Goal: Contribute content: Contribute content

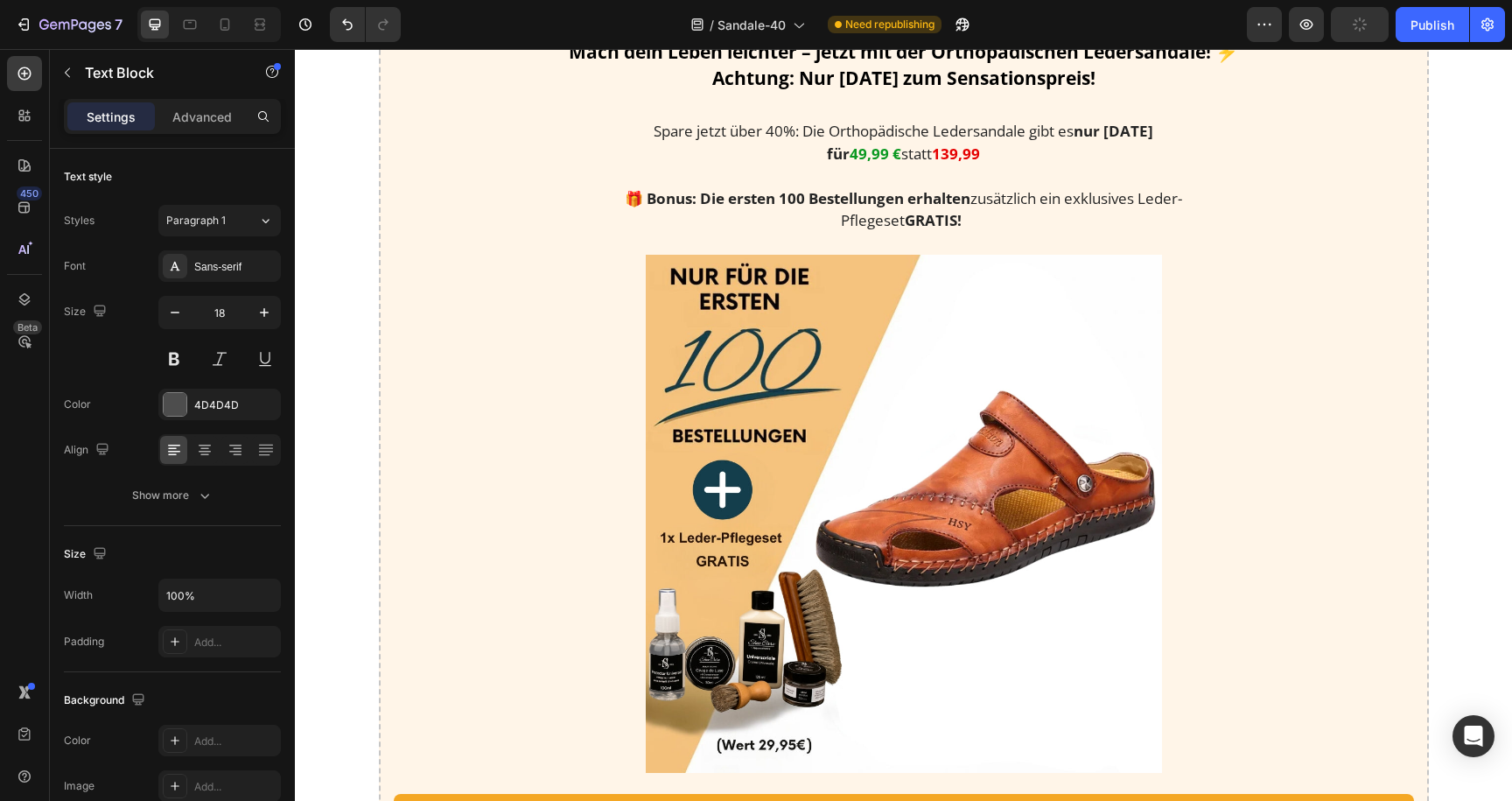
scroll to position [2244, 0]
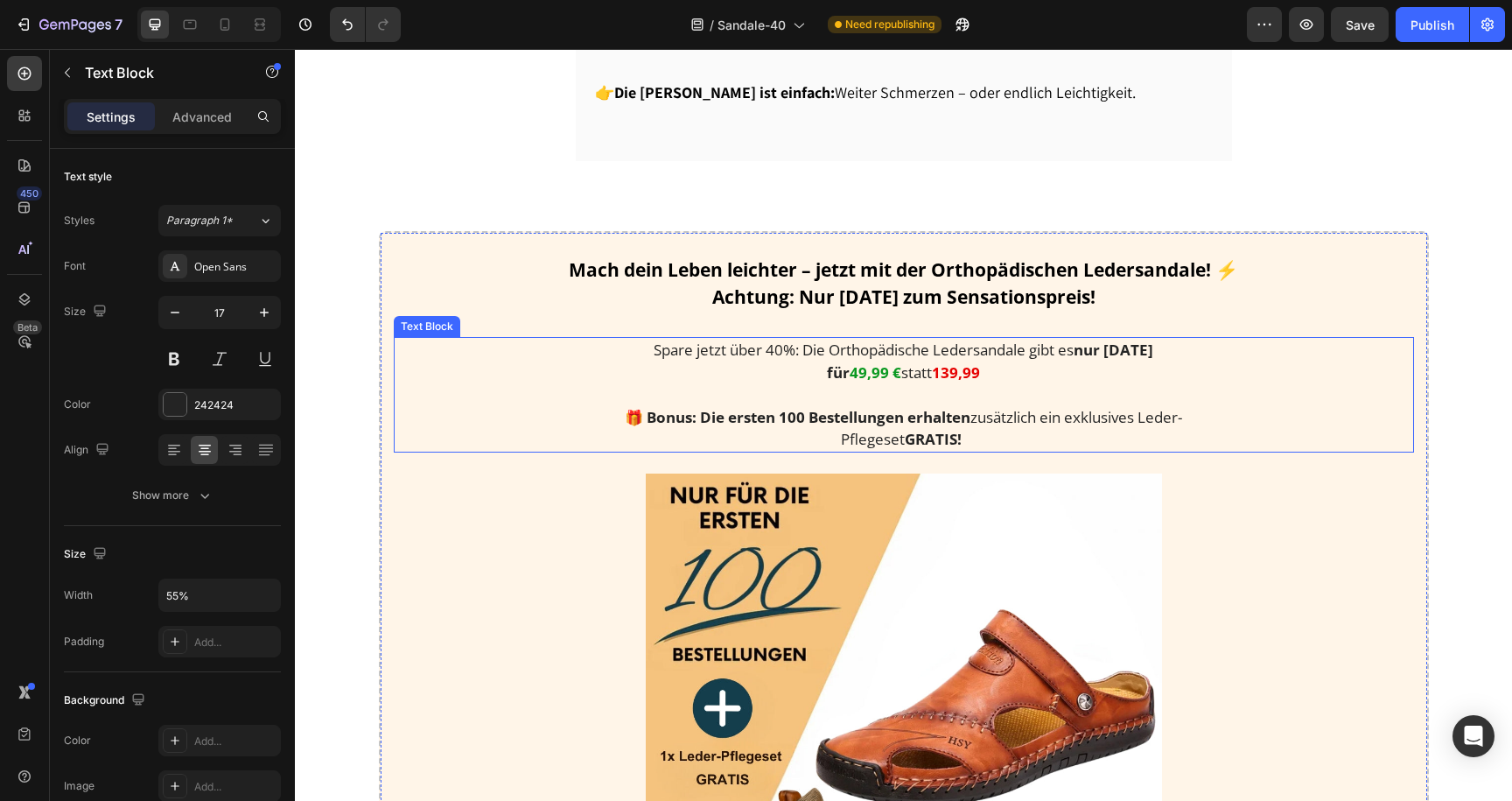
click at [879, 378] on p "Spare jetzt über 40%: Die Orthopädische Ledersandale gibt es nur heute für 49,9…" at bounding box center [904, 361] width 557 height 44
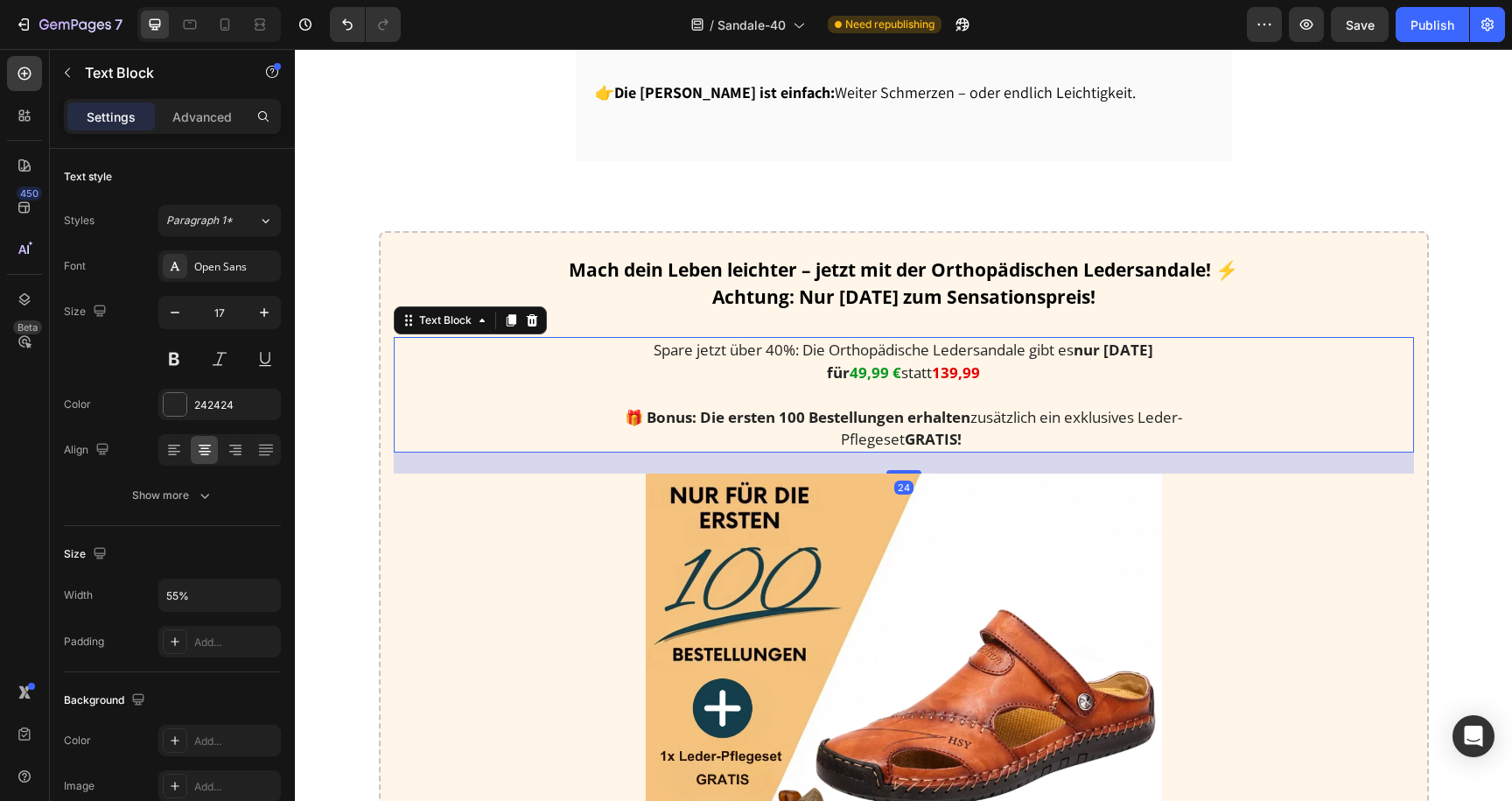
click at [849, 370] on strong "49,99 €" at bounding box center [875, 371] width 51 height 20
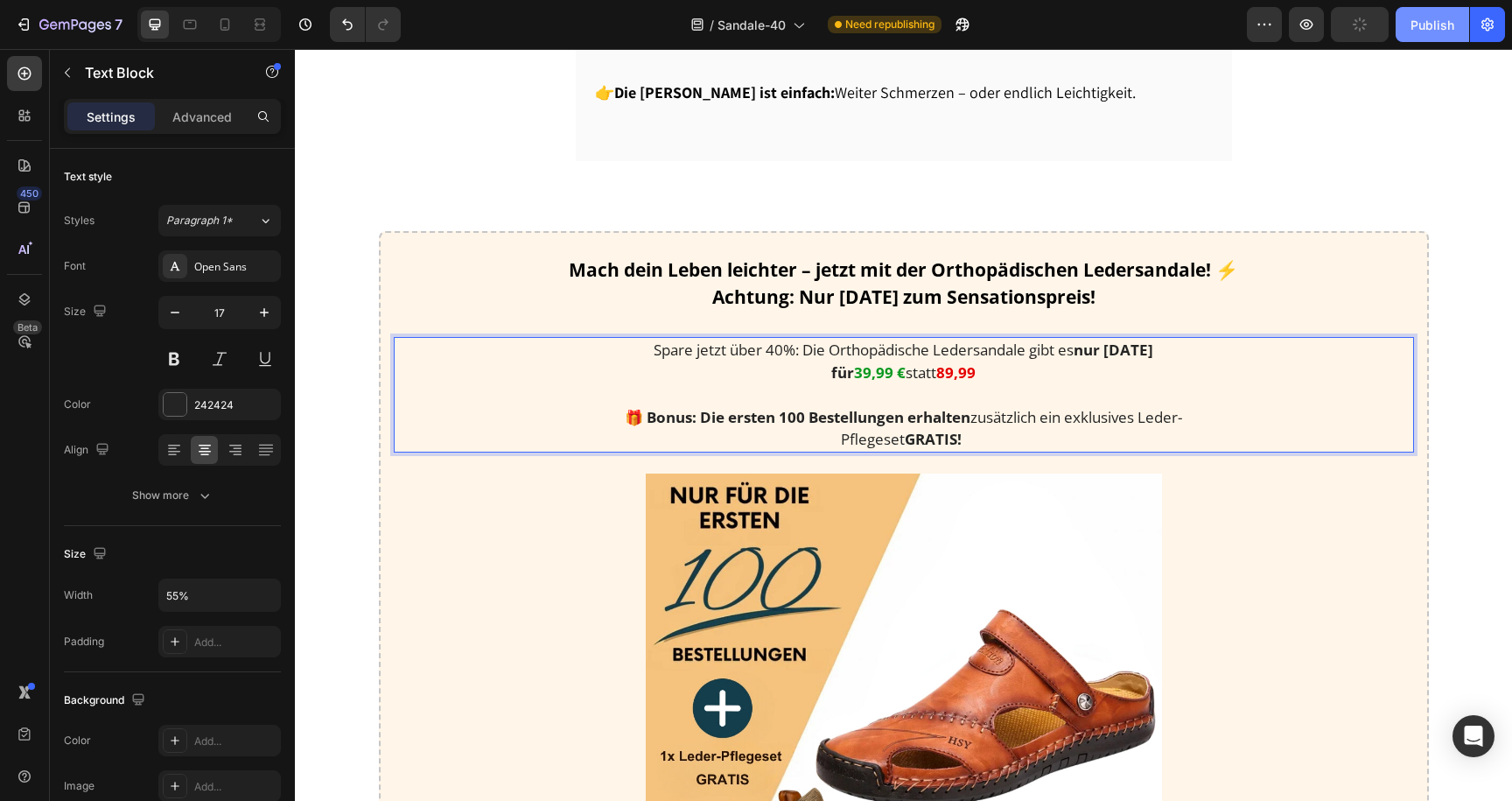
click at [1418, 33] on button "Publish" at bounding box center [1433, 24] width 74 height 35
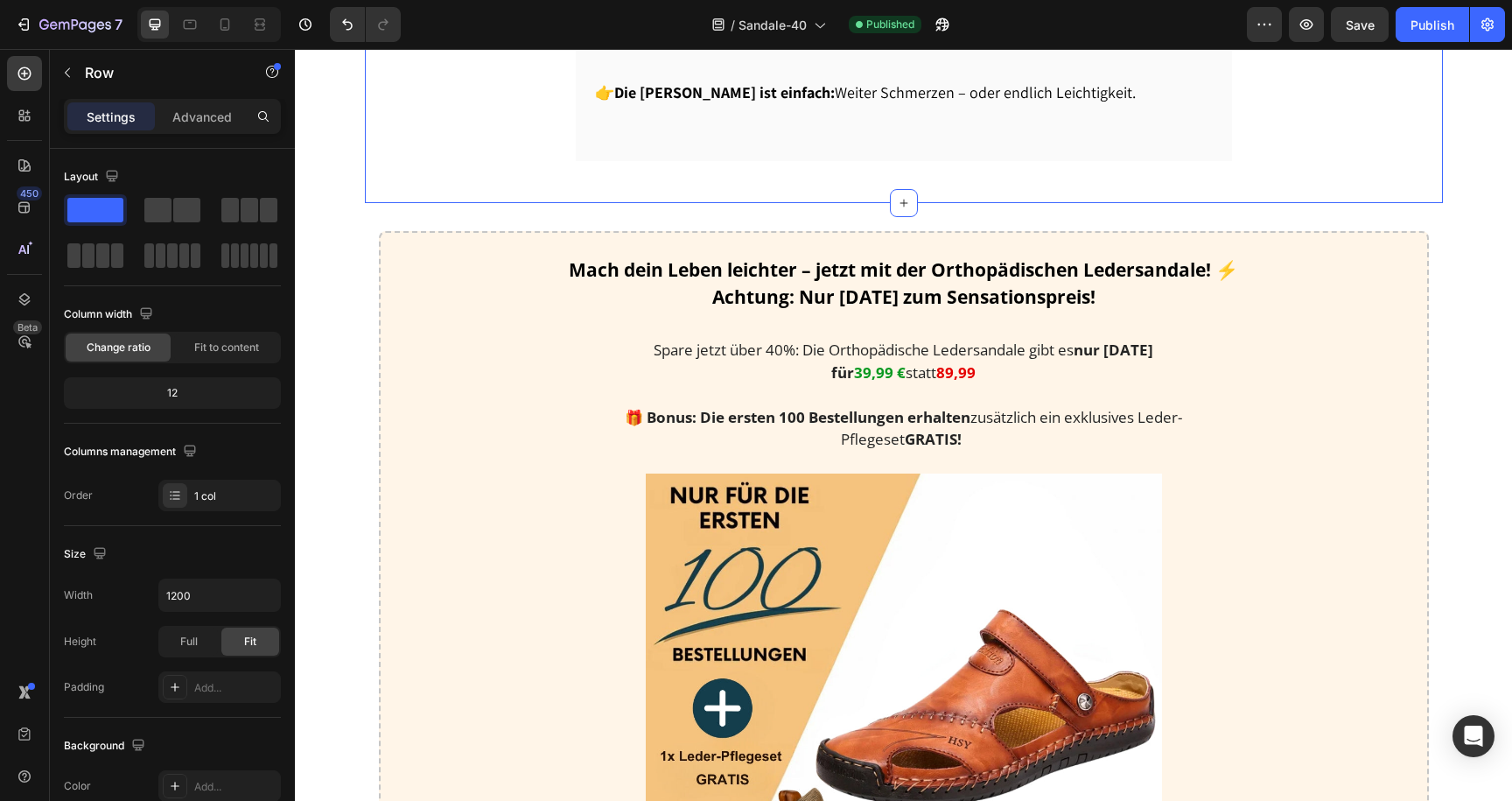
click at [74, 18] on icon "button" at bounding box center [75, 25] width 72 height 15
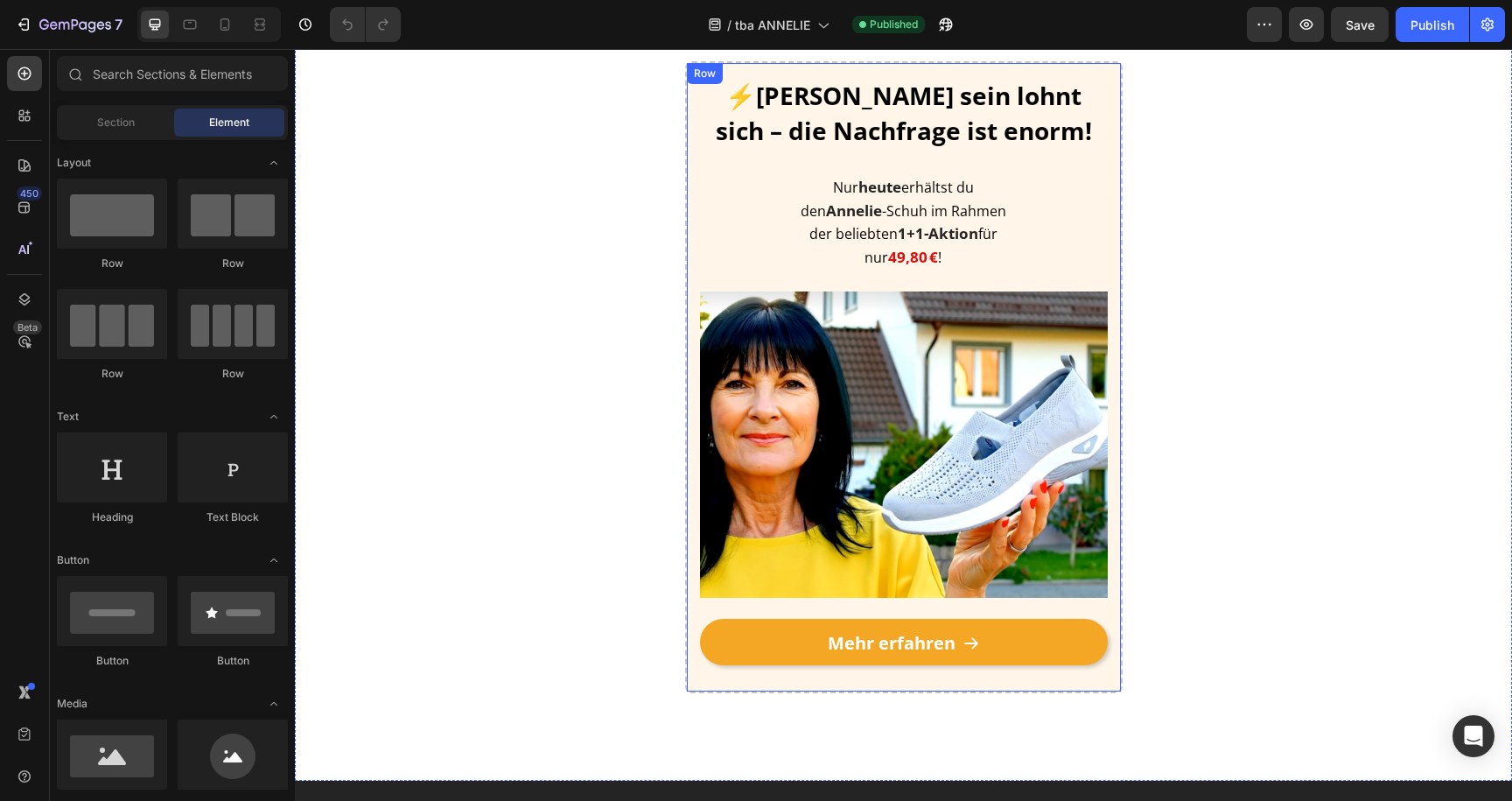
click at [878, 267] on div "⚡Schnell sein lohnt sich – die Nachfrage ist enorm! Heading Nur heute erhältst …" at bounding box center [904, 377] width 408 height 602
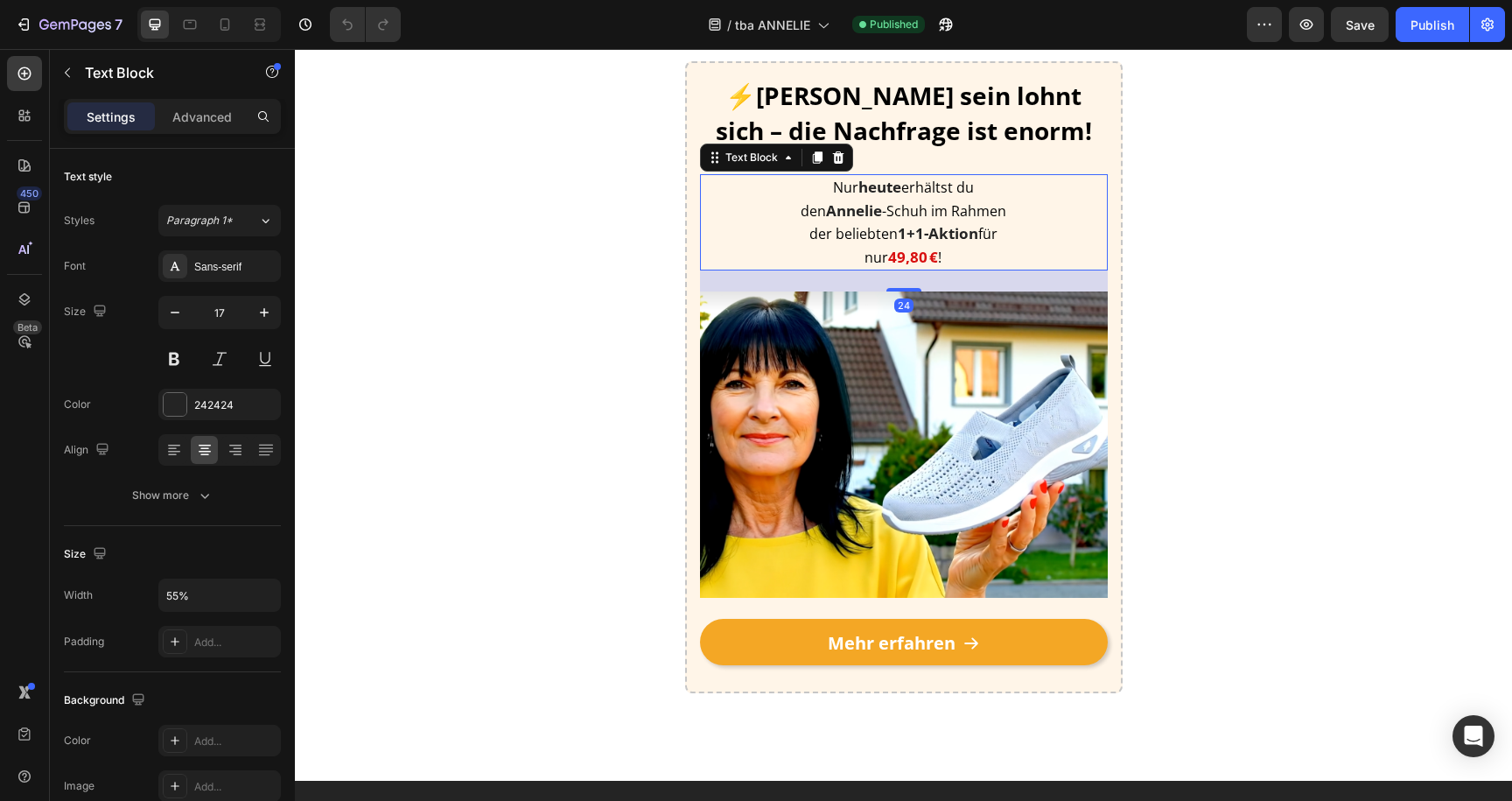
click at [888, 257] on strong "49,80 €" at bounding box center [913, 256] width 50 height 20
click at [888, 254] on strong "49,80 €" at bounding box center [913, 256] width 50 height 20
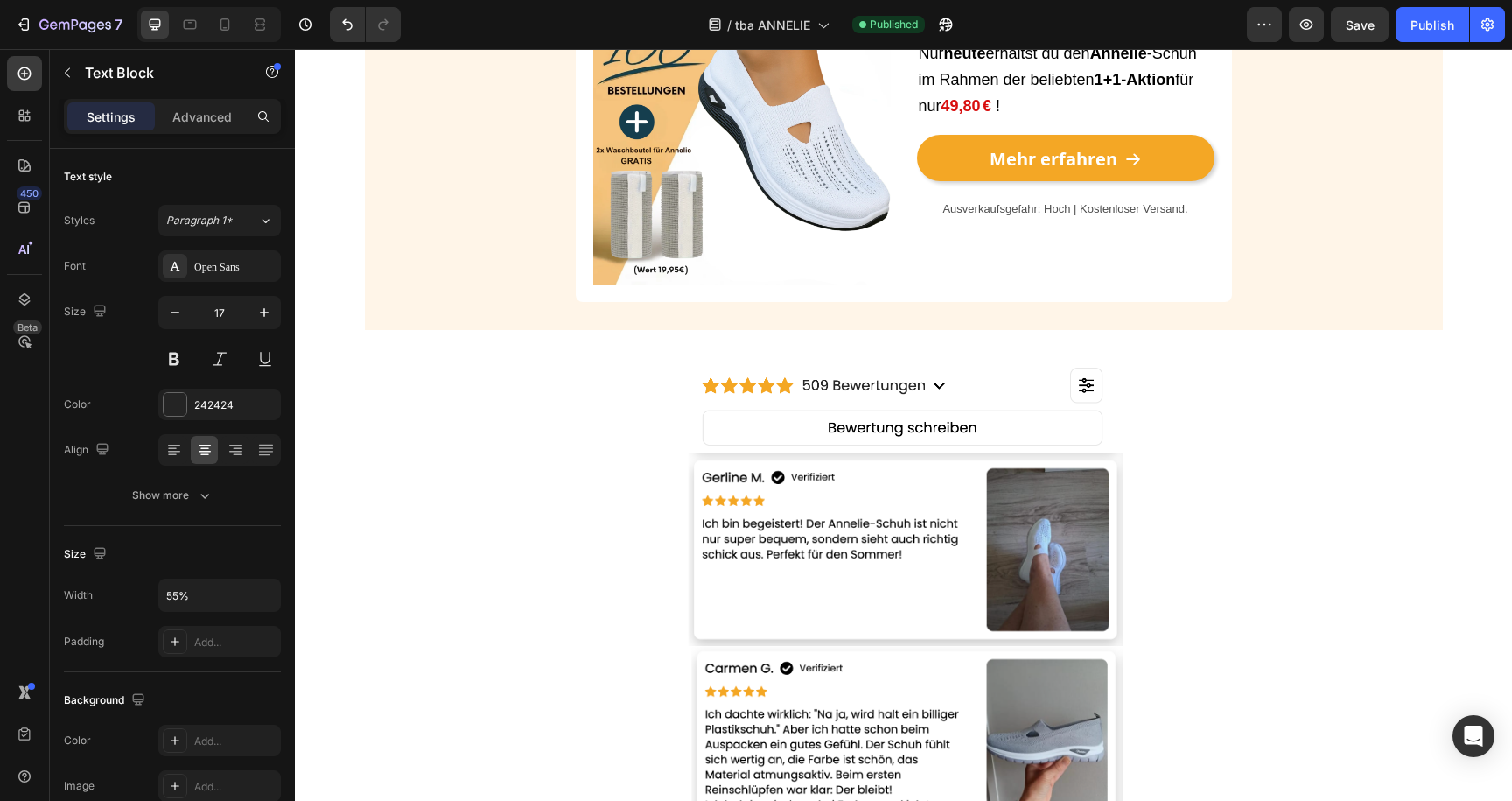
scroll to position [2547, 0]
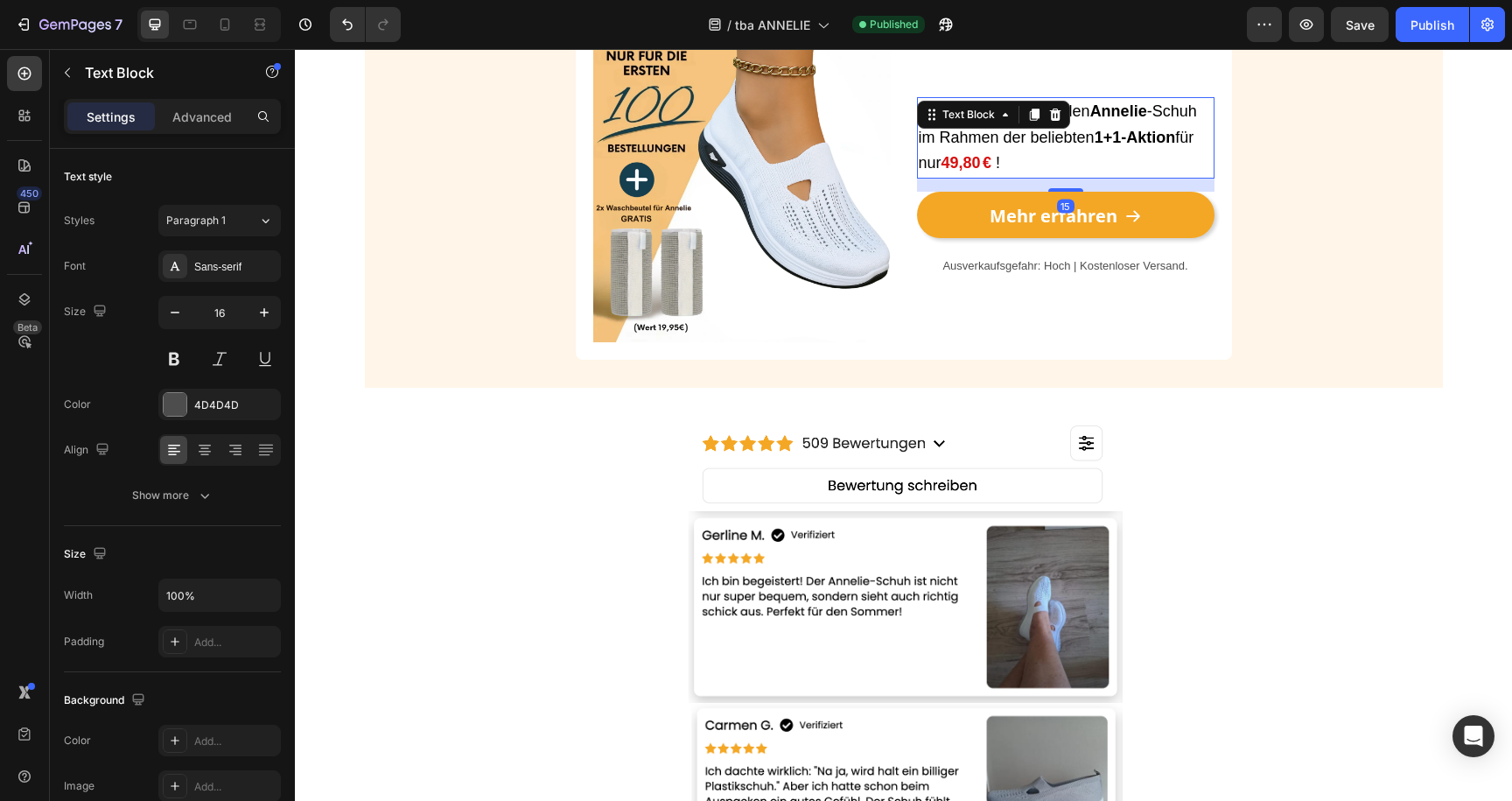
click at [968, 150] on p "Nur heute erhältst du den Annelie -Schuh im Rahmen der beliebten 1+1-Aktion für…" at bounding box center [1066, 137] width 294 height 78
click at [956, 162] on strong "49,80 €" at bounding box center [966, 163] width 50 height 17
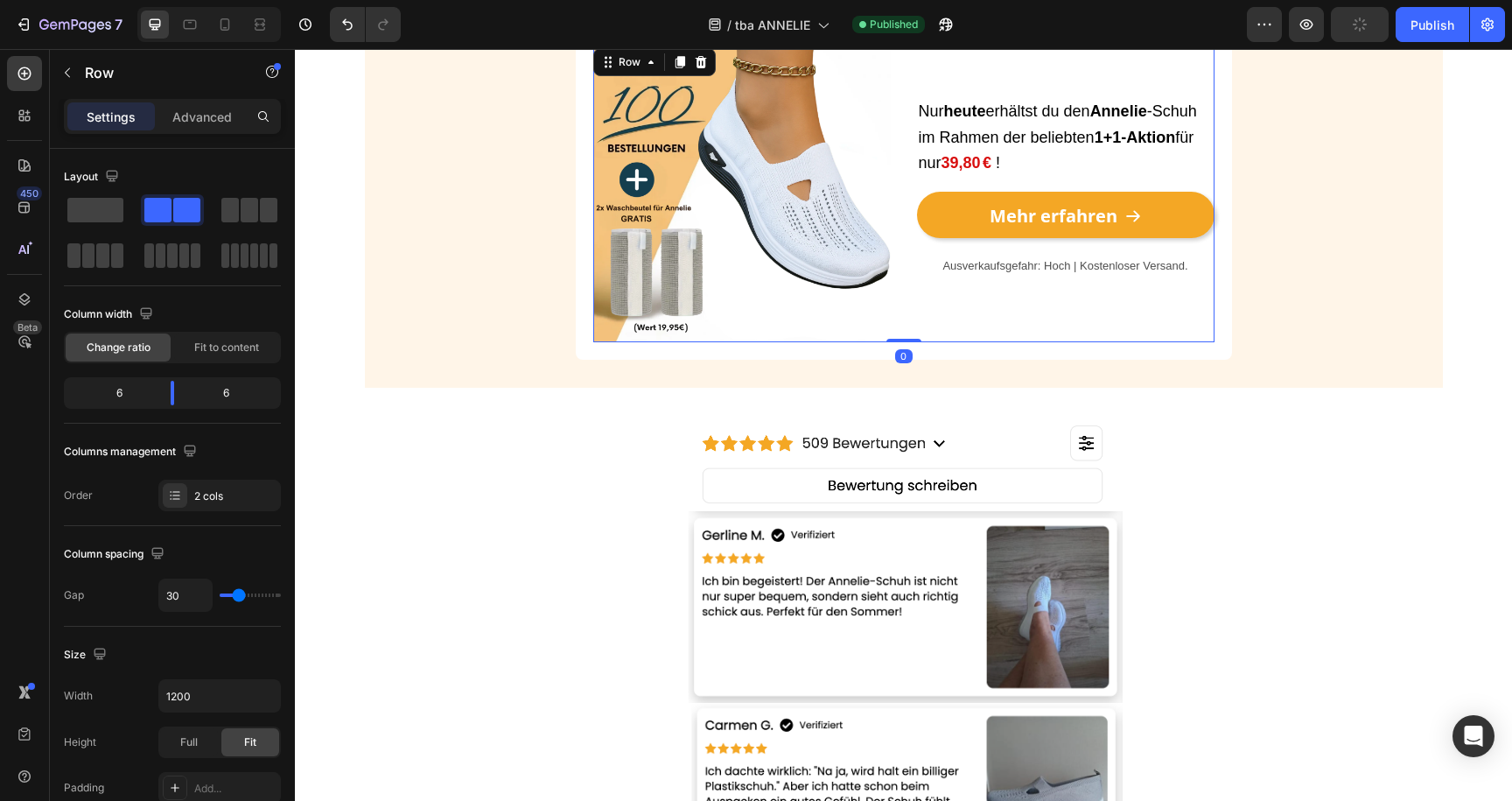
click at [1023, 286] on div "Nur heute erhältst du den Annelie -Schuh im Rahmen der beliebten 1+1-Aktion für…" at bounding box center [1066, 193] width 298 height 298
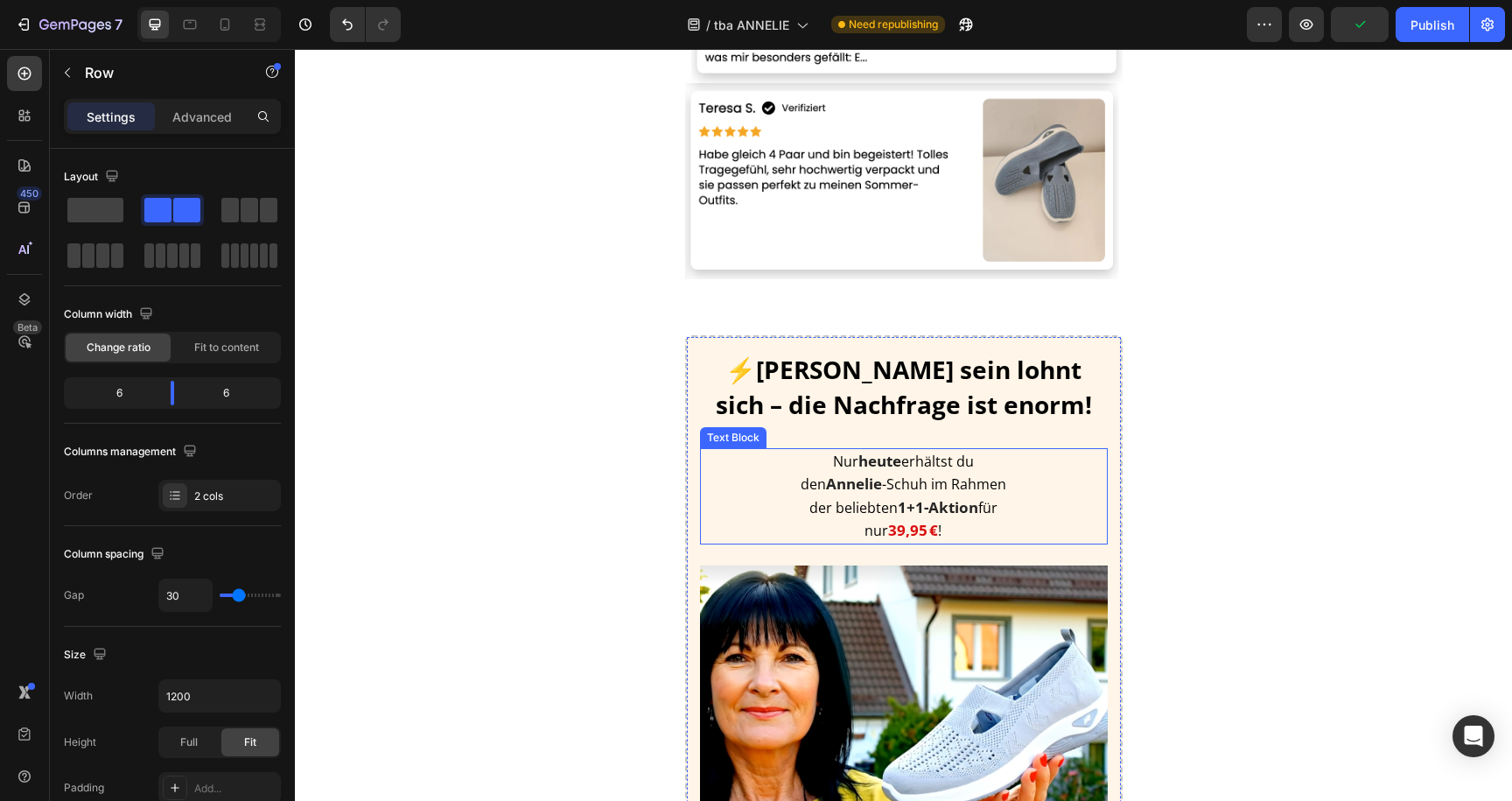
scroll to position [4544, 0]
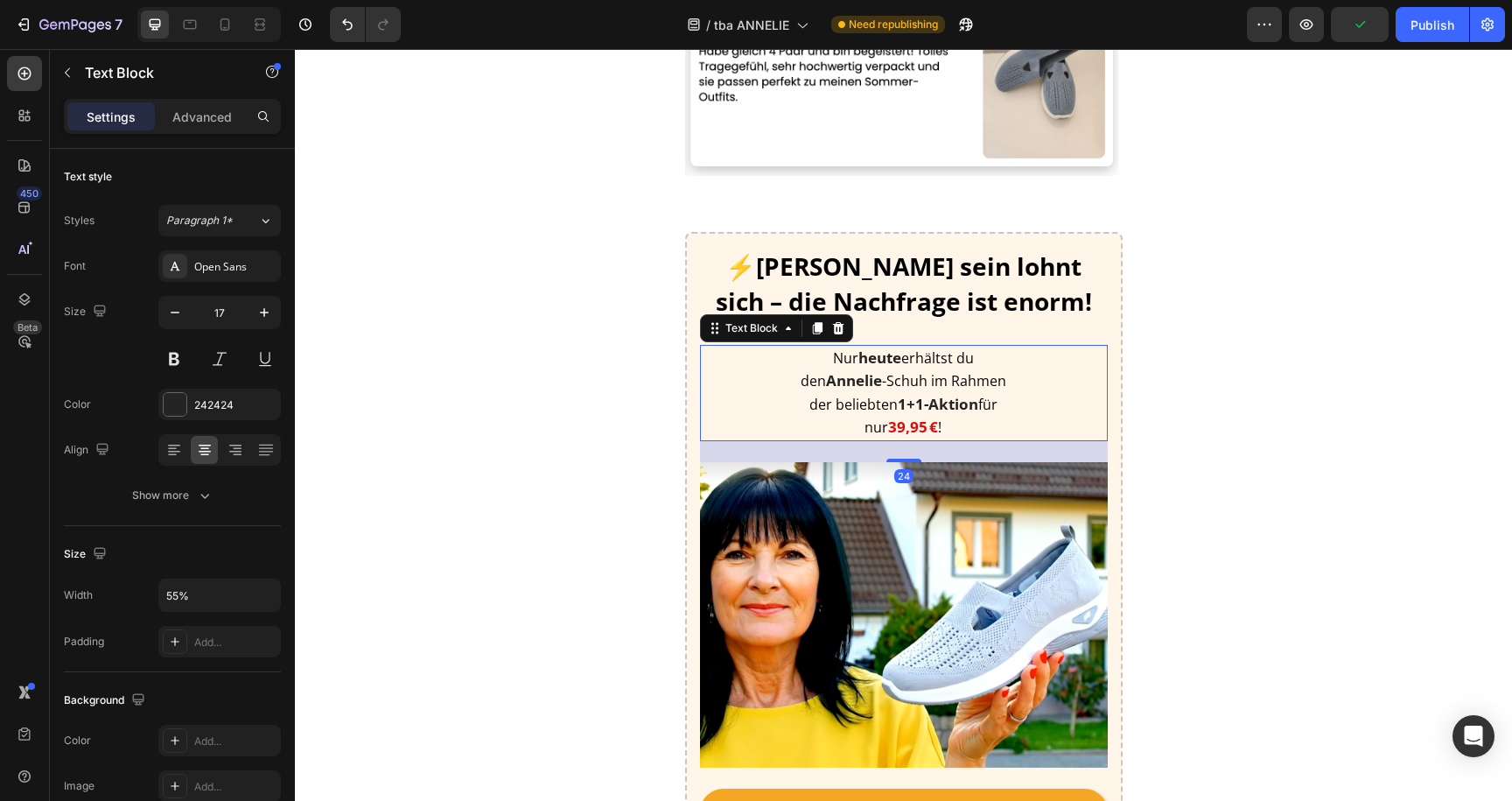
click at [910, 417] on strong "39,95 €" at bounding box center [913, 427] width 50 height 20
click at [910, 427] on strong "39,95 €" at bounding box center [913, 427] width 50 height 20
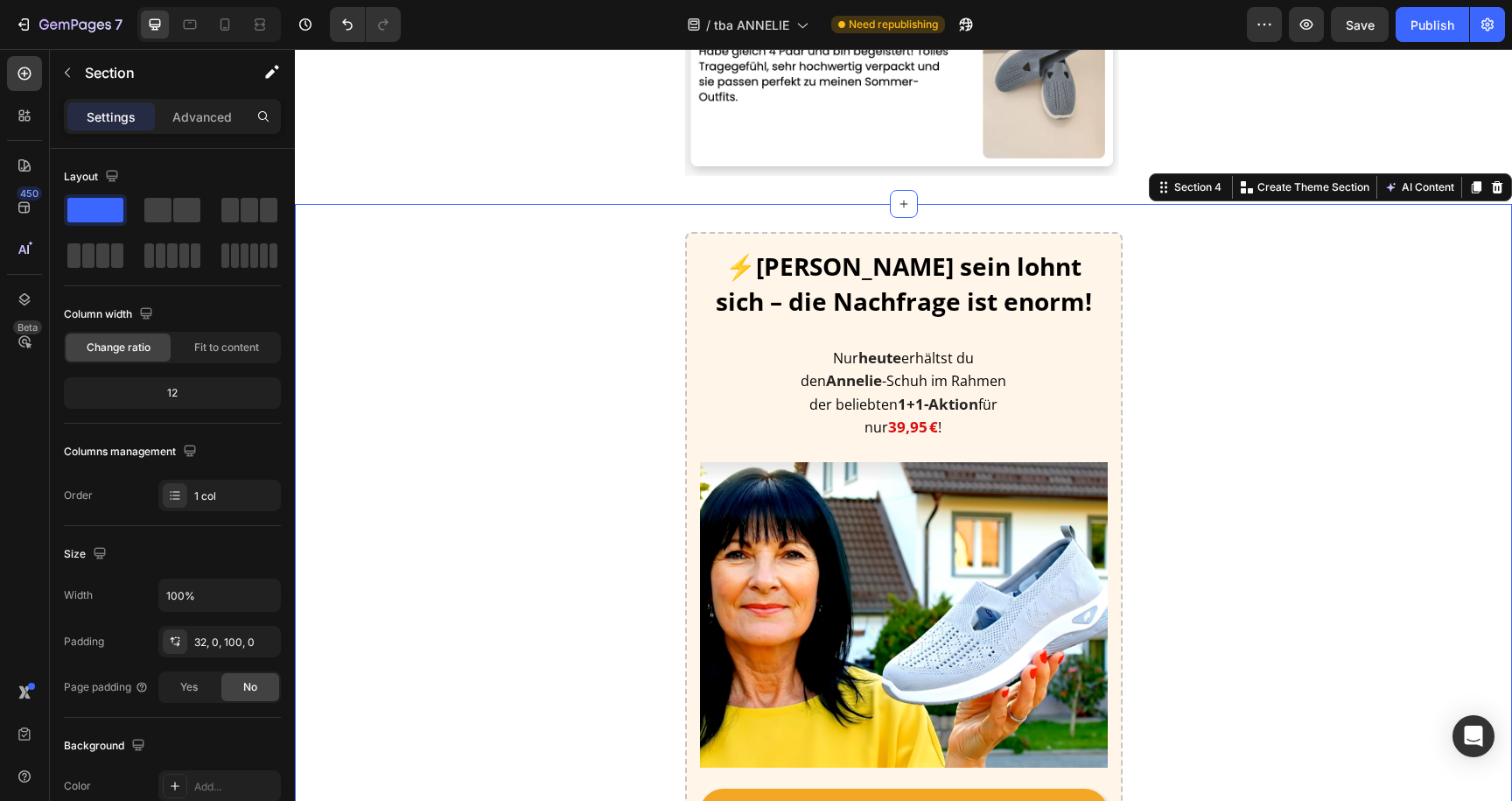
click at [1222, 361] on div "⚡Schnell sein lohnt sich – die Nachfrage ist enorm! Heading Nur heute erhältst …" at bounding box center [904, 548] width 1217 height 632
click at [1427, 26] on div "Publish" at bounding box center [1432, 24] width 44 height 18
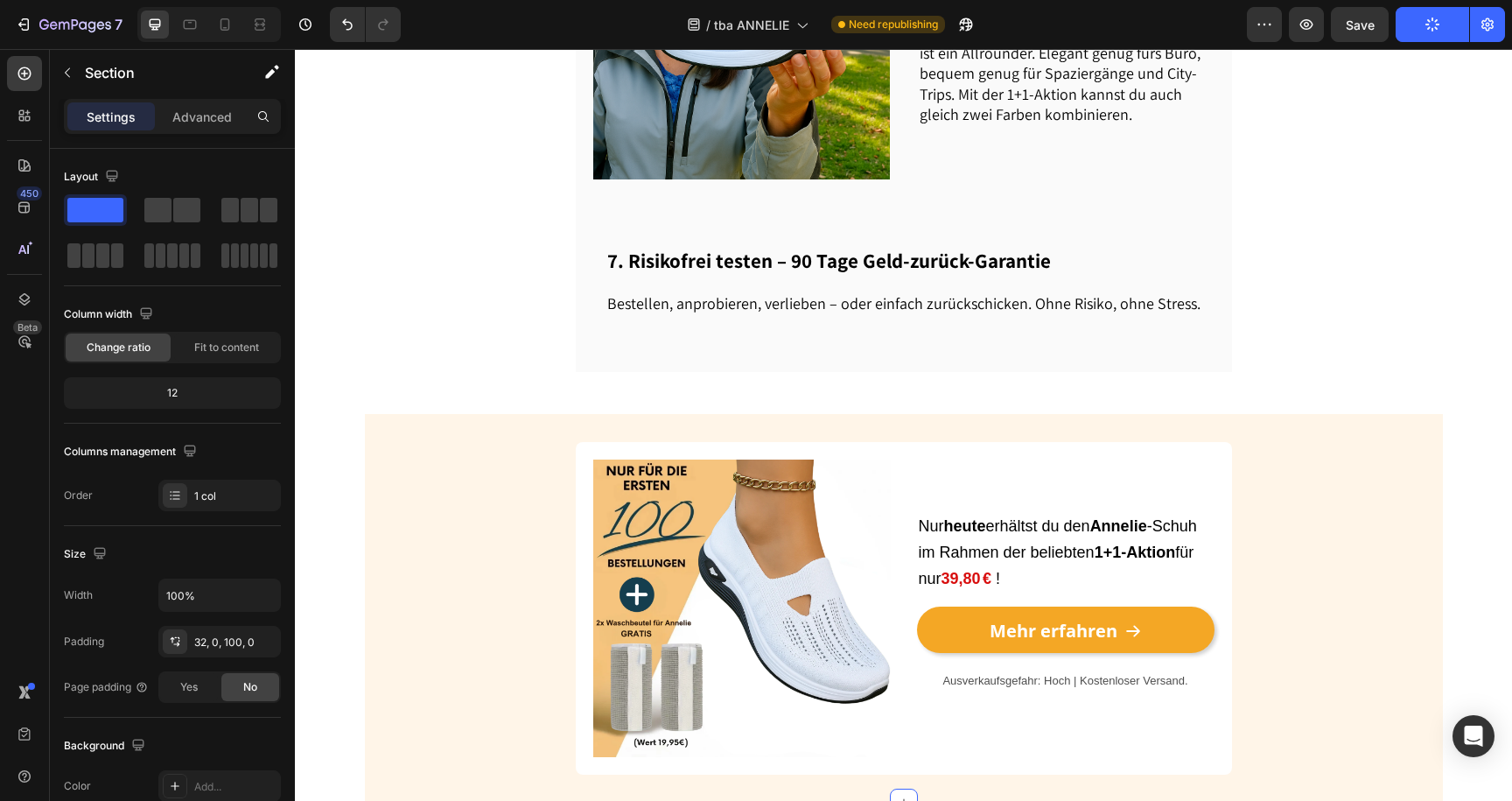
scroll to position [2243, 0]
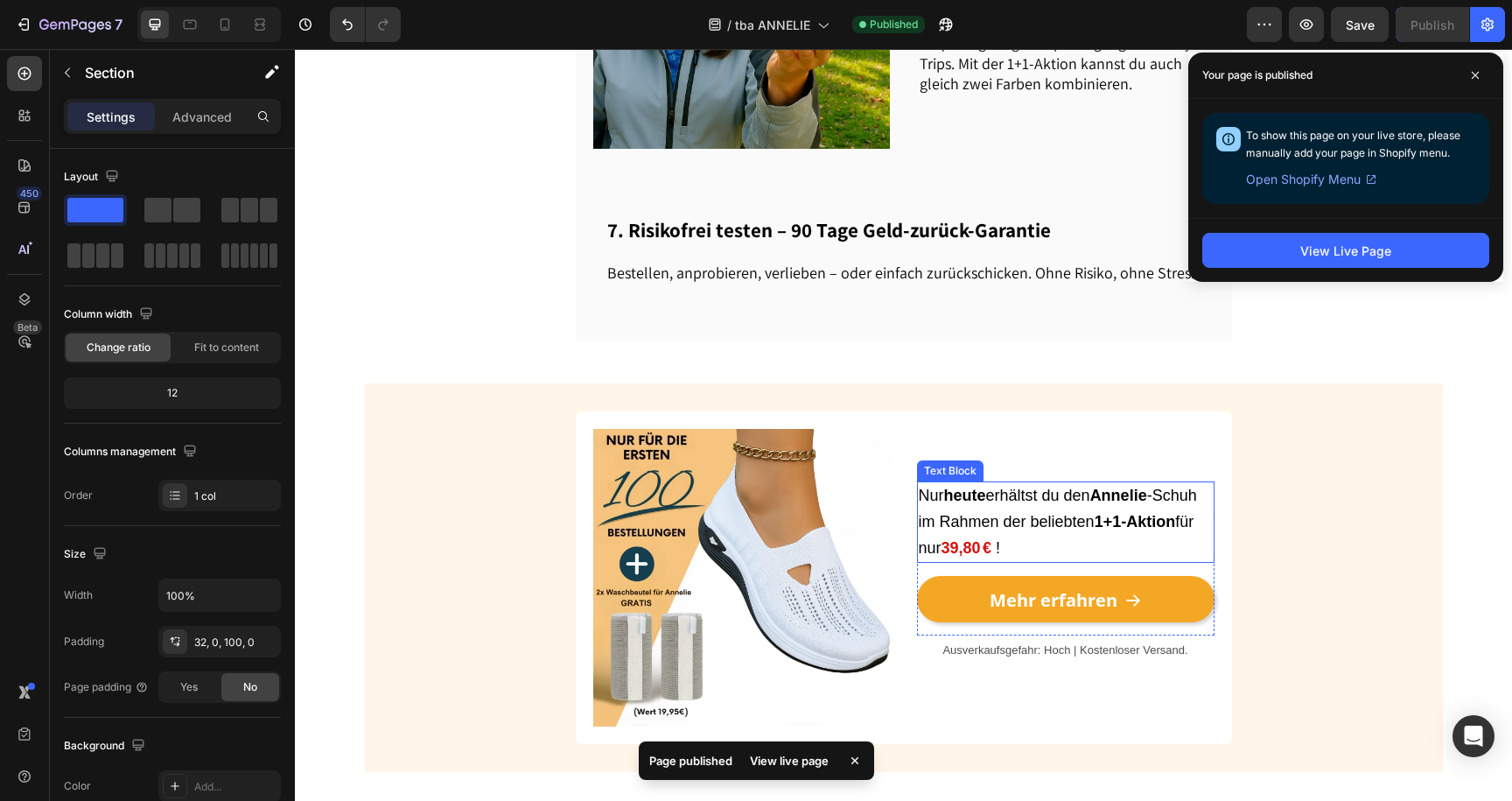
click at [976, 539] on strong "39,80 €" at bounding box center [966, 548] width 50 height 17
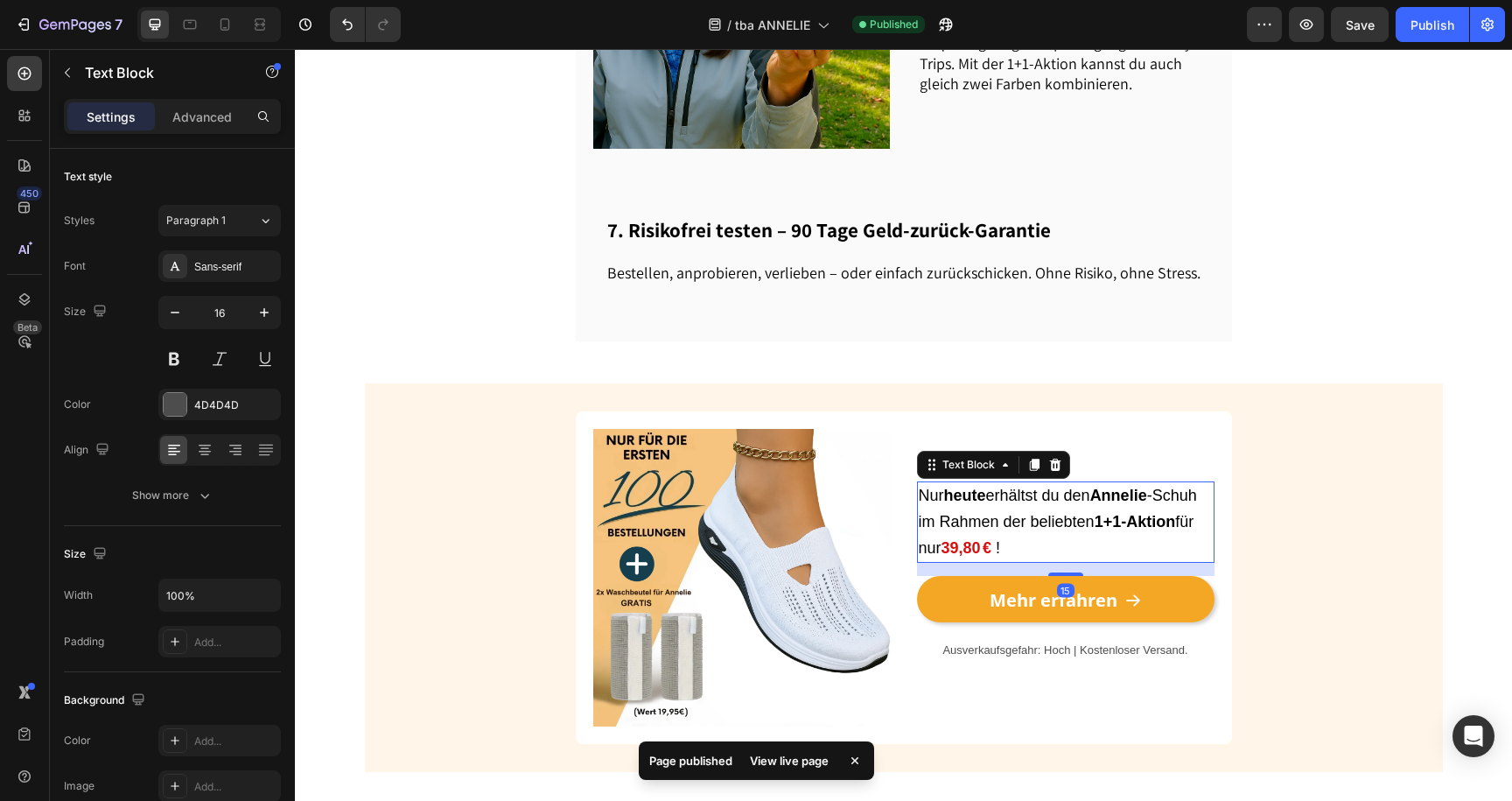
click at [980, 539] on strong "39,80 €" at bounding box center [966, 548] width 50 height 17
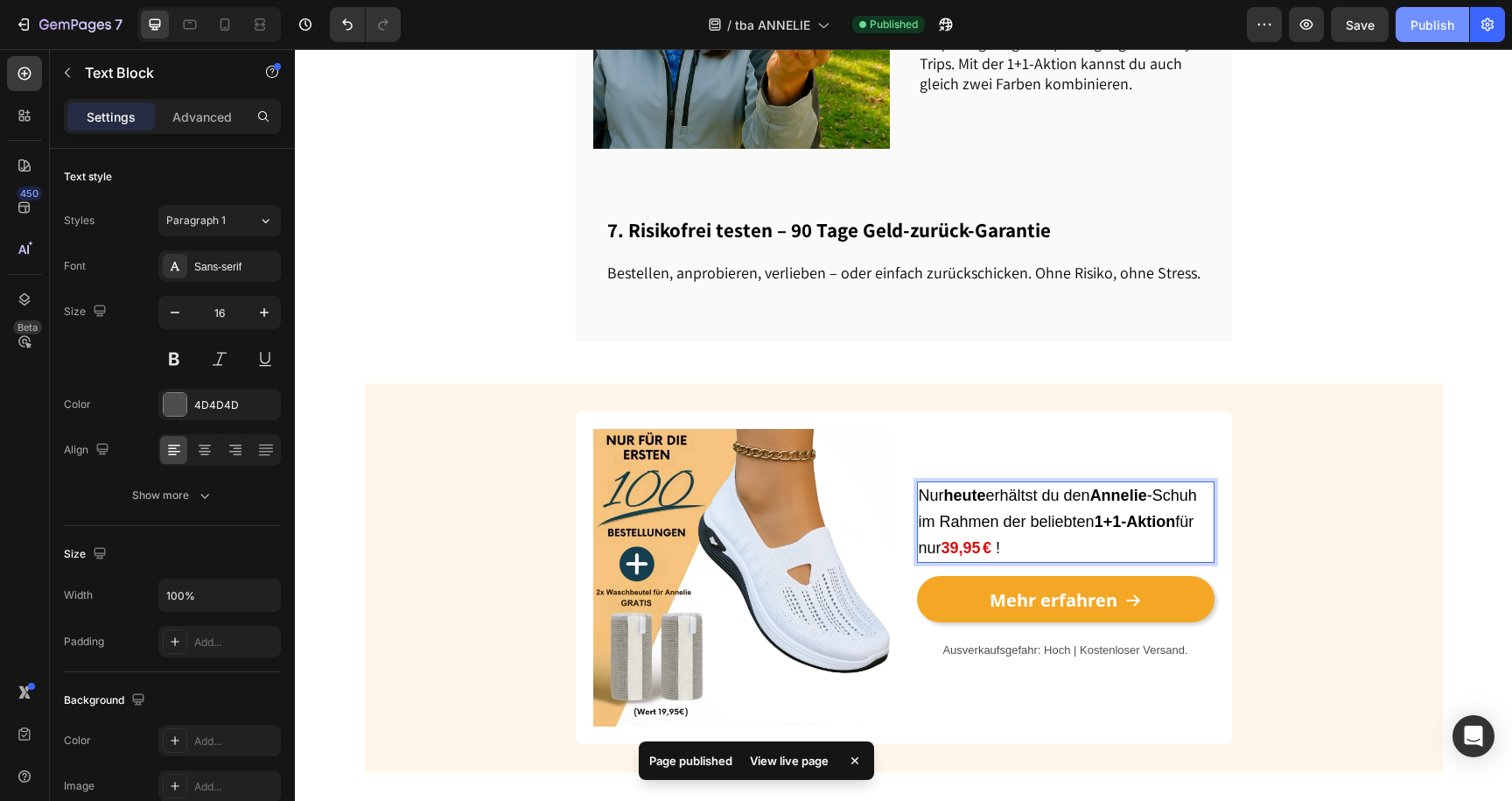
click at [1452, 24] on div "Publish" at bounding box center [1432, 24] width 44 height 18
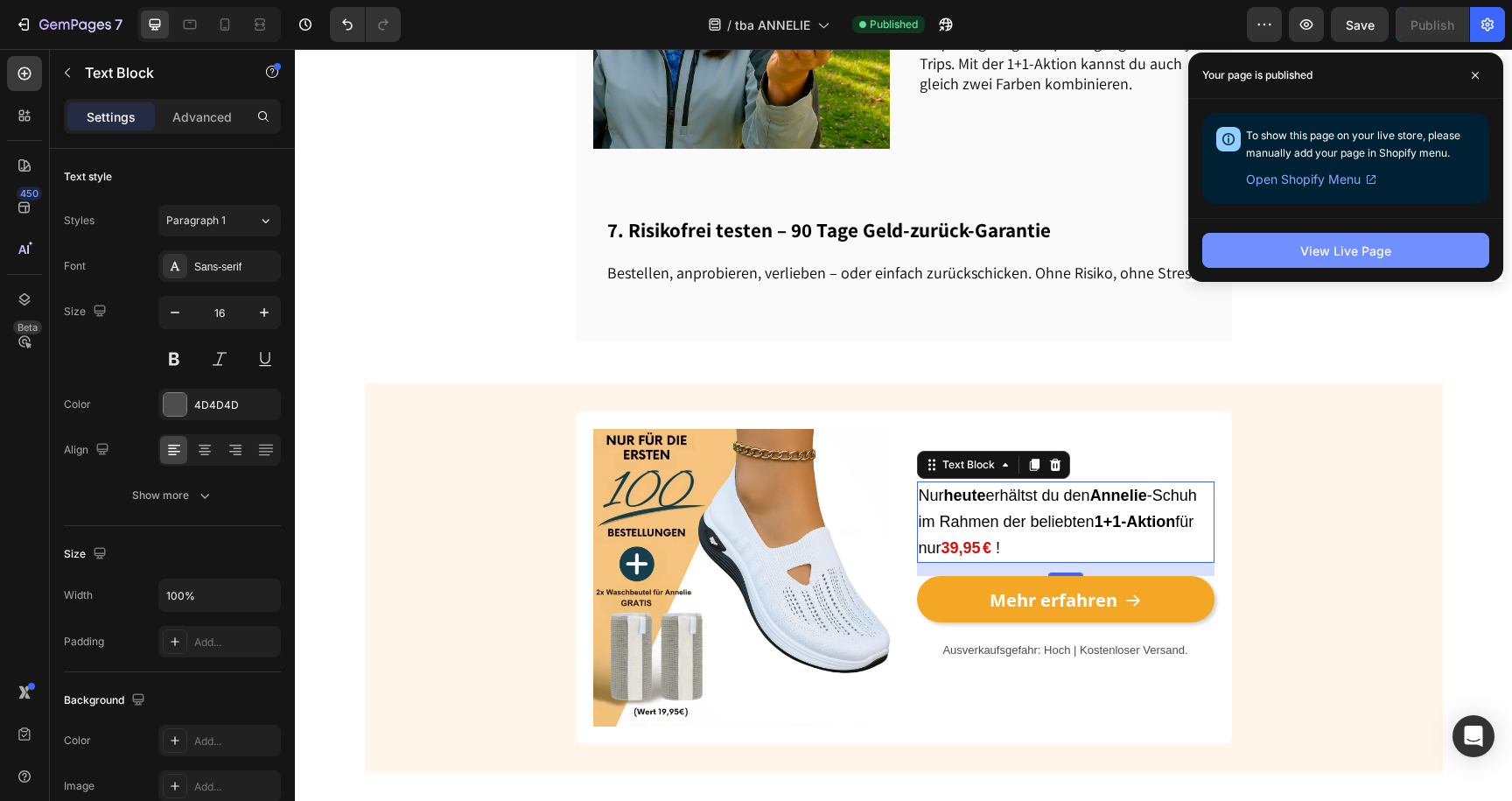
click at [1279, 241] on button "View Live Page" at bounding box center [1346, 251] width 287 height 35
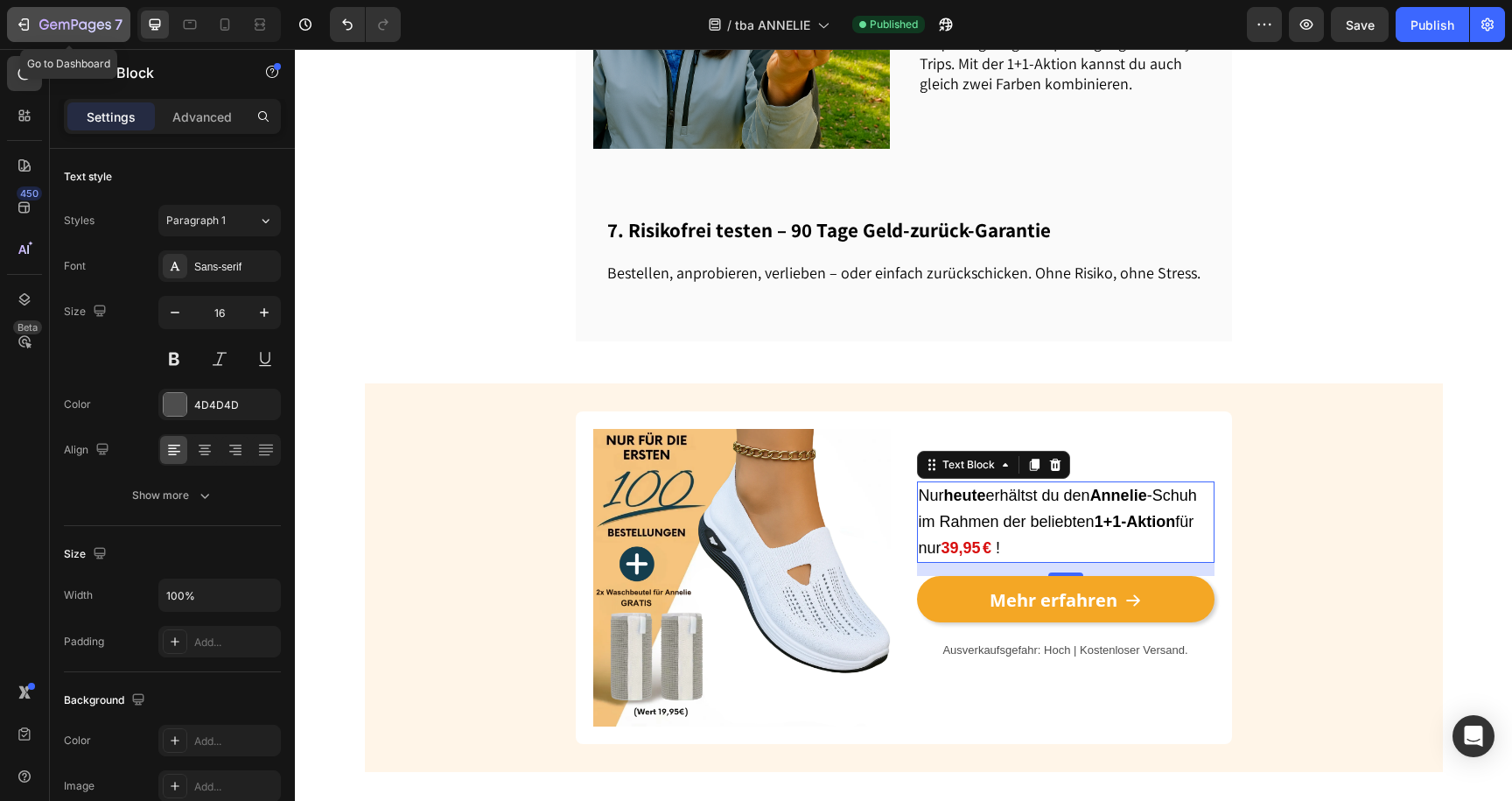
click at [74, 21] on icon "button" at bounding box center [75, 25] width 72 height 15
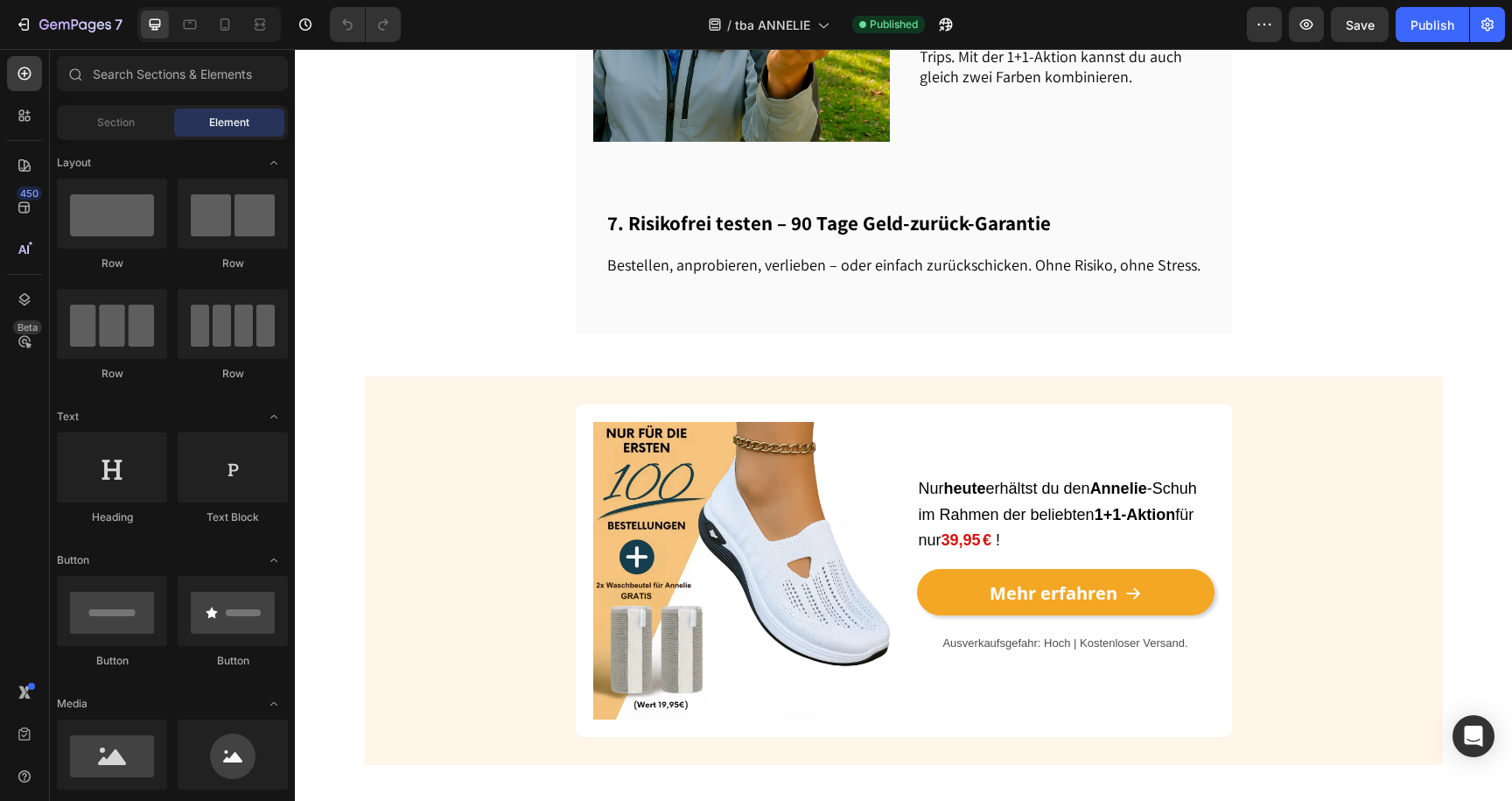
scroll to position [2350, 0]
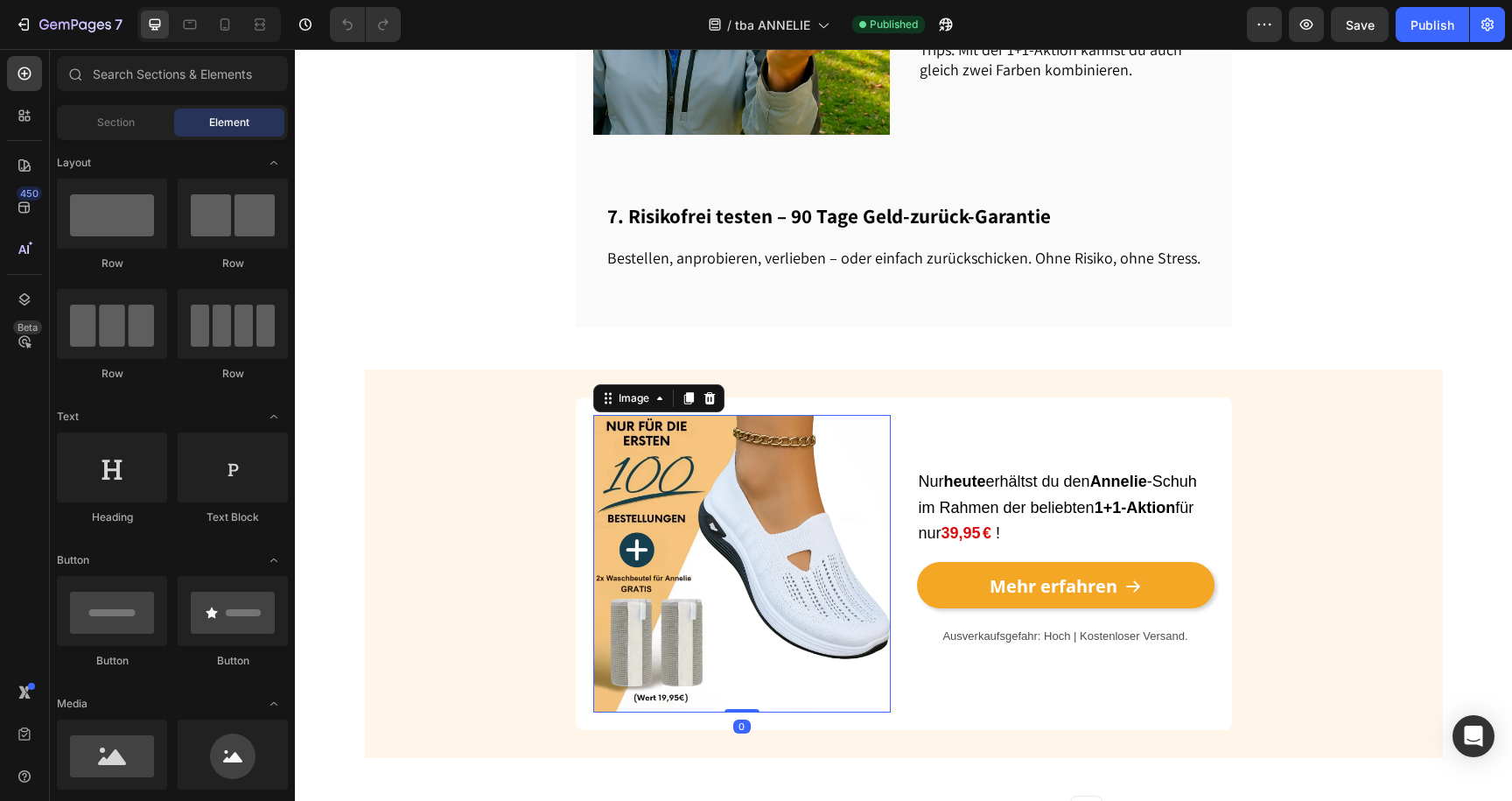
click at [697, 435] on img at bounding box center [742, 564] width 298 height 298
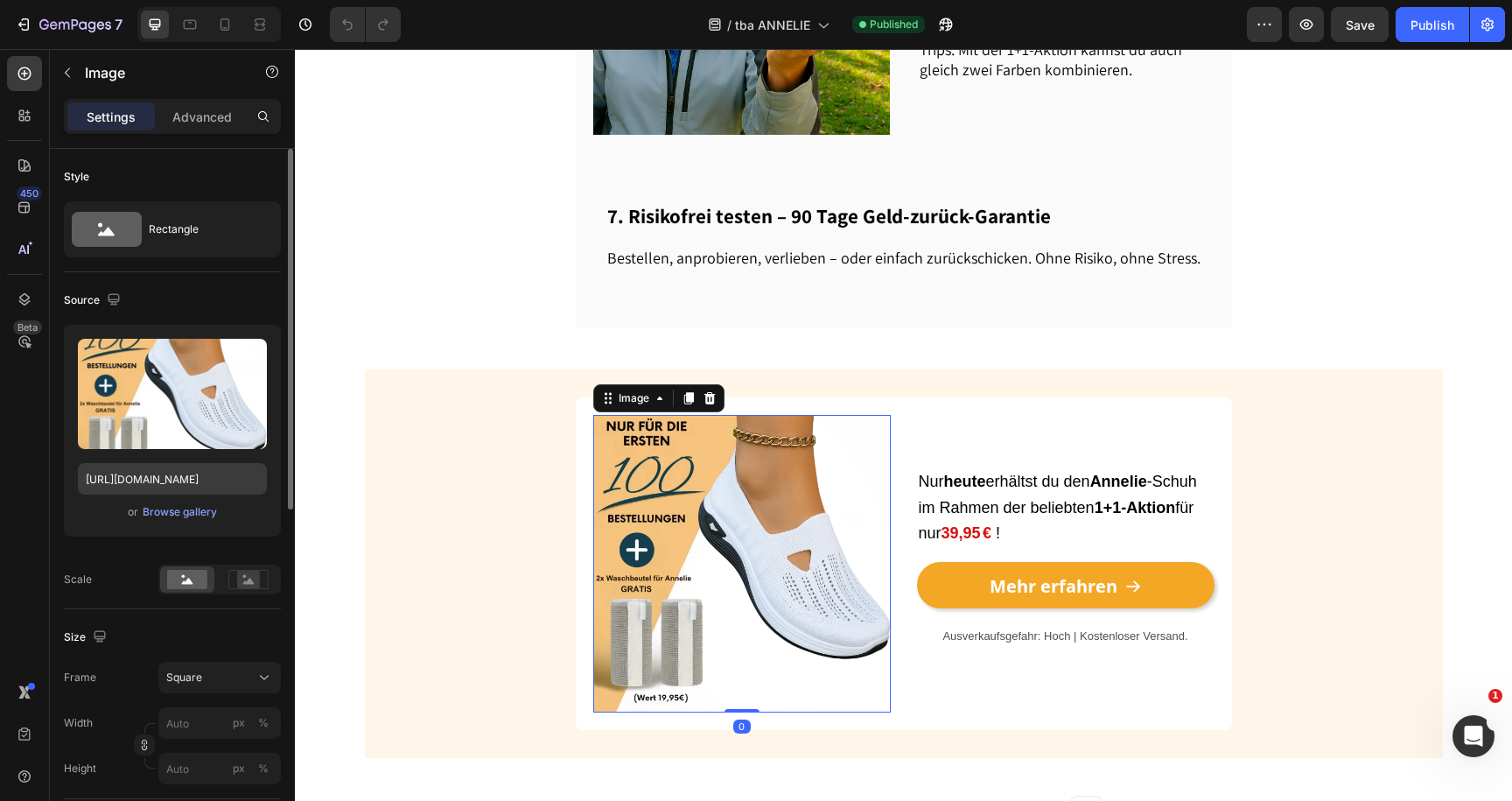
scroll to position [0, 0]
click at [161, 524] on div "Upload Image https://cdn.shopify.com/s/files/1/0913/5734/8171/files/gempages_55…" at bounding box center [172, 430] width 217 height 212
click at [161, 518] on div "Browse gallery" at bounding box center [179, 512] width 74 height 15
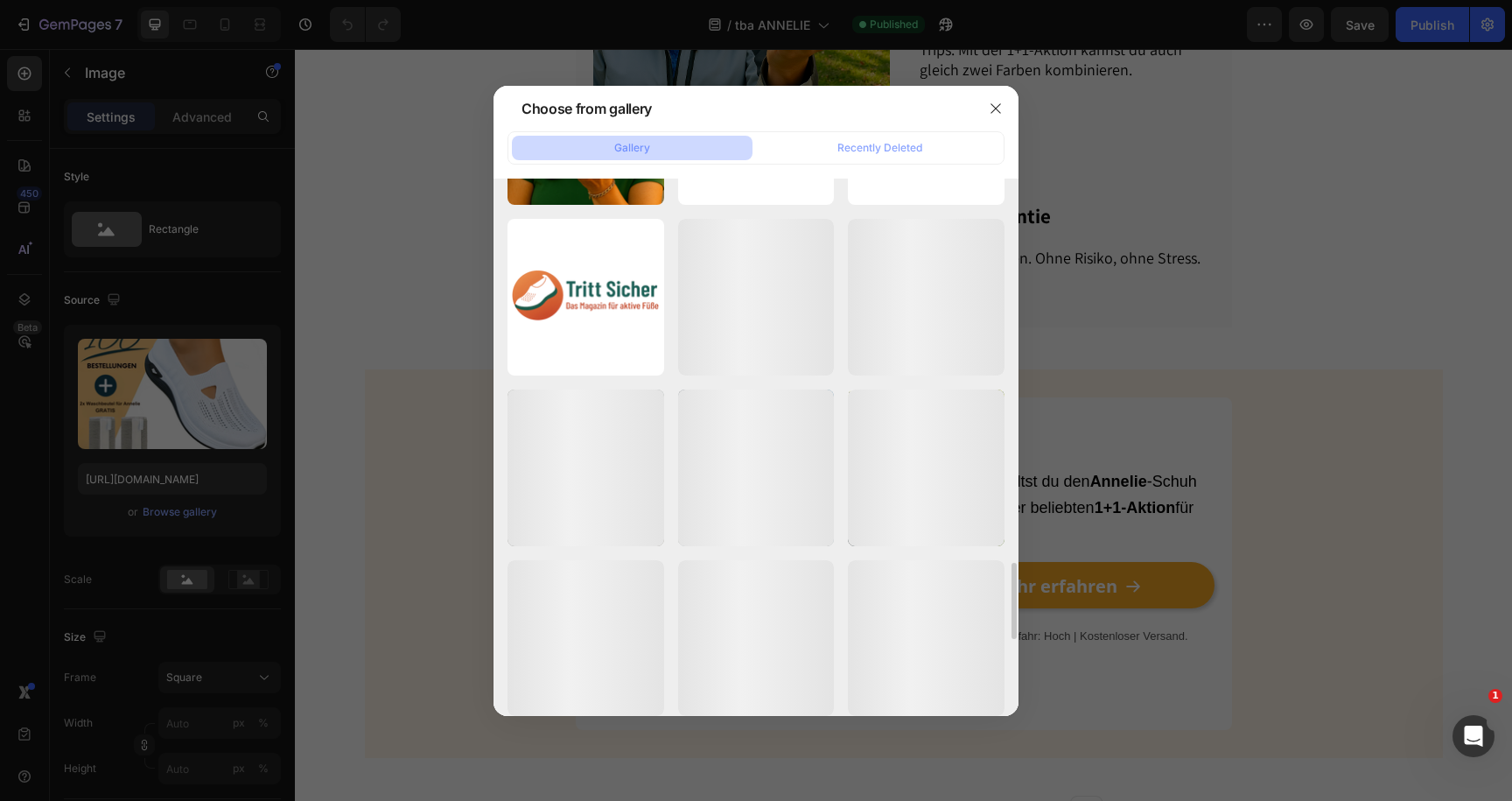
scroll to position [2696, 0]
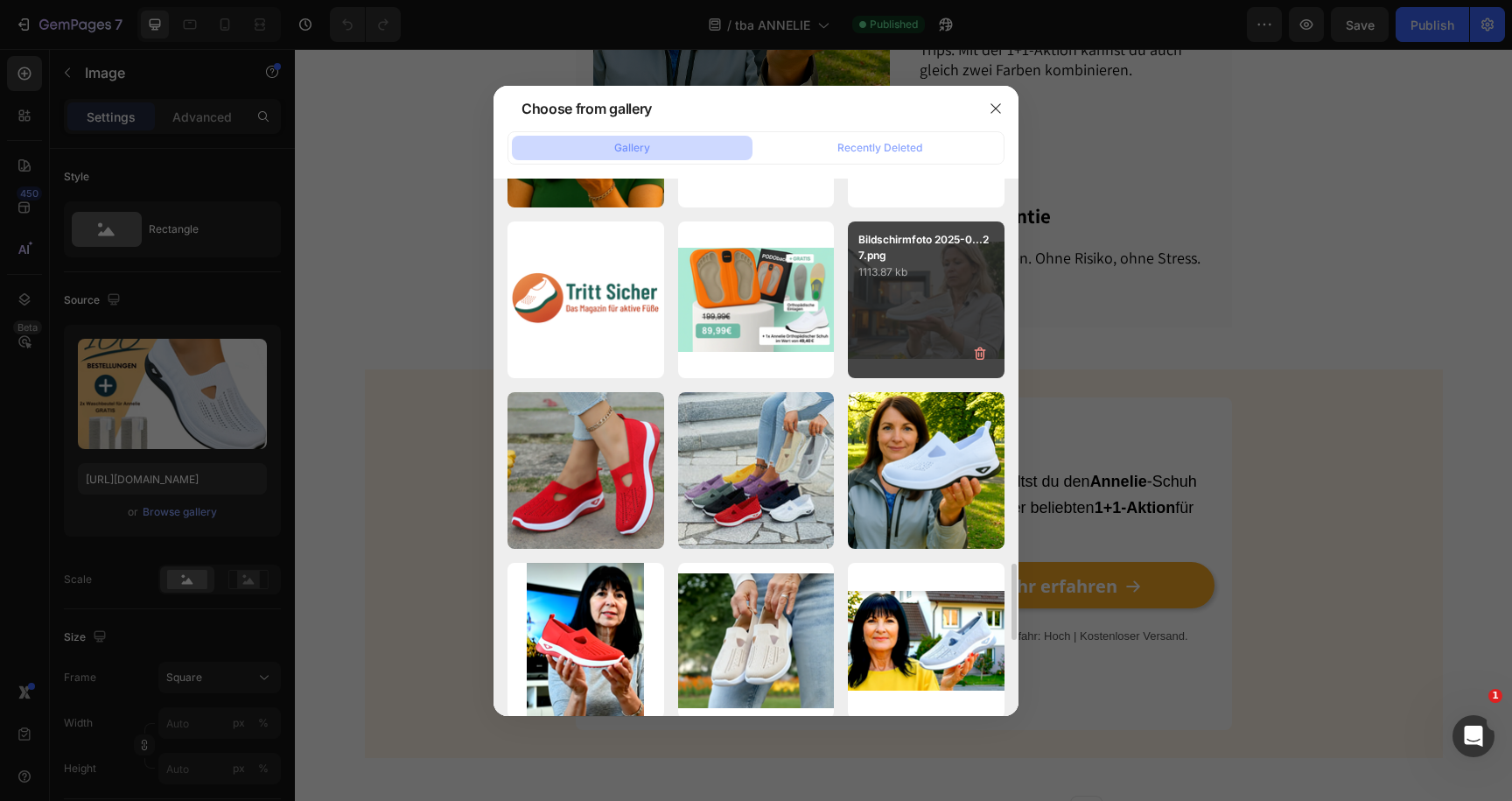
click at [870, 344] on div "Bildschirmfoto 2025-0...27.png 1113.87 kb" at bounding box center [926, 300] width 157 height 157
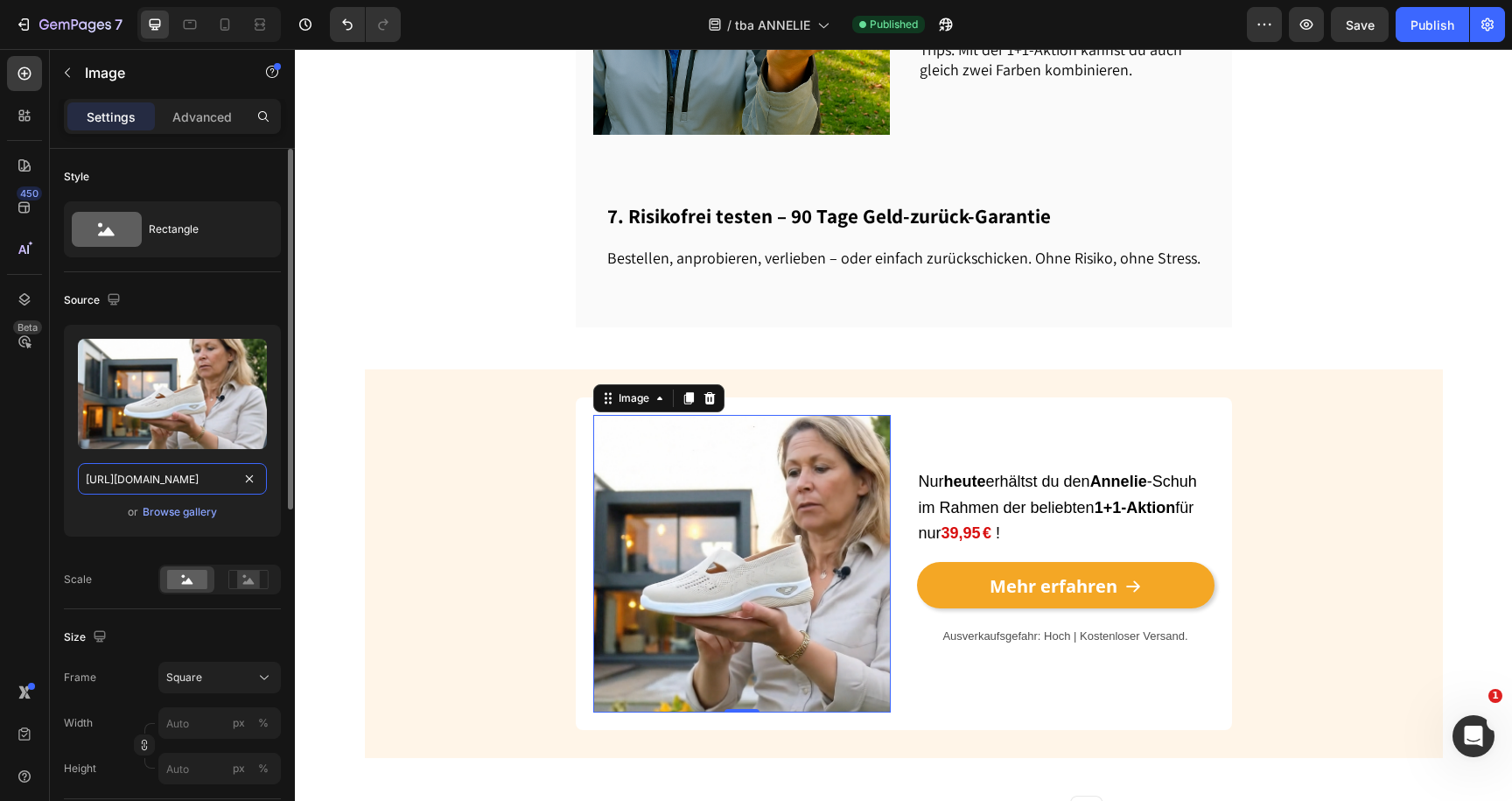
click at [194, 471] on input "https://cdn.shopify.com/s/files/1/0913/5734/8171/files/gempages_555675308238308…" at bounding box center [172, 479] width 189 height 32
click at [188, 39] on div at bounding box center [209, 24] width 143 height 35
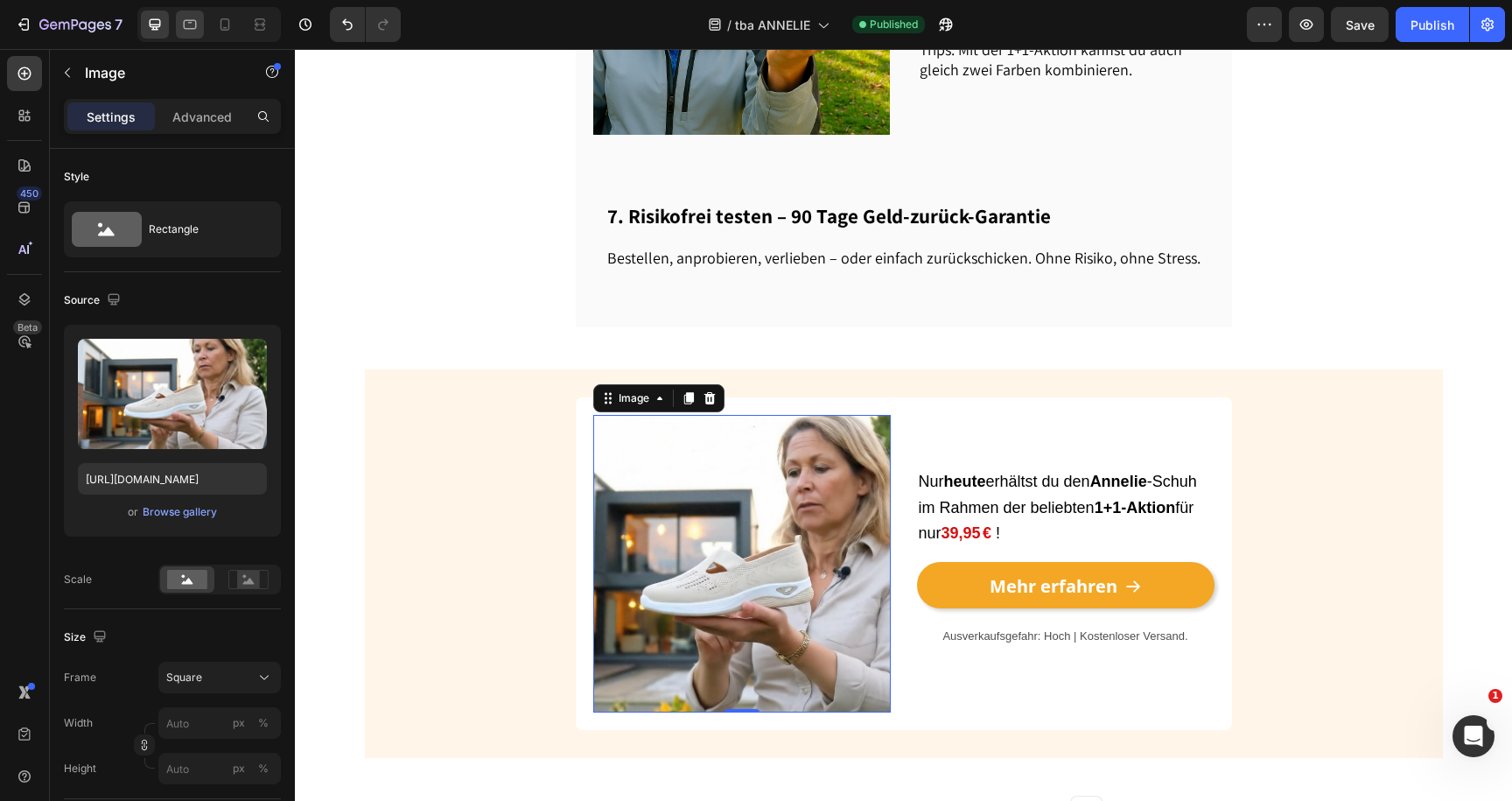
click at [190, 24] on icon at bounding box center [190, 24] width 17 height 17
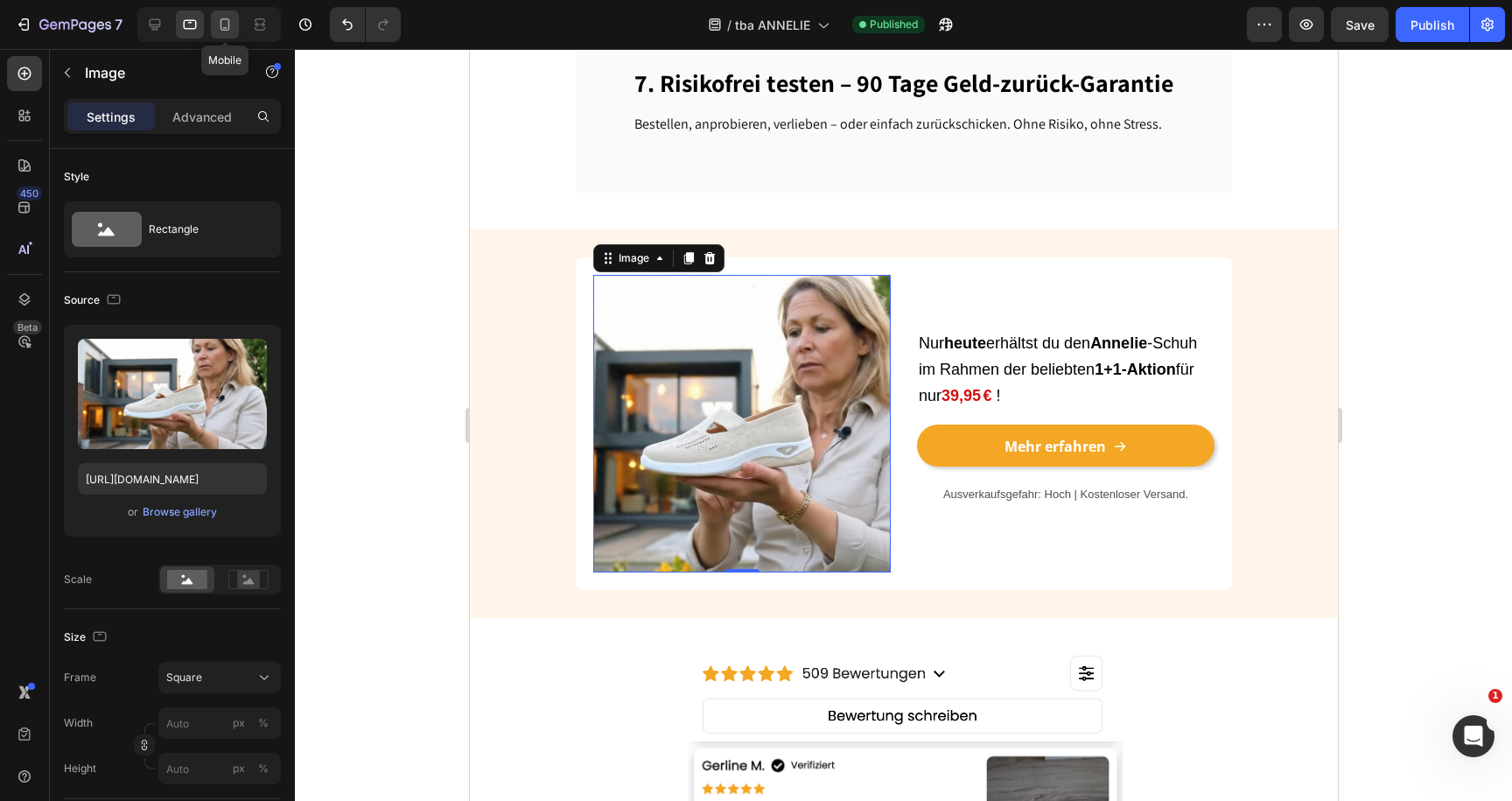
click at [227, 26] on icon at bounding box center [224, 24] width 17 height 17
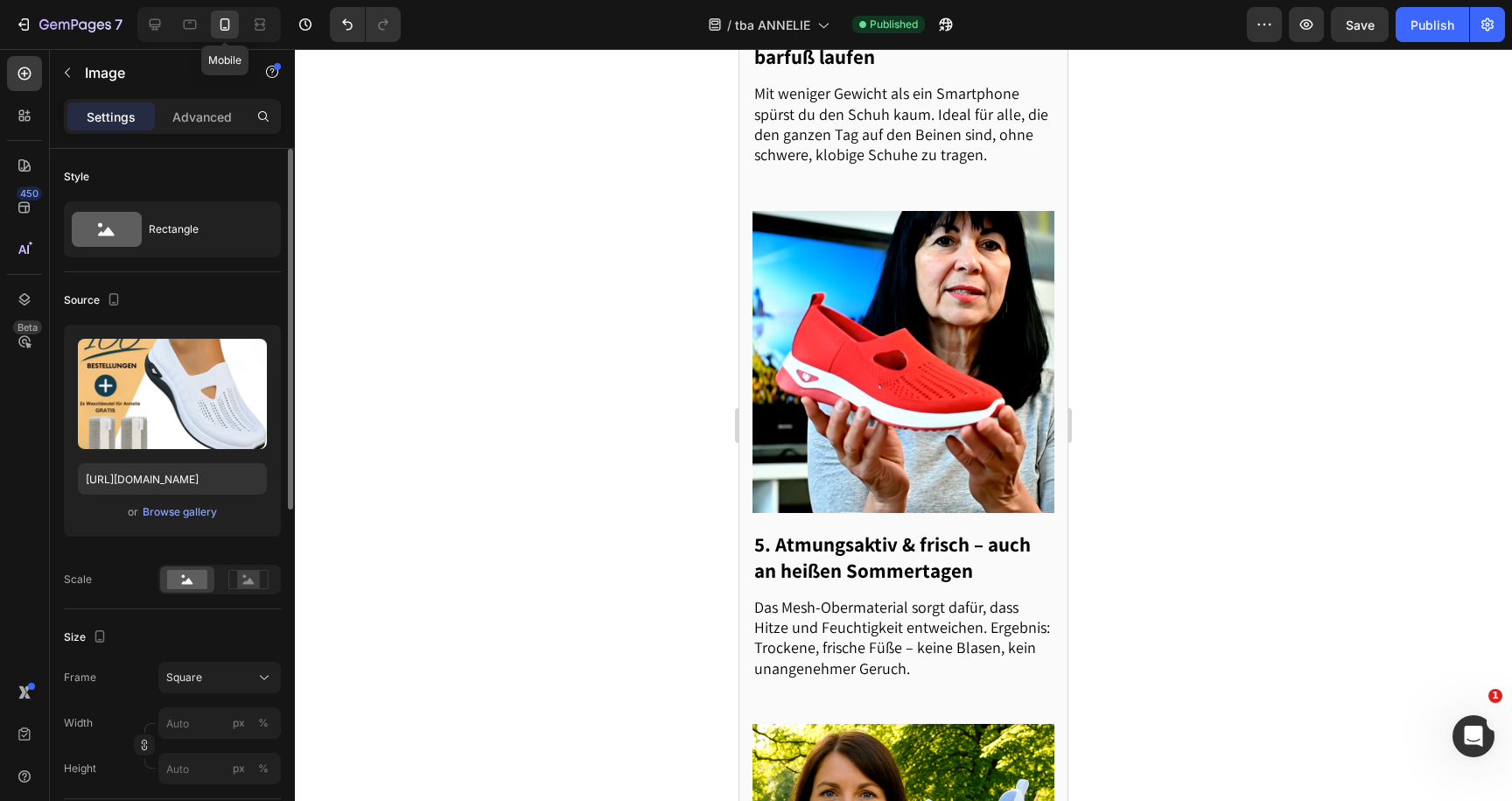
scroll to position [2492, 0]
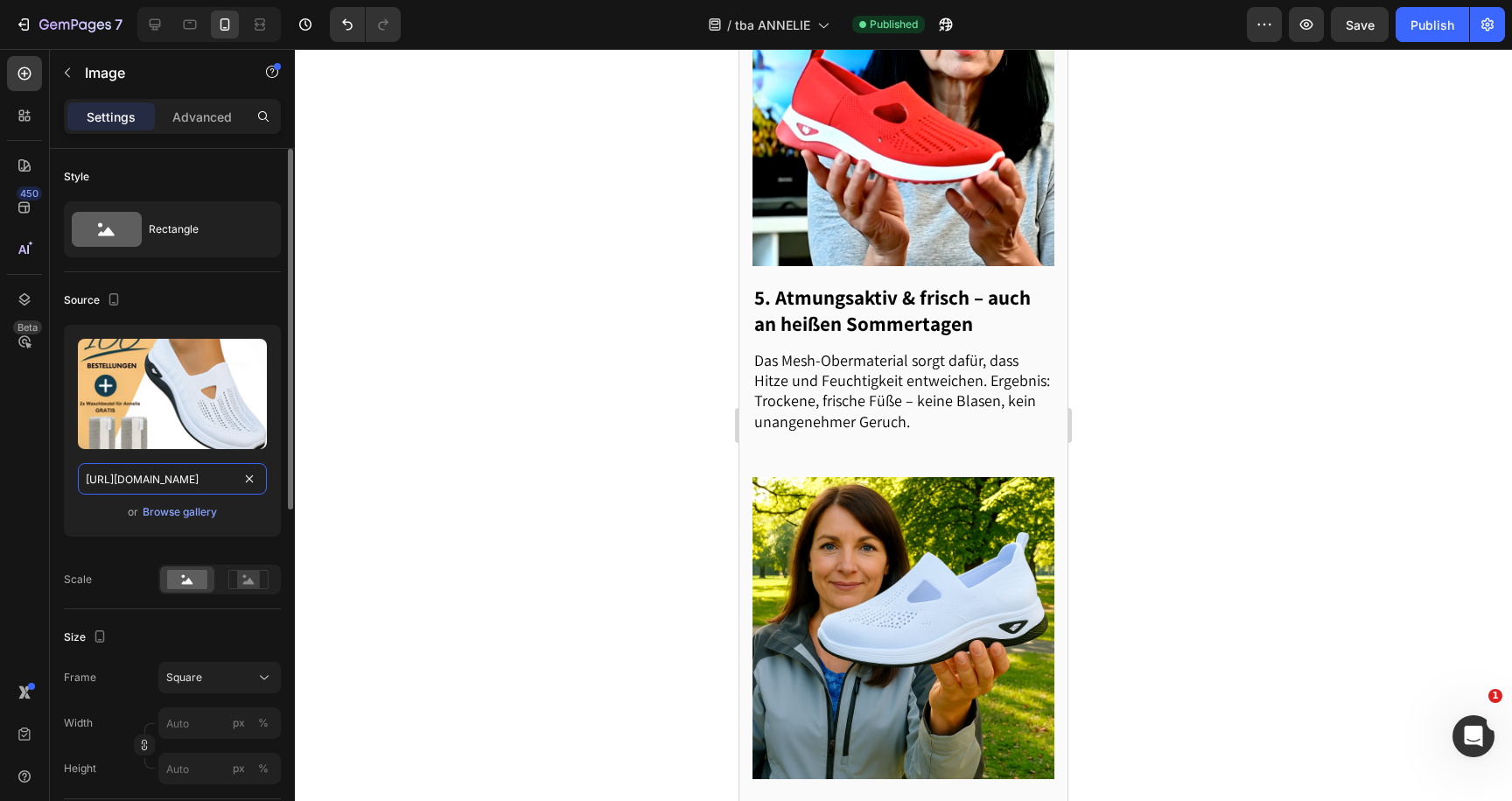
click at [137, 472] on input "https://cdn.shopify.com/s/files/1/0913/5734/8171/files/gempages_555675308238308…" at bounding box center [172, 479] width 189 height 32
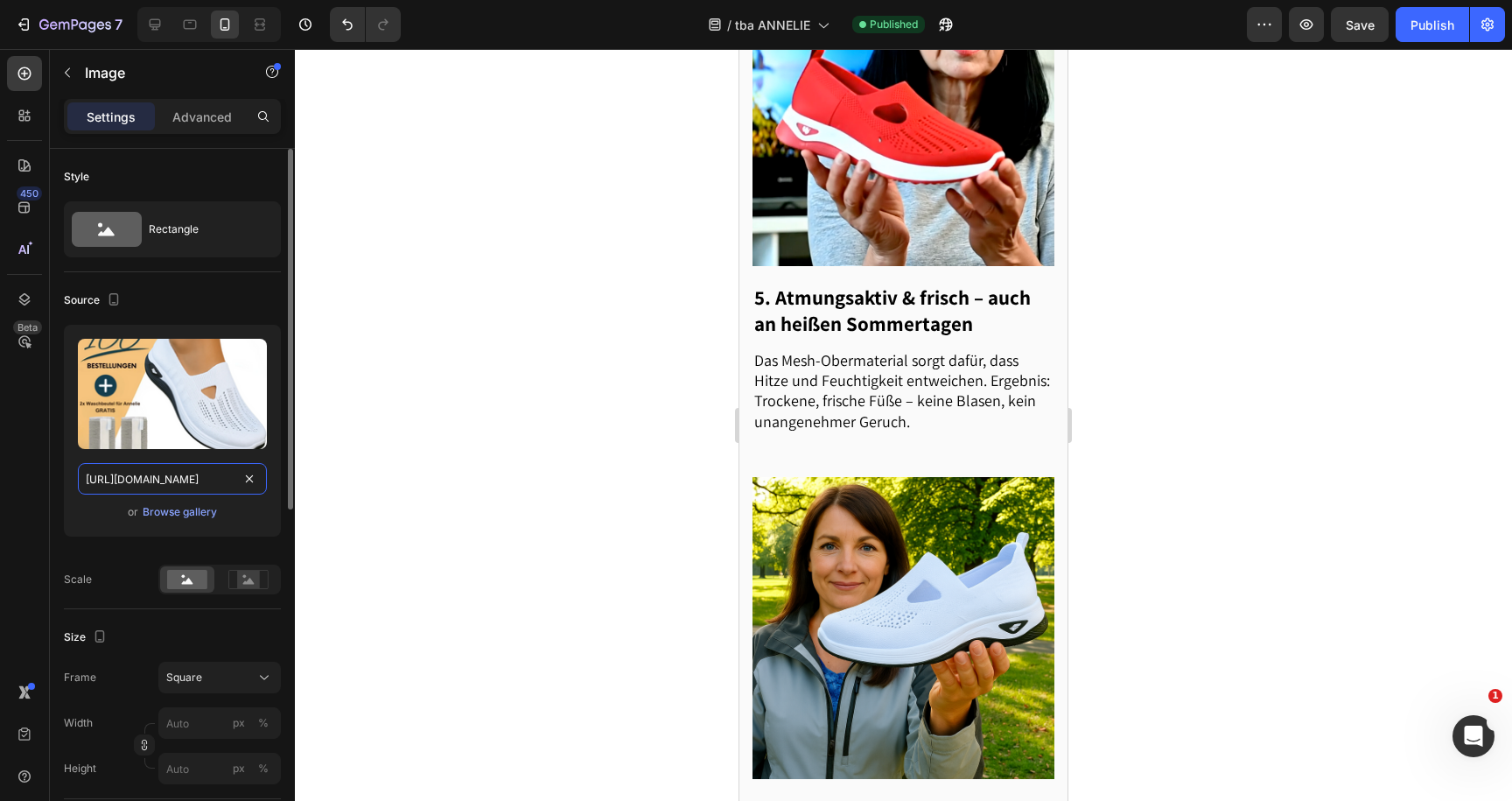
click at [137, 472] on input "https://cdn.shopify.com/s/files/1/0913/5734/8171/files/gempages_555675308238308…" at bounding box center [172, 479] width 189 height 32
paste input "28109ccd-6b36-4130-ab33-55ee1bb052a8"
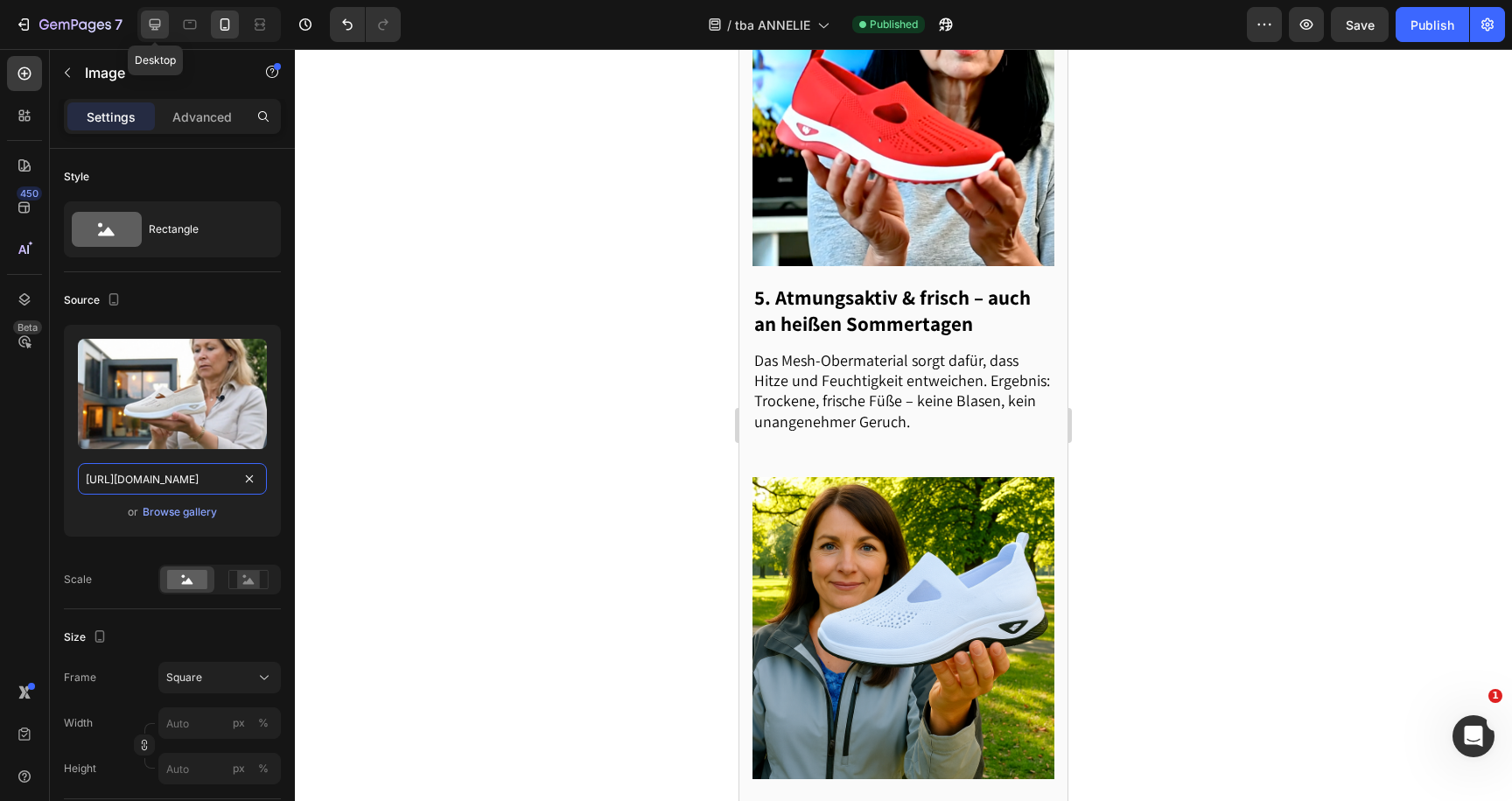
type input "https://cdn.shopify.com/s/files/1/0913/5734/8171/files/gempages_555675308238308…"
click at [163, 25] on div at bounding box center [155, 24] width 28 height 28
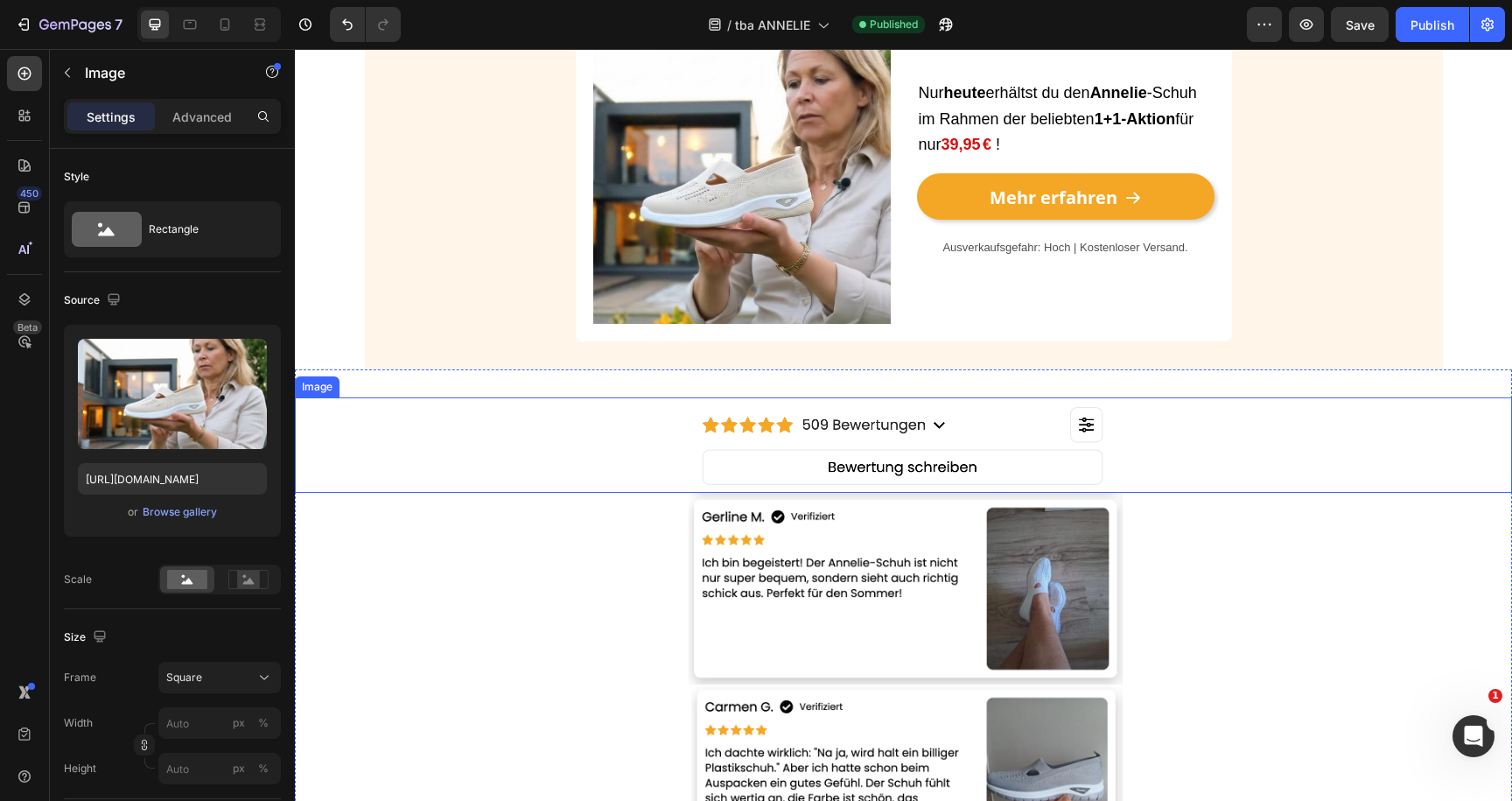
scroll to position [2563, 0]
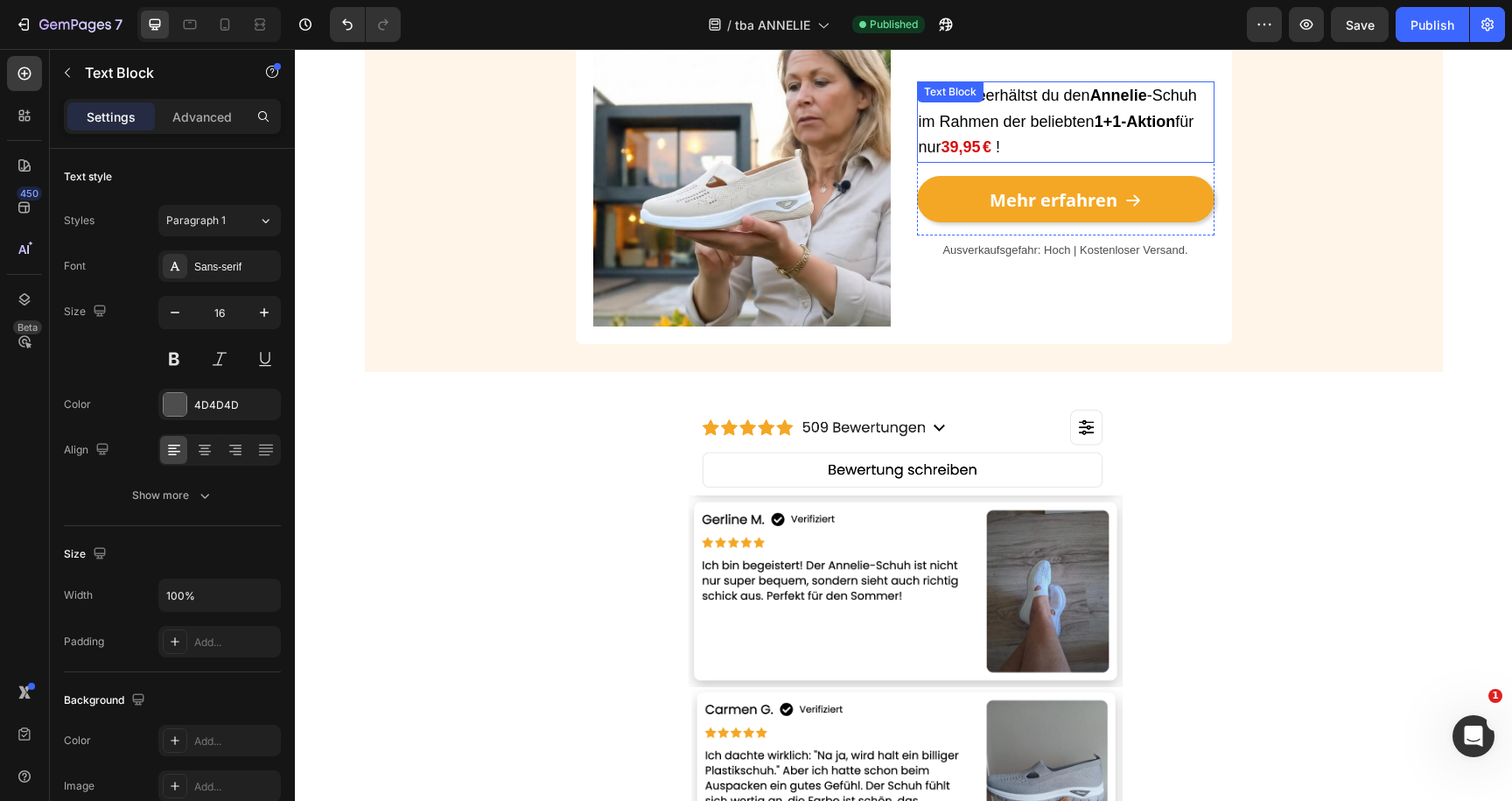
click at [975, 149] on strong "39,95 €" at bounding box center [966, 147] width 50 height 17
click at [949, 149] on strong "39,95 €" at bounding box center [966, 147] width 50 height 17
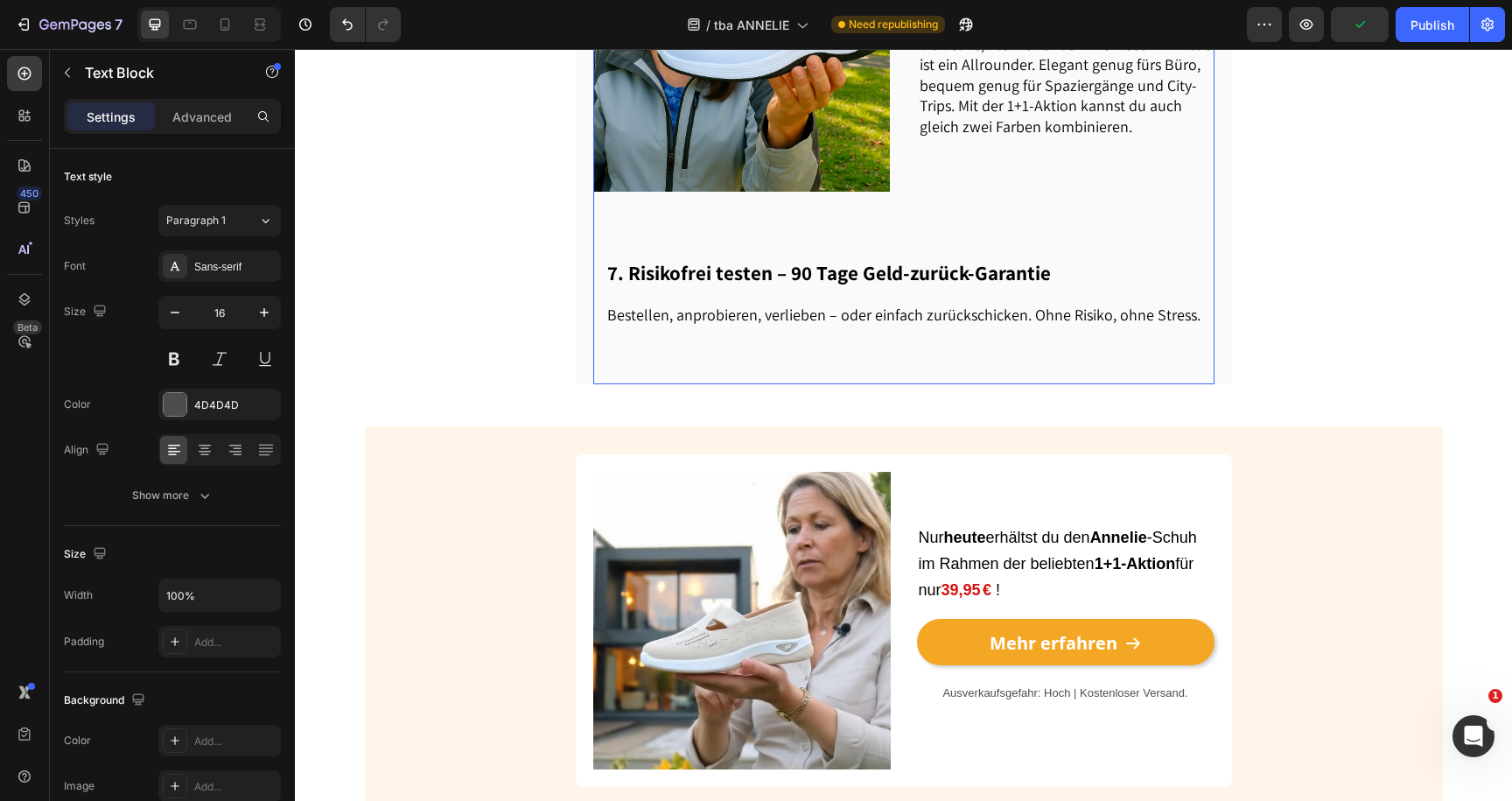
scroll to position [2230, 0]
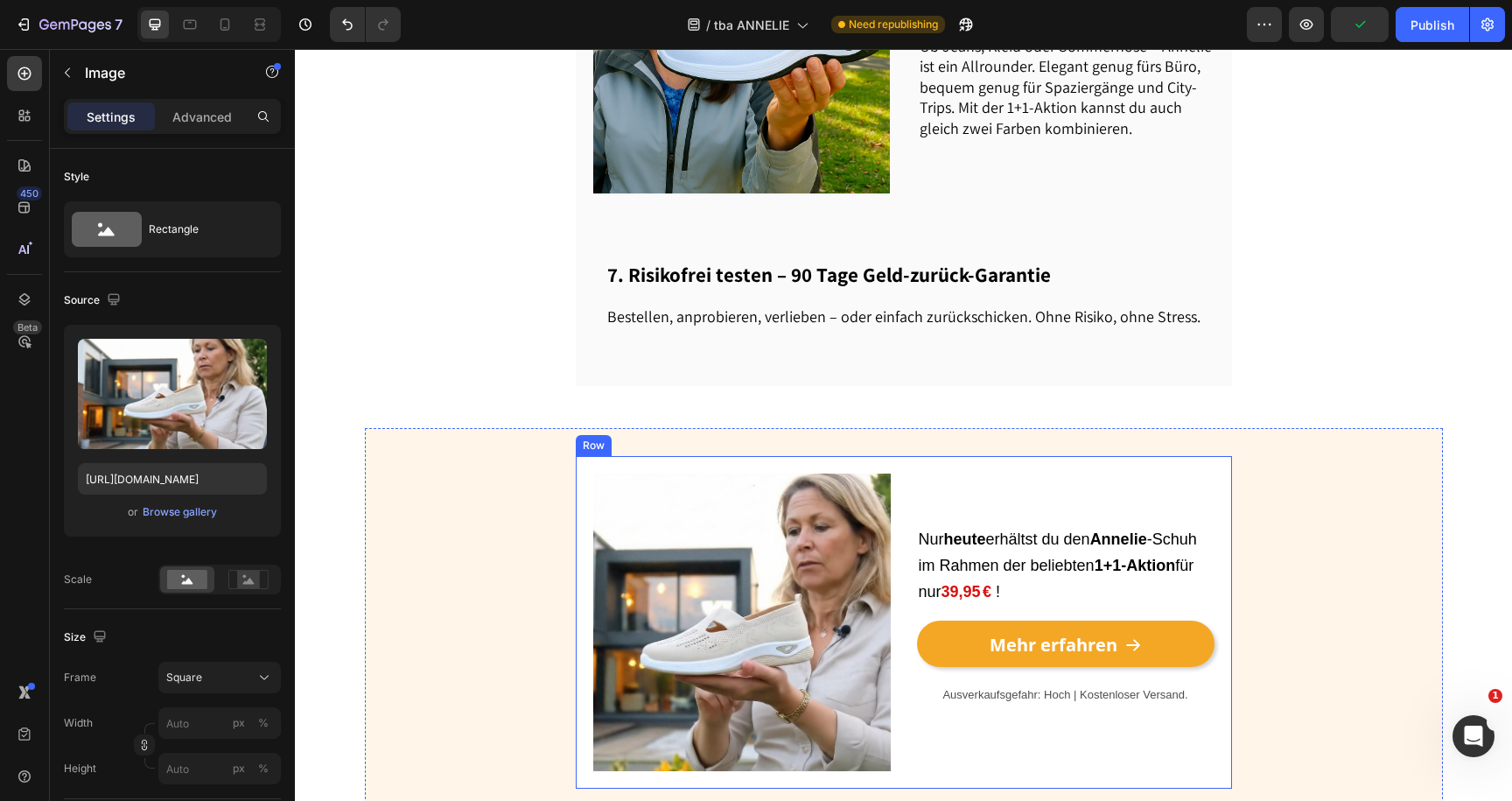
click at [809, 473] on img at bounding box center [742, 622] width 298 height 298
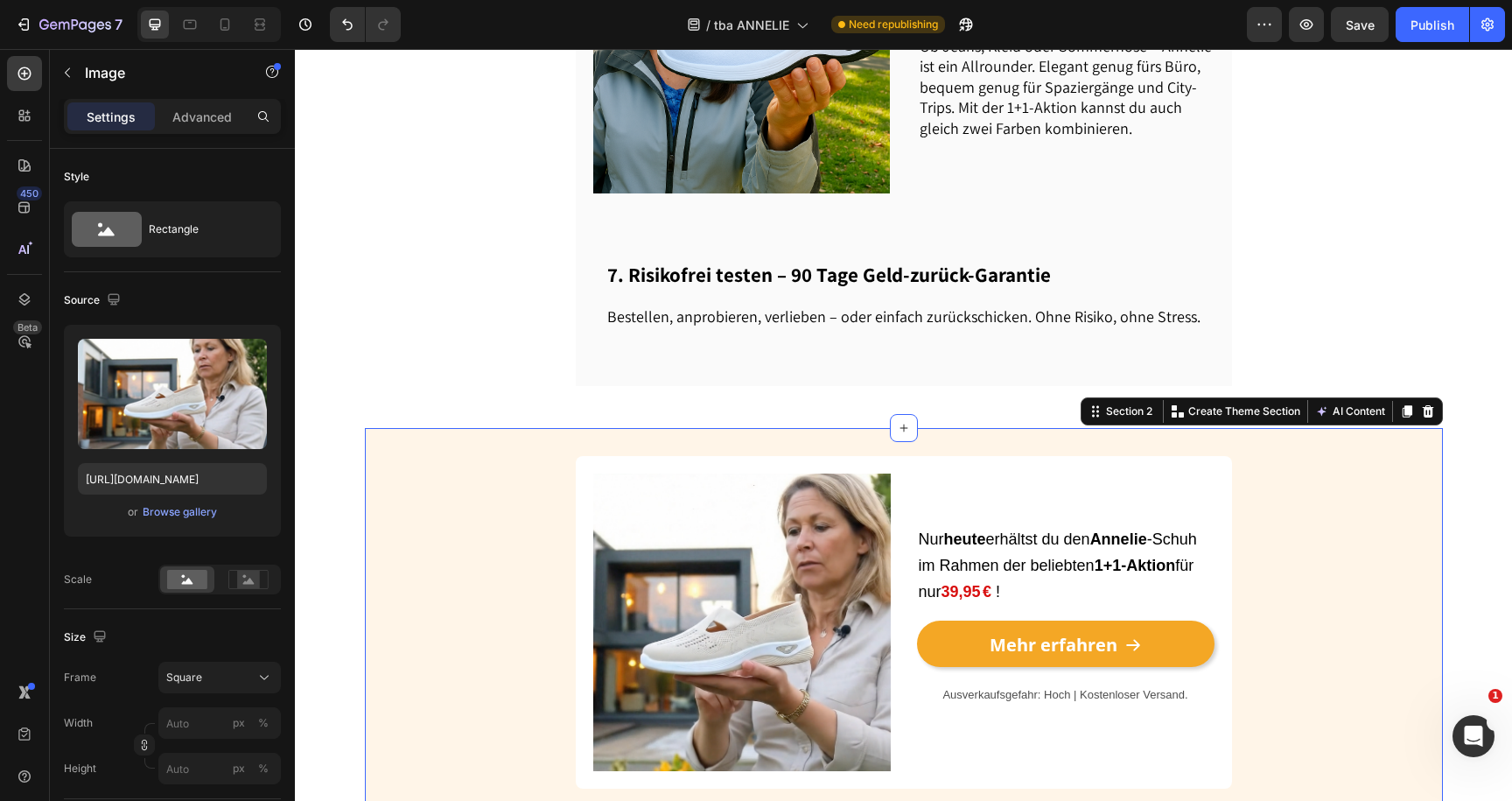
click at [690, 428] on div "Image Nur heute erhältst du den Annelie -Schuh im Rahmen der beliebten 1+1-Akti…" at bounding box center [904, 622] width 1078 height 389
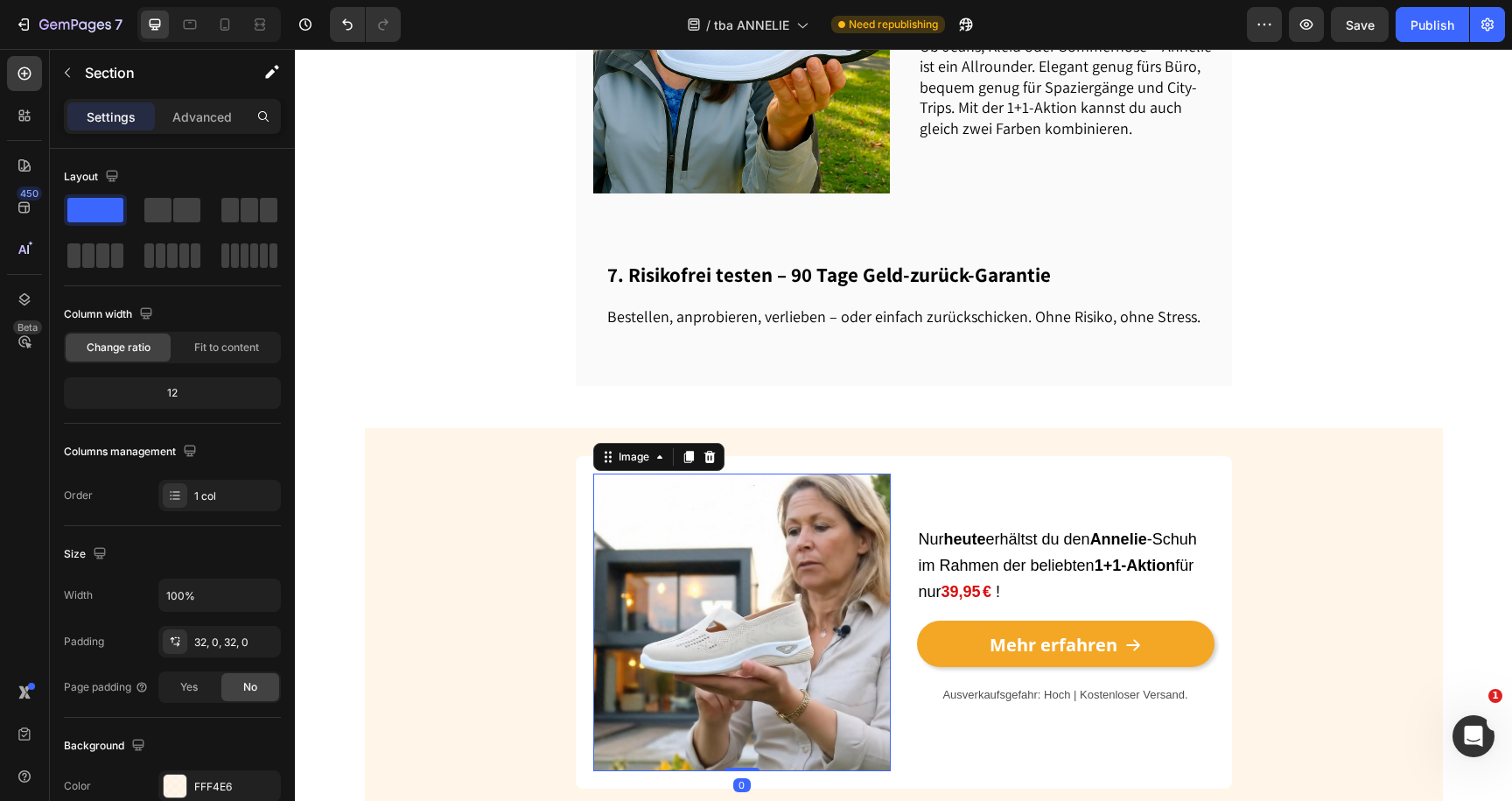
click at [676, 473] on img at bounding box center [742, 622] width 298 height 298
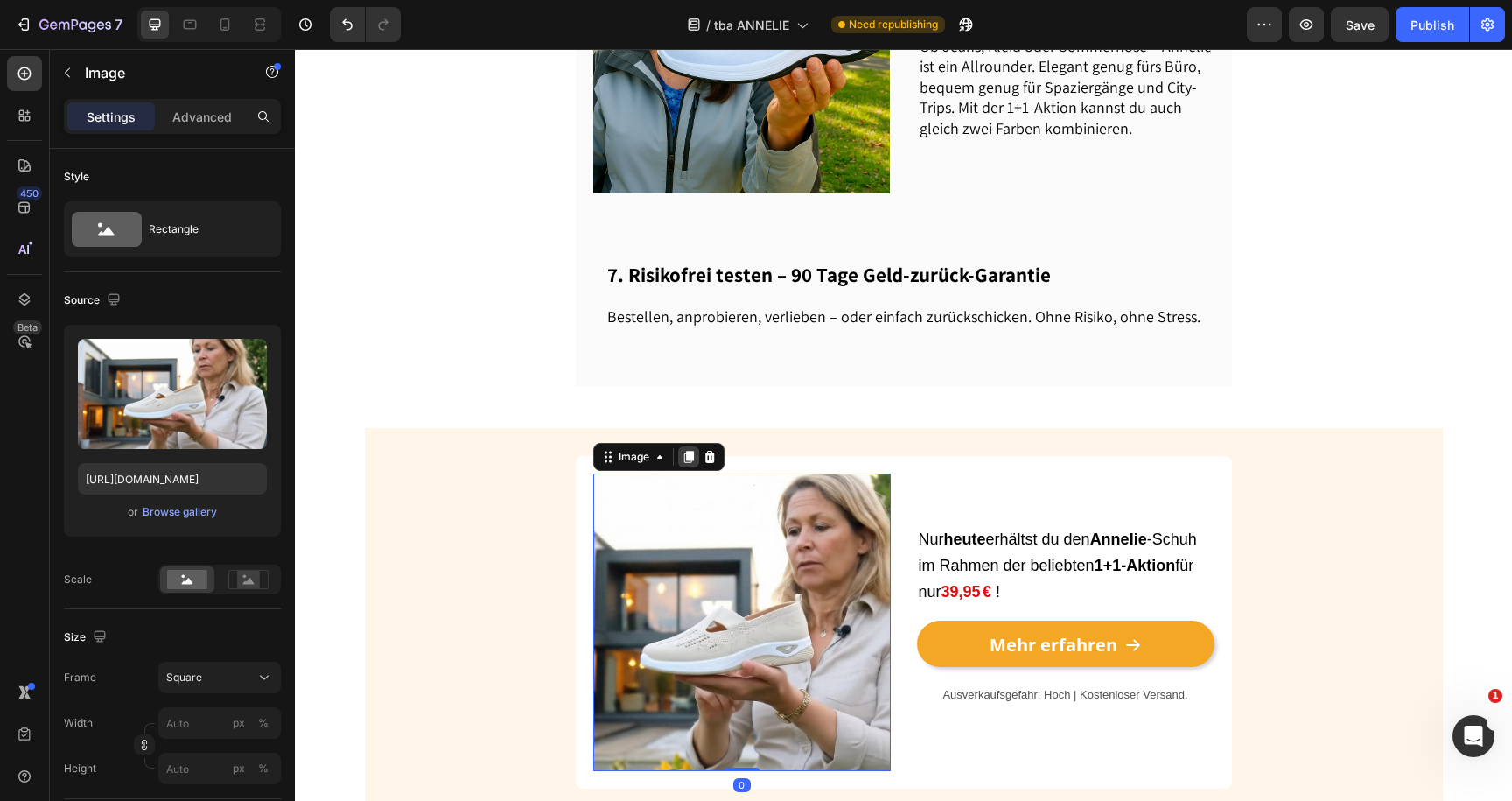
click at [685, 451] on icon at bounding box center [688, 457] width 10 height 13
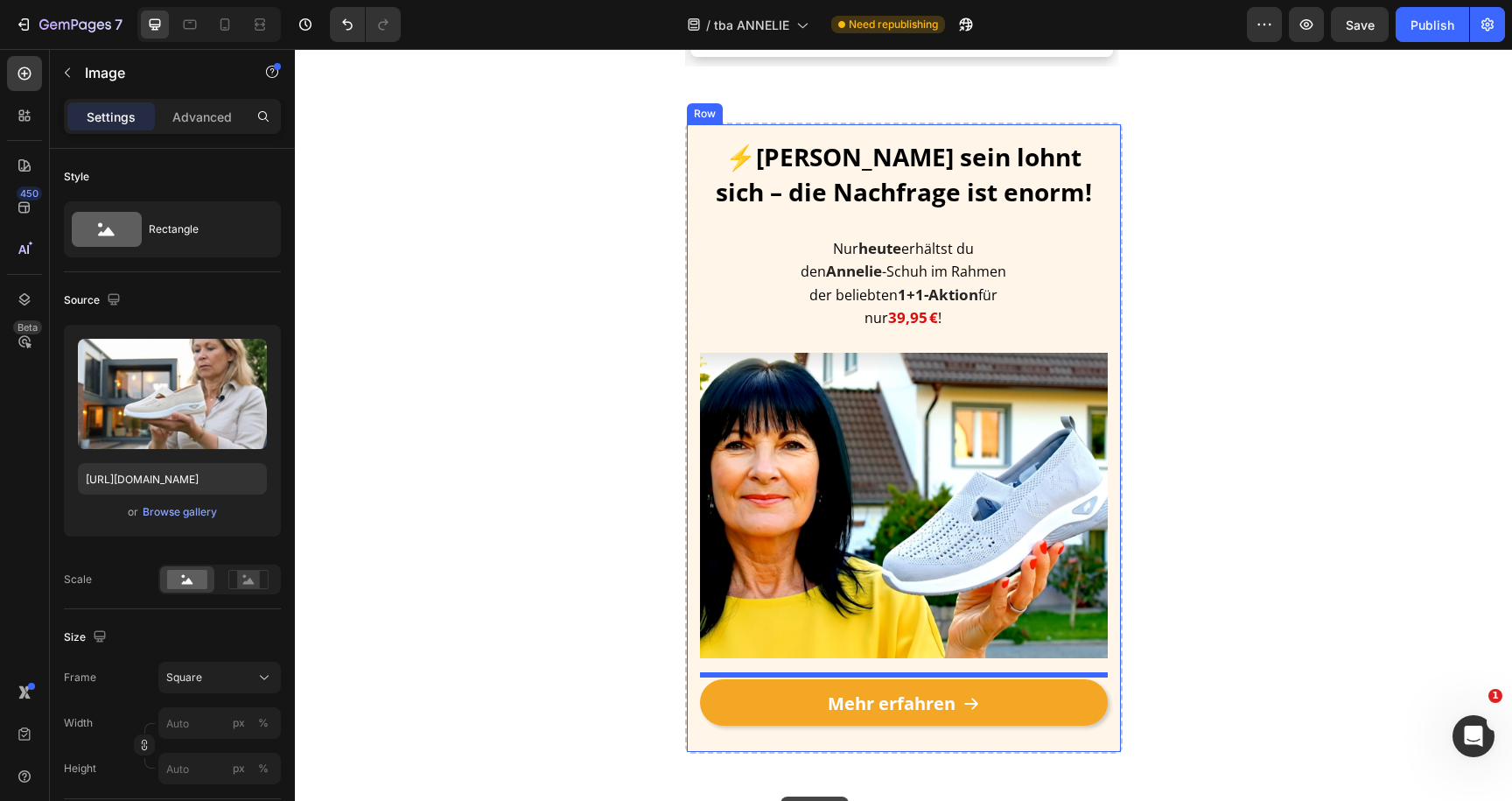
scroll to position [4969, 0]
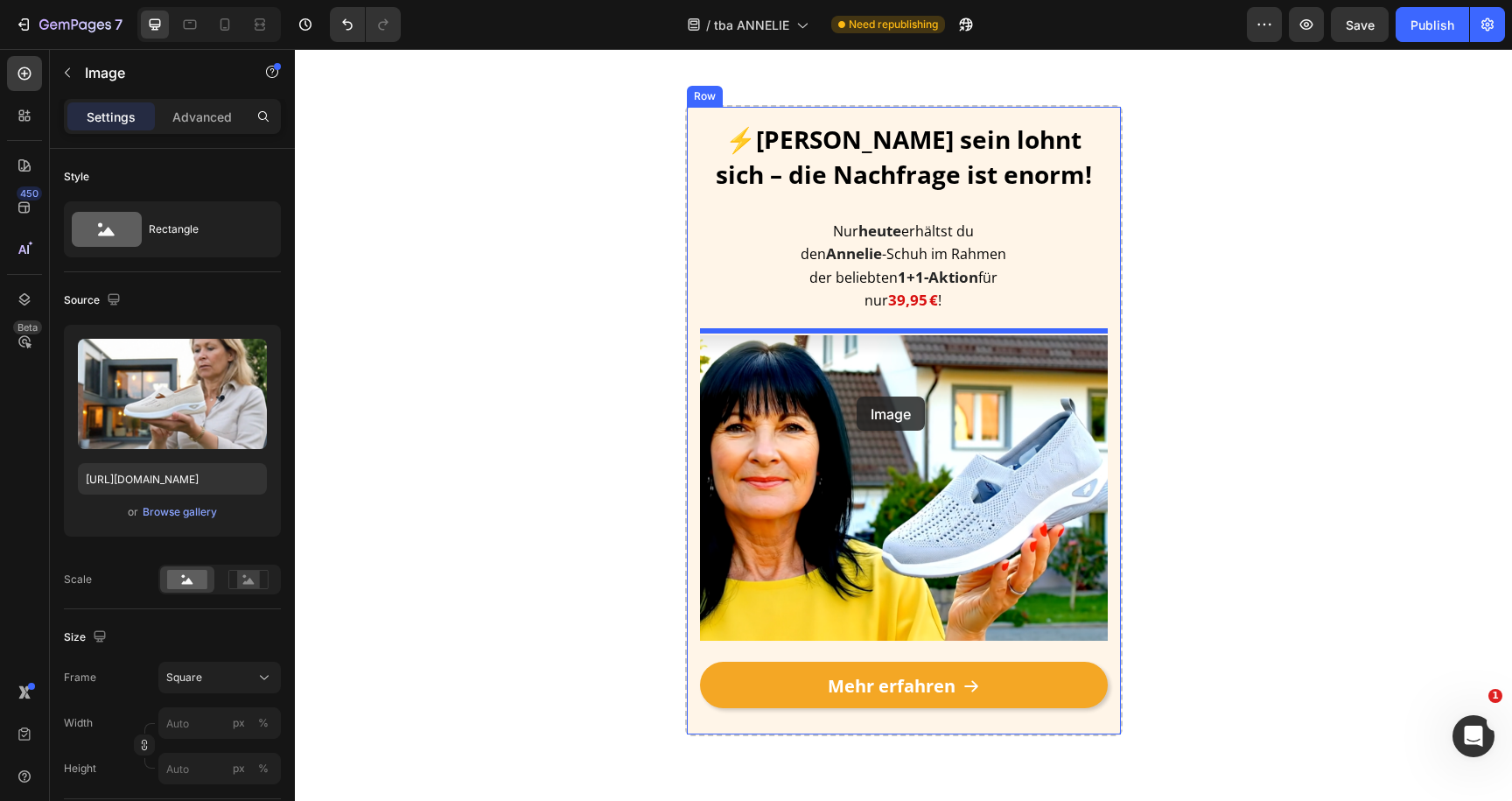
drag, startPoint x: 638, startPoint y: 98, endPoint x: 857, endPoint y: 397, distance: 370.6
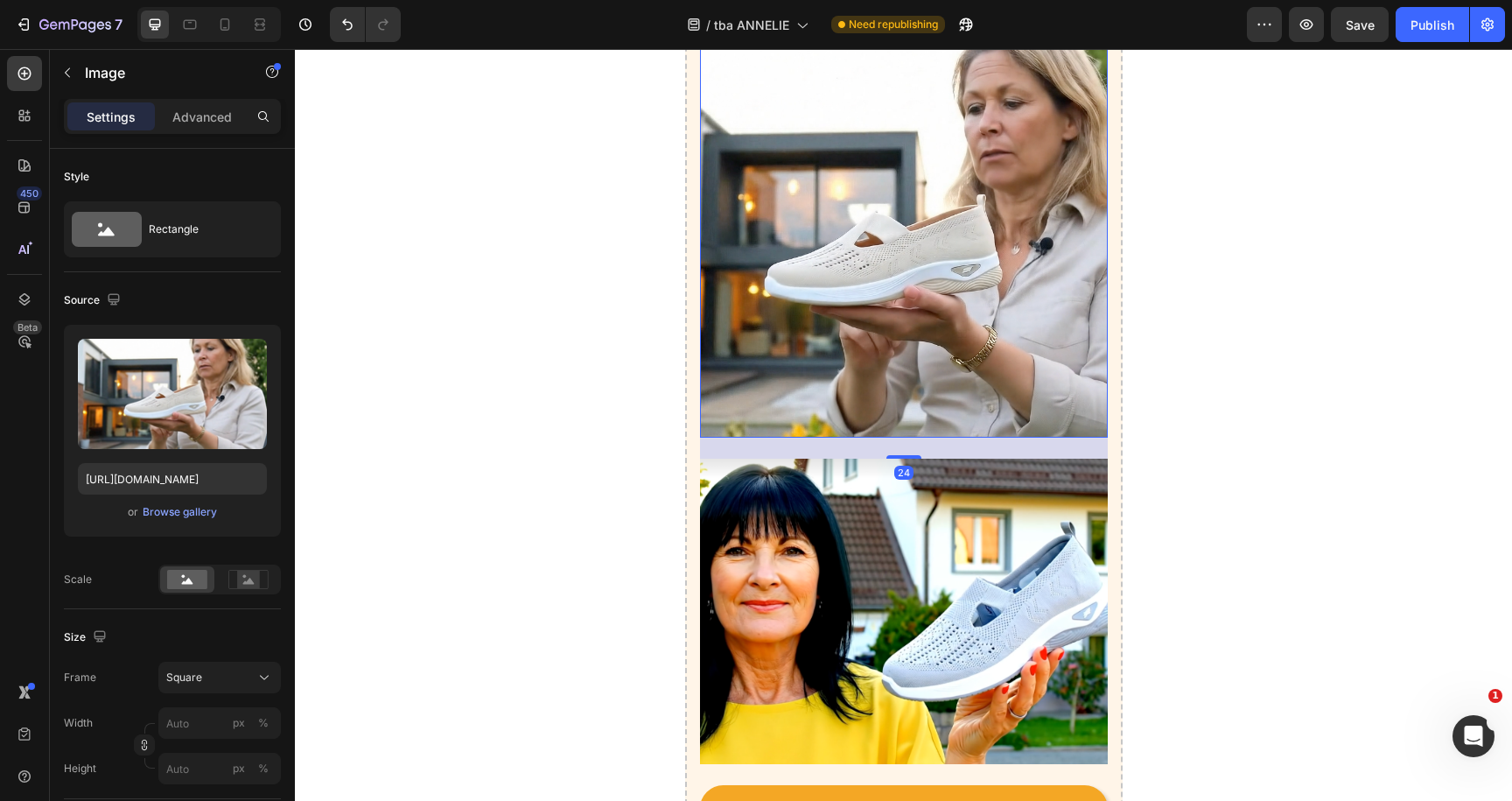
scroll to position [5279, 0]
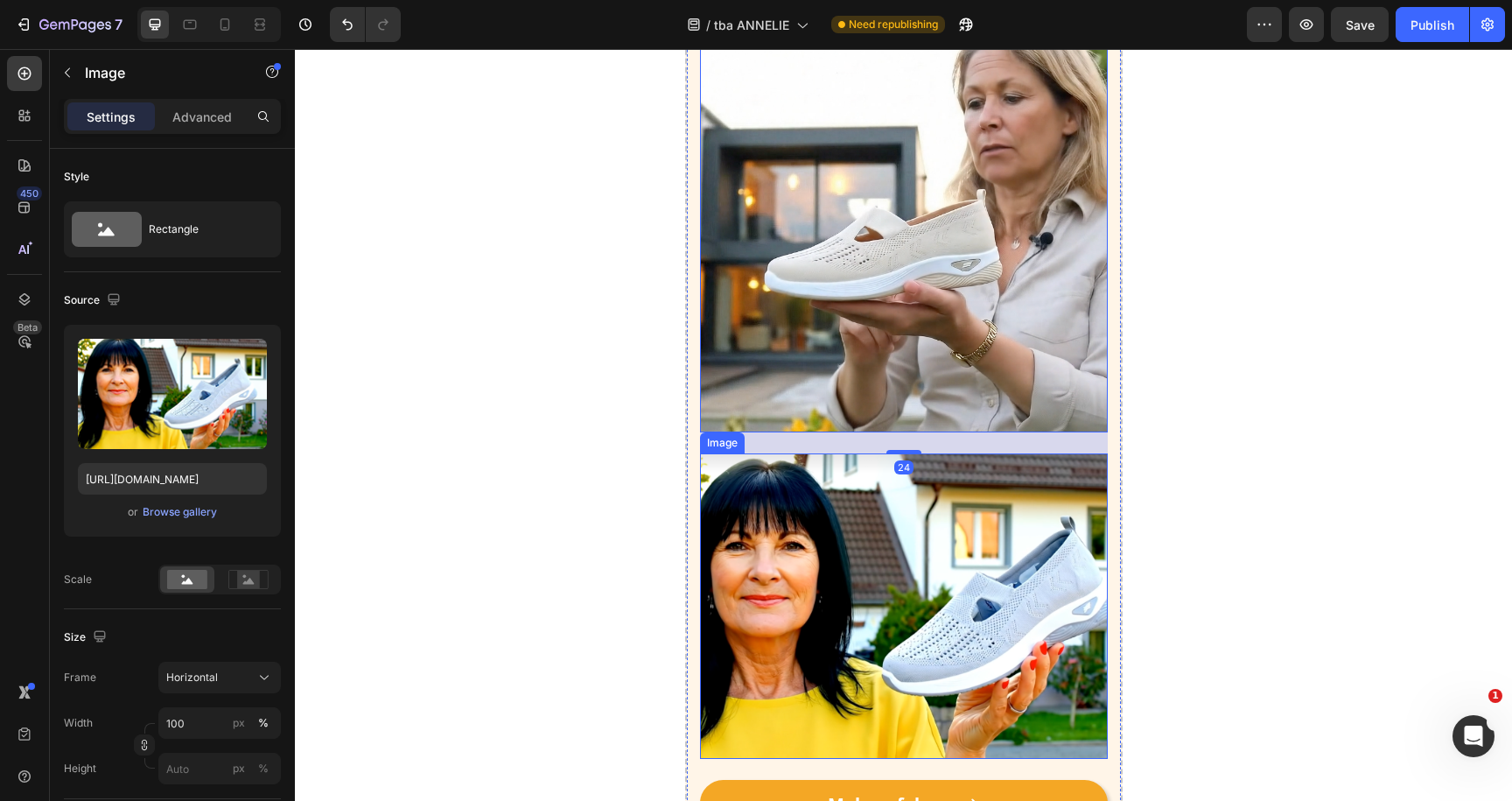
click at [903, 543] on img at bounding box center [904, 607] width 408 height 307
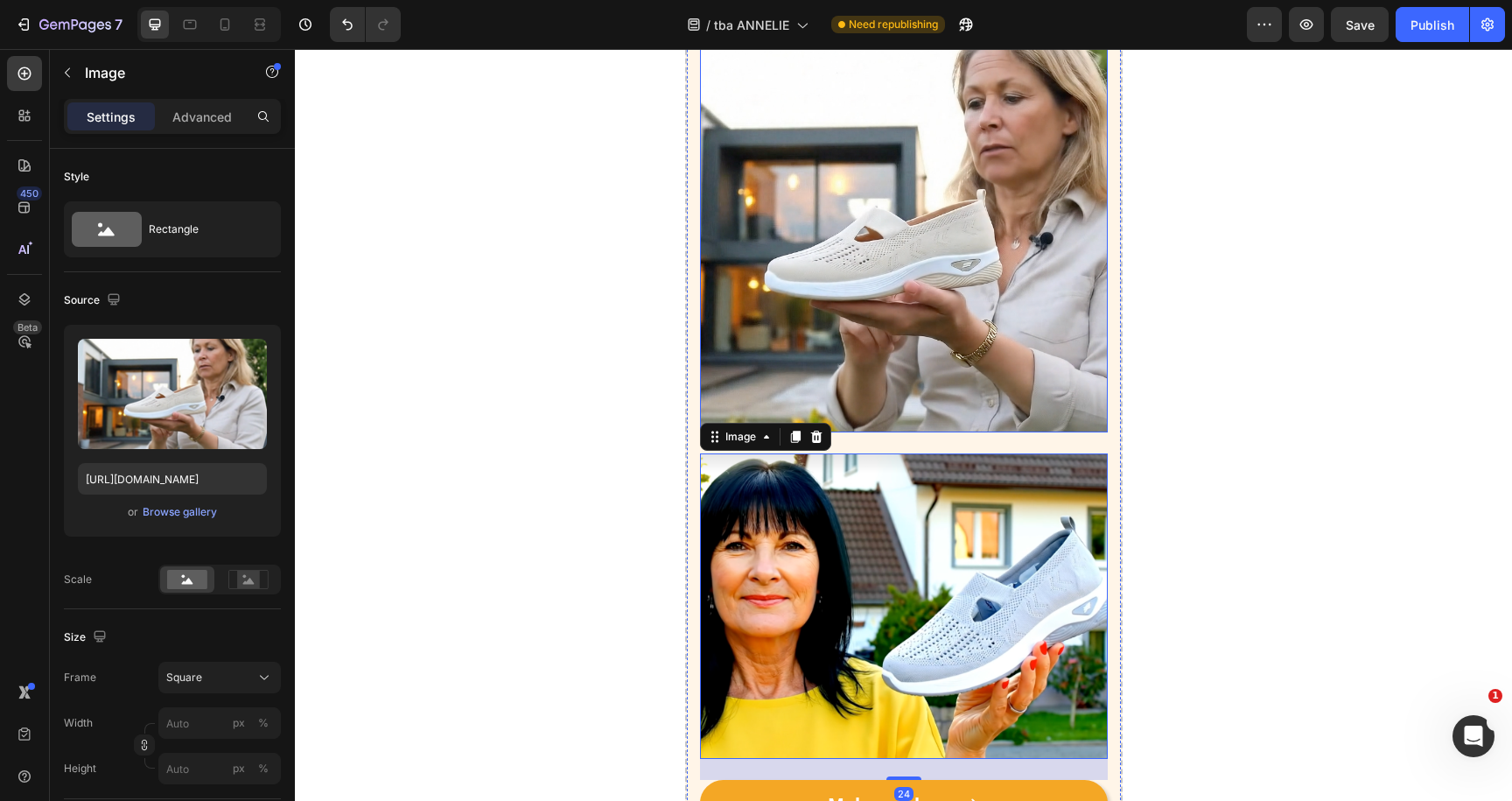
click at [866, 319] on img at bounding box center [904, 228] width 408 height 408
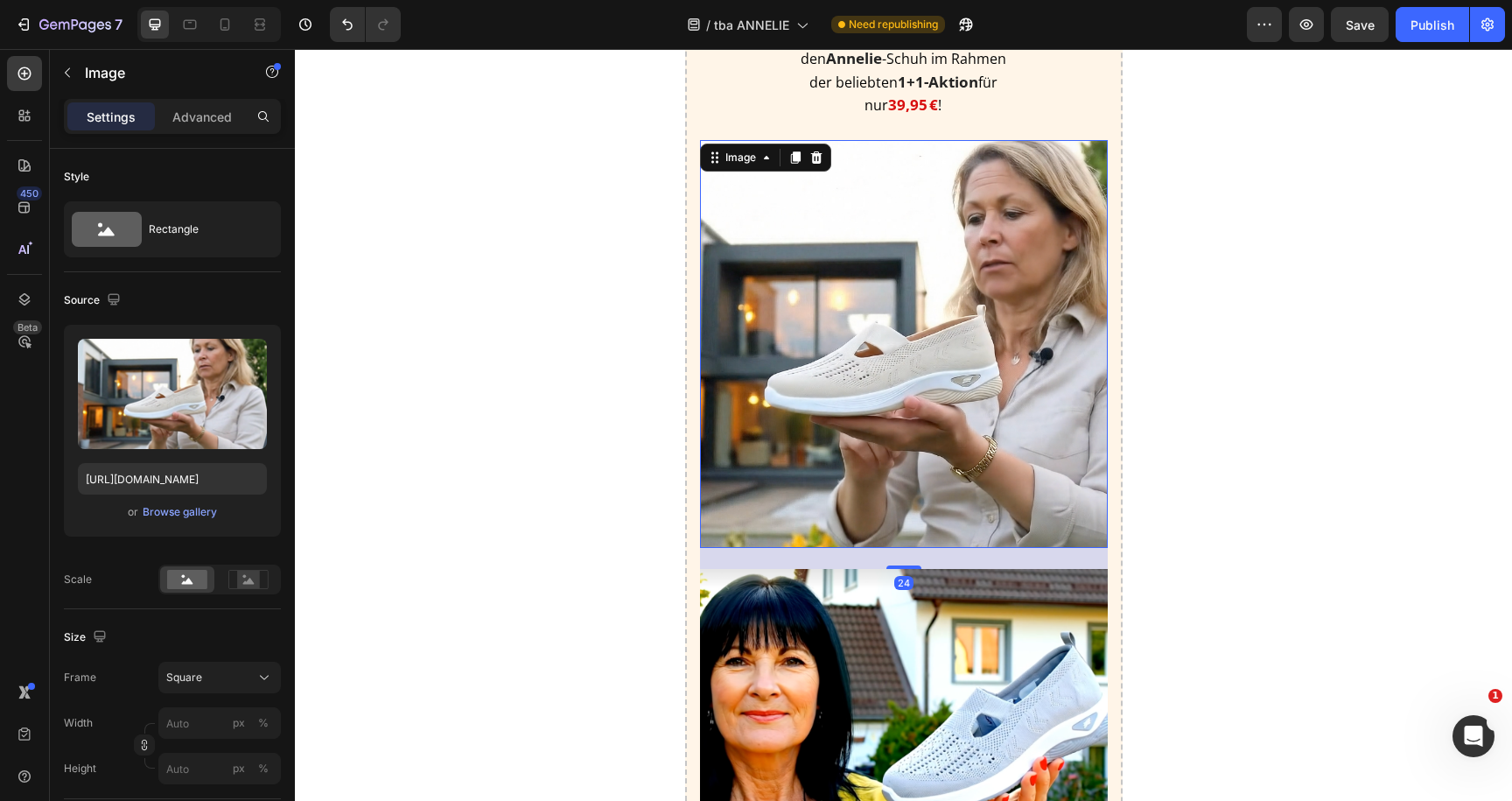
scroll to position [5089, 0]
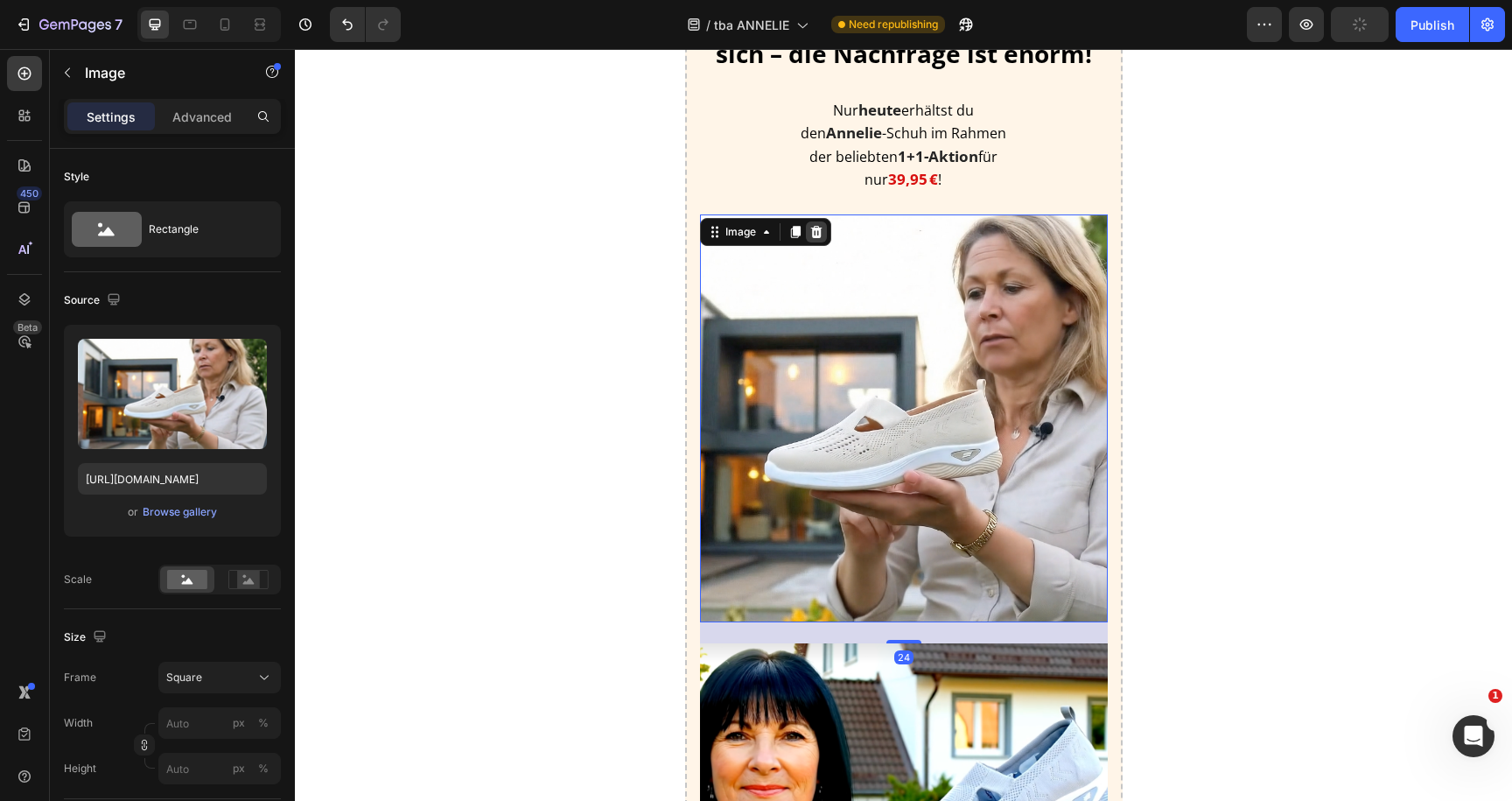
click at [816, 224] on icon at bounding box center [816, 230] width 12 height 13
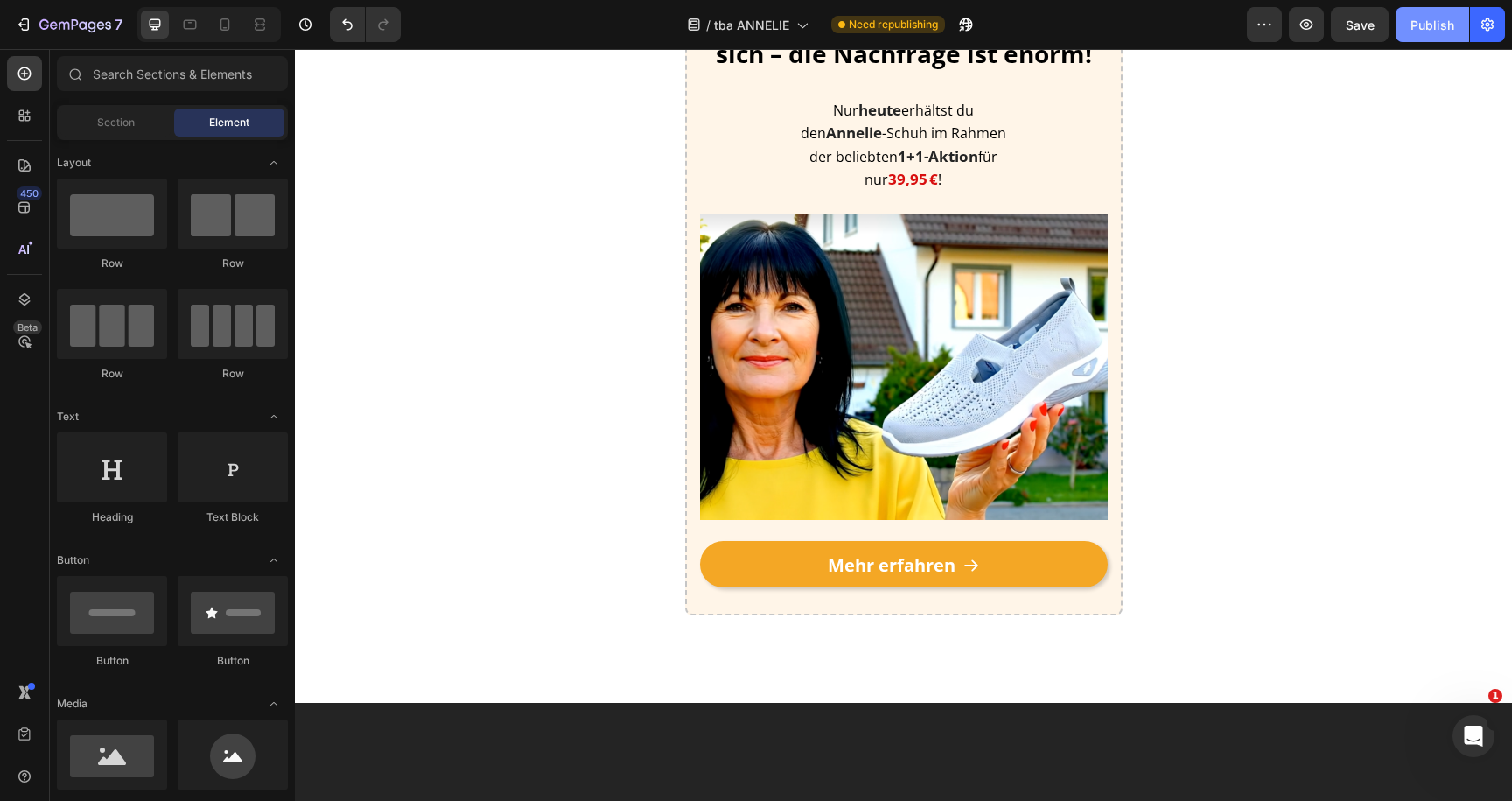
click at [1438, 33] on button "Publish" at bounding box center [1433, 24] width 74 height 35
click at [1461, 731] on icon "Intercom-Nachrichtendienst öffnen" at bounding box center [1471, 734] width 29 height 29
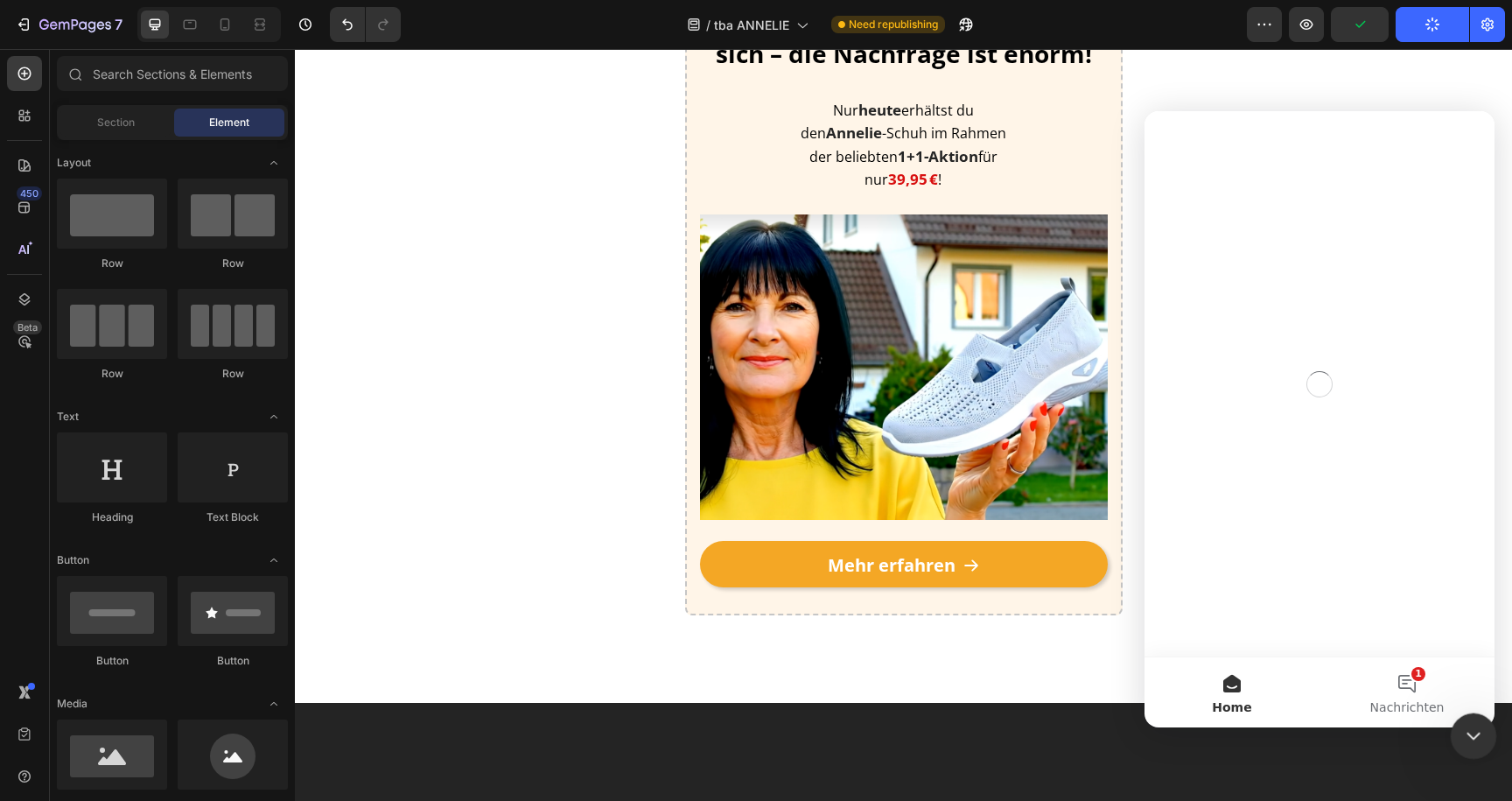
scroll to position [0, 0]
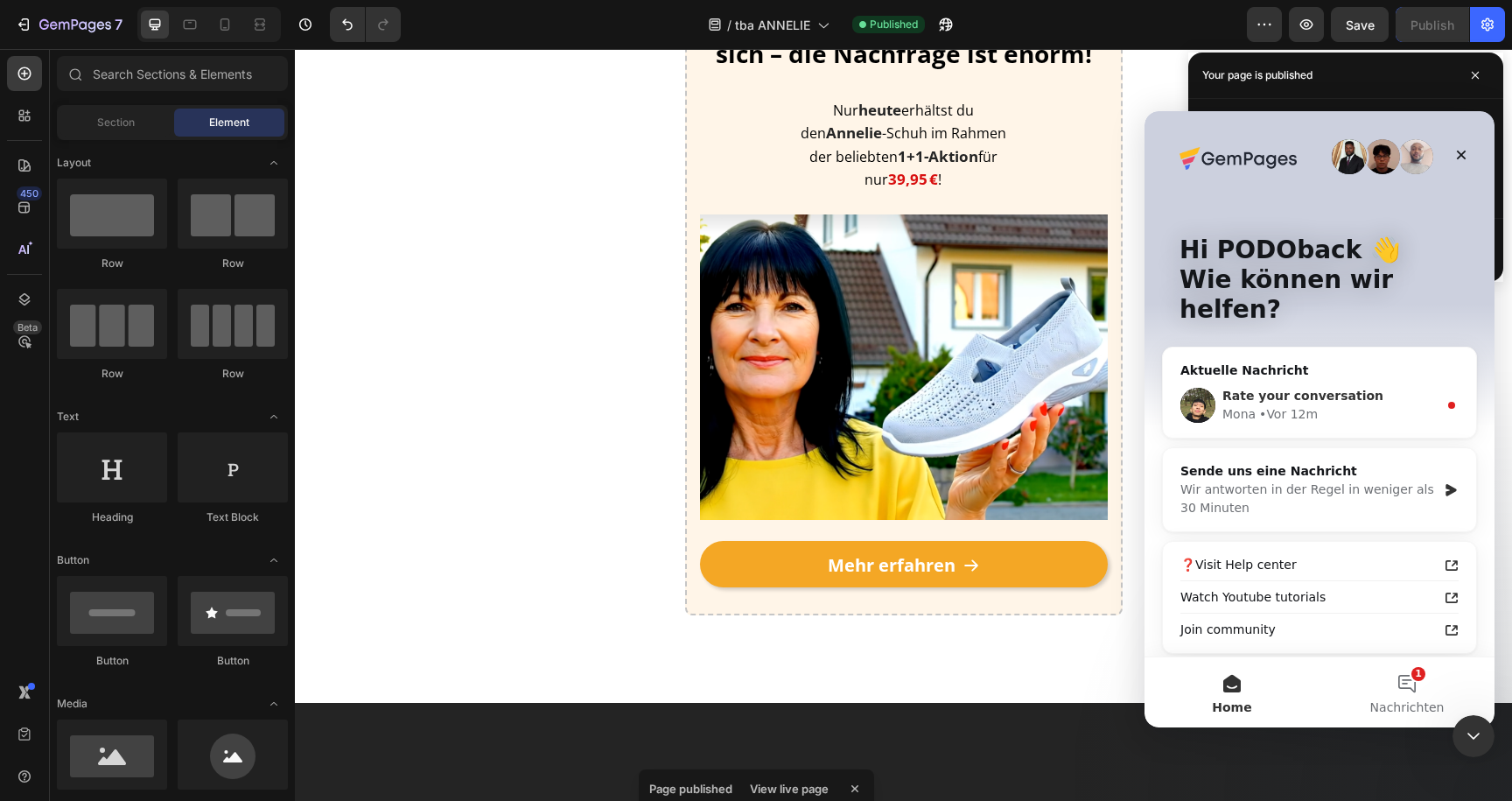
click at [1335, 389] on span "Rate your conversation" at bounding box center [1303, 396] width 161 height 14
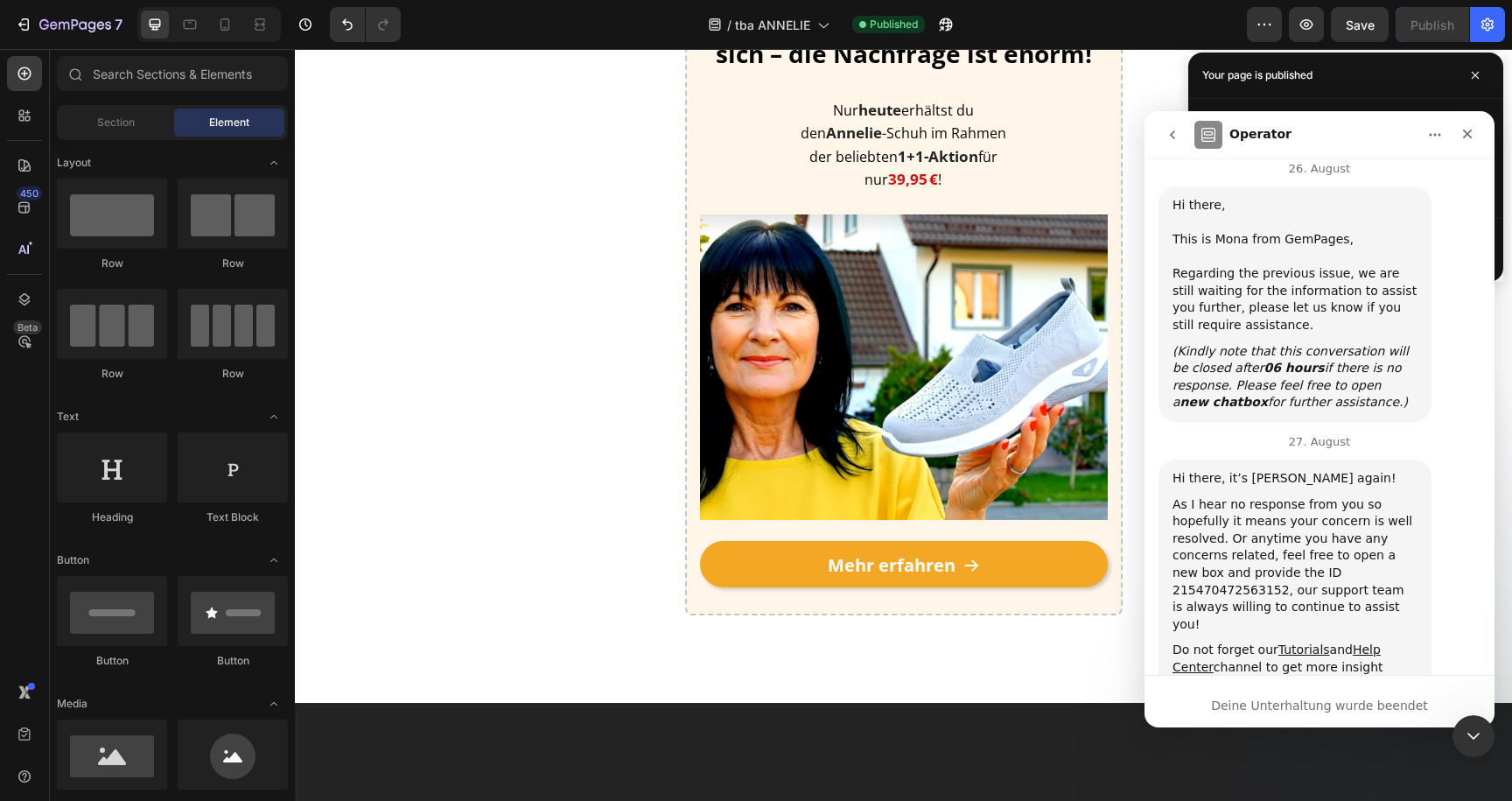
scroll to position [5785, 0]
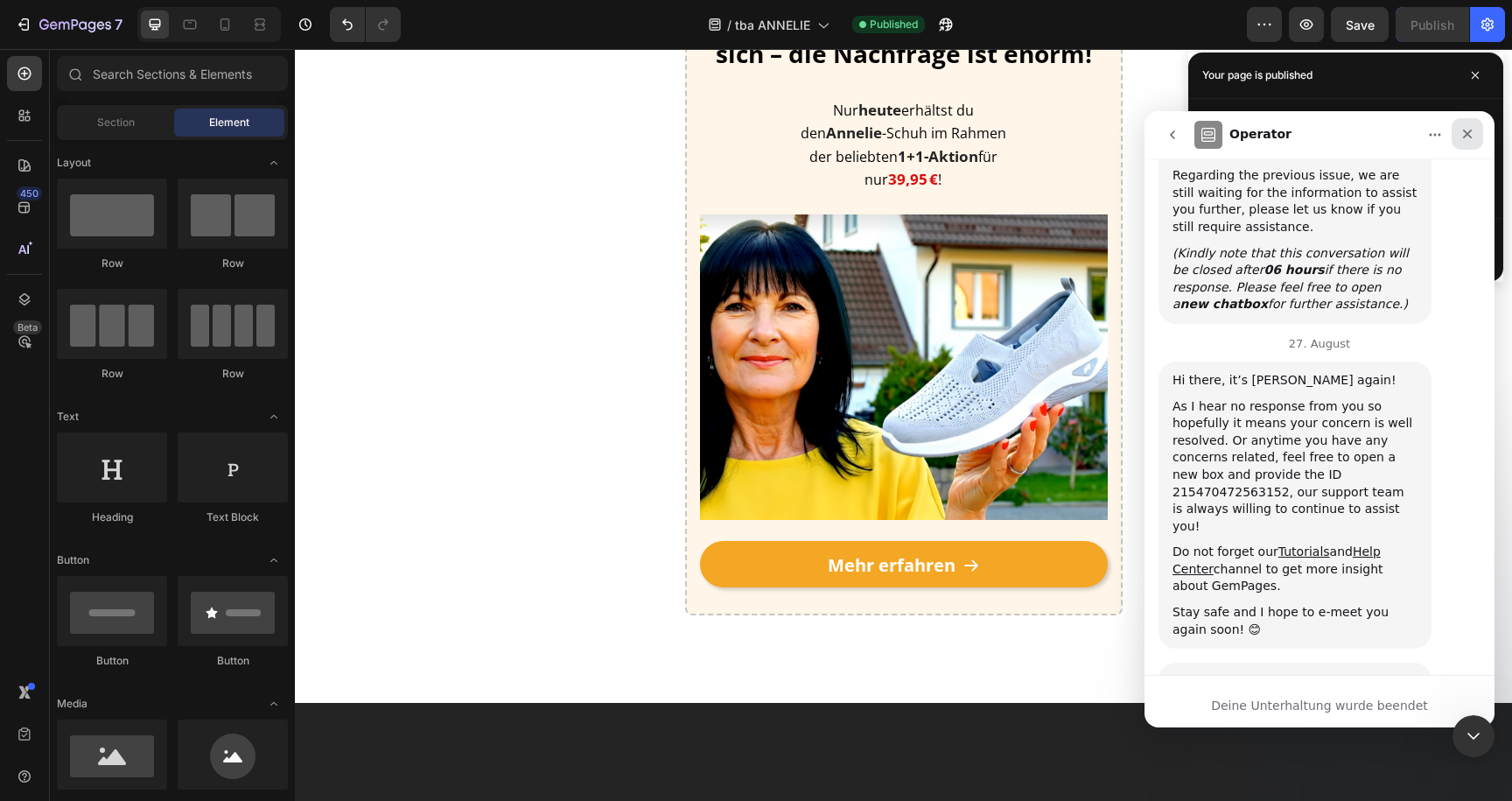
click at [1462, 136] on icon "Schließen" at bounding box center [1468, 134] width 14 height 14
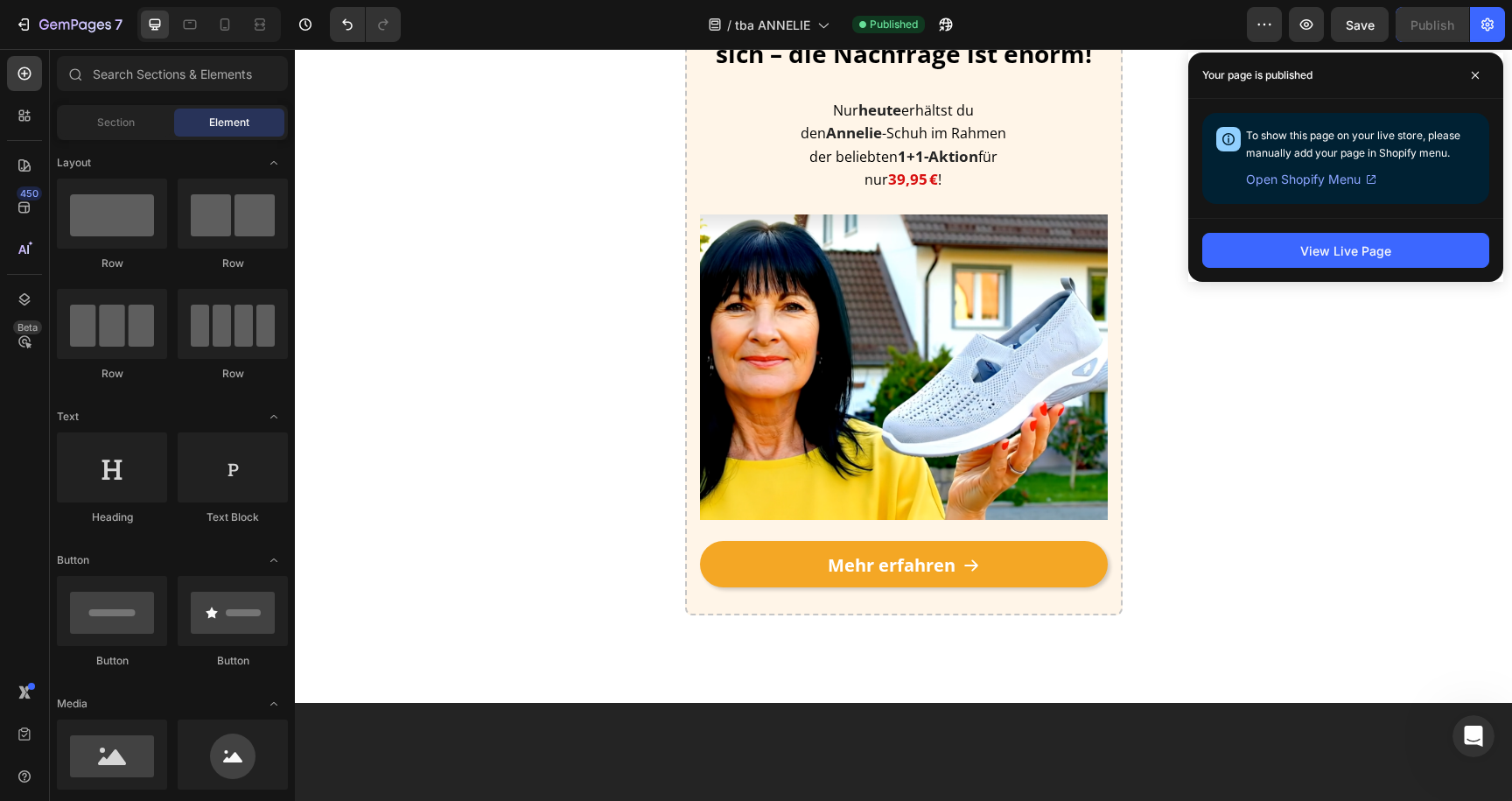
scroll to position [0, 0]
click at [1471, 84] on span at bounding box center [1475, 74] width 28 height 28
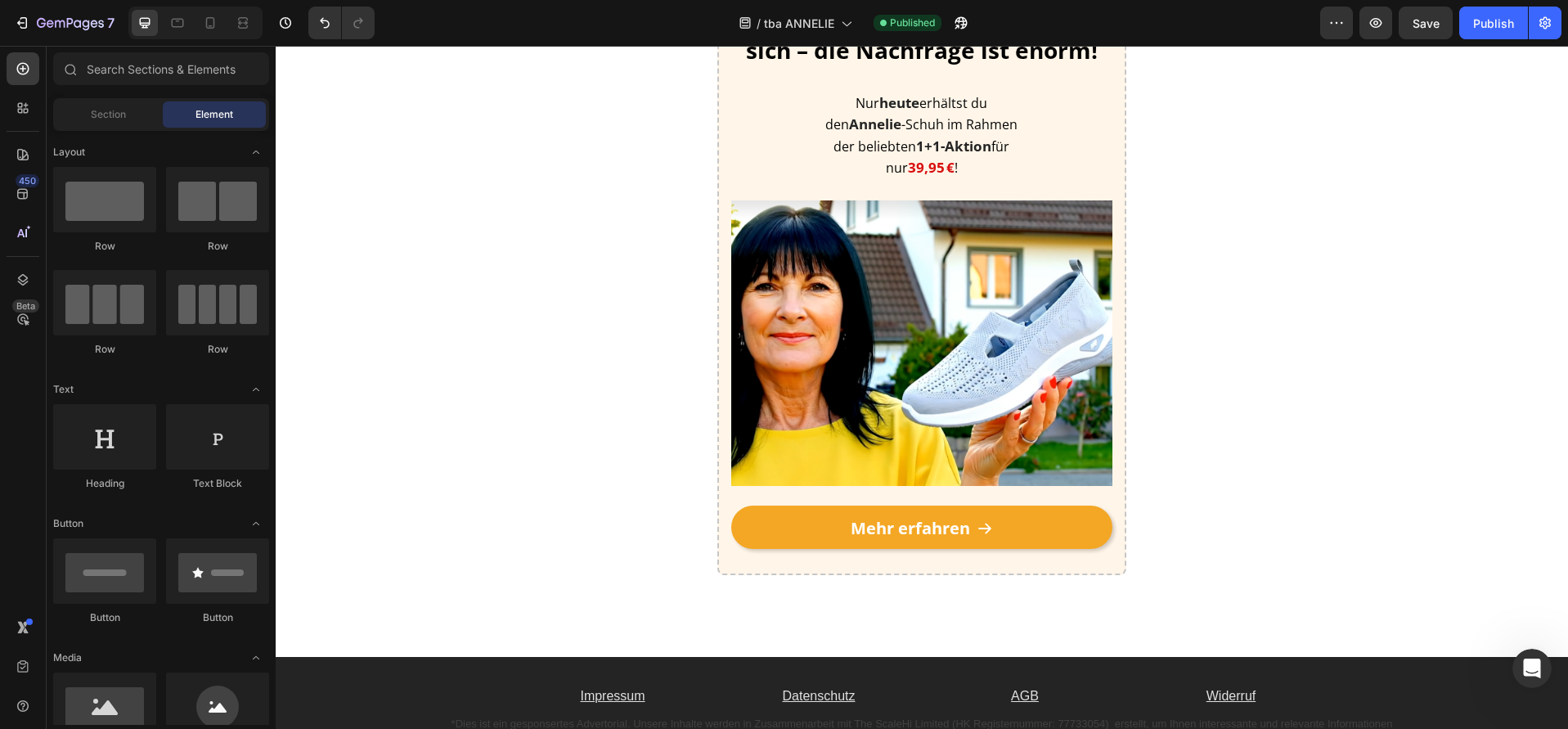
scroll to position [5423, 0]
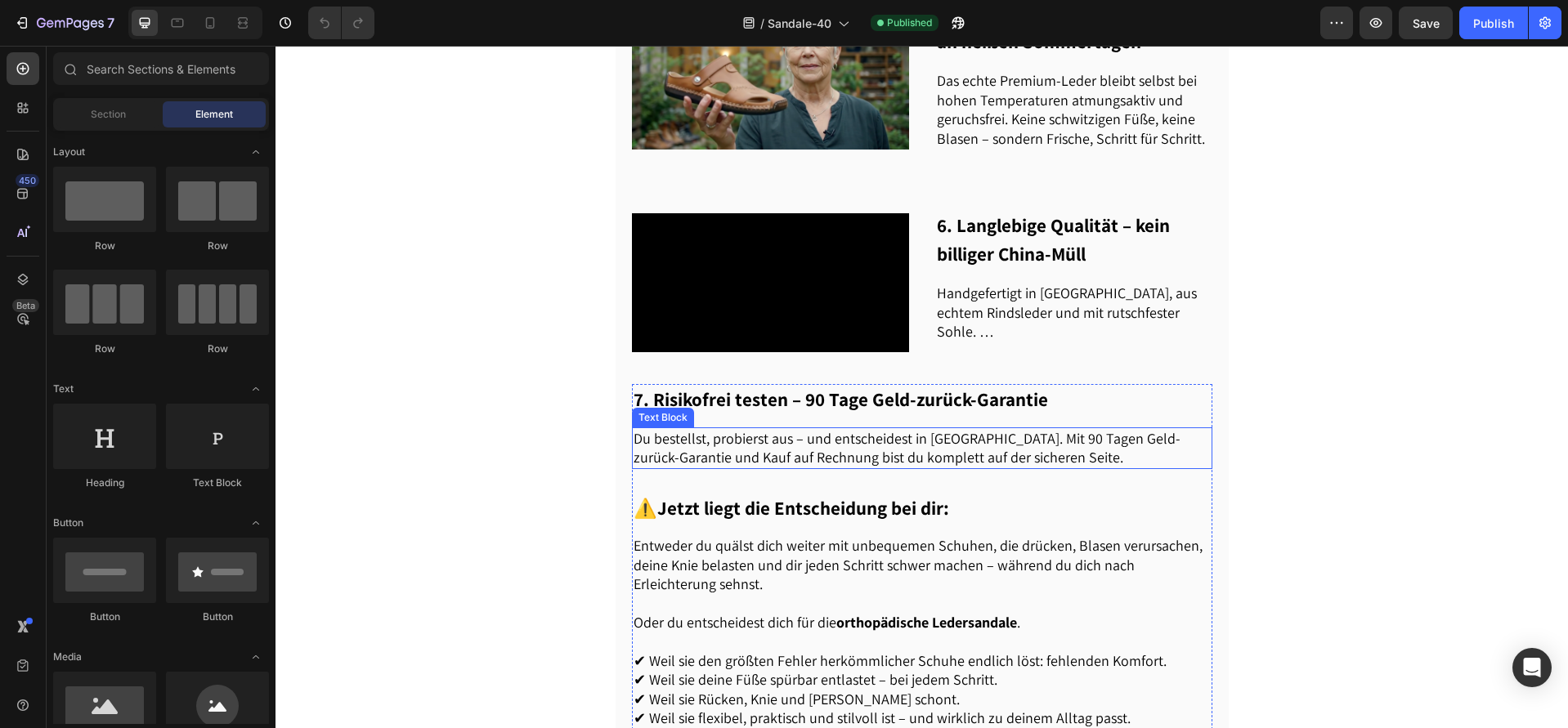
scroll to position [1494, 0]
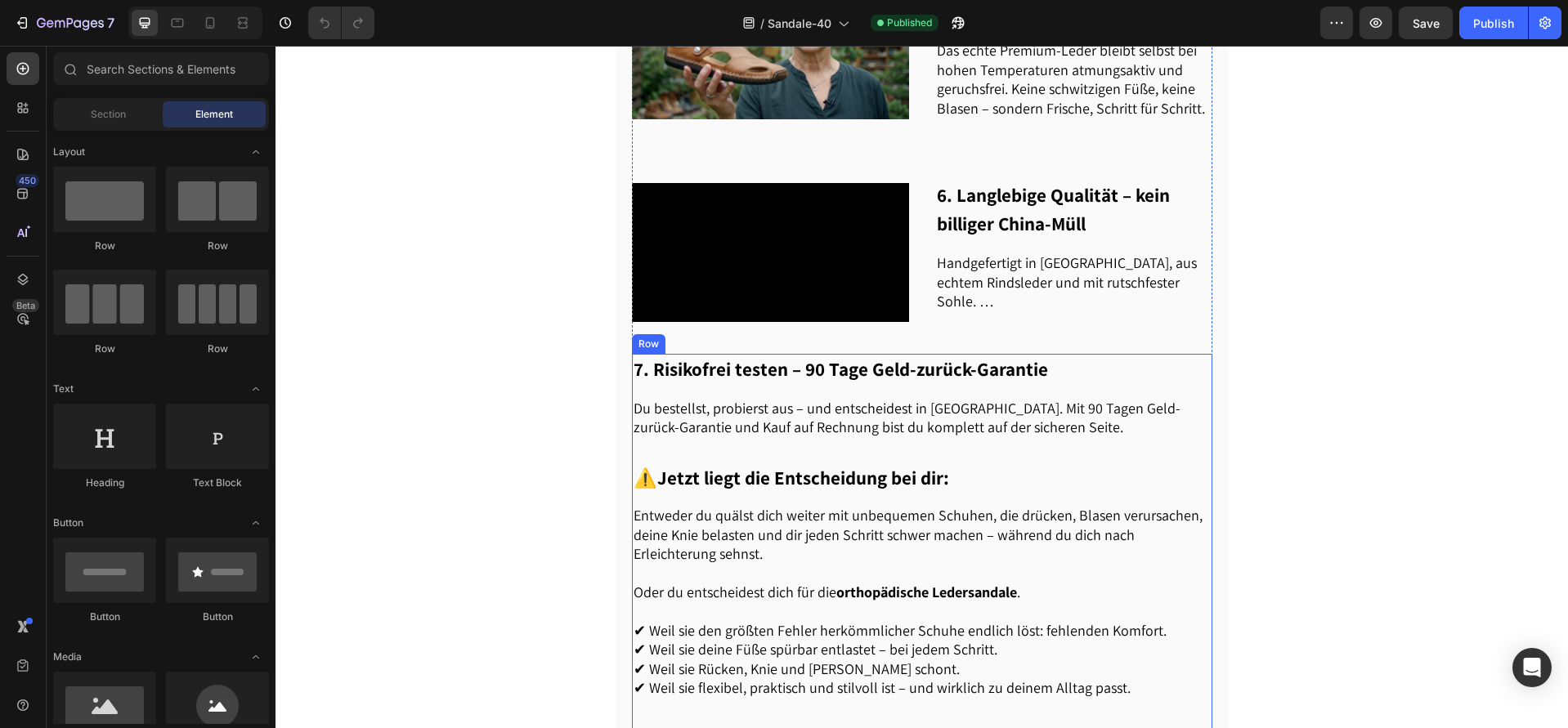
click at [860, 490] on div "7. Risikofrei testen – 90 Tage Geld-zurück-Garantie Heading Du bestellst, probi…" at bounding box center [922, 562] width 580 height 415
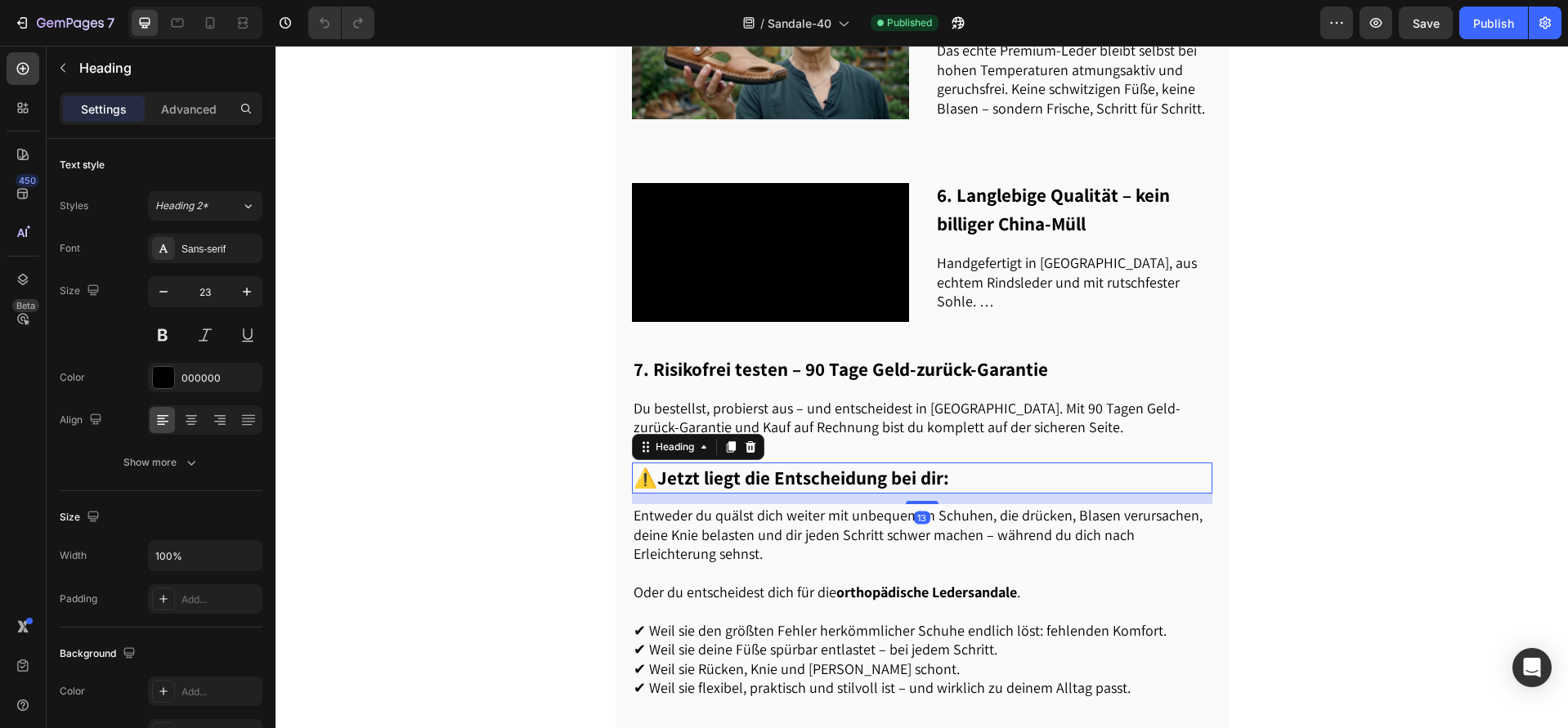
click at [861, 481] on strong "Jetzt liegt die Entscheidung bei dir:" at bounding box center [803, 478] width 292 height 24
click at [751, 439] on div at bounding box center [751, 447] width 20 height 20
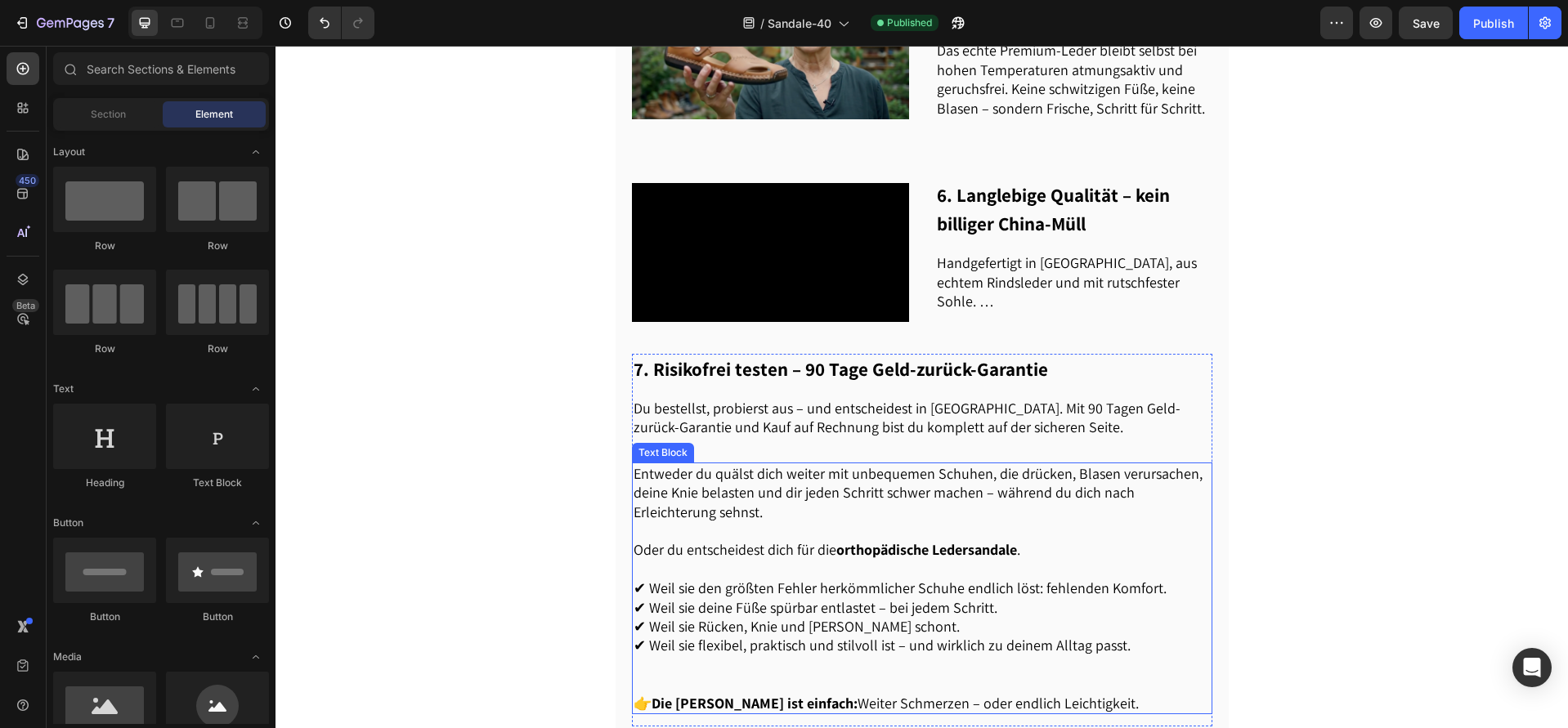
click at [765, 497] on p "Entweder du quälst dich weiter mit unbequemen Schuhen, die drücken, Blasen veru…" at bounding box center [922, 502] width 577 height 77
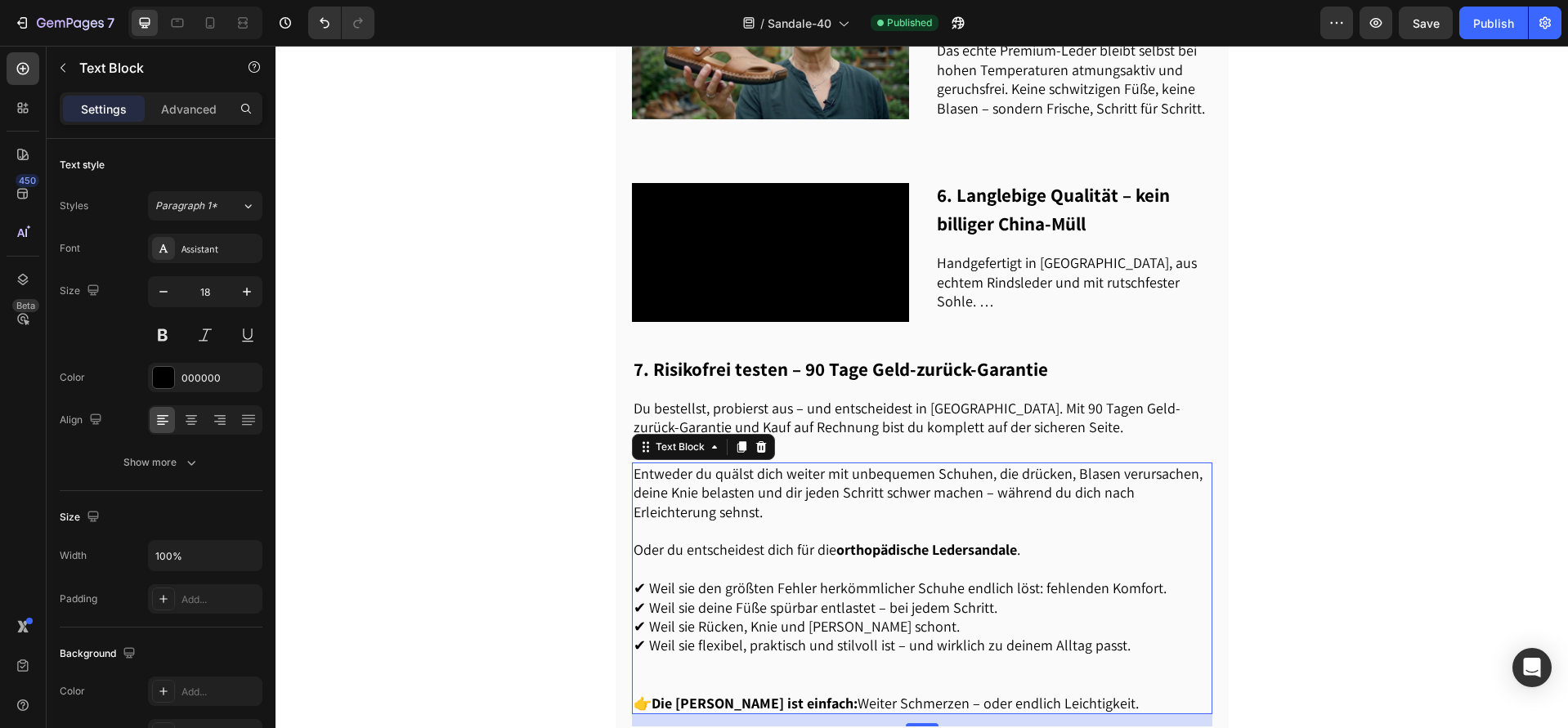
click at [748, 450] on div "Text Block" at bounding box center [703, 446] width 143 height 26
click at [756, 441] on icon at bounding box center [761, 446] width 11 height 12
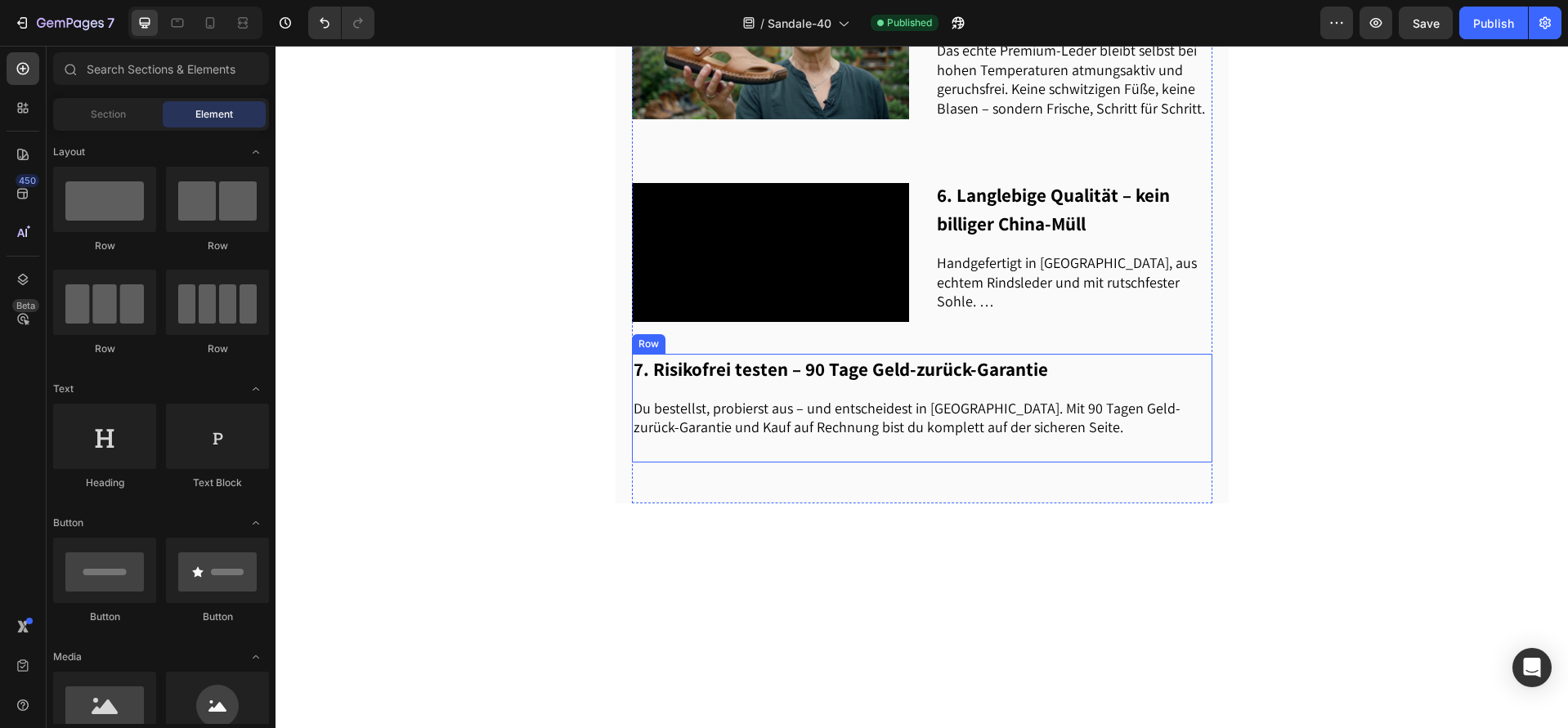
click at [775, 415] on p "Du bestellst, probierst aus – und entscheidest in [GEOGRAPHIC_DATA]. Mit 90 Tag…" at bounding box center [922, 417] width 577 height 39
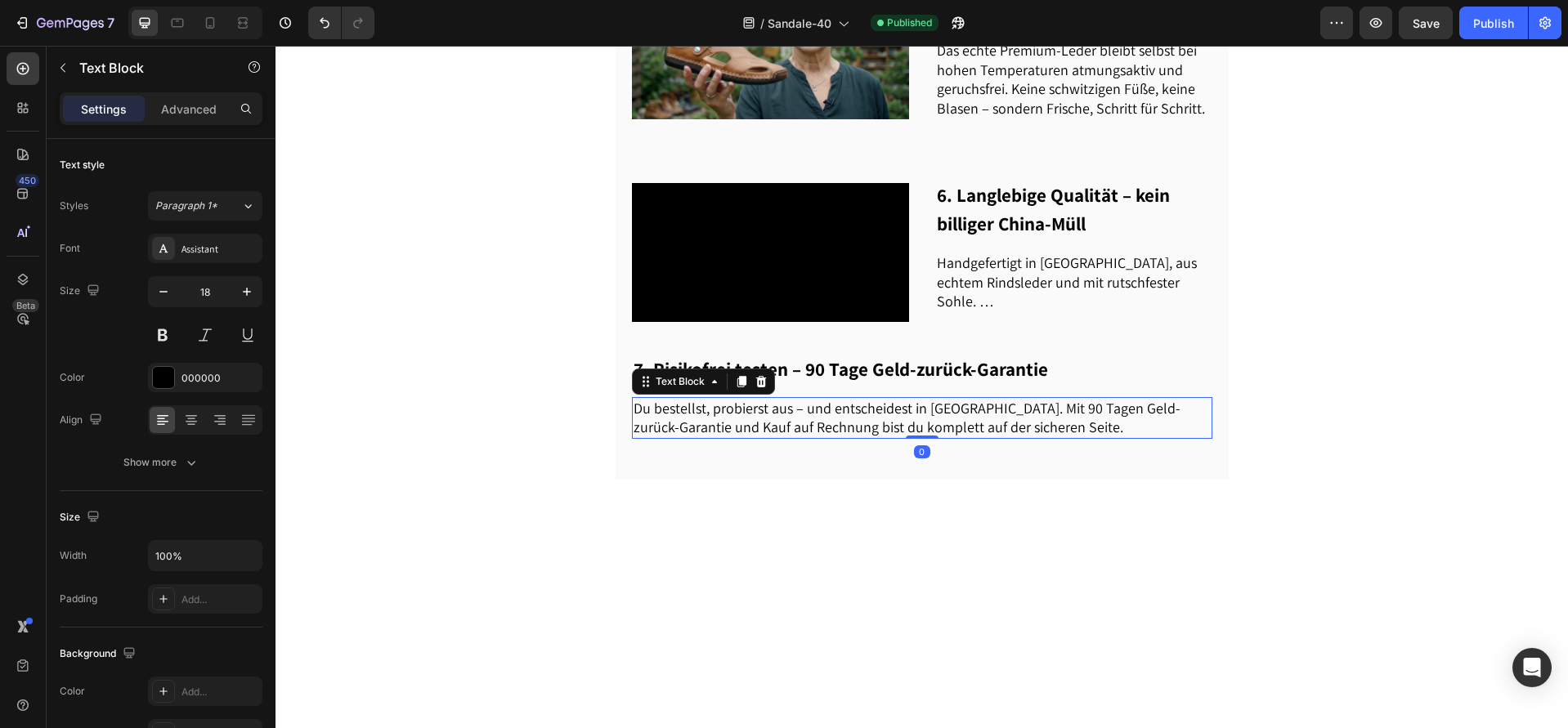
drag, startPoint x: 915, startPoint y: 453, endPoint x: 935, endPoint y: 372, distance: 83.4
click at [935, 372] on div "7. Risikofrei testen – 90 Tage Geld-zurück-Garantie Heading Du bestellst, probi…" at bounding box center [922, 397] width 580 height 85
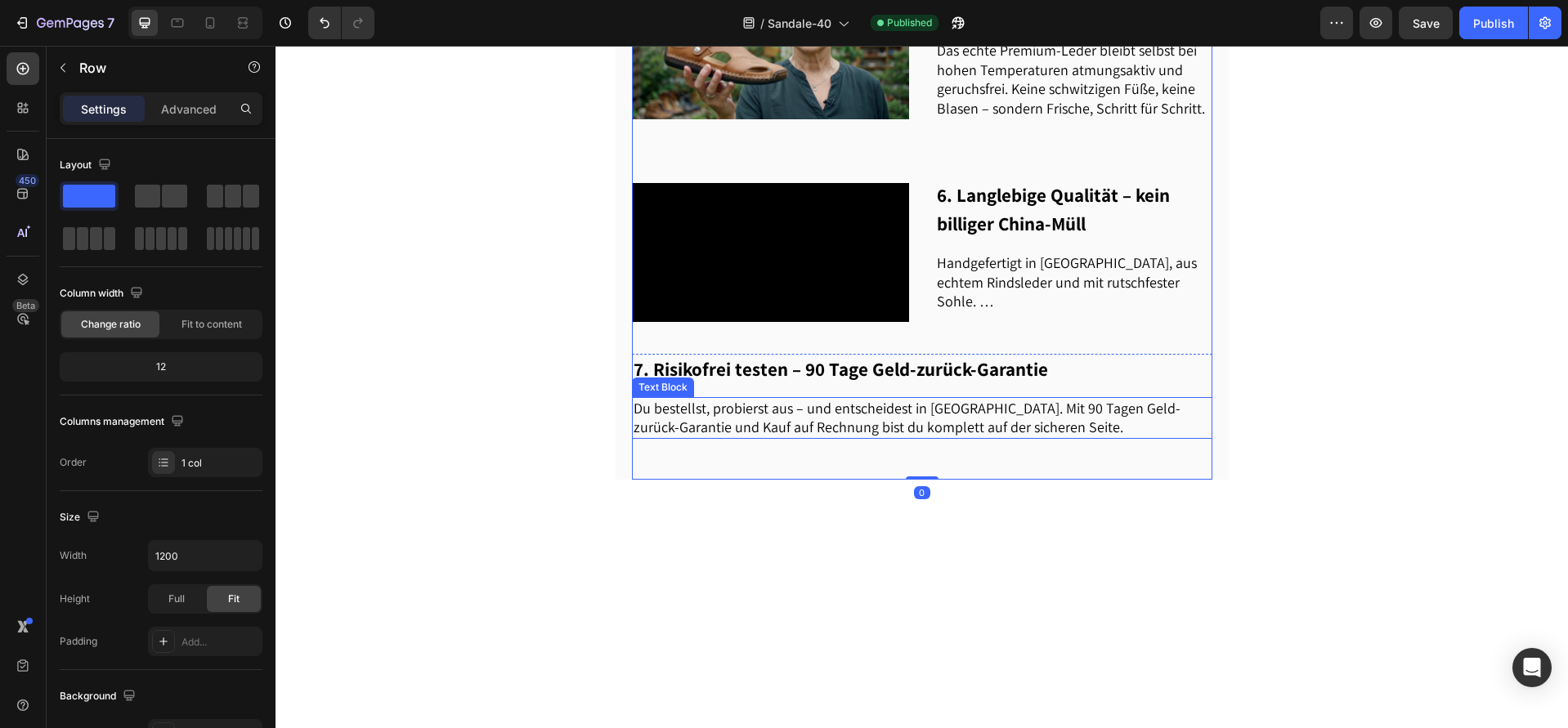
click at [886, 415] on p "Du bestellst, probierst aus – und entscheidest in [GEOGRAPHIC_DATA]. Mit 90 Tag…" at bounding box center [922, 417] width 577 height 39
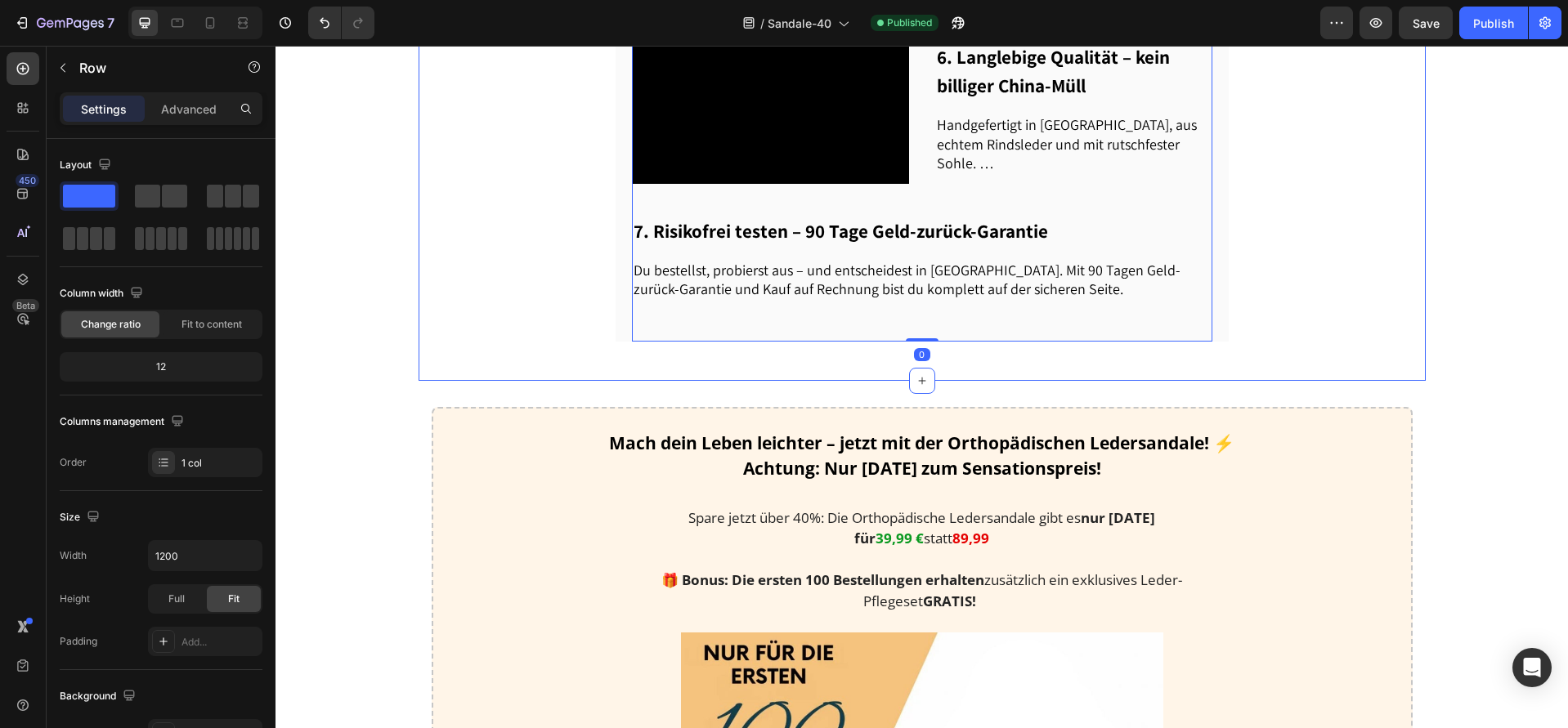
scroll to position [1641, 0]
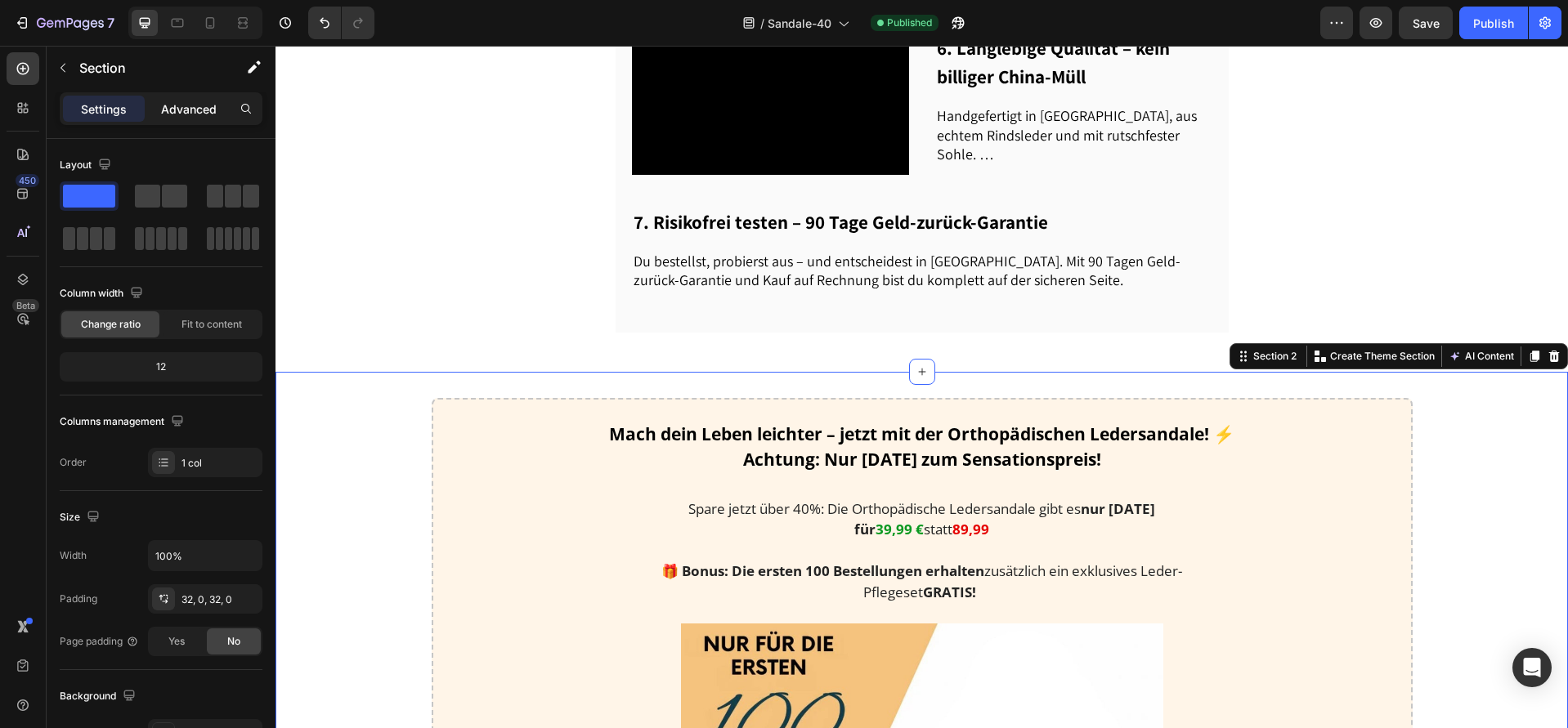
click at [192, 116] on p "Advanced" at bounding box center [189, 108] width 56 height 17
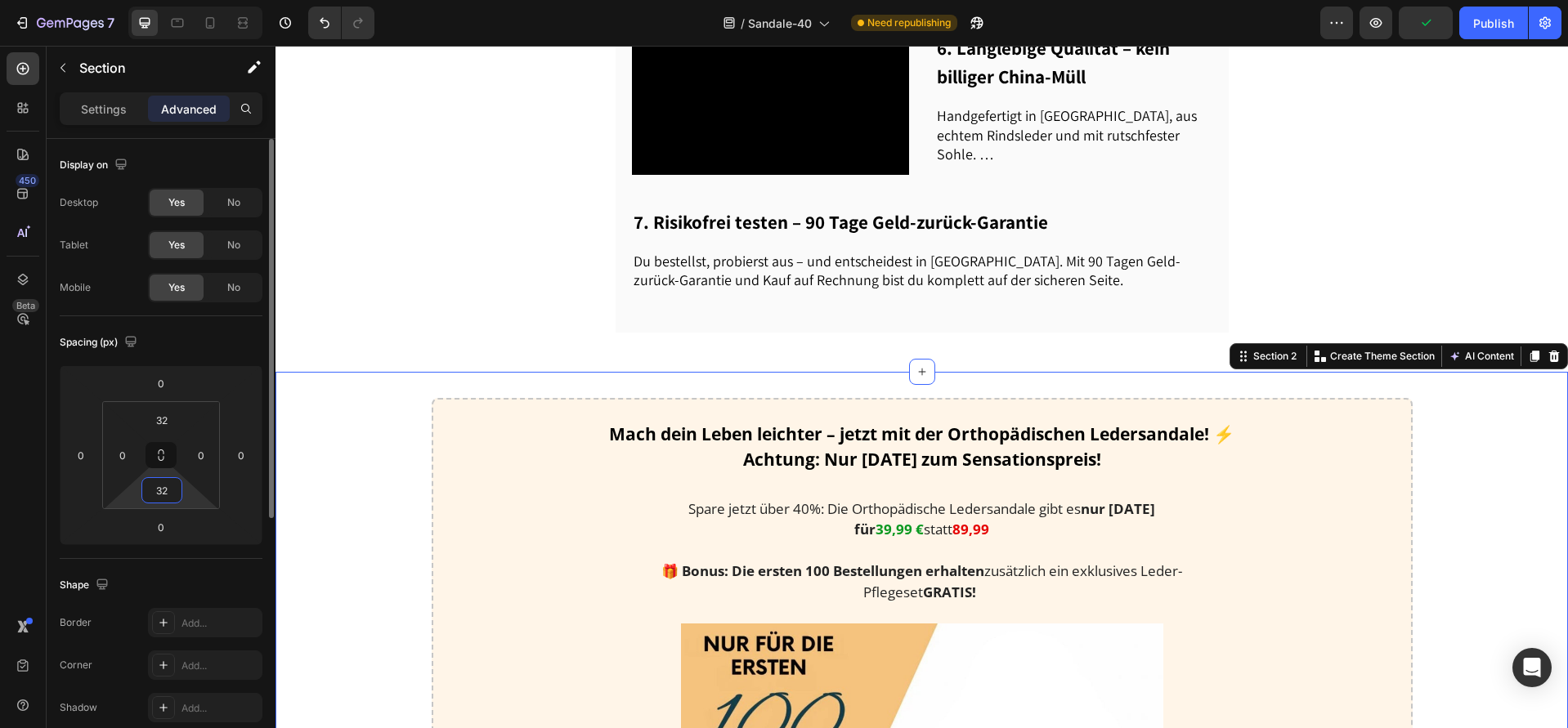
drag, startPoint x: 166, startPoint y: 494, endPoint x: 131, endPoint y: 492, distance: 35.1
click at [131, 492] on div "32 0 32 0" at bounding box center [161, 454] width 117 height 107
type input "0"
drag, startPoint x: 183, startPoint y: 494, endPoint x: 167, endPoint y: 495, distance: 16.0
click at [167, 0] on html "7 Version history / Sandale-40 Need republishing Preview Publish 450 Beta Secti…" at bounding box center [784, 0] width 1568 height 0
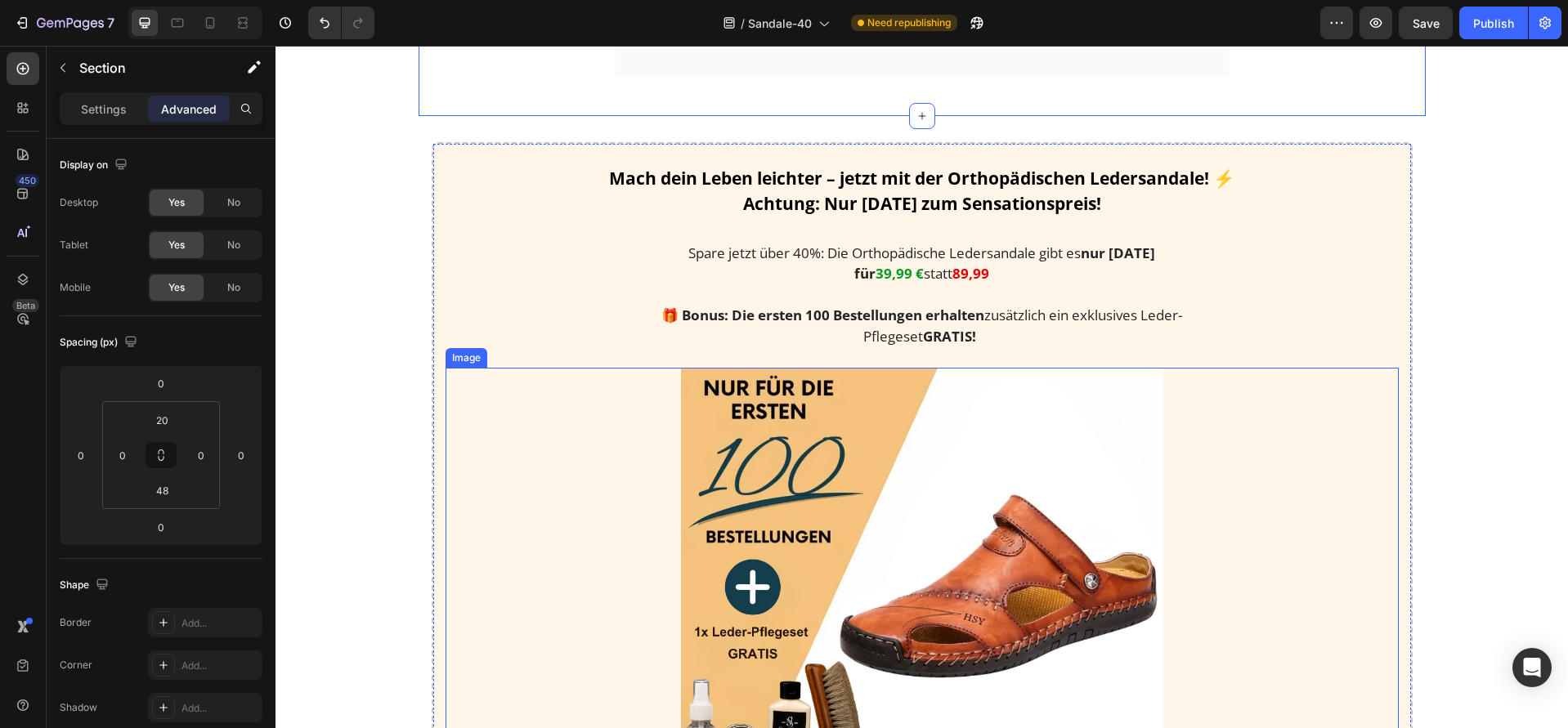
scroll to position [1907, 0]
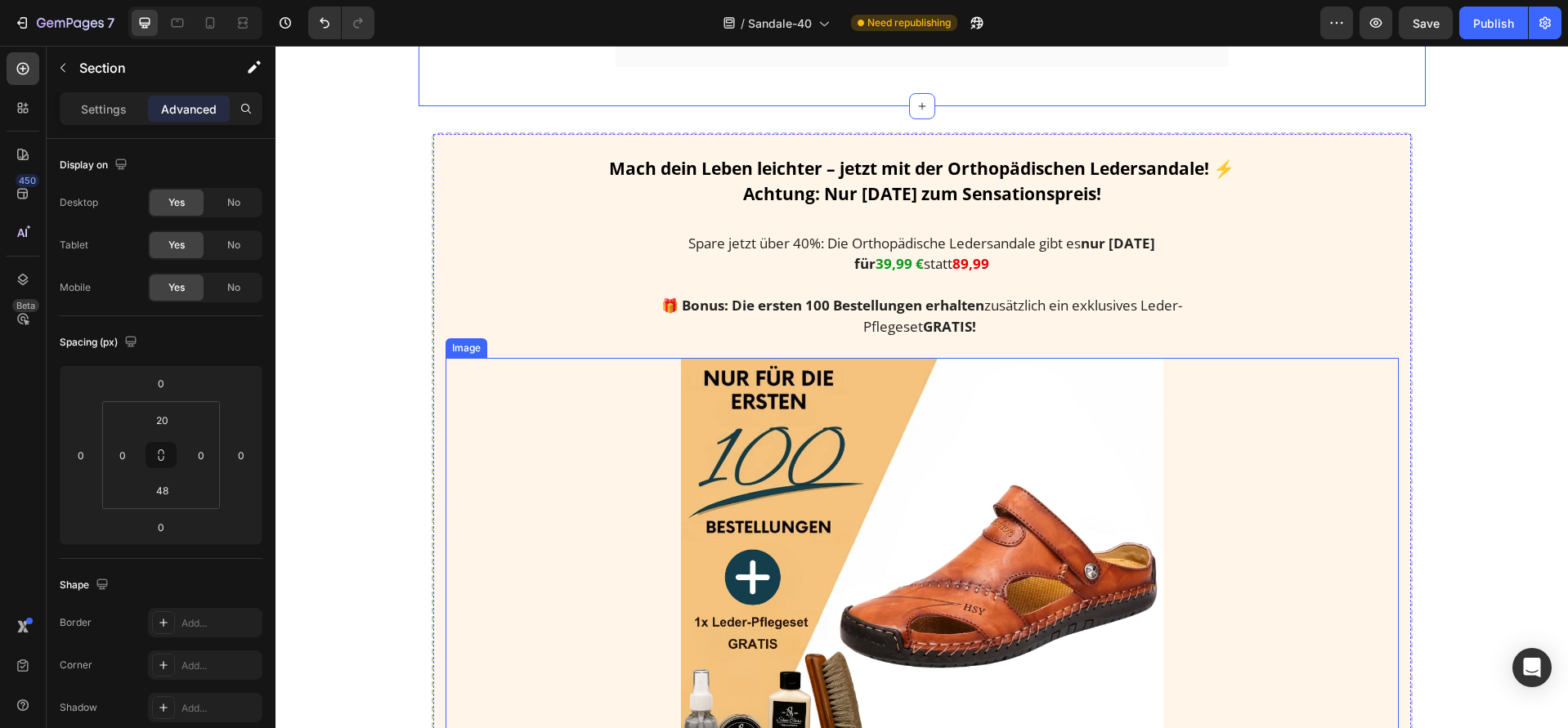
click at [947, 516] on img at bounding box center [922, 599] width 483 height 483
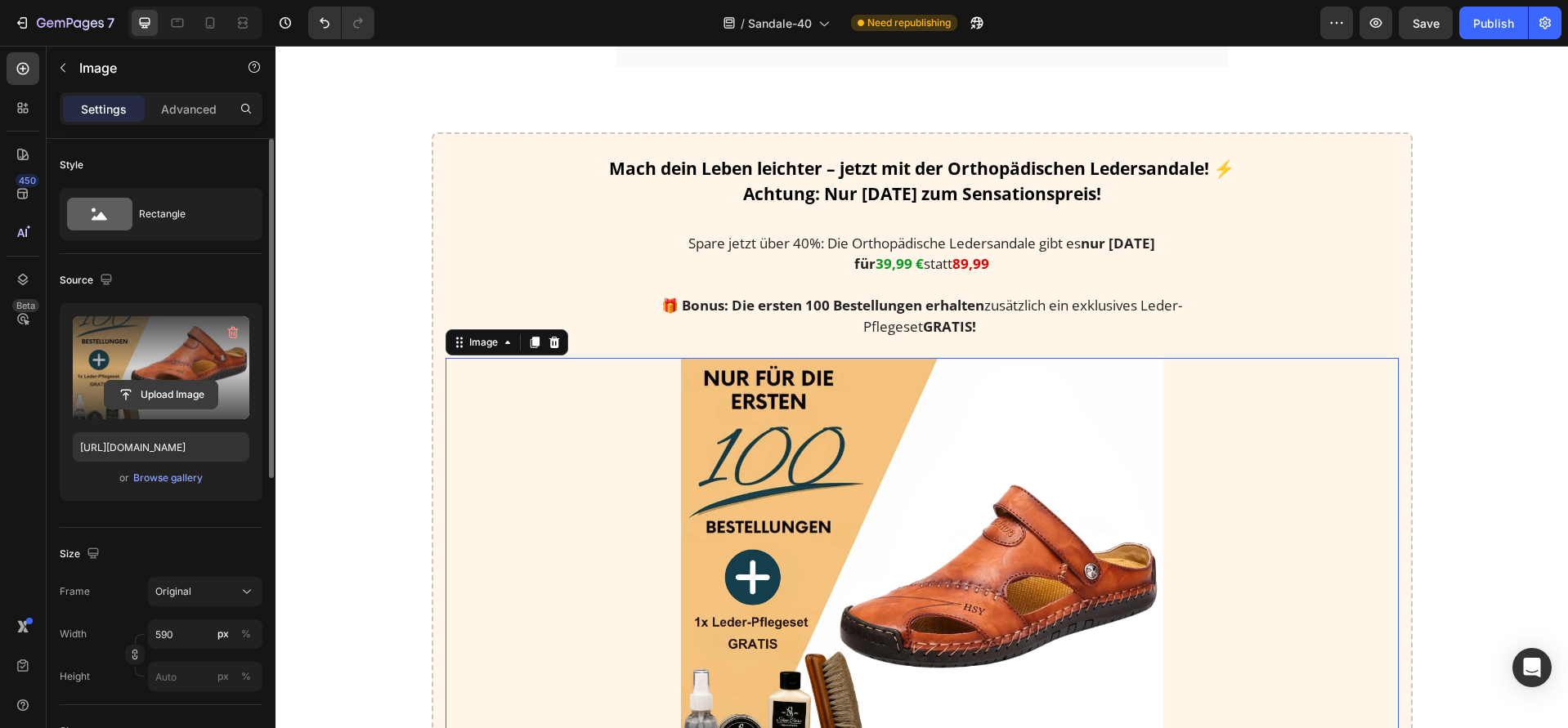
click at [146, 389] on input "file" at bounding box center [161, 395] width 113 height 28
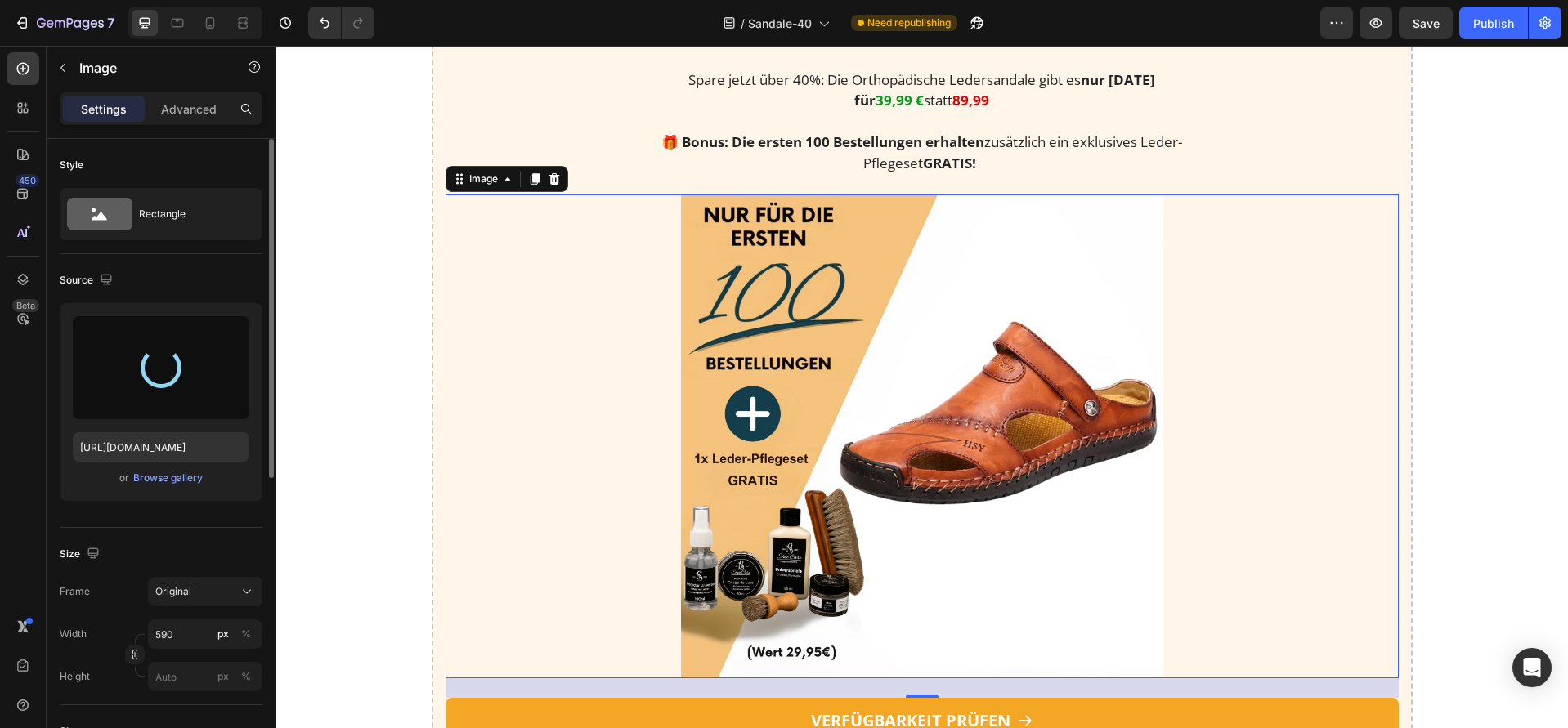
scroll to position [2049, 0]
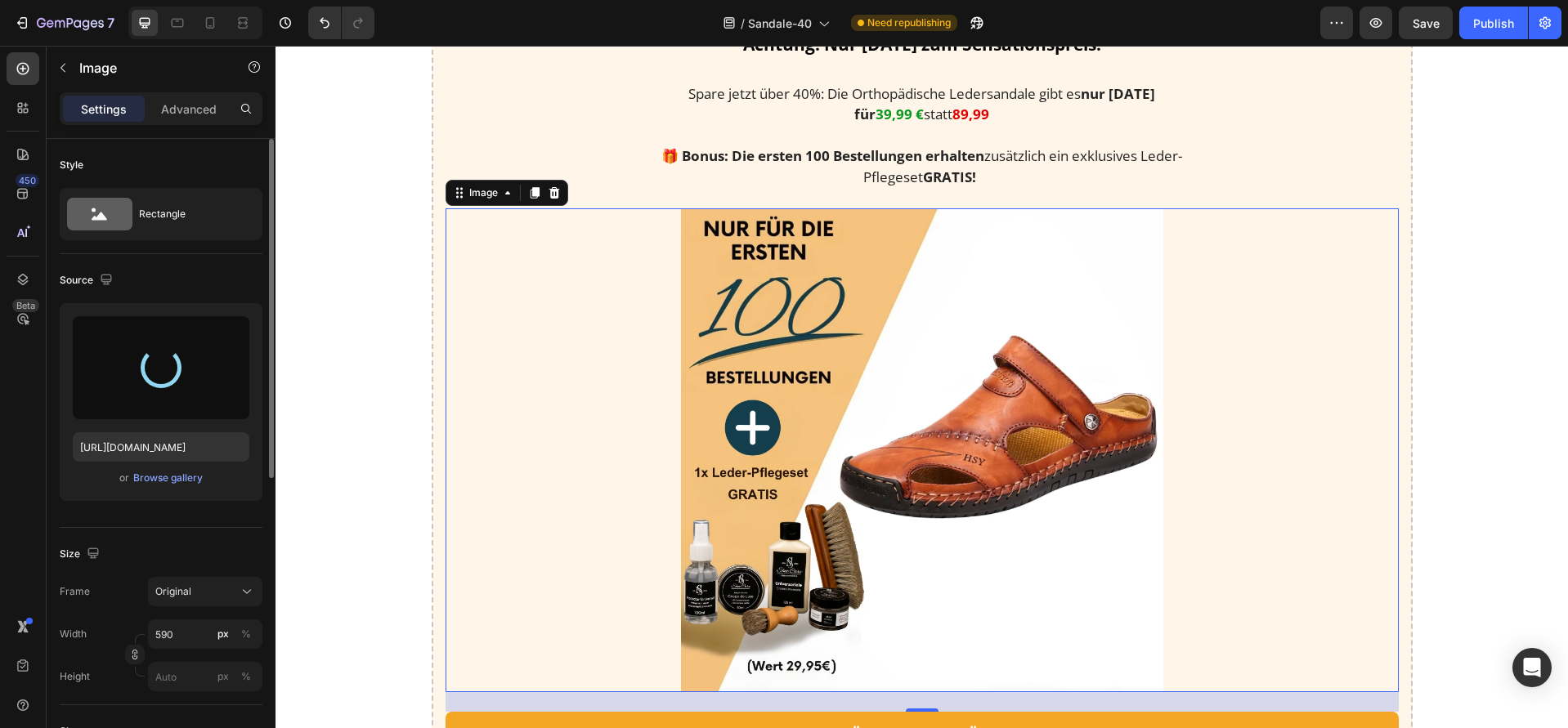
type input "[URL][DOMAIN_NAME]"
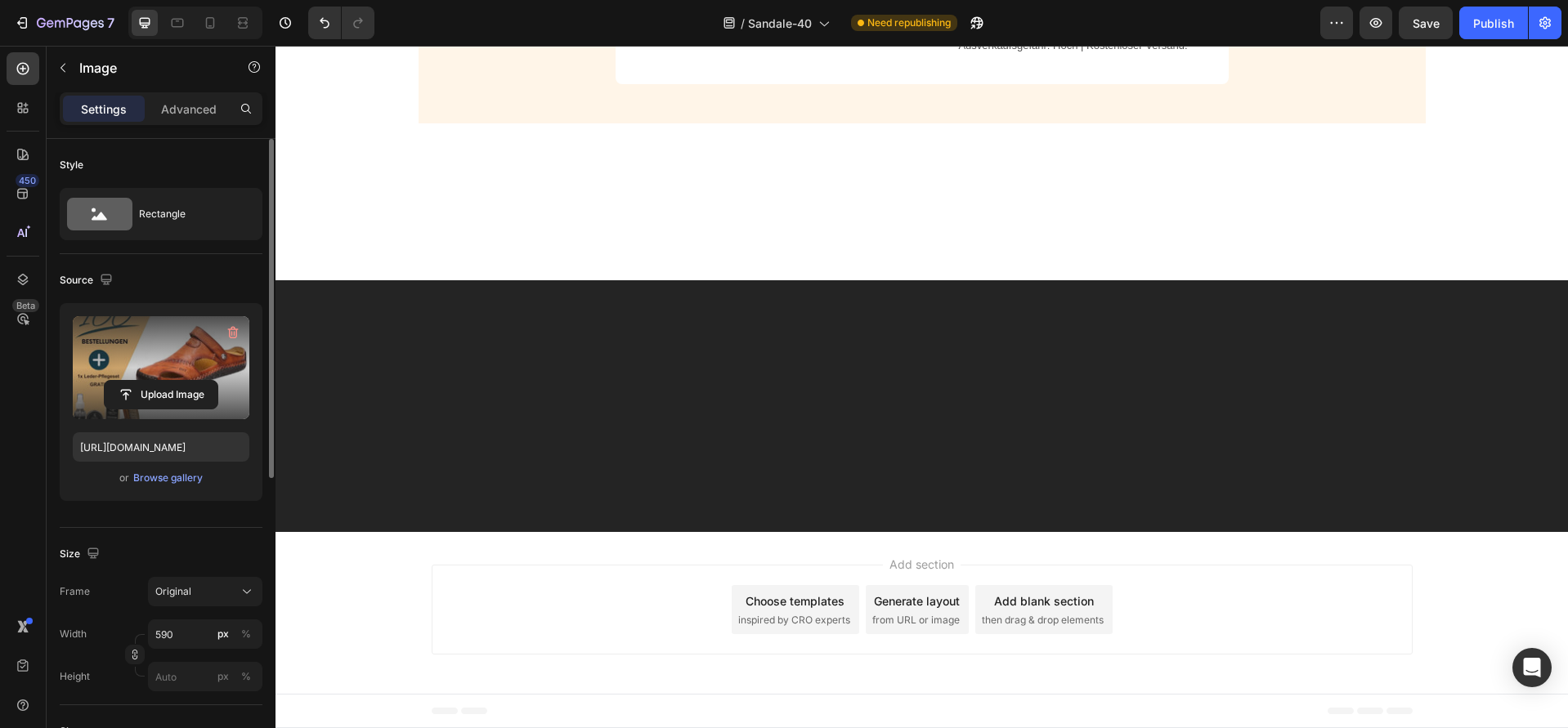
scroll to position [3891, 0]
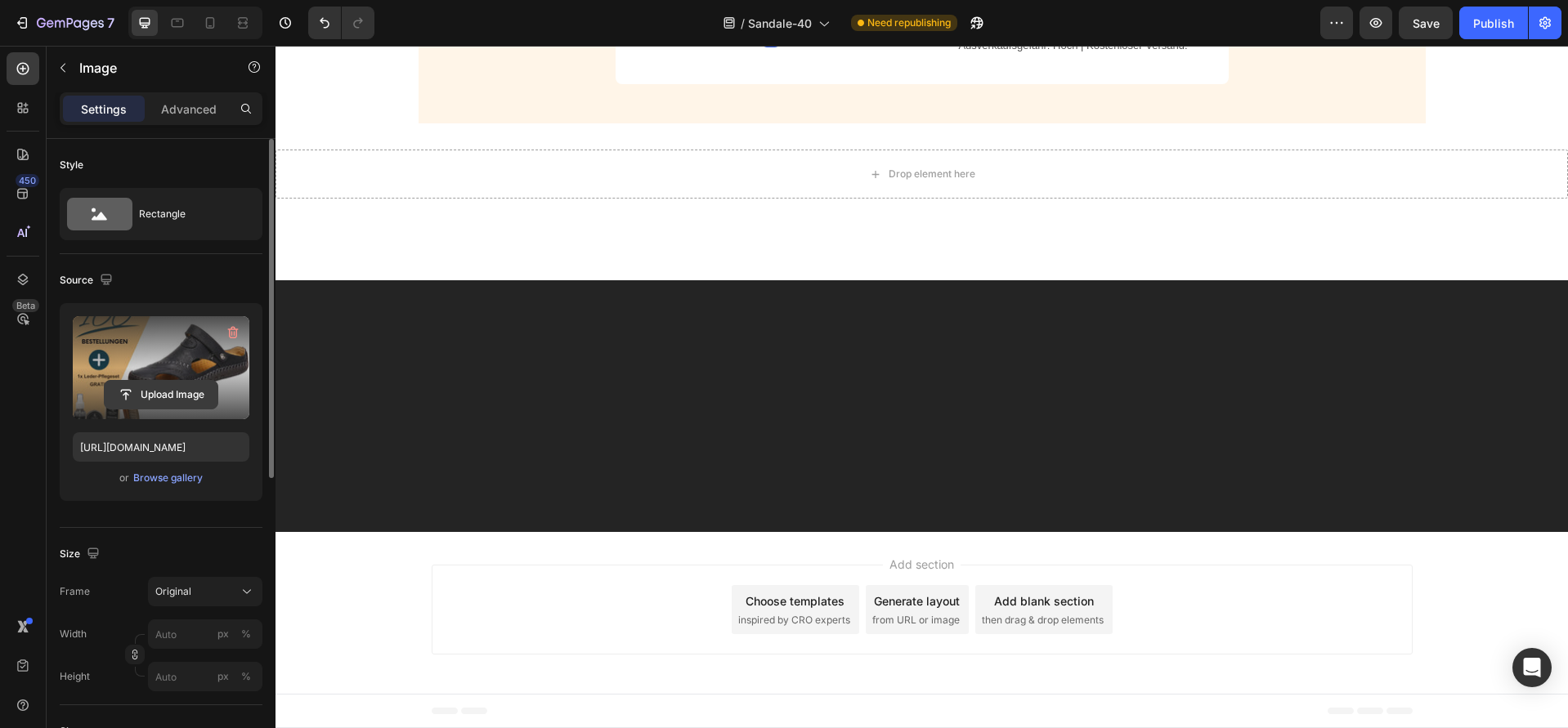
click at [146, 402] on input "file" at bounding box center [161, 395] width 113 height 28
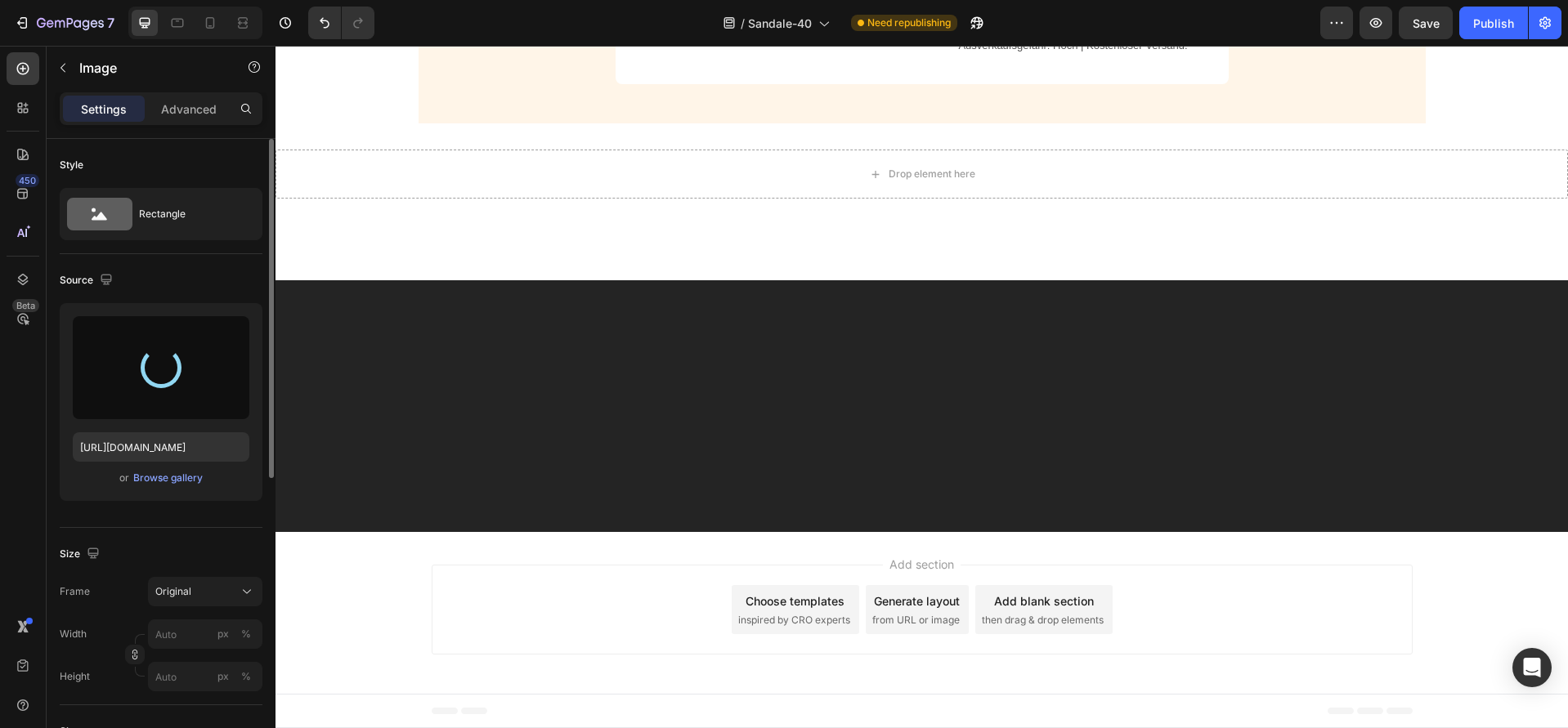
type input "[URL][DOMAIN_NAME]"
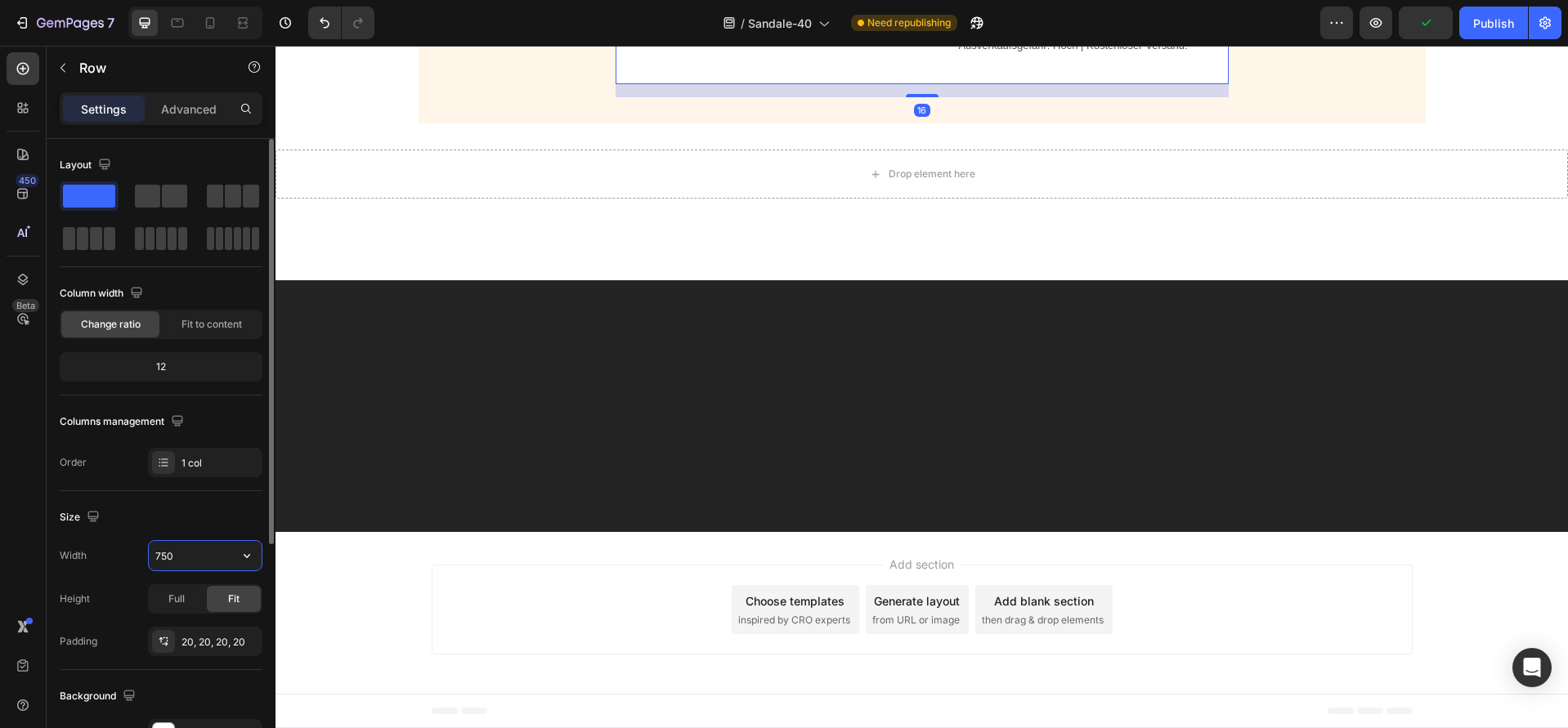
drag, startPoint x: 175, startPoint y: 557, endPoint x: 125, endPoint y: 553, distance: 50.2
click at [125, 553] on div "Width 750" at bounding box center [161, 555] width 202 height 31
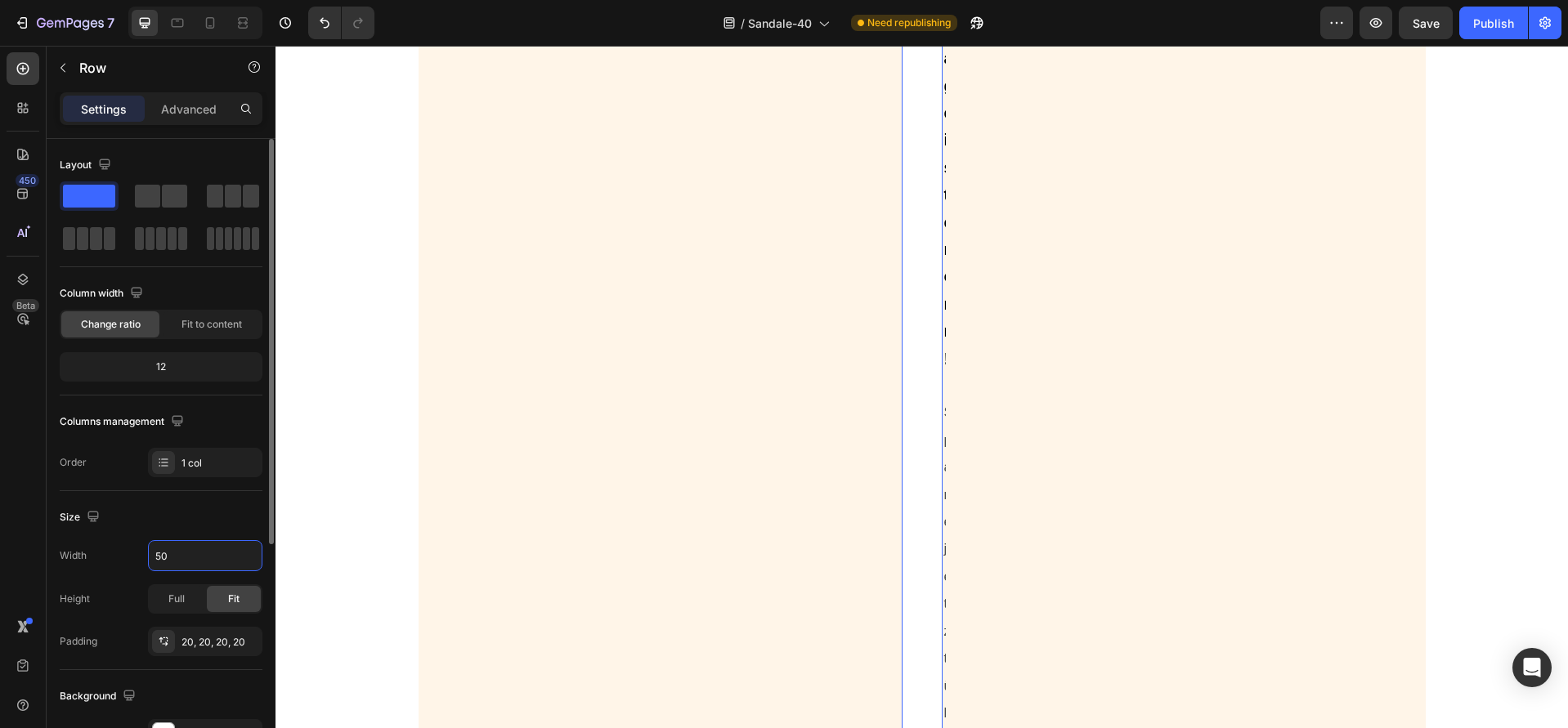
type input "950"
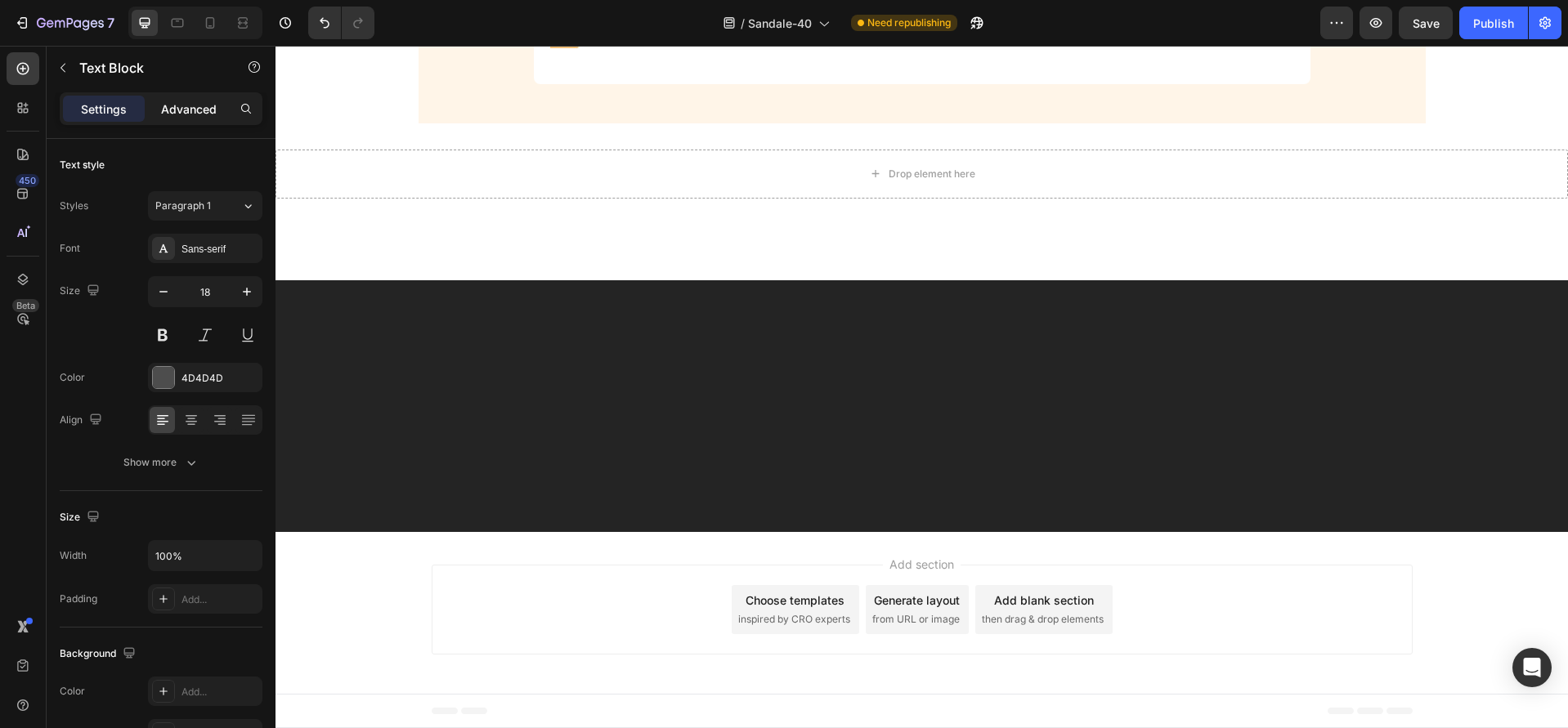
click at [166, 107] on p "Advanced" at bounding box center [189, 108] width 56 height 17
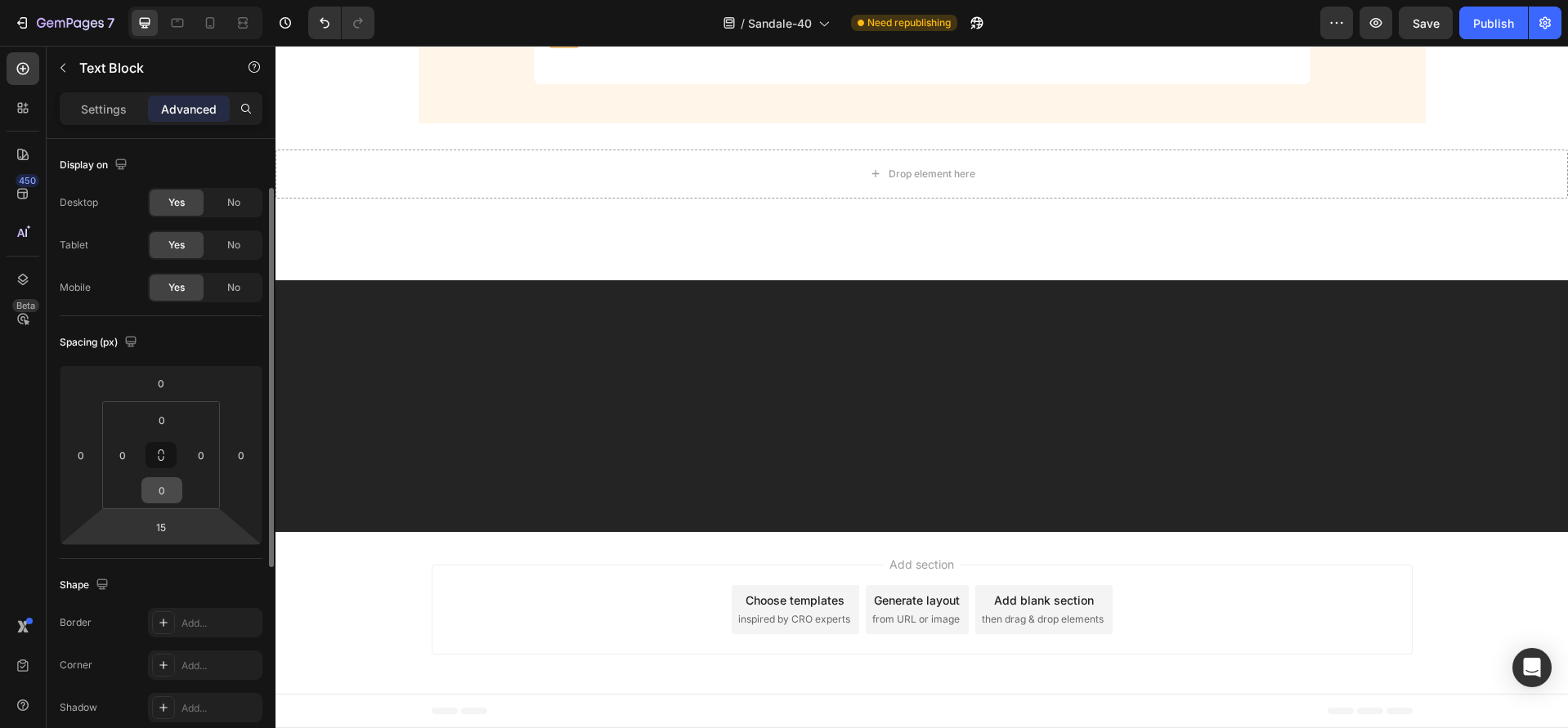
scroll to position [109, 0]
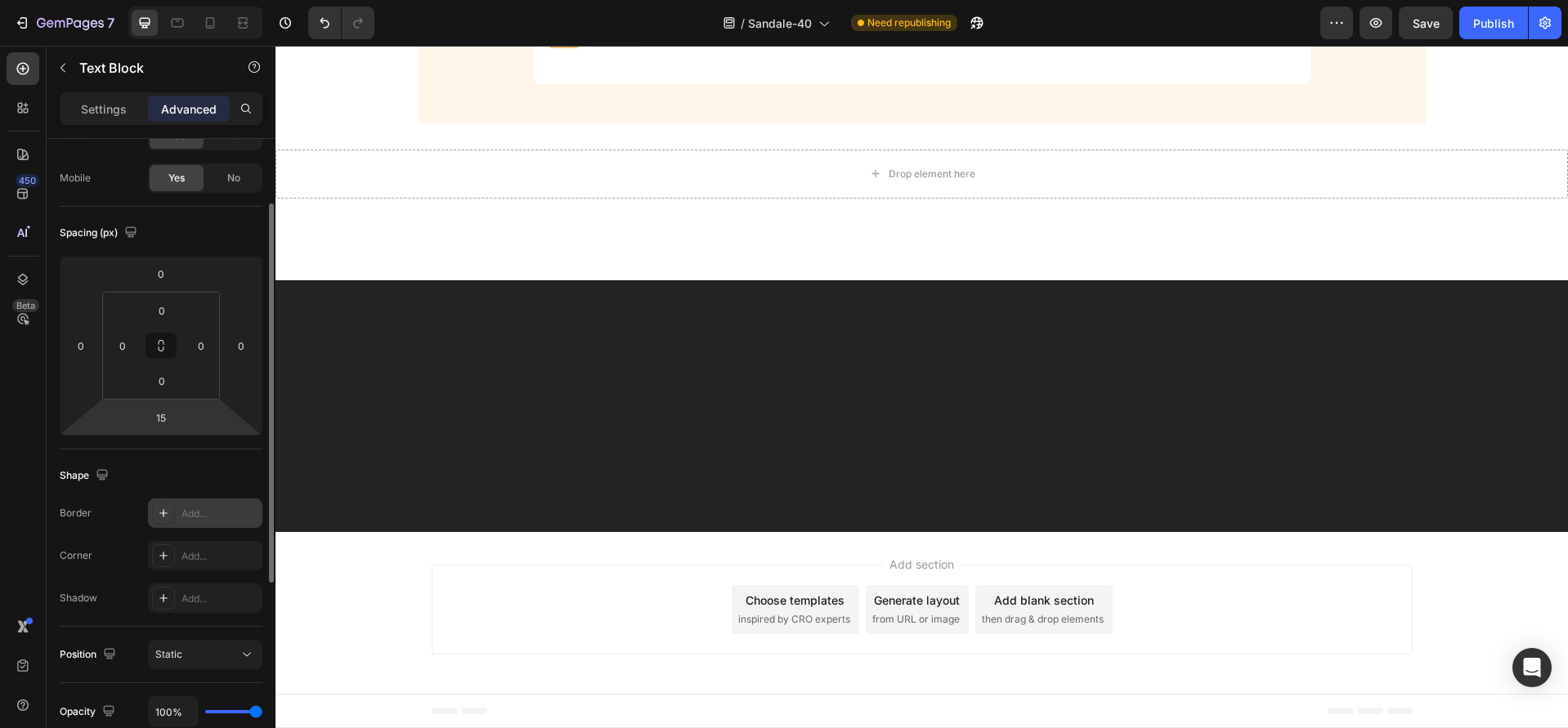
click at [178, 517] on div "Add..." at bounding box center [205, 513] width 115 height 30
click at [209, 544] on div "Add..." at bounding box center [205, 555] width 115 height 30
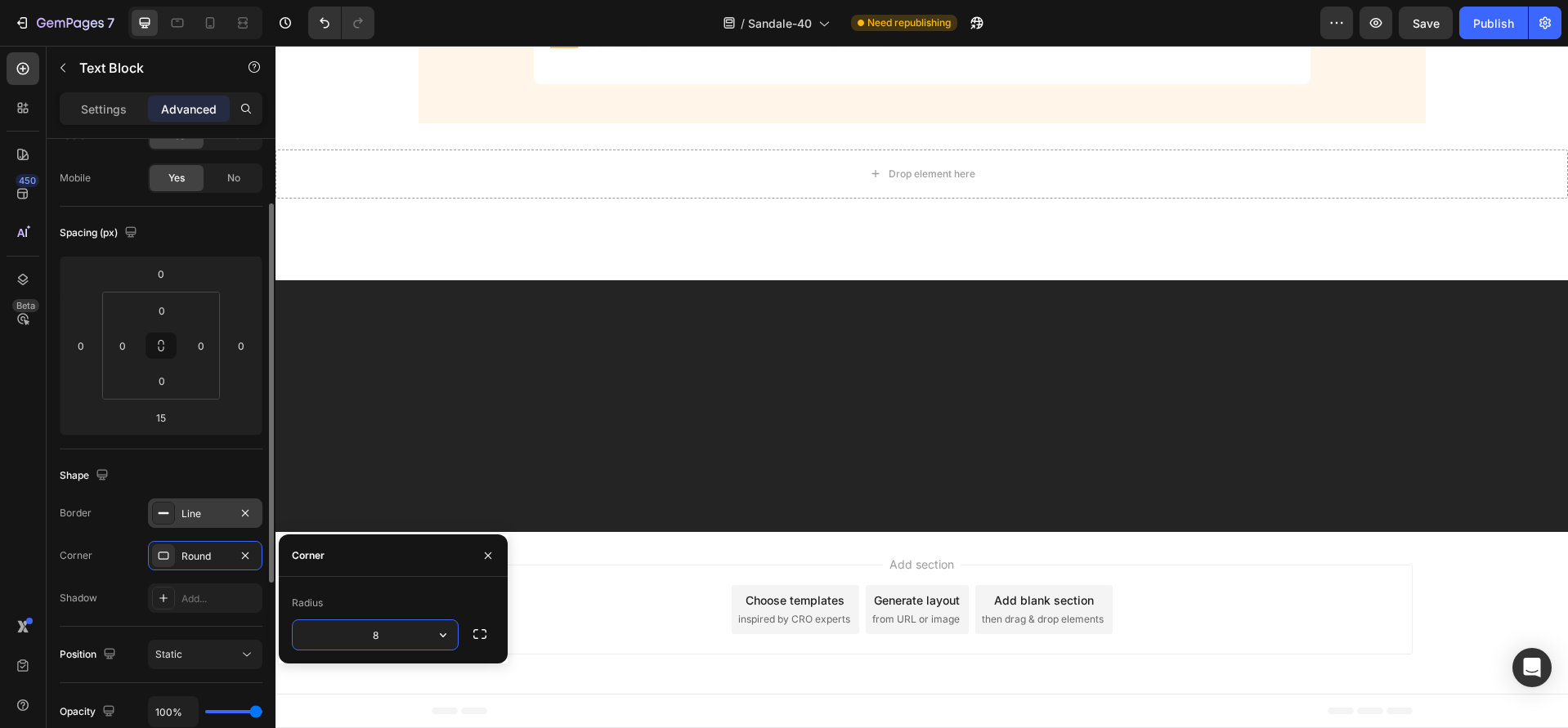
click at [202, 525] on div "Line" at bounding box center [205, 513] width 115 height 30
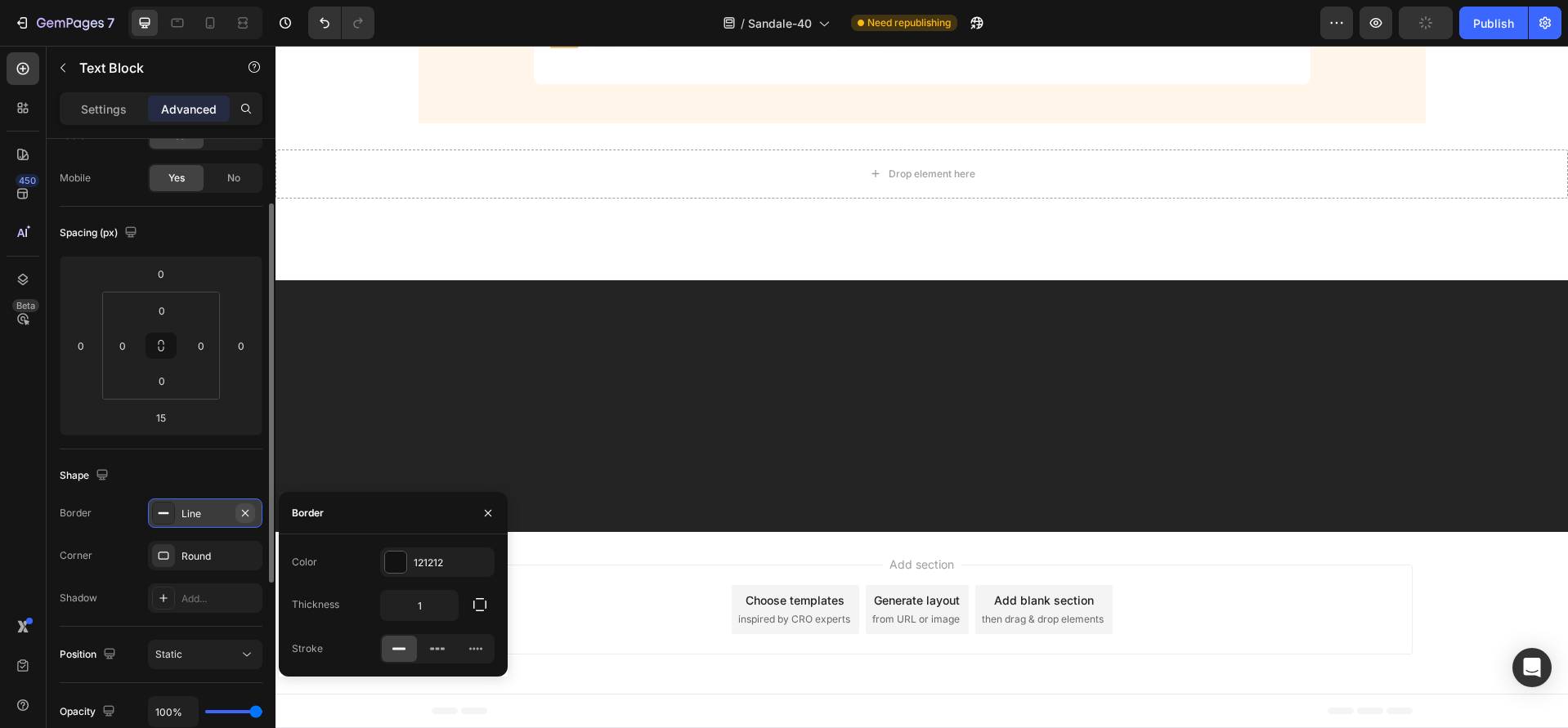
click at [239, 511] on icon "button" at bounding box center [245, 513] width 13 height 13
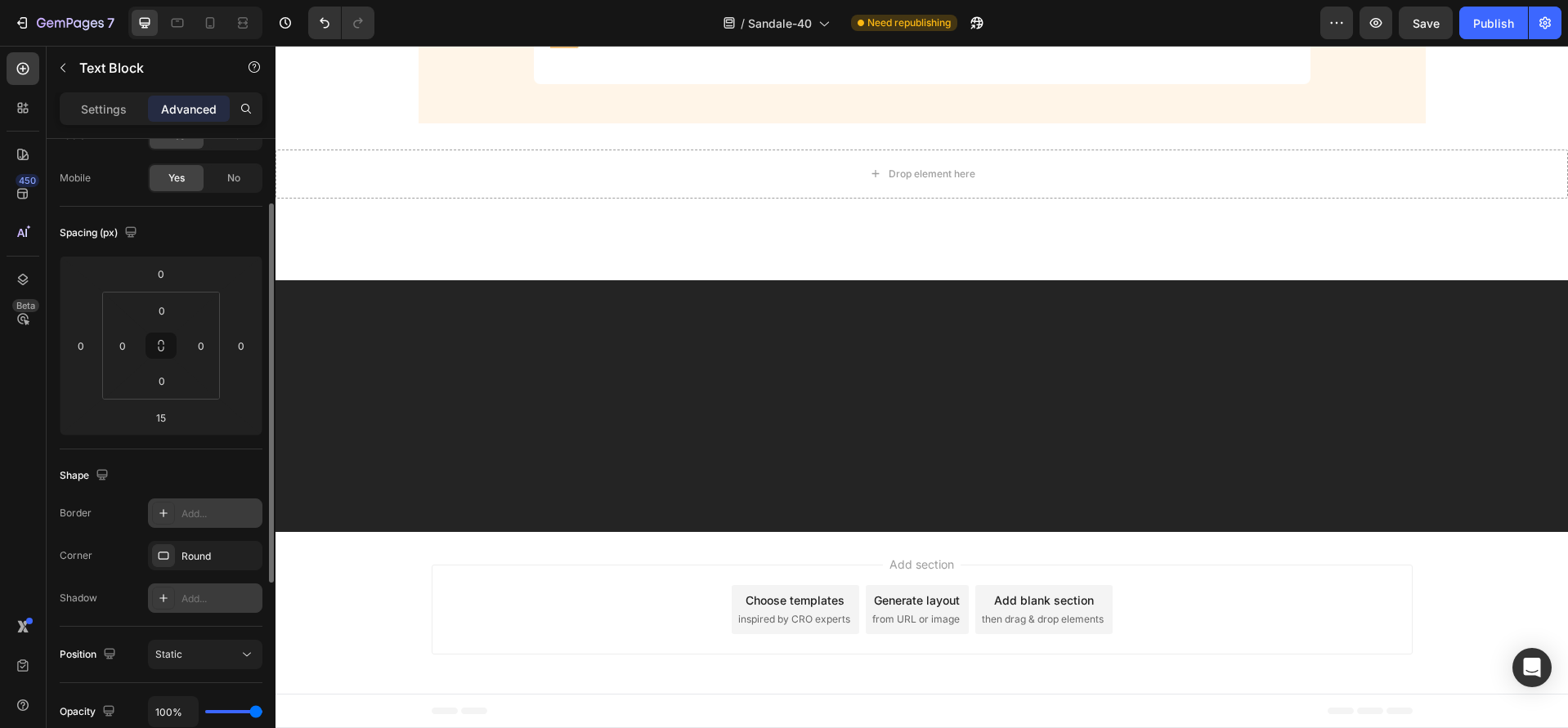
click at [202, 594] on div "Add..." at bounding box center [220, 599] width 77 height 14
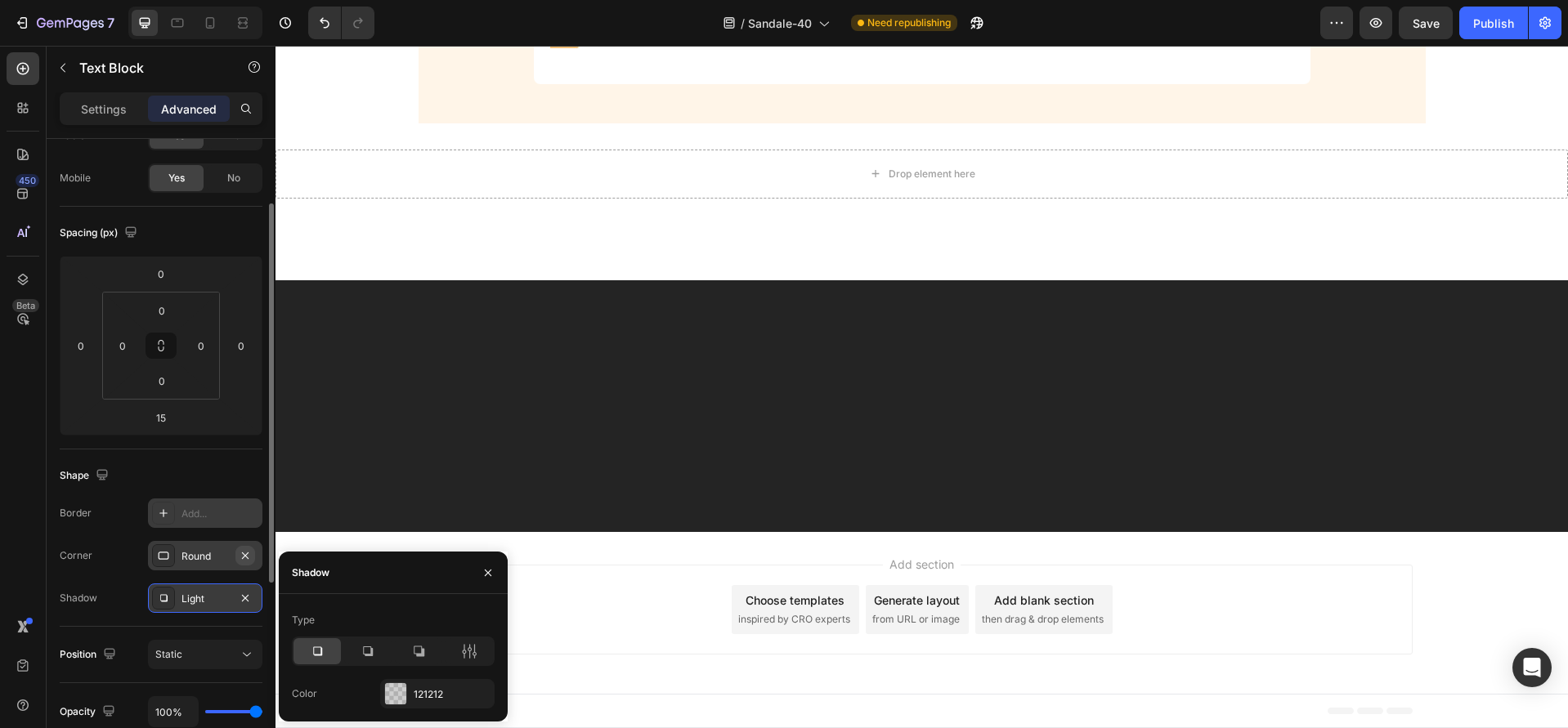
click at [242, 557] on icon "button" at bounding box center [245, 555] width 6 height 6
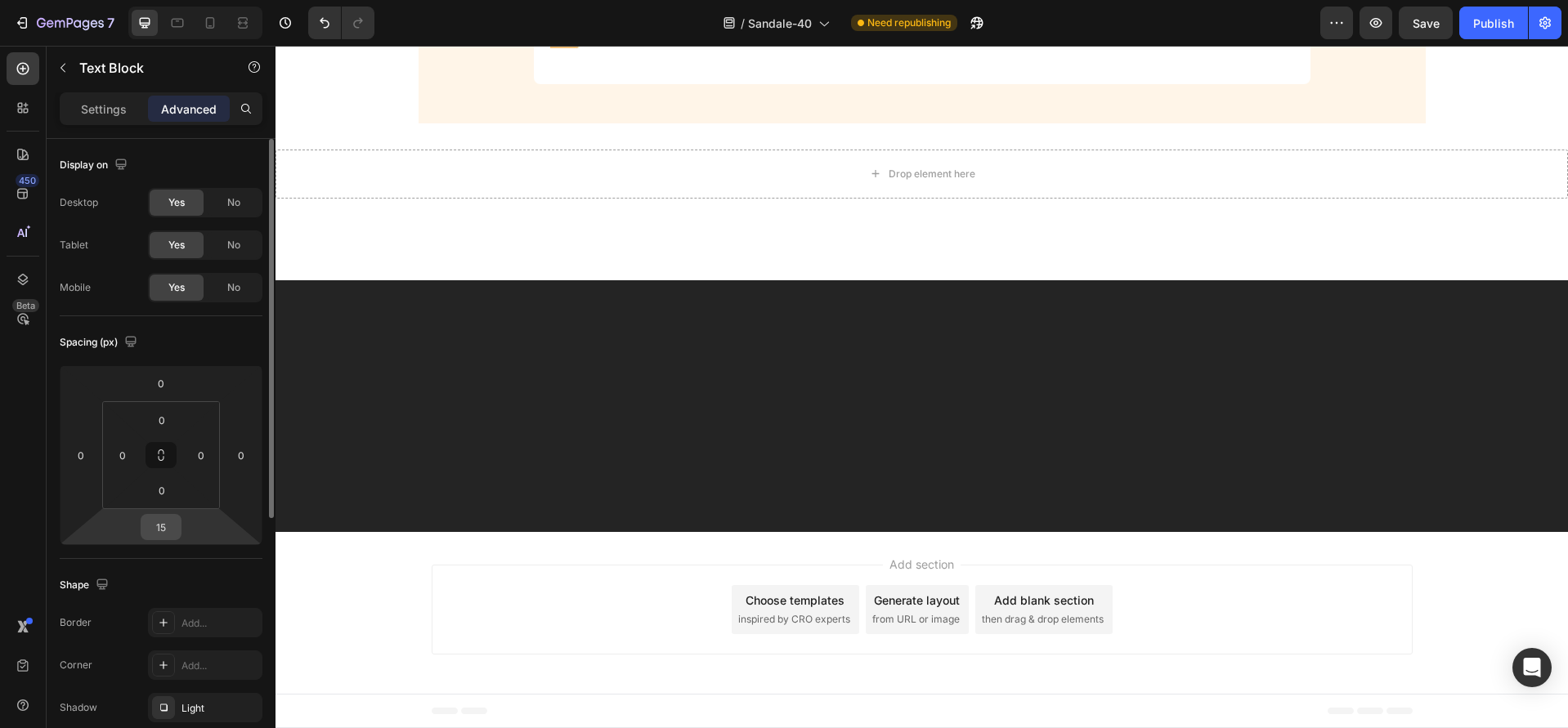
scroll to position [135, 0]
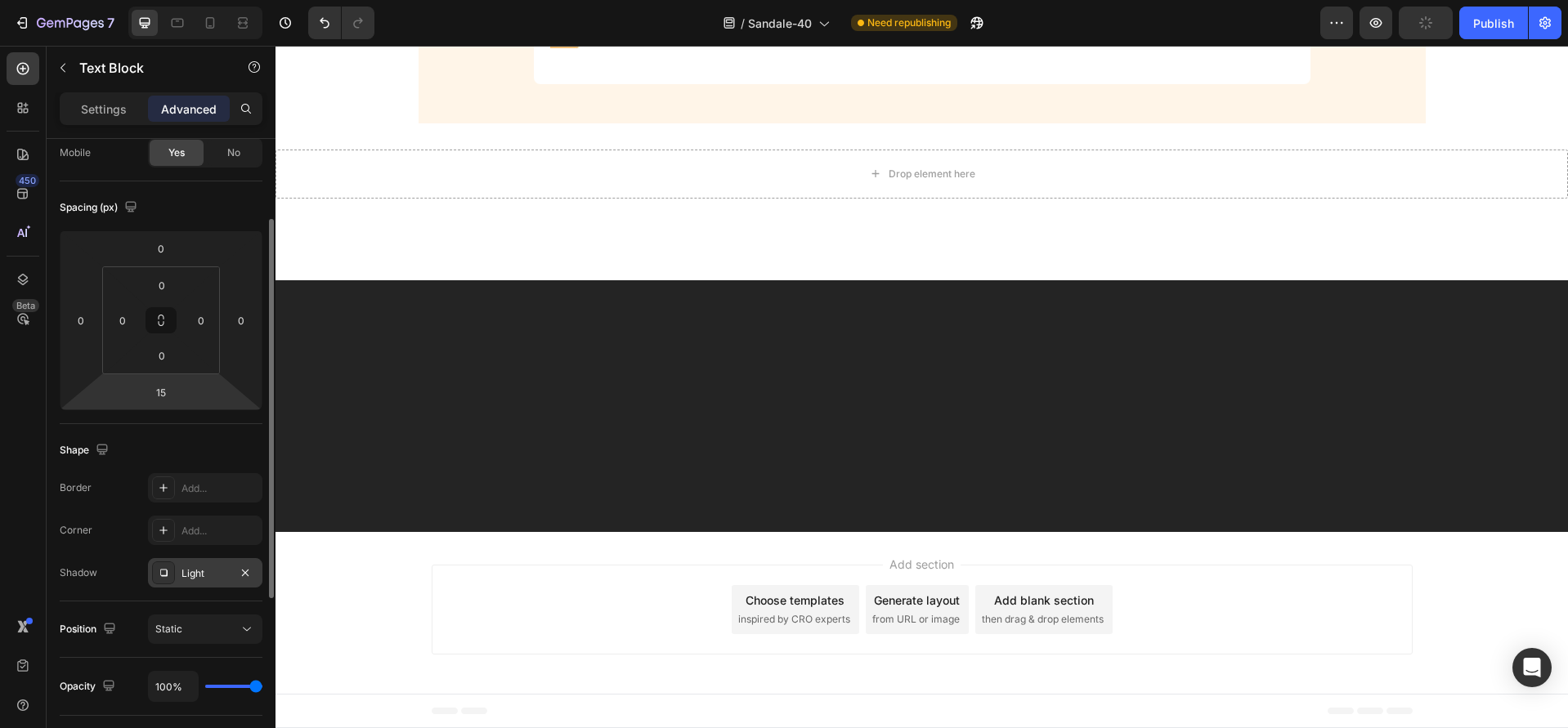
click at [210, 582] on div "Light" at bounding box center [205, 573] width 115 height 30
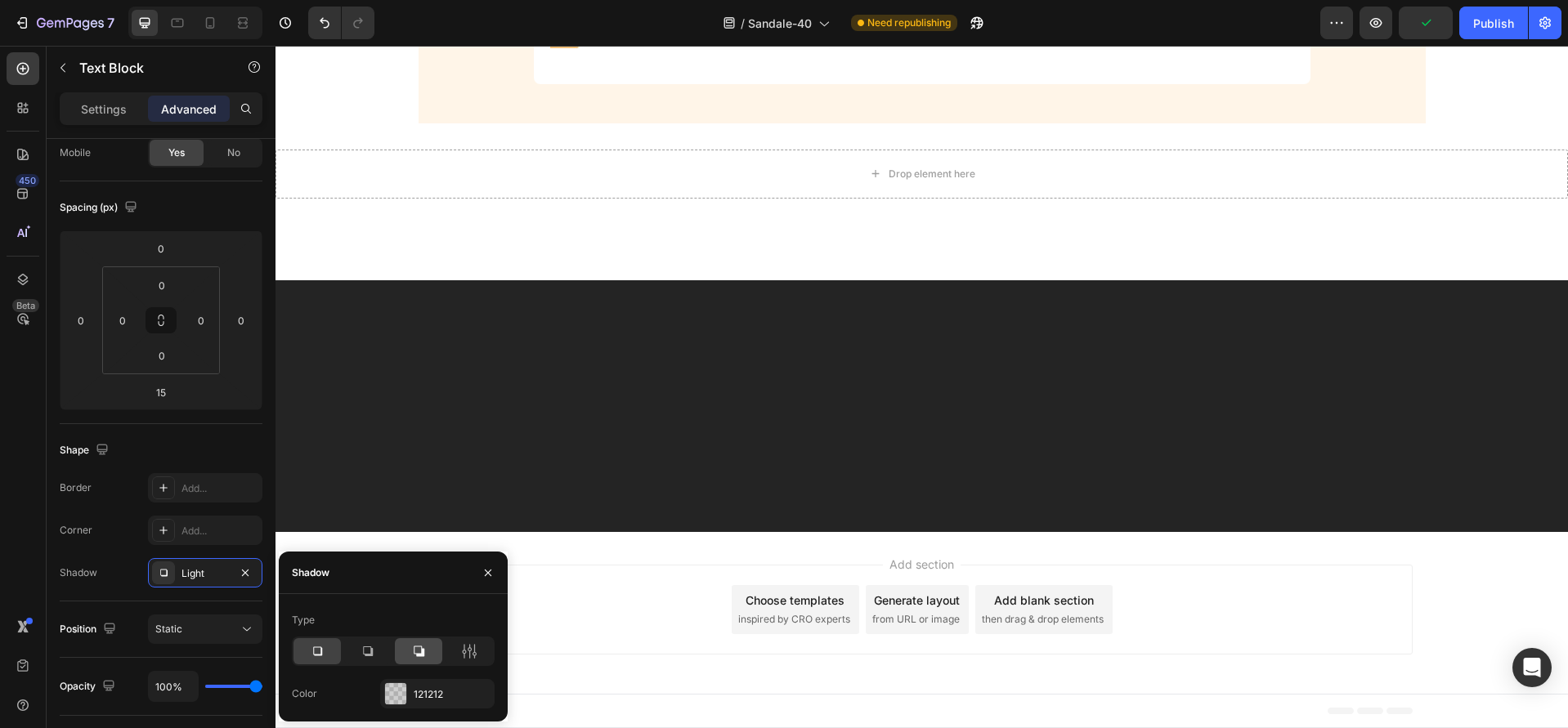
click at [410, 654] on icon at bounding box center [418, 651] width 16 height 16
click at [380, 650] on div at bounding box center [368, 650] width 47 height 26
click at [473, 655] on icon at bounding box center [474, 651] width 5 height 14
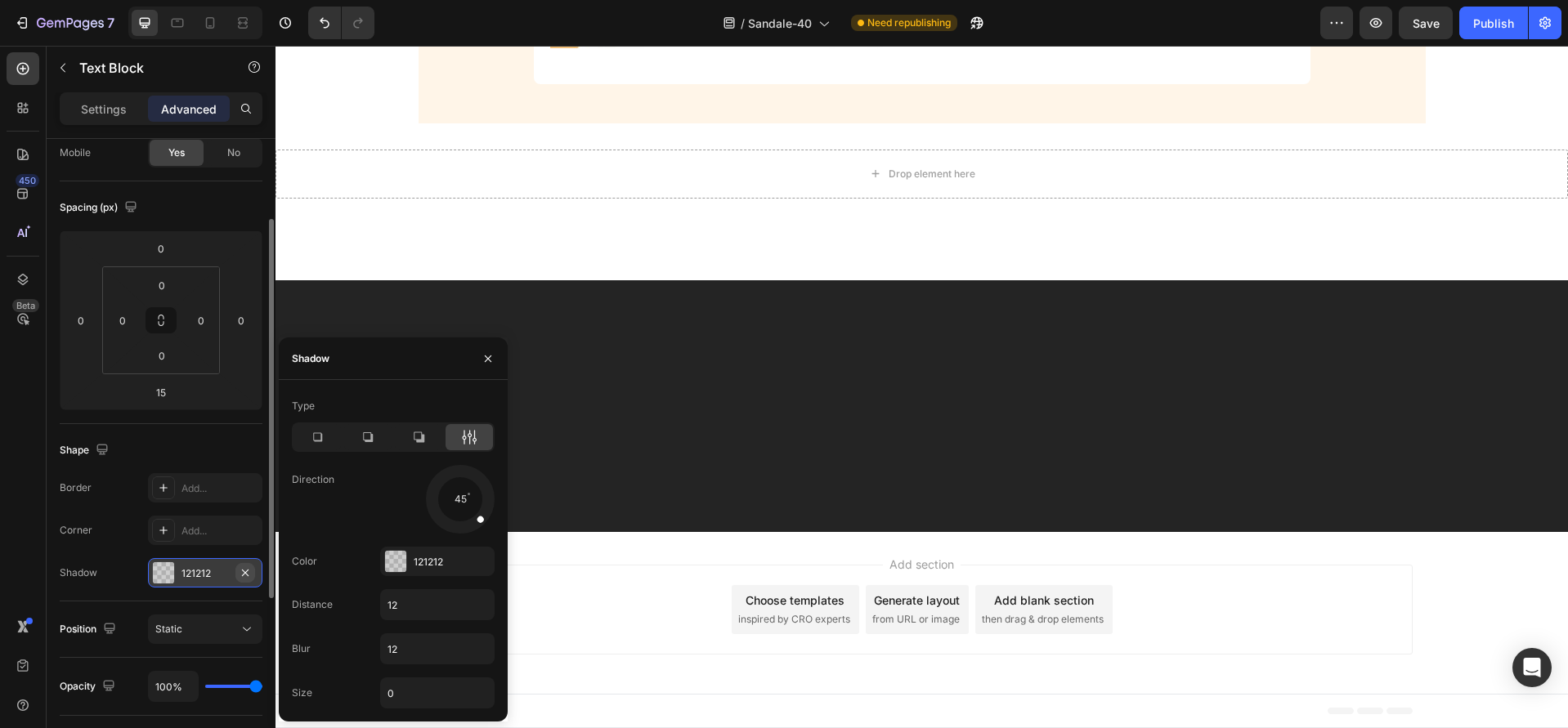
click at [250, 568] on icon "button" at bounding box center [245, 573] width 13 height 13
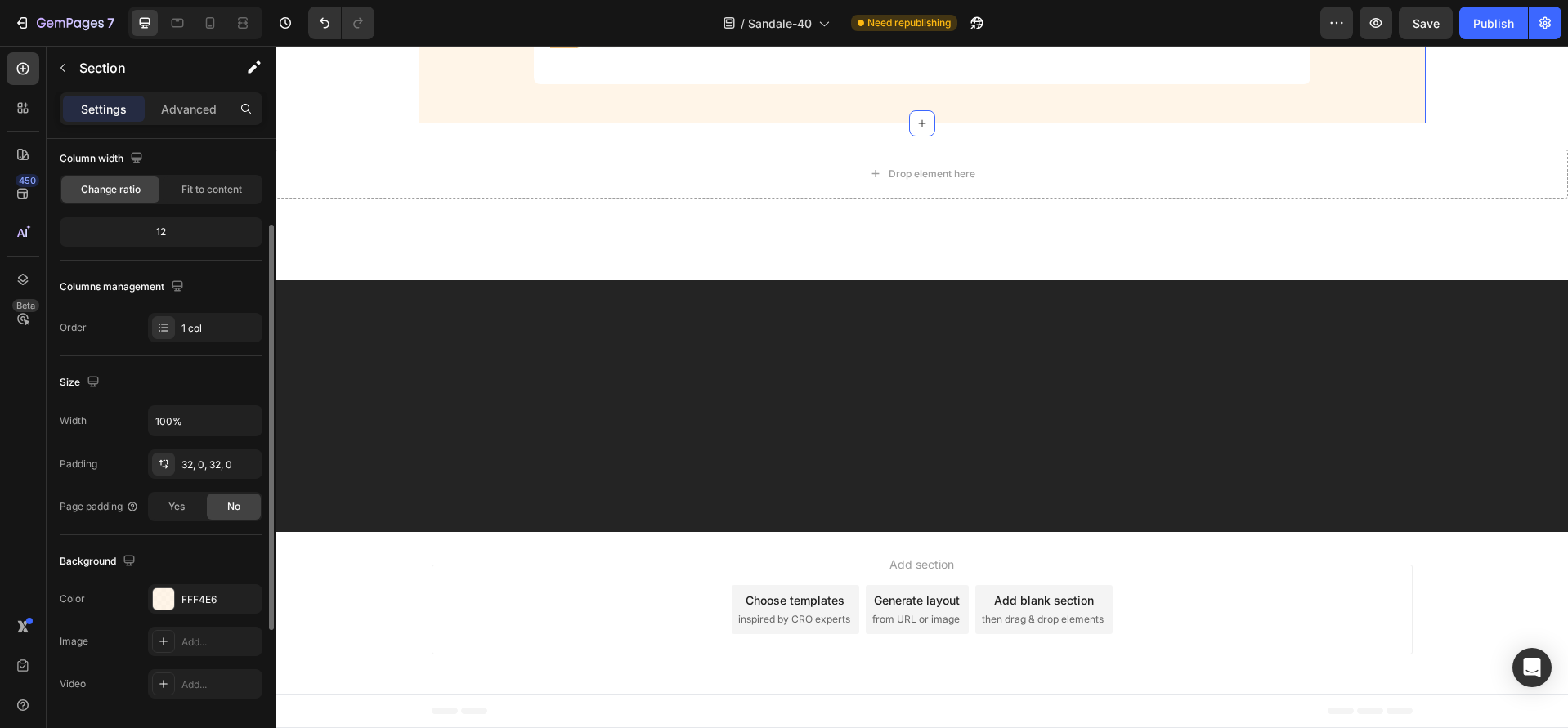
scroll to position [0, 0]
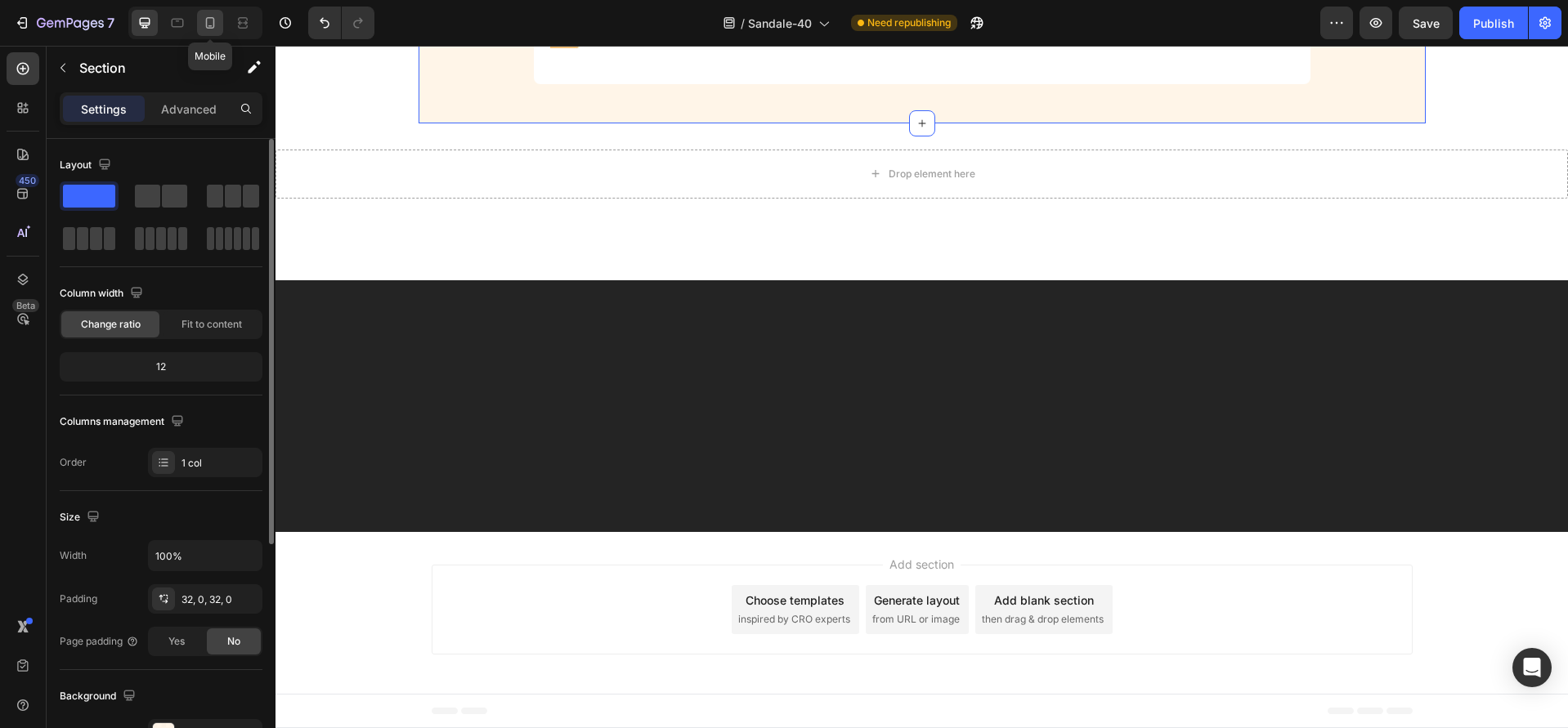
click at [210, 22] on icon at bounding box center [210, 23] width 16 height 16
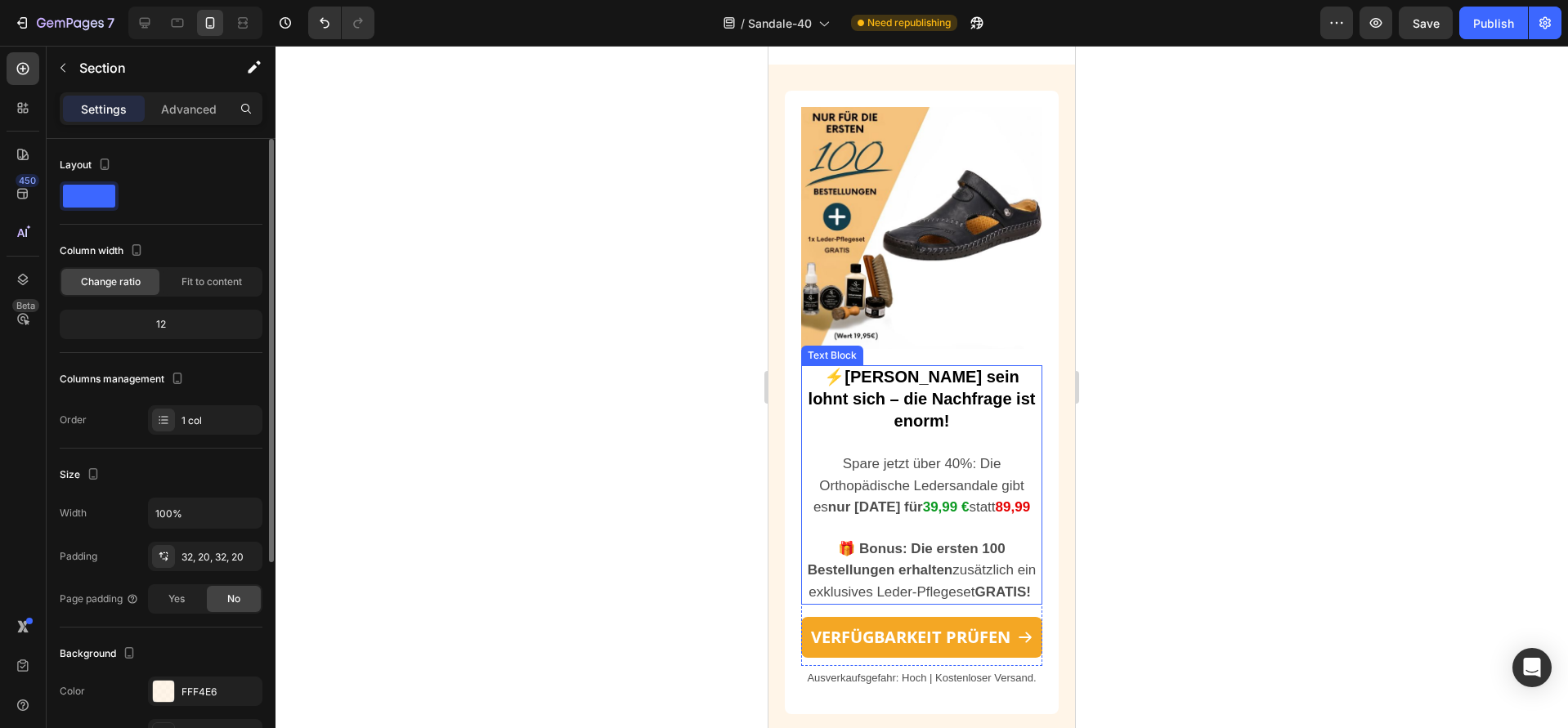
scroll to position [3195, 0]
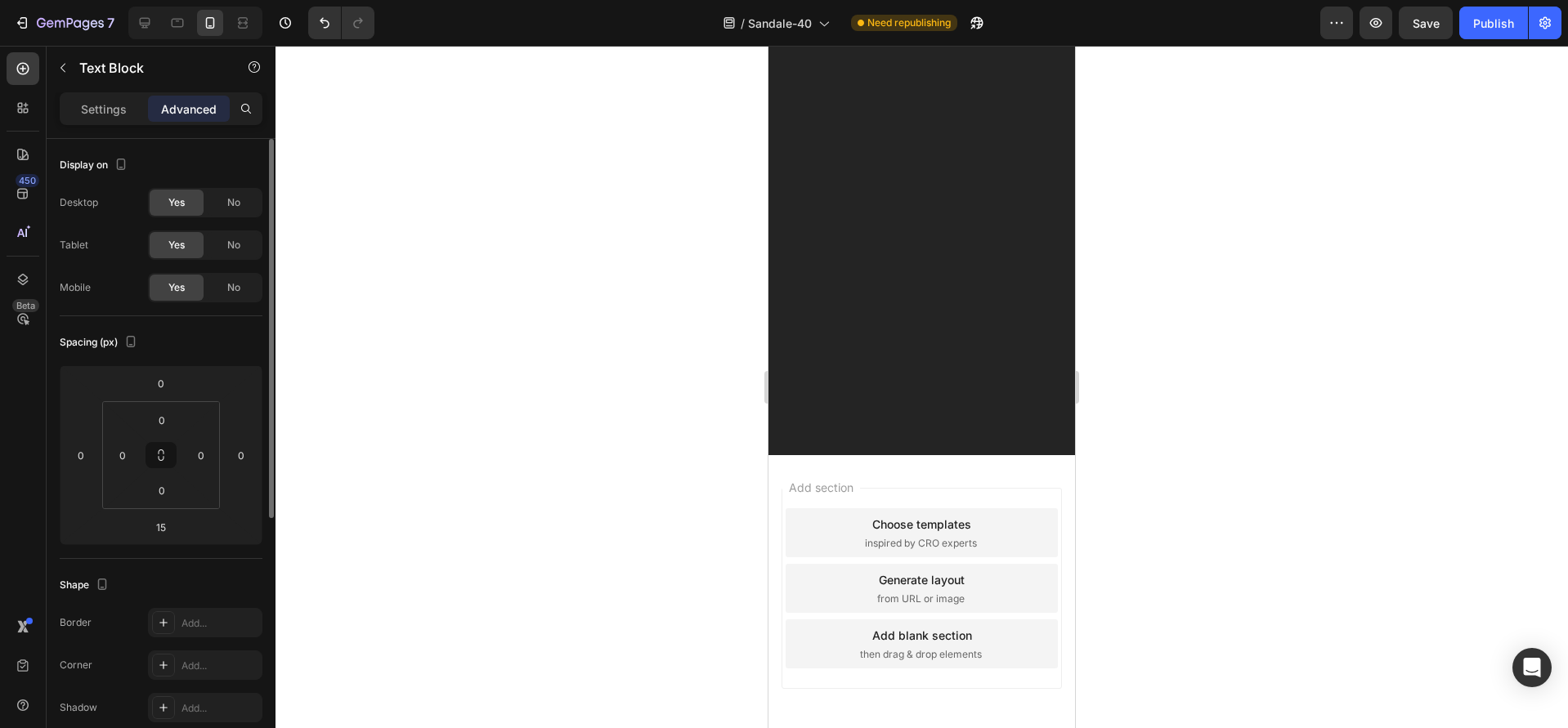
click at [68, 76] on button "button" at bounding box center [62, 68] width 26 height 26
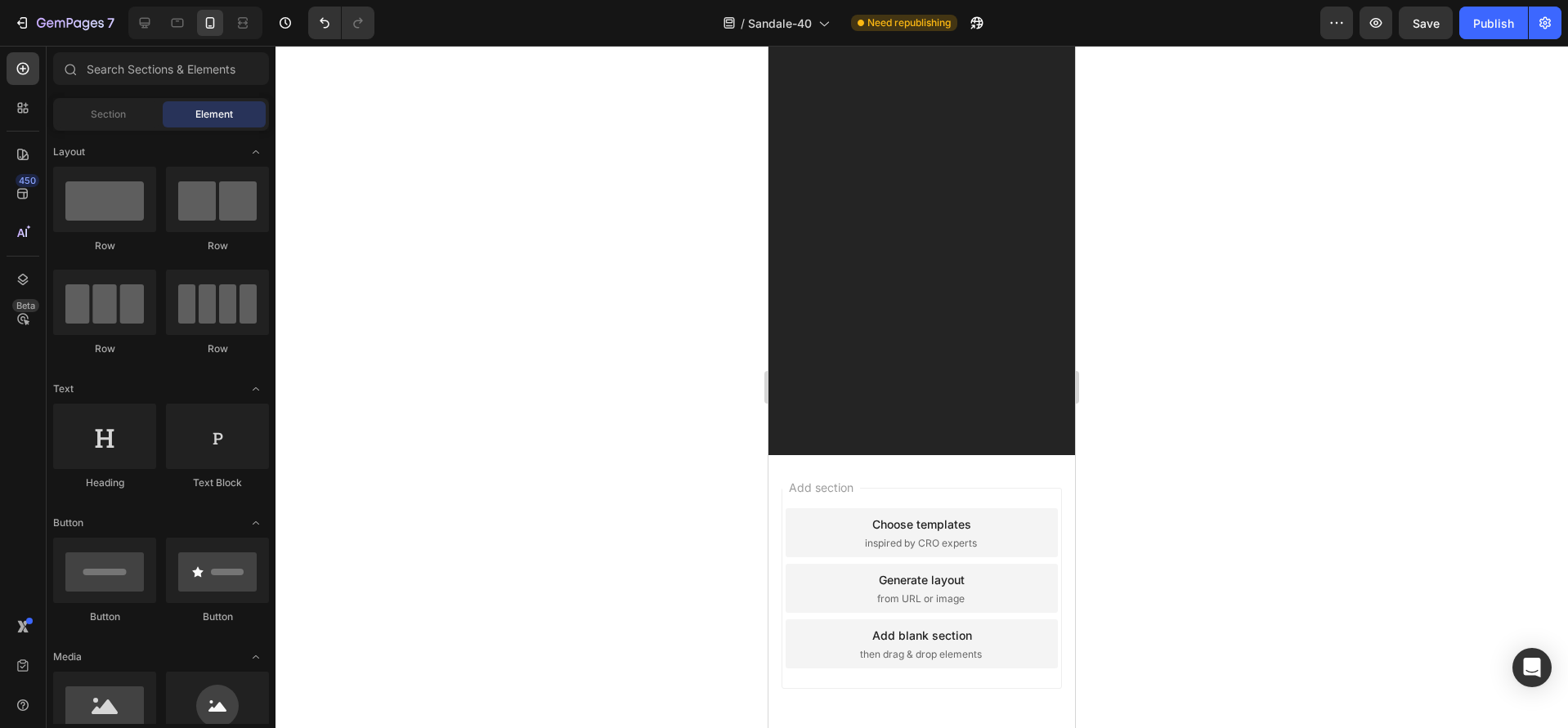
drag, startPoint x: 902, startPoint y: 456, endPoint x: 1536, endPoint y: 447, distance: 634.1
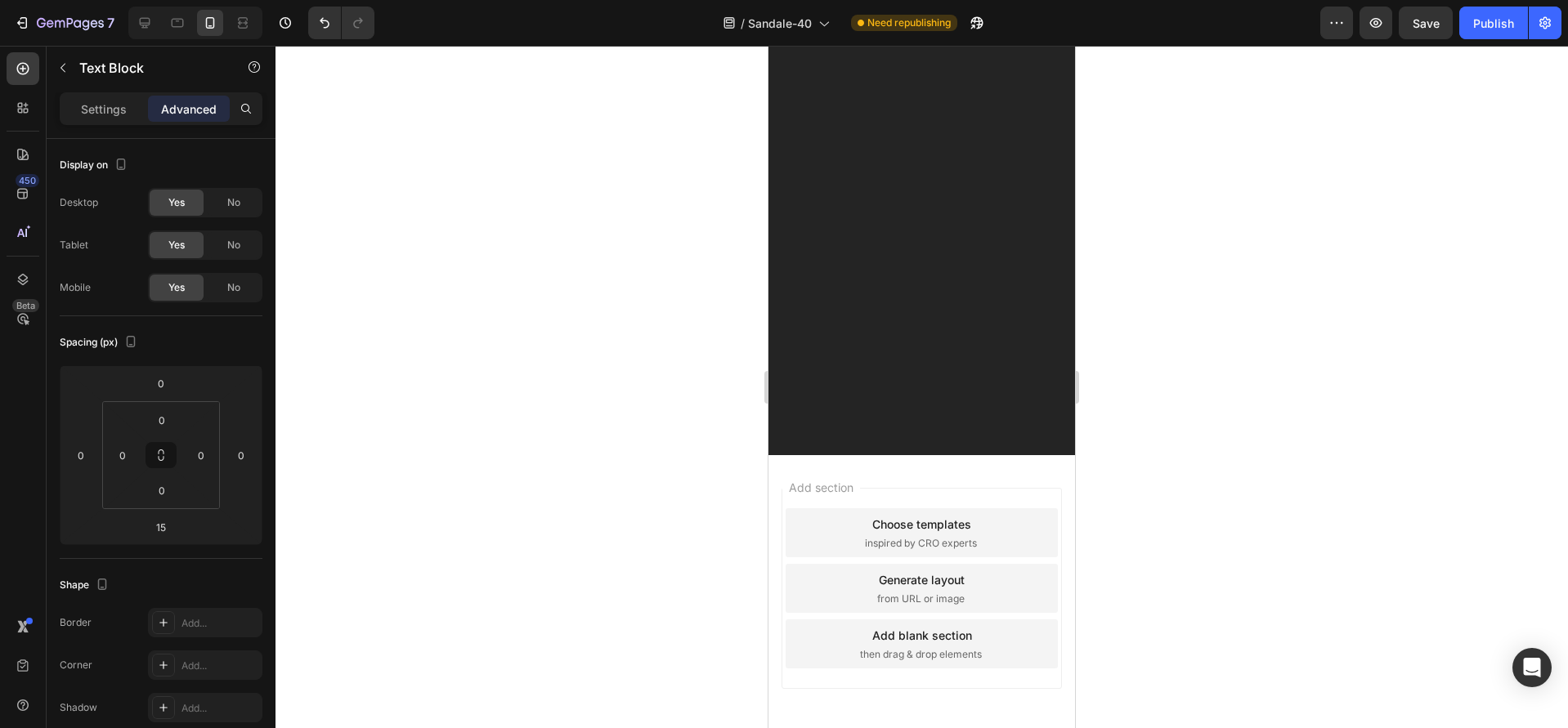
click at [90, 128] on div "Settings Advanced" at bounding box center [161, 116] width 229 height 47
click at [89, 119] on div "Settings" at bounding box center [104, 108] width 81 height 26
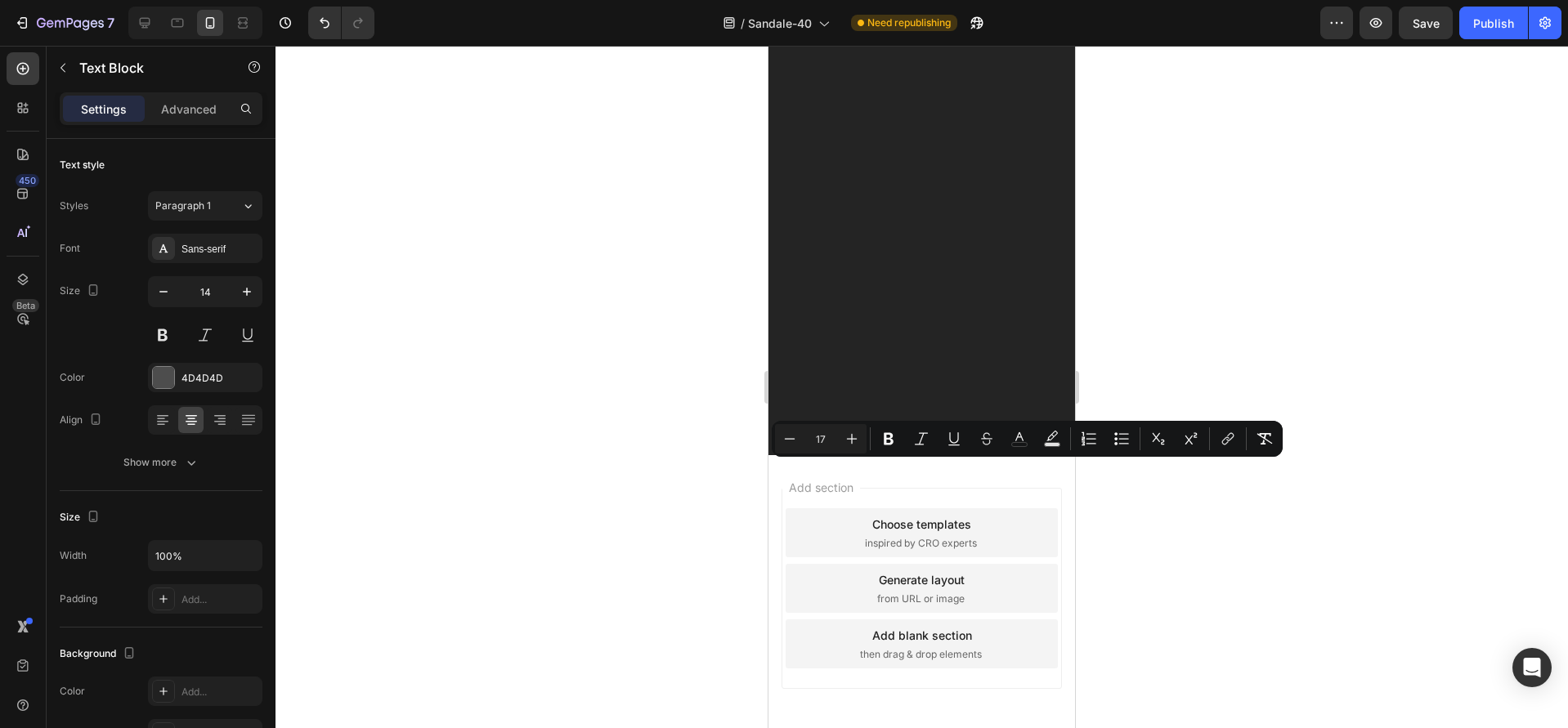
type input "14"
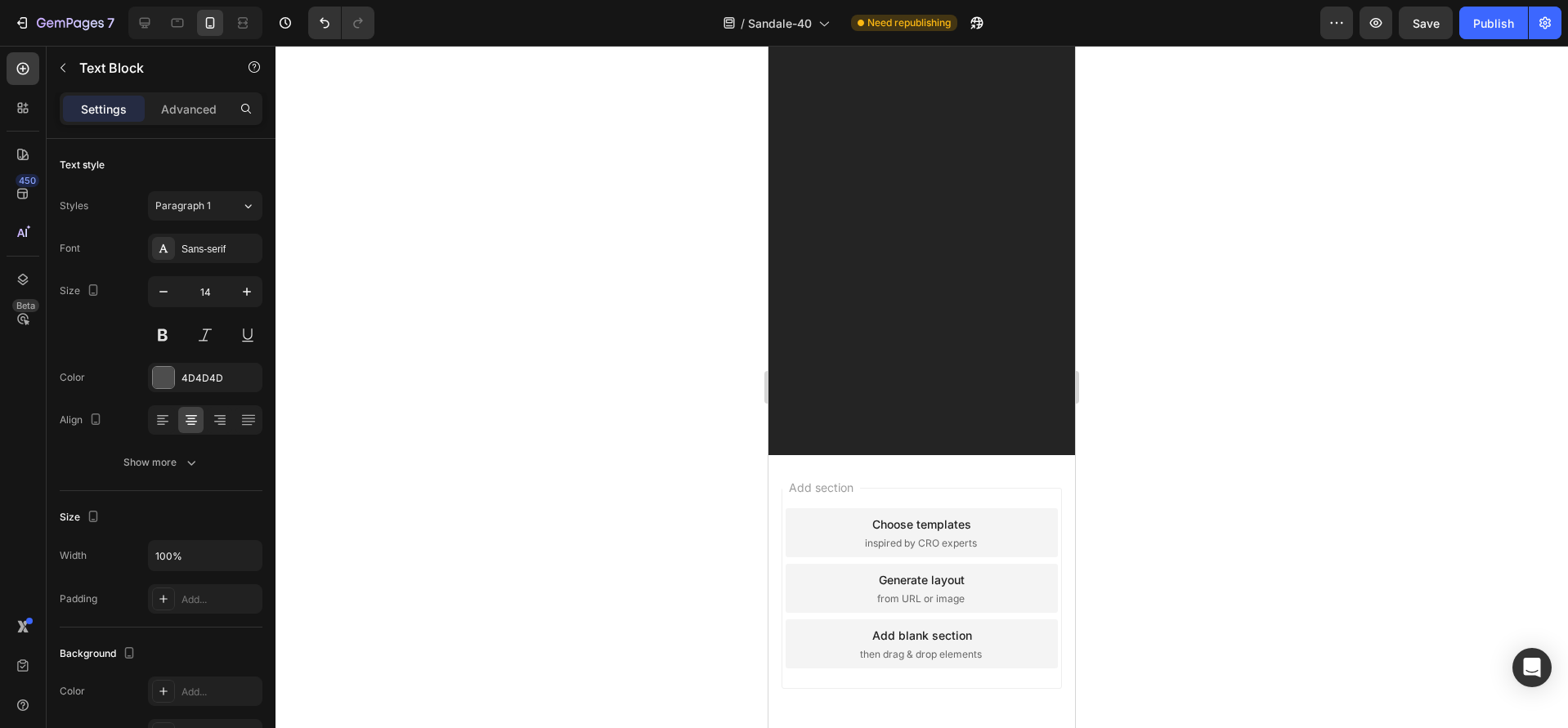
drag, startPoint x: 964, startPoint y: 603, endPoint x: 811, endPoint y: 462, distance: 208.1
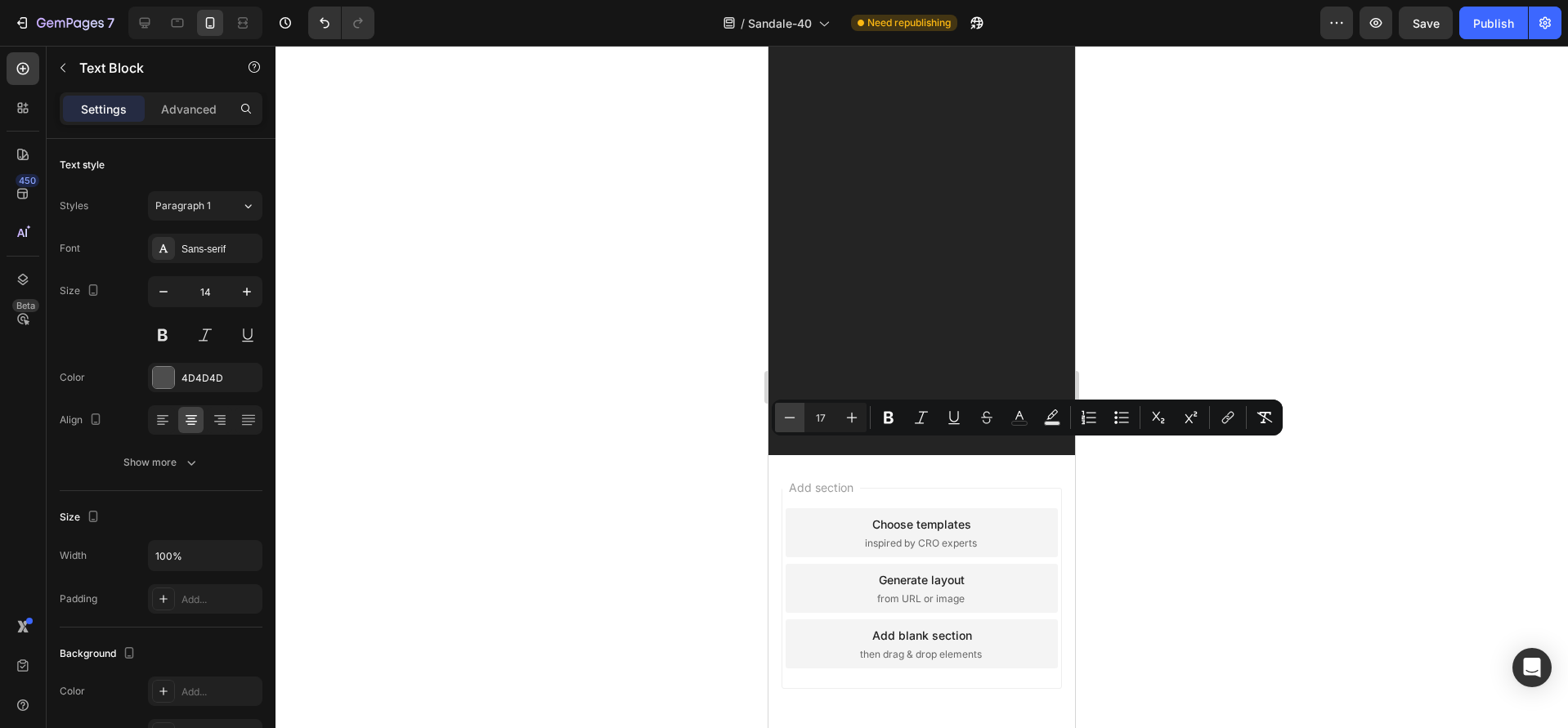
click at [794, 421] on icon "Editor contextual toolbar" at bounding box center [790, 417] width 16 height 16
click at [793, 420] on icon "Editor contextual toolbar" at bounding box center [790, 417] width 16 height 16
type input "15"
click at [725, 443] on div at bounding box center [922, 387] width 1292 height 682
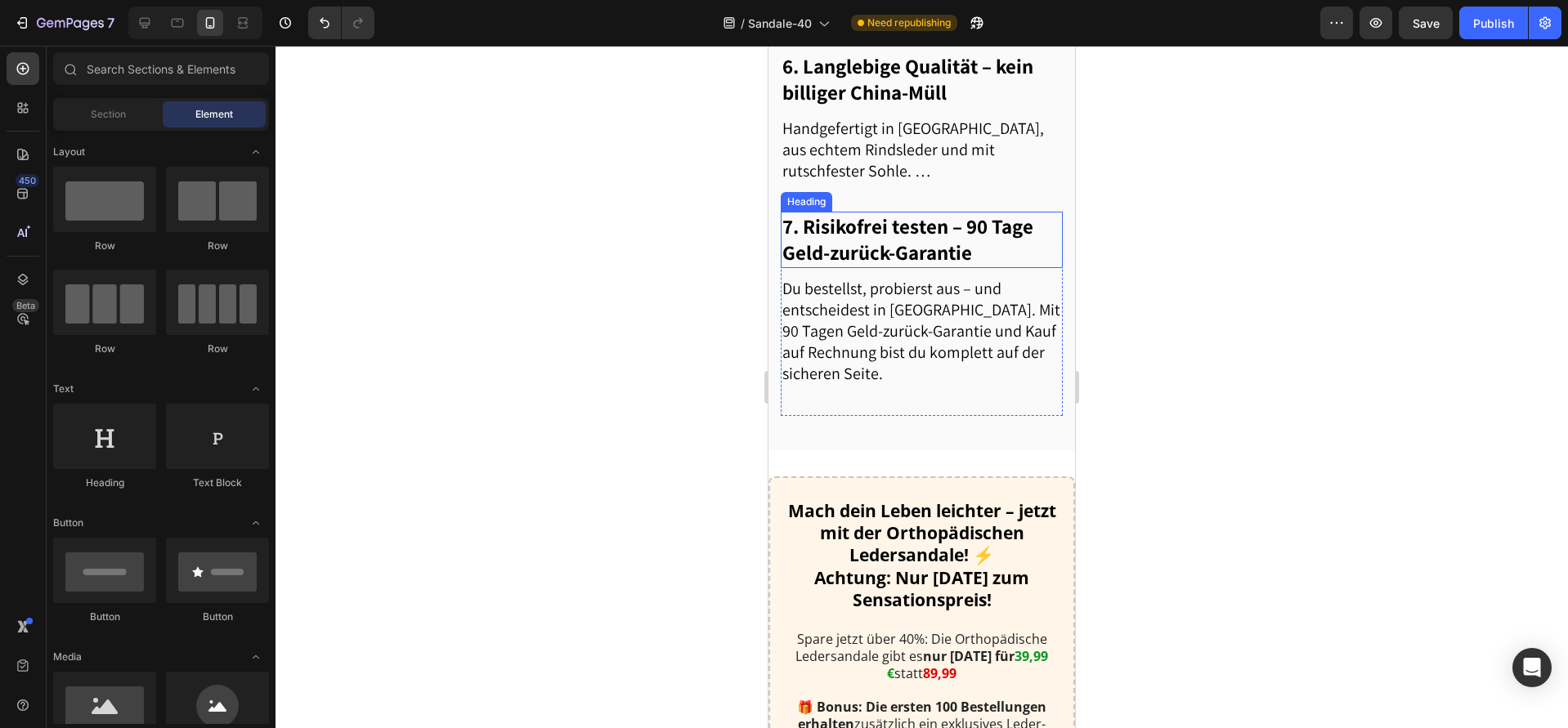
scroll to position [2563, 0]
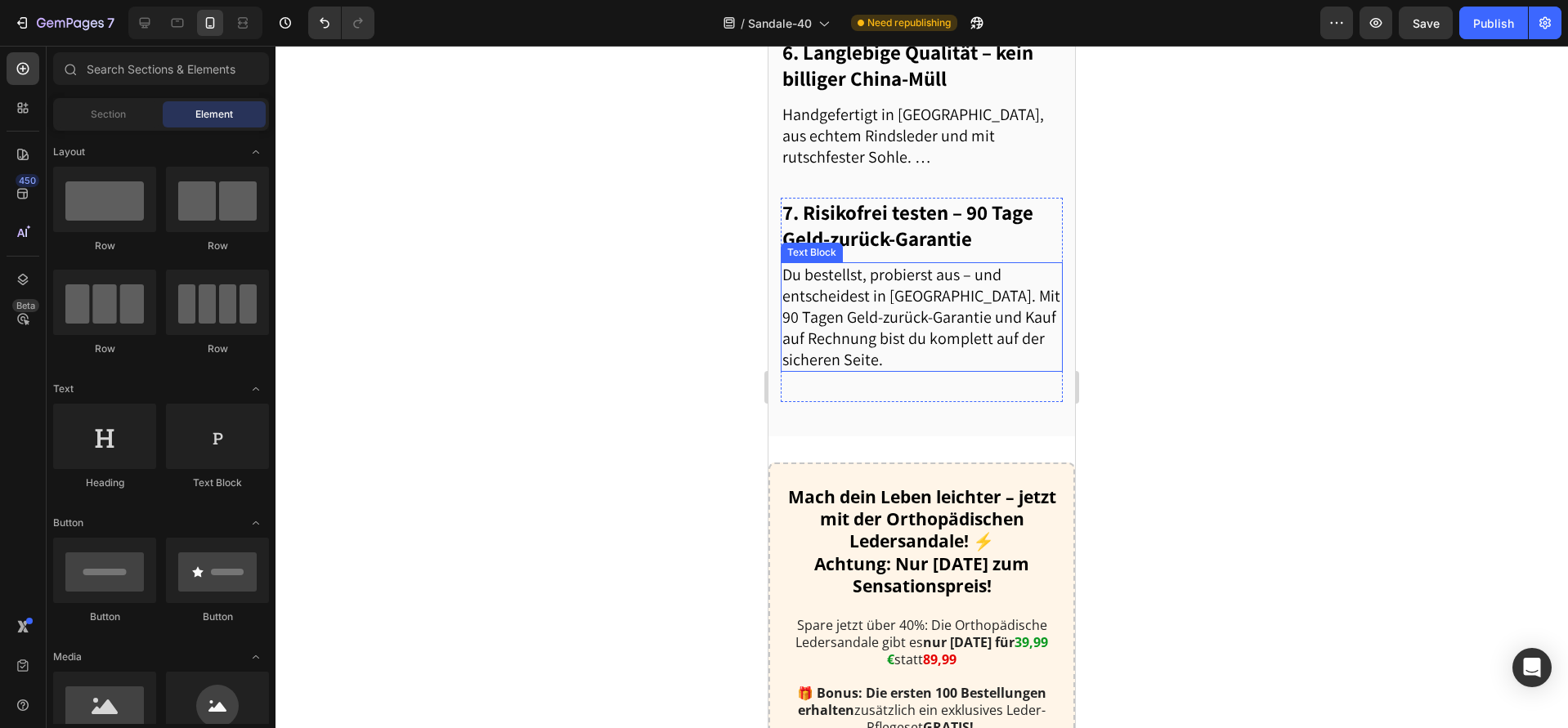
click at [908, 370] on p "Du bestellst, probierst aus – und entscheidest in [GEOGRAPHIC_DATA]. Mit 90 Tag…" at bounding box center [922, 317] width 278 height 107
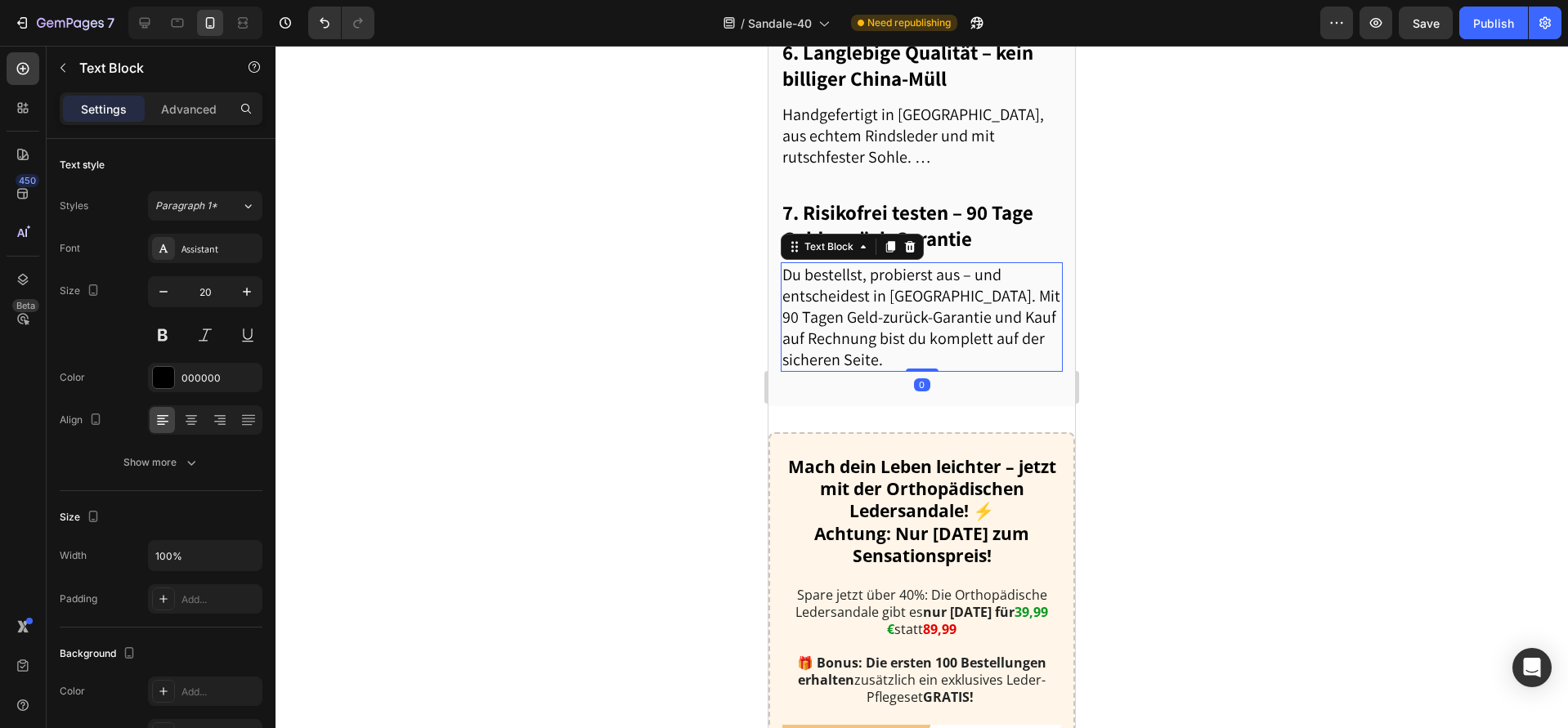
drag, startPoint x: 915, startPoint y: 458, endPoint x: 925, endPoint y: 370, distance: 88.6
click at [925, 370] on div "Du bestellst, probierst aus – und entscheidest in [GEOGRAPHIC_DATA]. Mit 90 Tag…" at bounding box center [922, 316] width 282 height 109
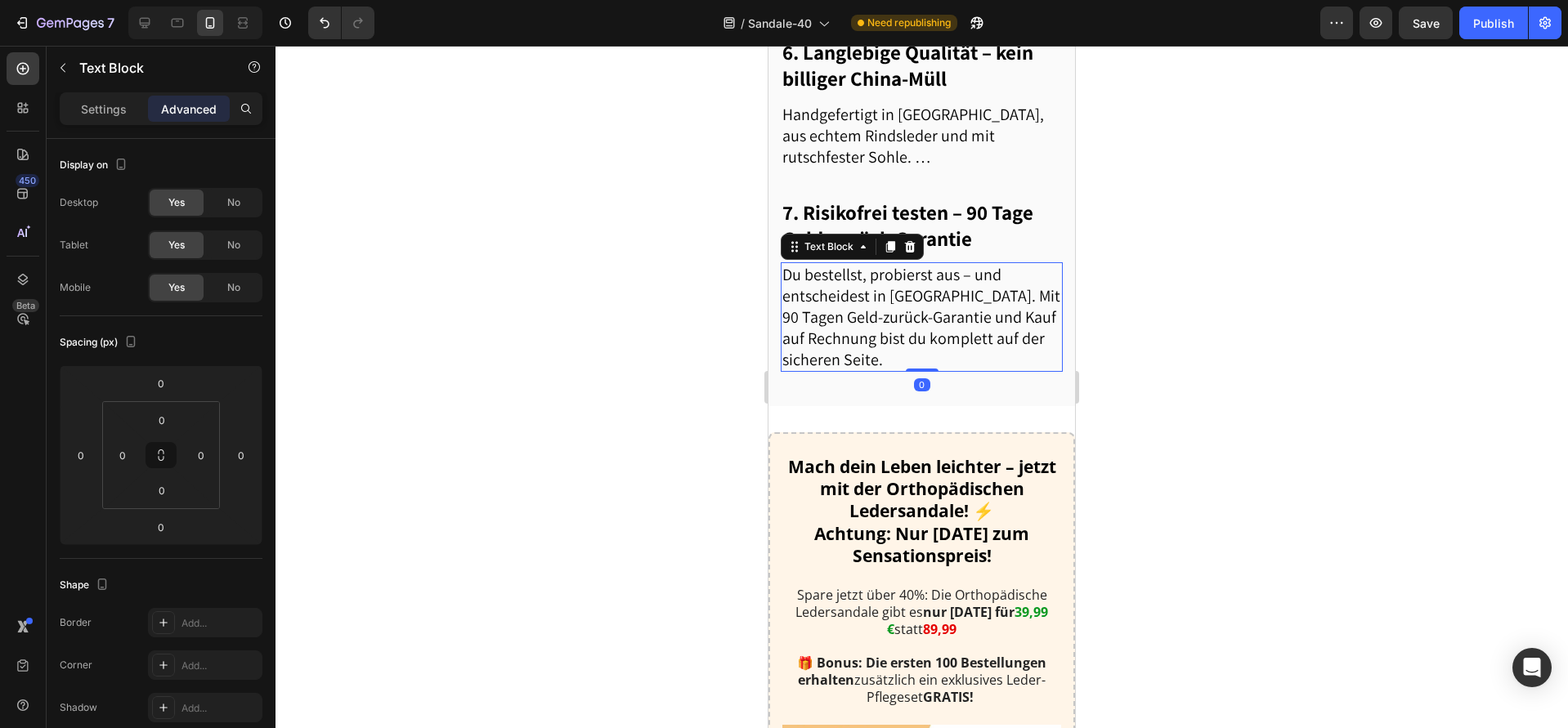
click at [663, 430] on div at bounding box center [922, 387] width 1292 height 682
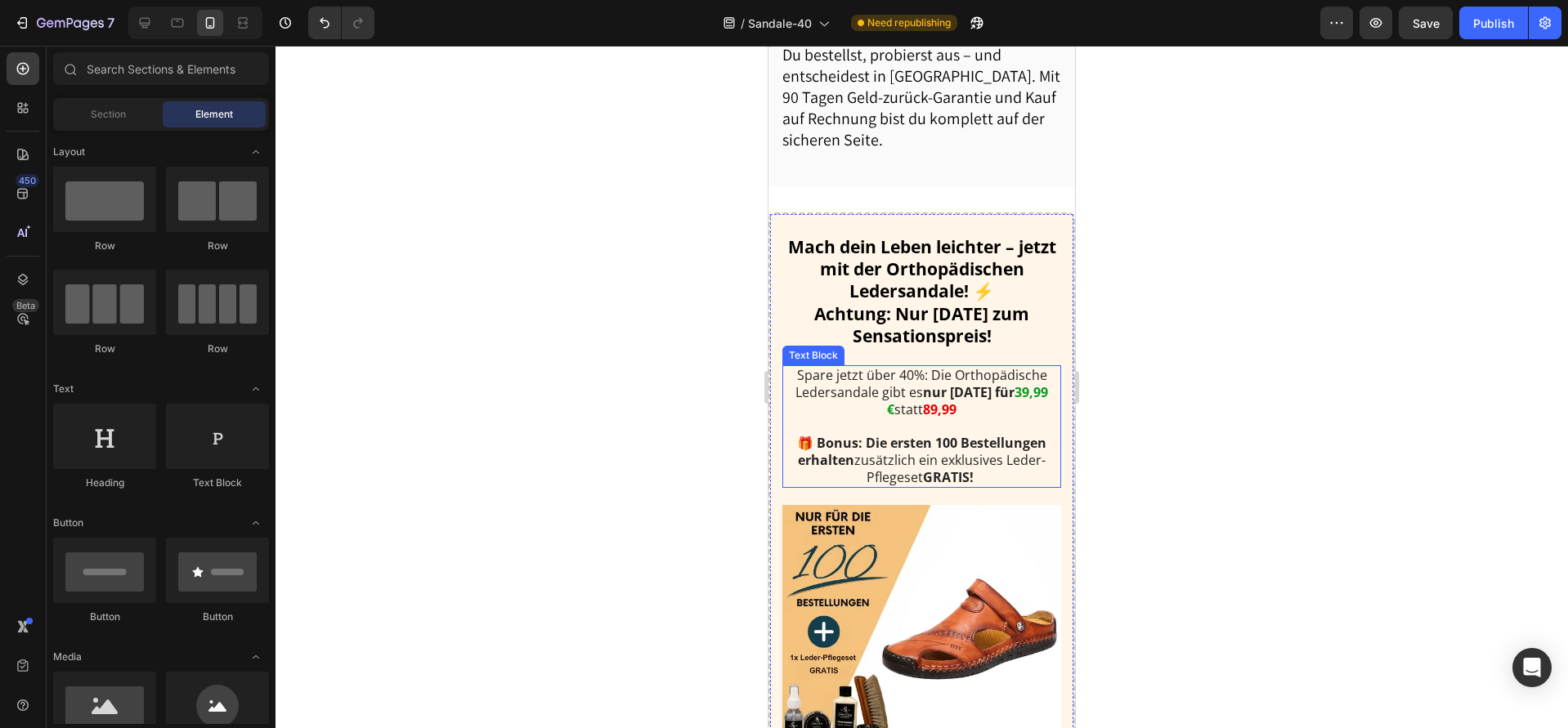
scroll to position [2786, 0]
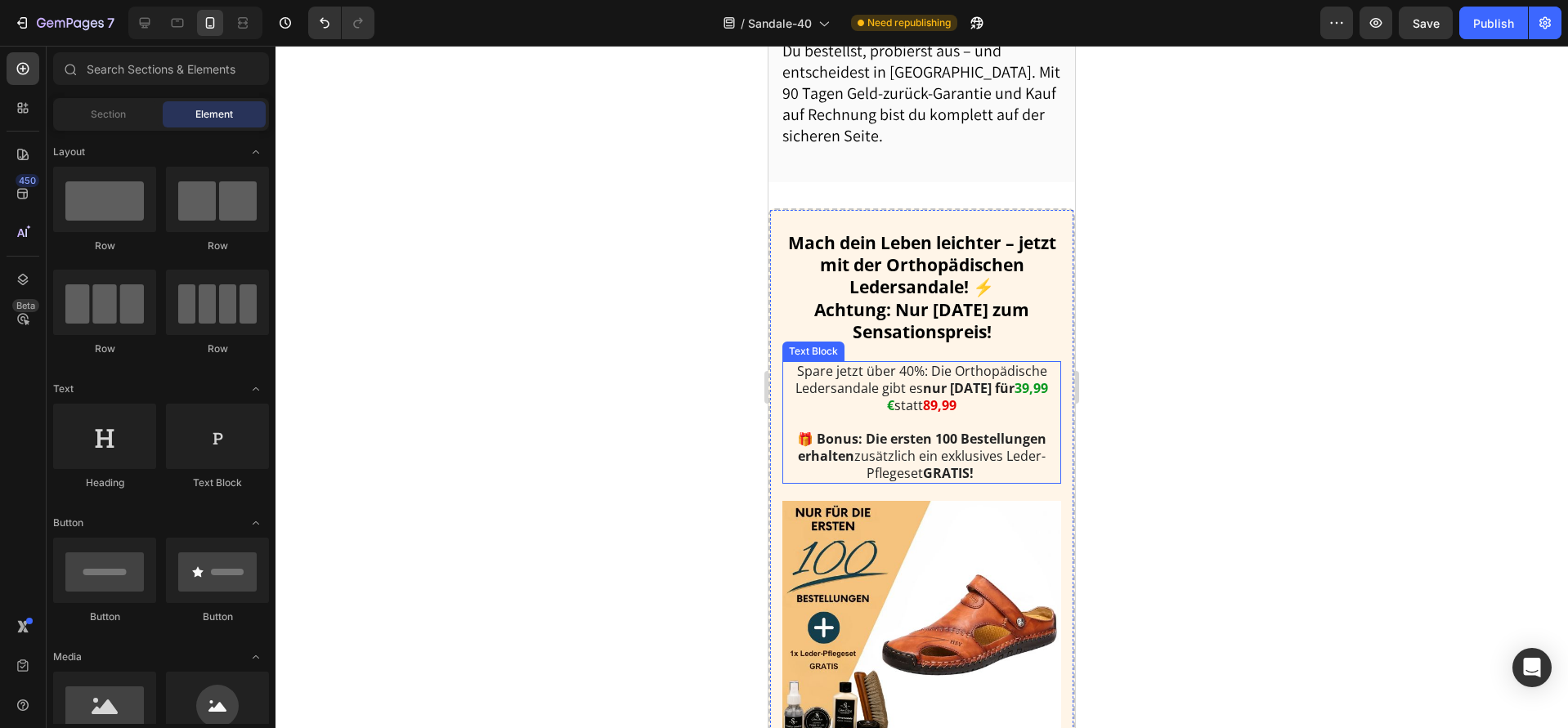
click at [917, 465] on strong "🎁 Bonus: Die ersten 100 Bestellungen erhalten" at bounding box center [922, 447] width 249 height 35
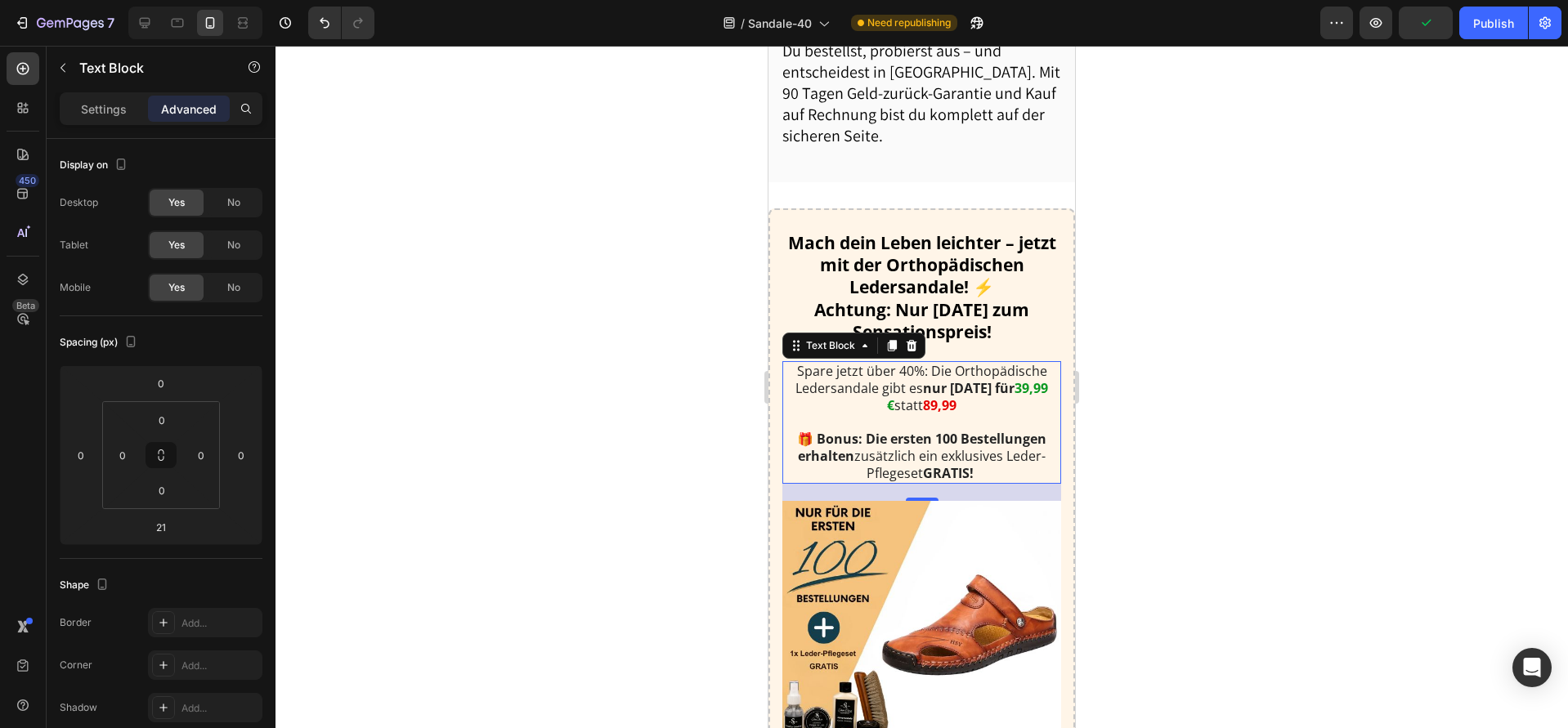
click at [1189, 510] on div at bounding box center [922, 387] width 1292 height 682
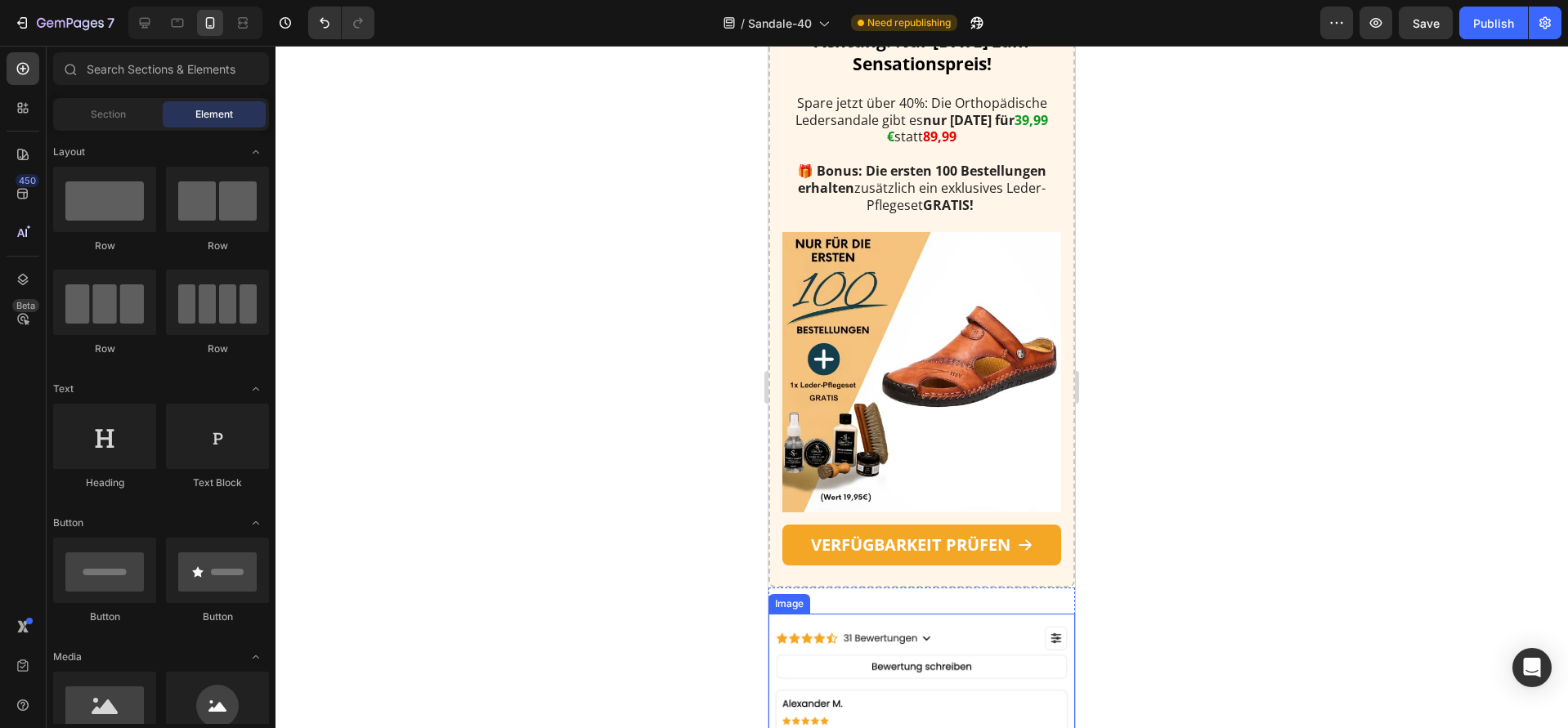
scroll to position [3116, 0]
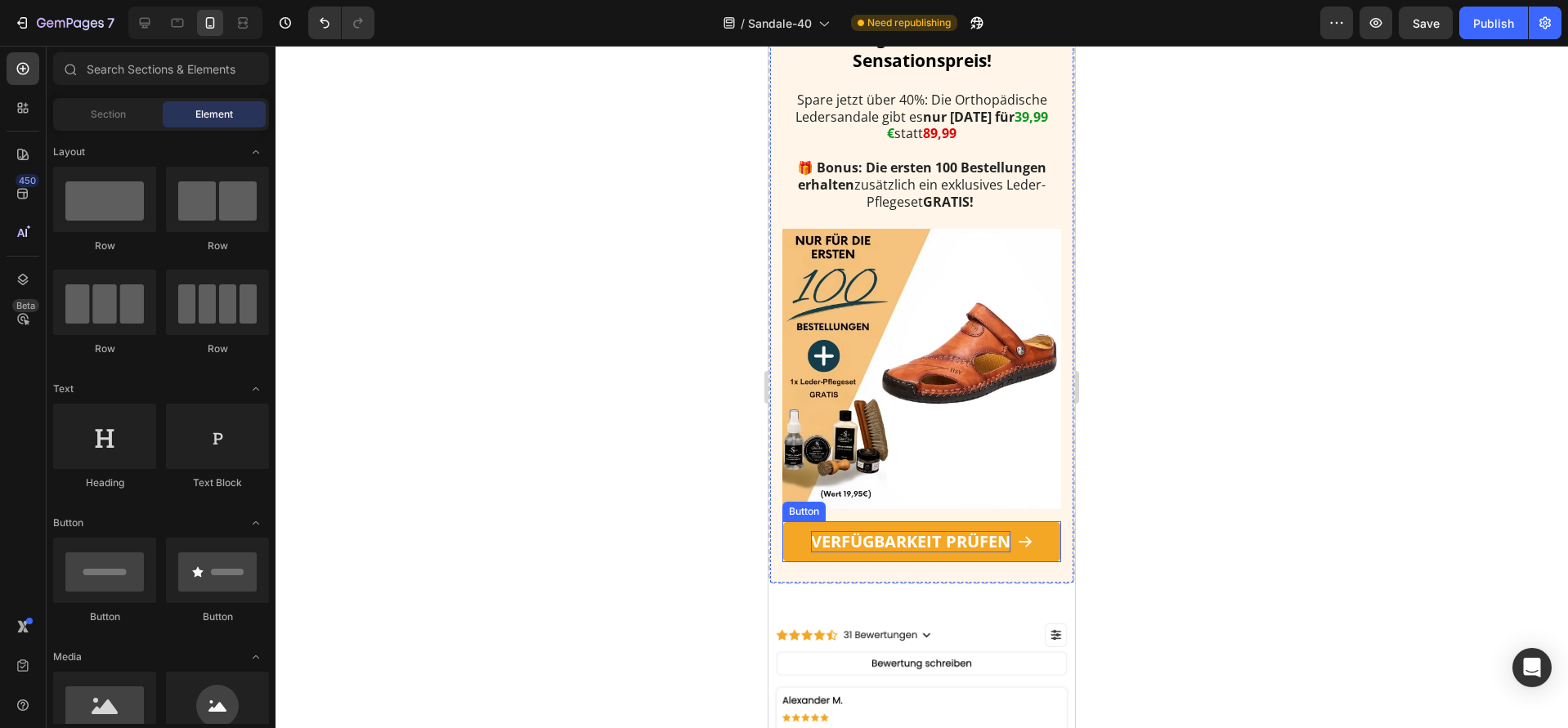
click at [905, 538] on strong "VERFÜGBARKEIT PRÜFEN" at bounding box center [910, 541] width 200 height 22
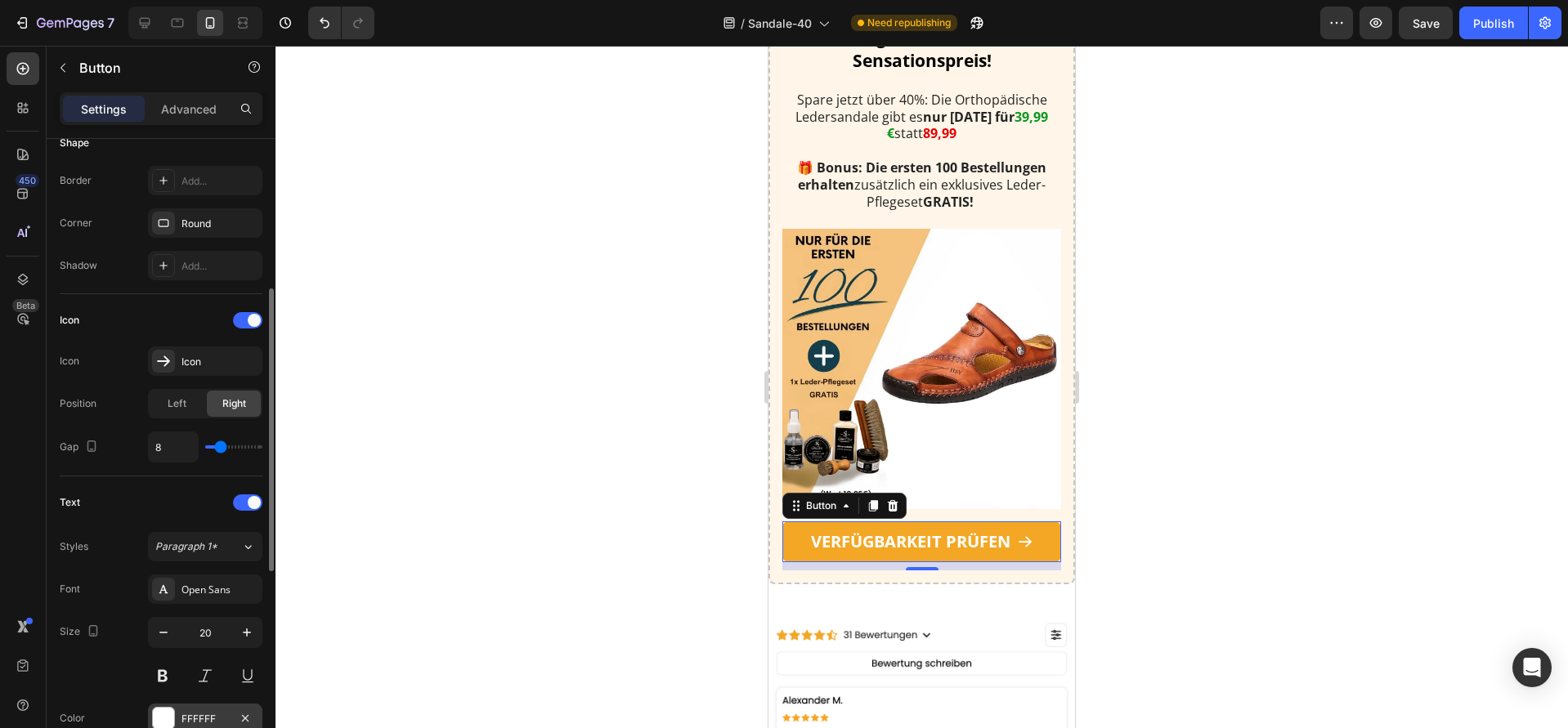
scroll to position [588, 0]
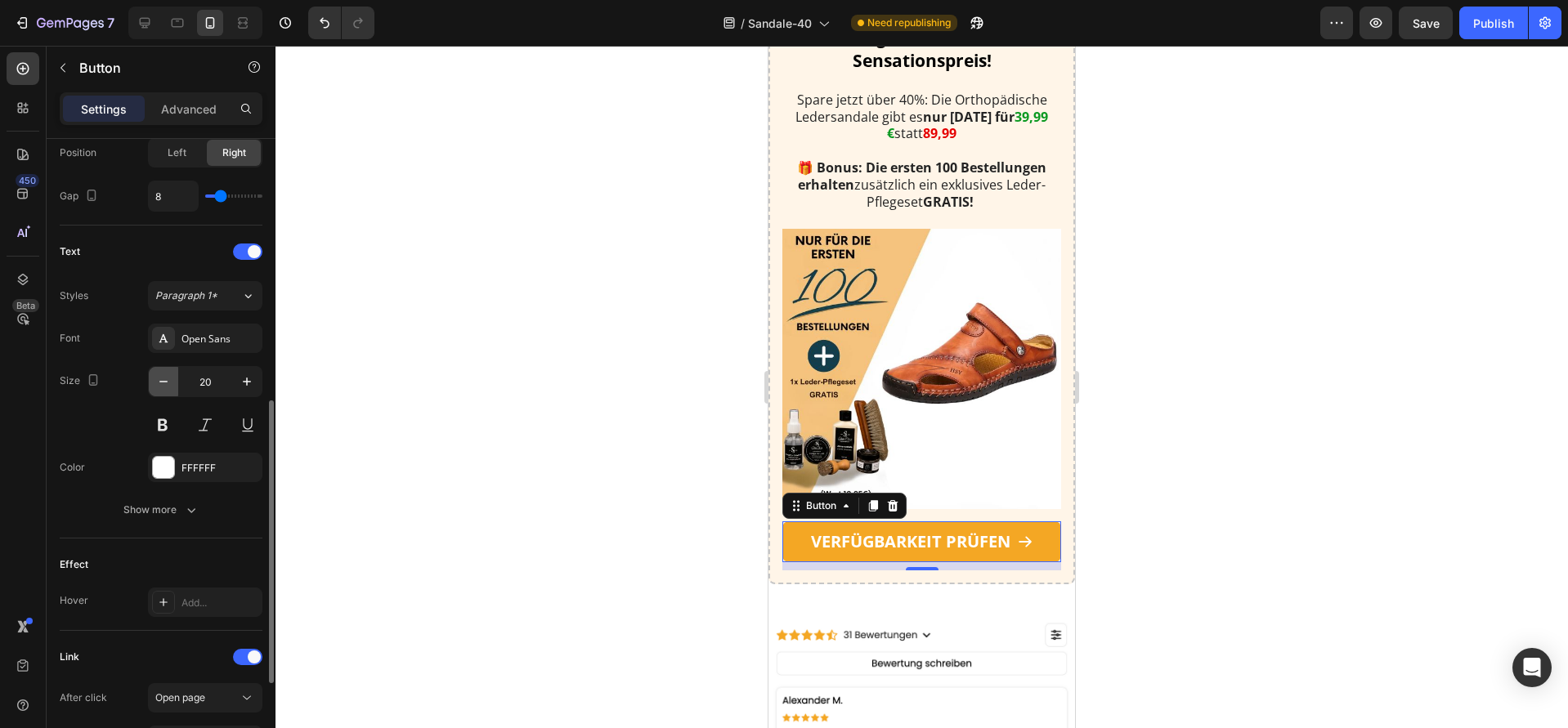
click at [164, 379] on icon "button" at bounding box center [164, 381] width 16 height 16
type input "18"
click at [521, 398] on div at bounding box center [922, 387] width 1292 height 682
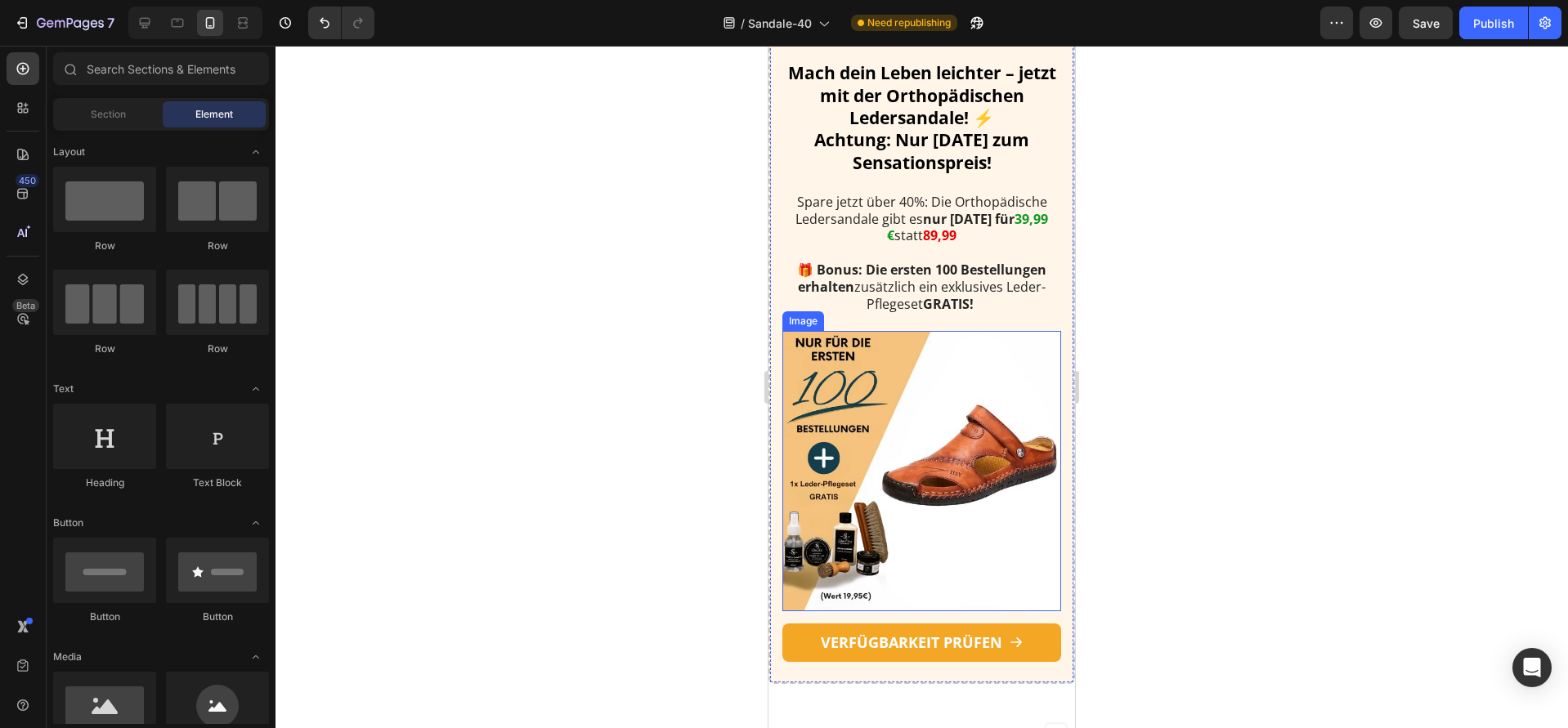
scroll to position [2983, 0]
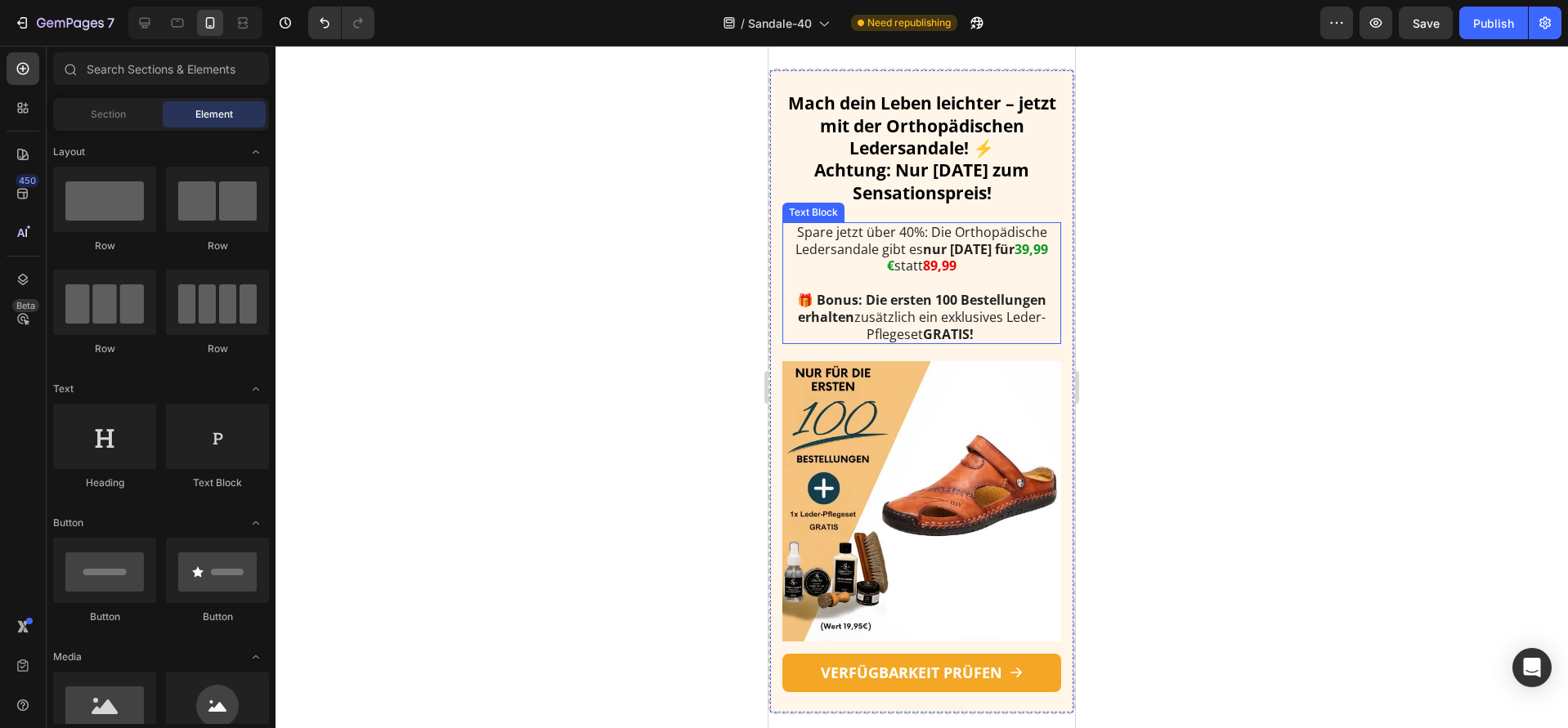
click at [897, 273] on p "Spare jetzt über 40%: Die Orthopädische Ledersandale gibt es nur [DATE] für 39,…" at bounding box center [921, 249] width 276 height 51
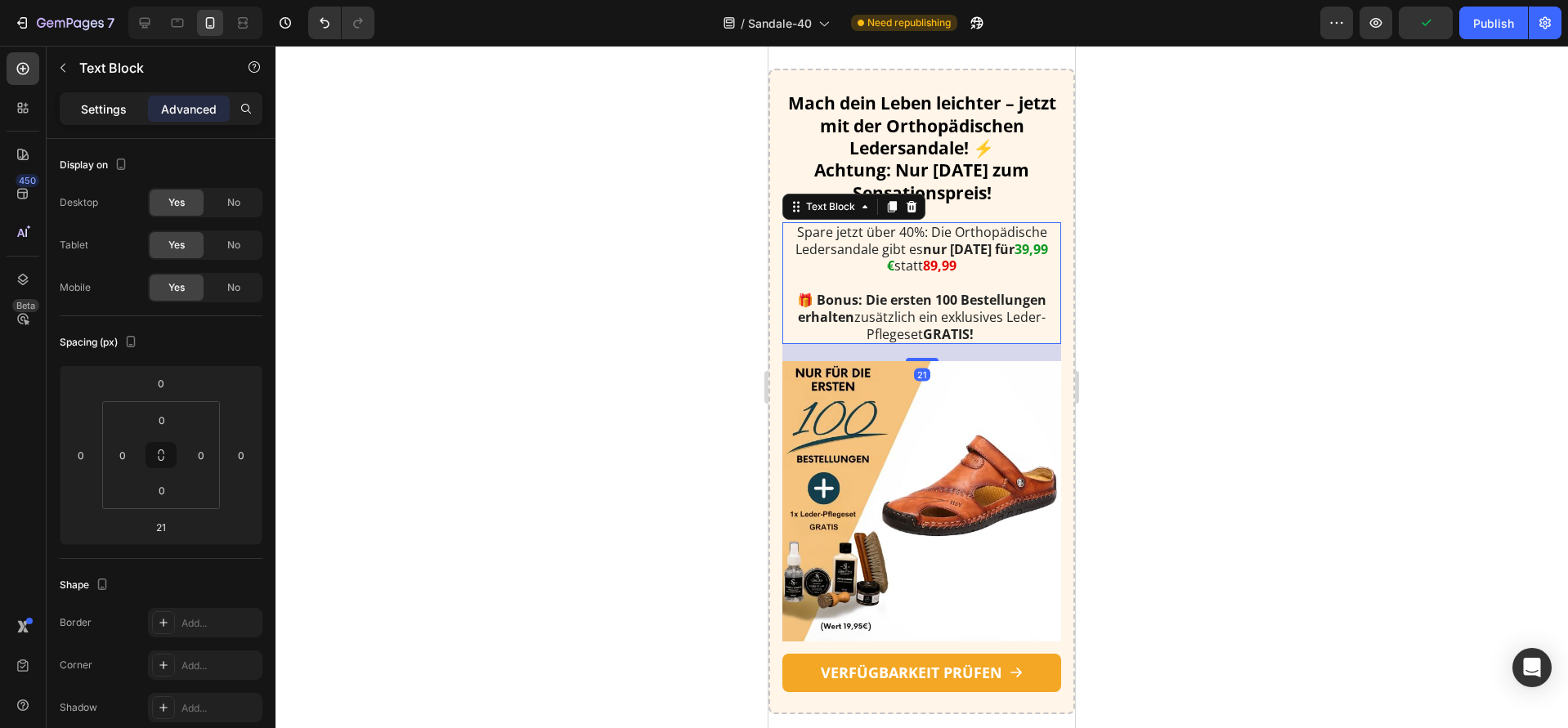
click at [100, 108] on p "Settings" at bounding box center [104, 108] width 46 height 17
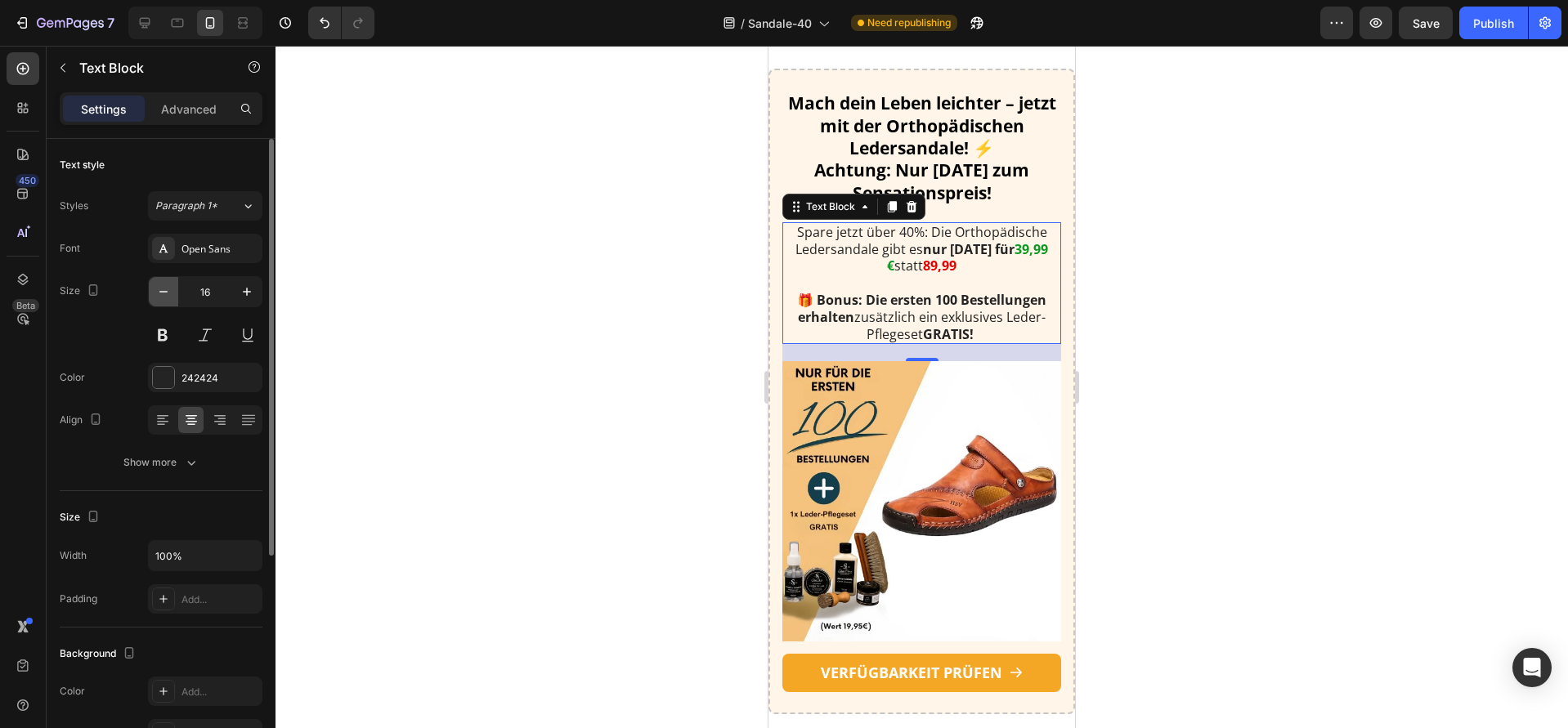
click at [159, 293] on icon "button" at bounding box center [164, 292] width 16 height 16
type input "15"
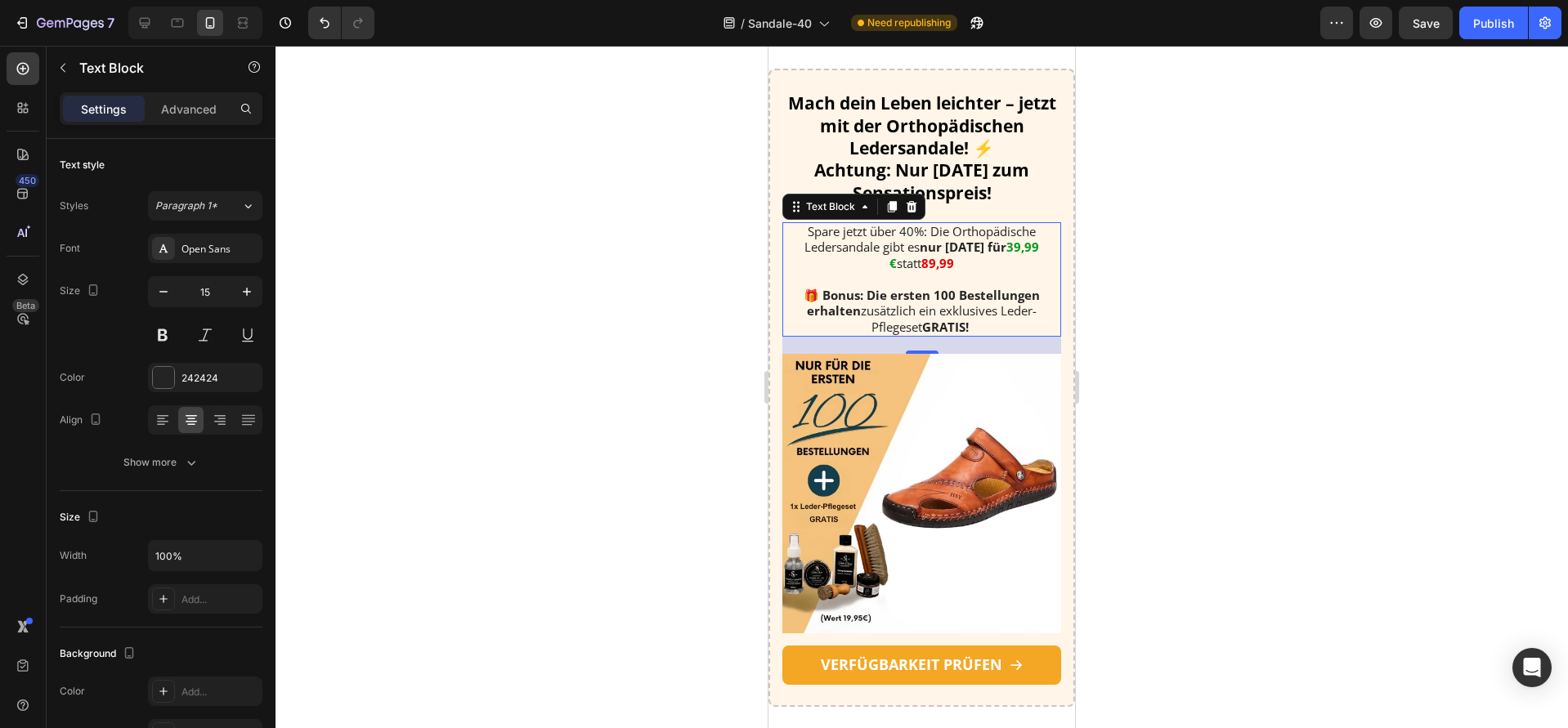
click at [595, 332] on div at bounding box center [922, 387] width 1292 height 682
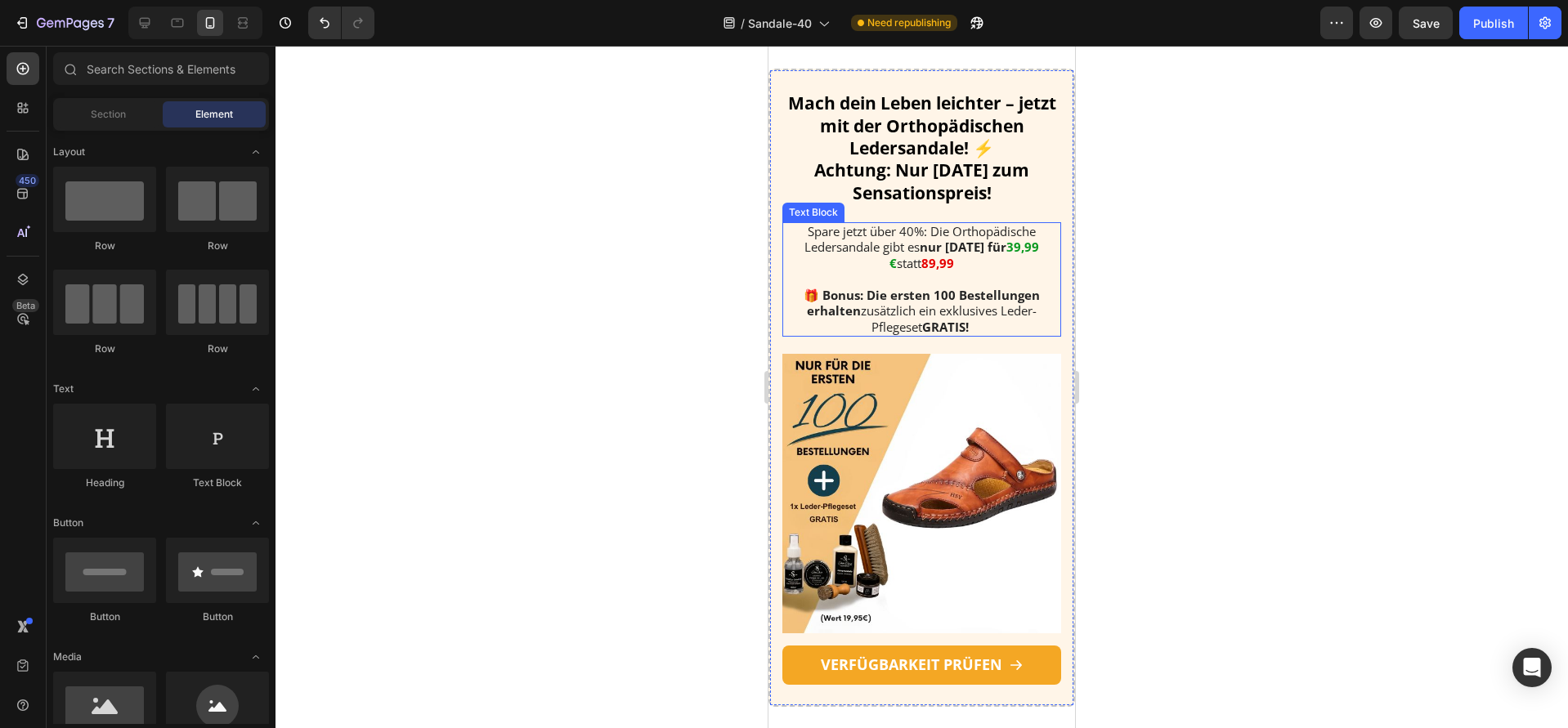
click at [867, 153] on strong "Mach dein Leben leichter – jetzt mit der Orthopädischen Ledersandale! ⚡" at bounding box center [922, 125] width 268 height 68
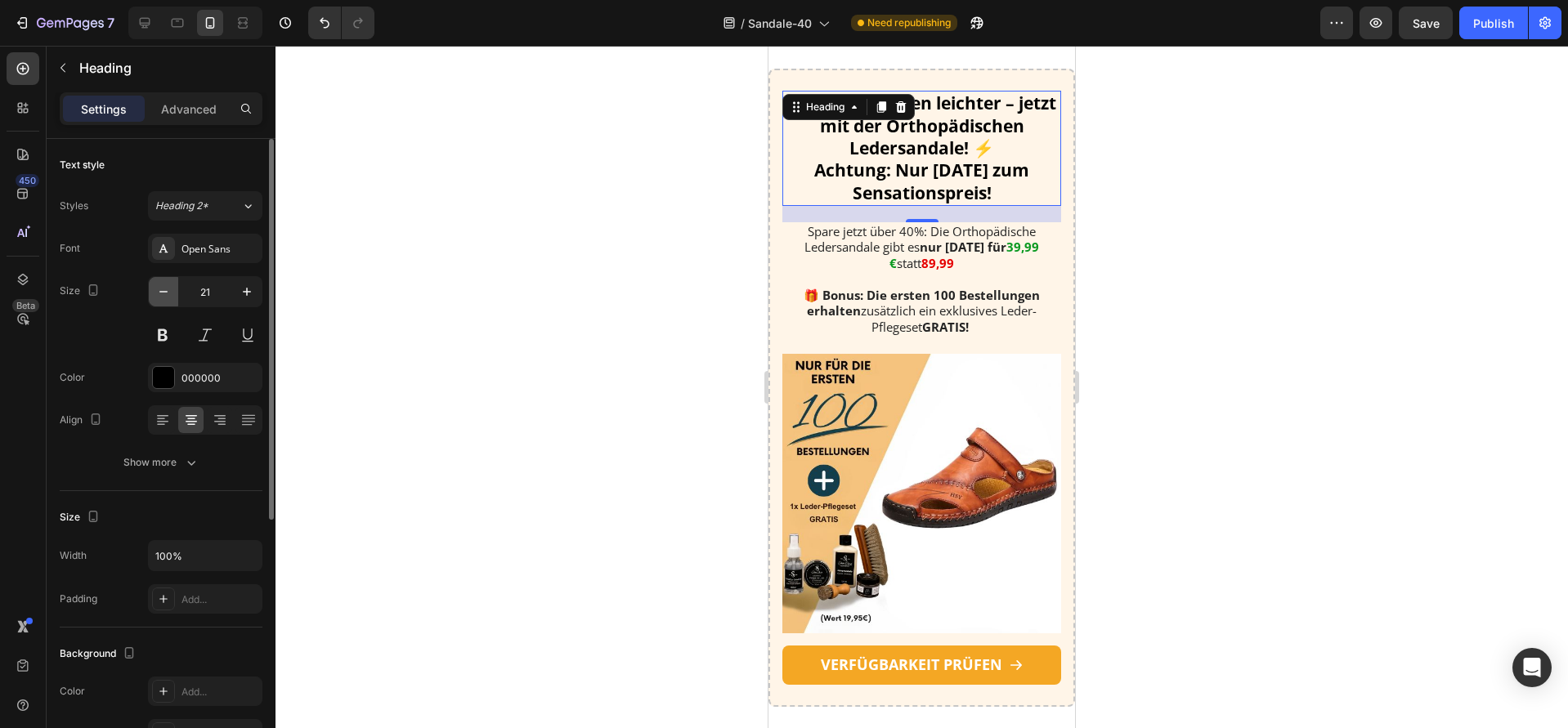
click at [161, 289] on icon "button" at bounding box center [164, 292] width 16 height 16
type input "20"
click at [600, 279] on div at bounding box center [922, 387] width 1292 height 682
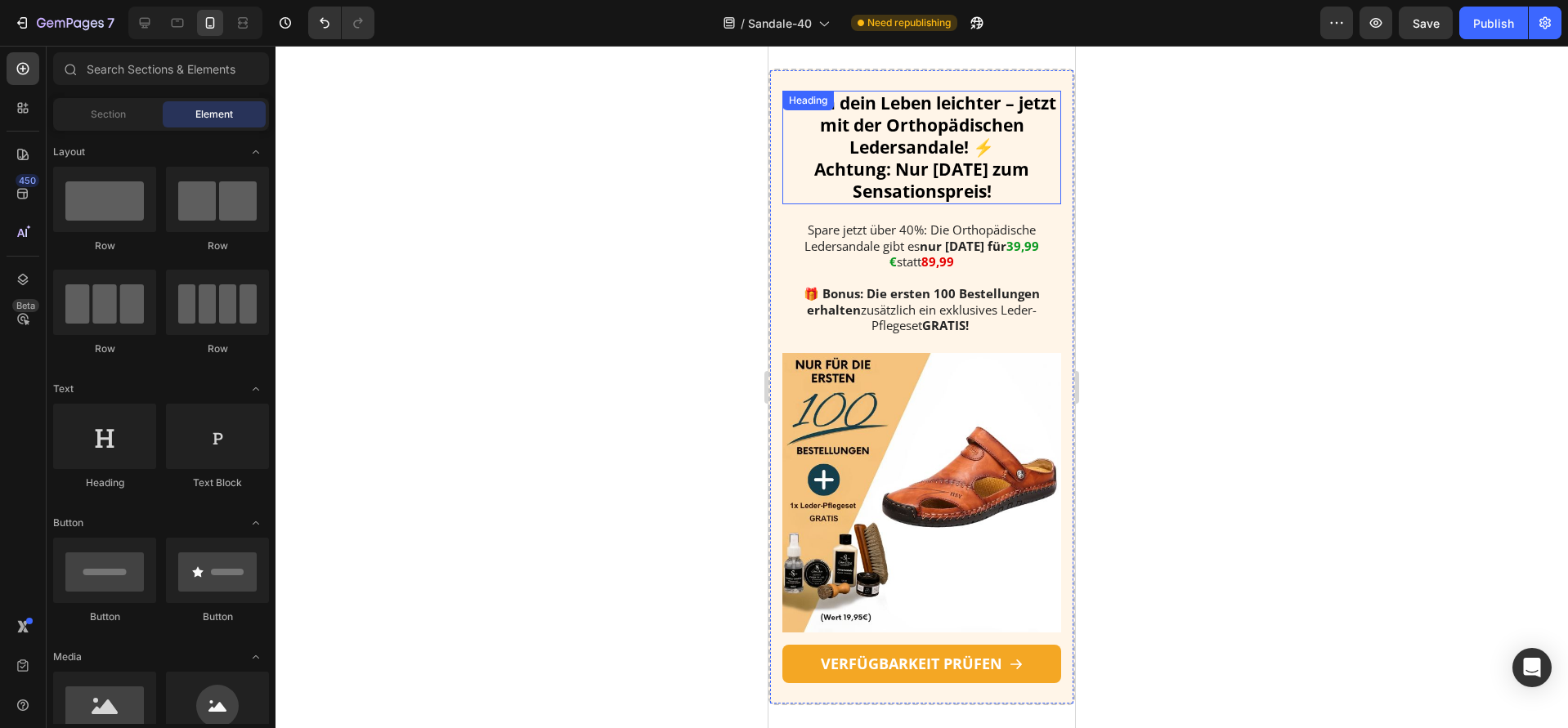
click at [891, 175] on strong "Achtung: Nur [DATE] zum Sensationspreis!" at bounding box center [922, 181] width 215 height 45
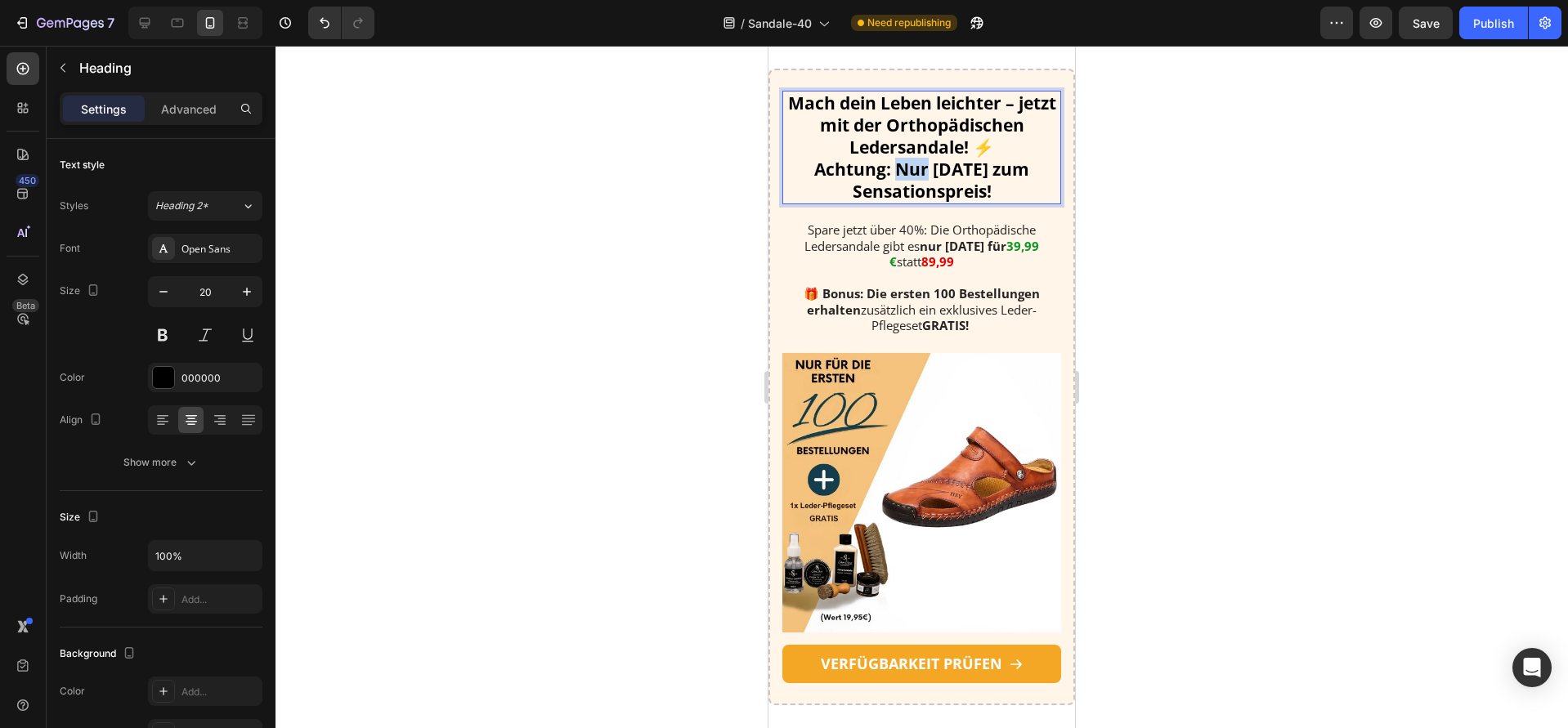
click at [891, 175] on strong "Achtung: Nur [DATE] zum Sensationspreis!" at bounding box center [922, 181] width 215 height 45
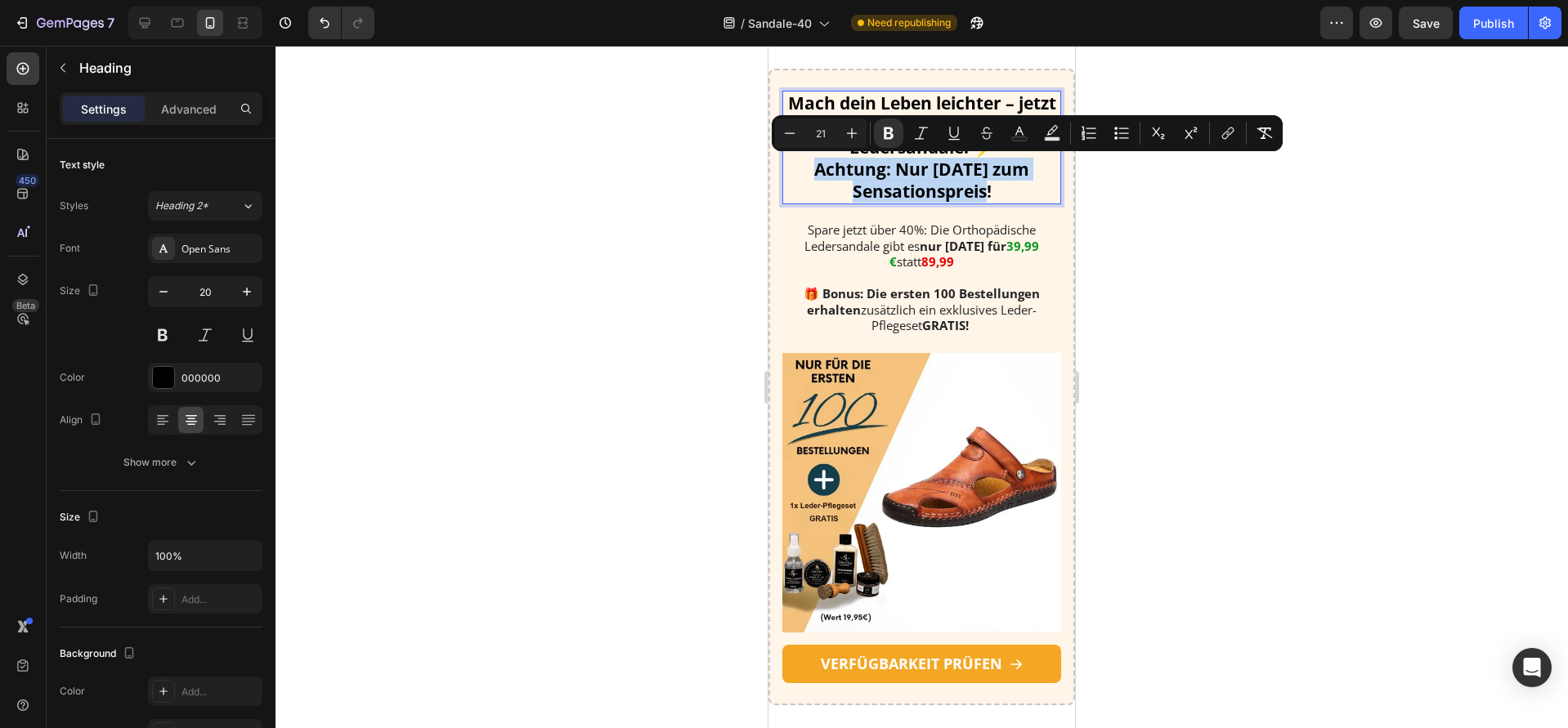
click at [910, 179] on strong "Achtung: Nur [DATE] zum Sensationspreis!" at bounding box center [922, 181] width 215 height 45
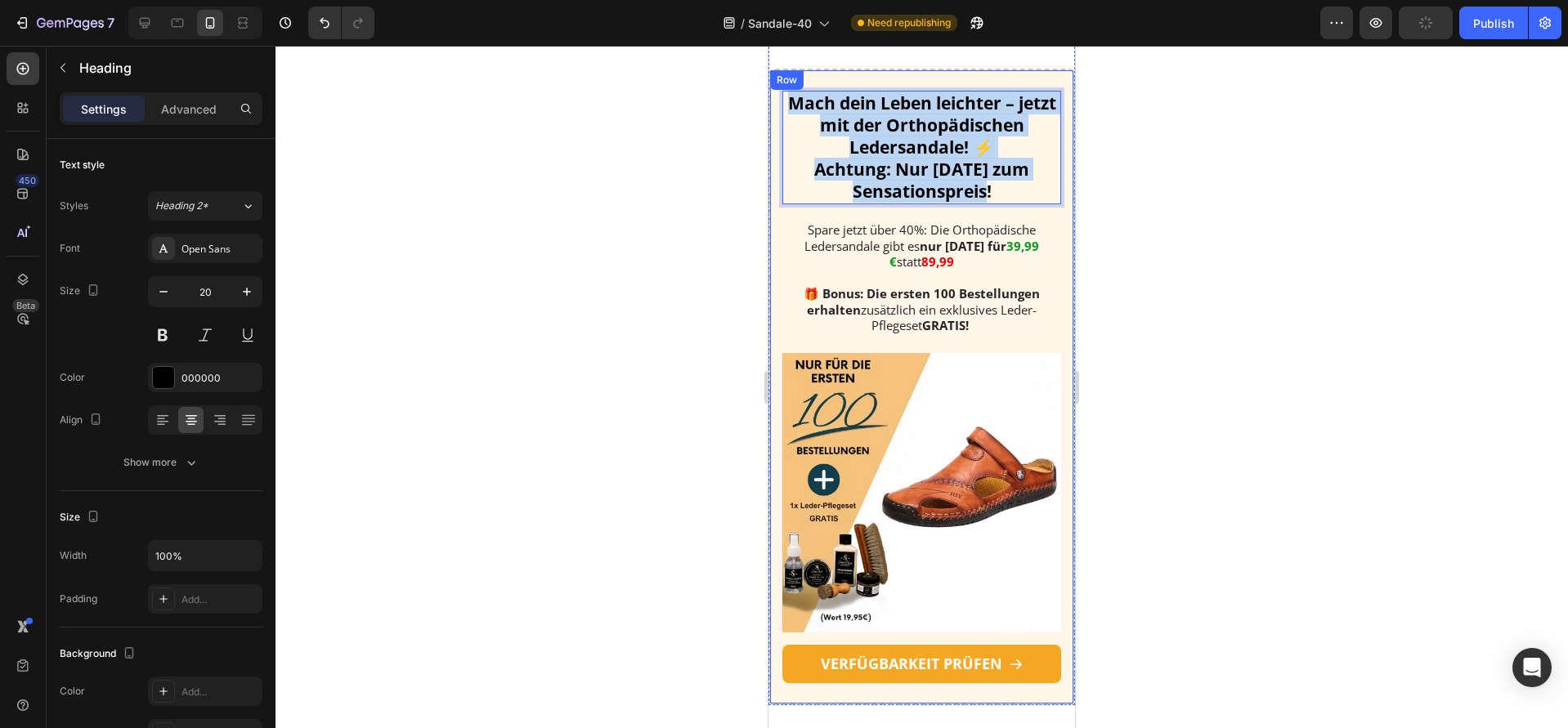
drag, startPoint x: 989, startPoint y: 197, endPoint x: 769, endPoint y: 98, distance: 241.2
click at [769, 98] on div "Mach dein Leben leichter – jetzt mit der Orthopädischen Ledersandale! ⚡ Achtung…" at bounding box center [921, 387] width 306 height 637
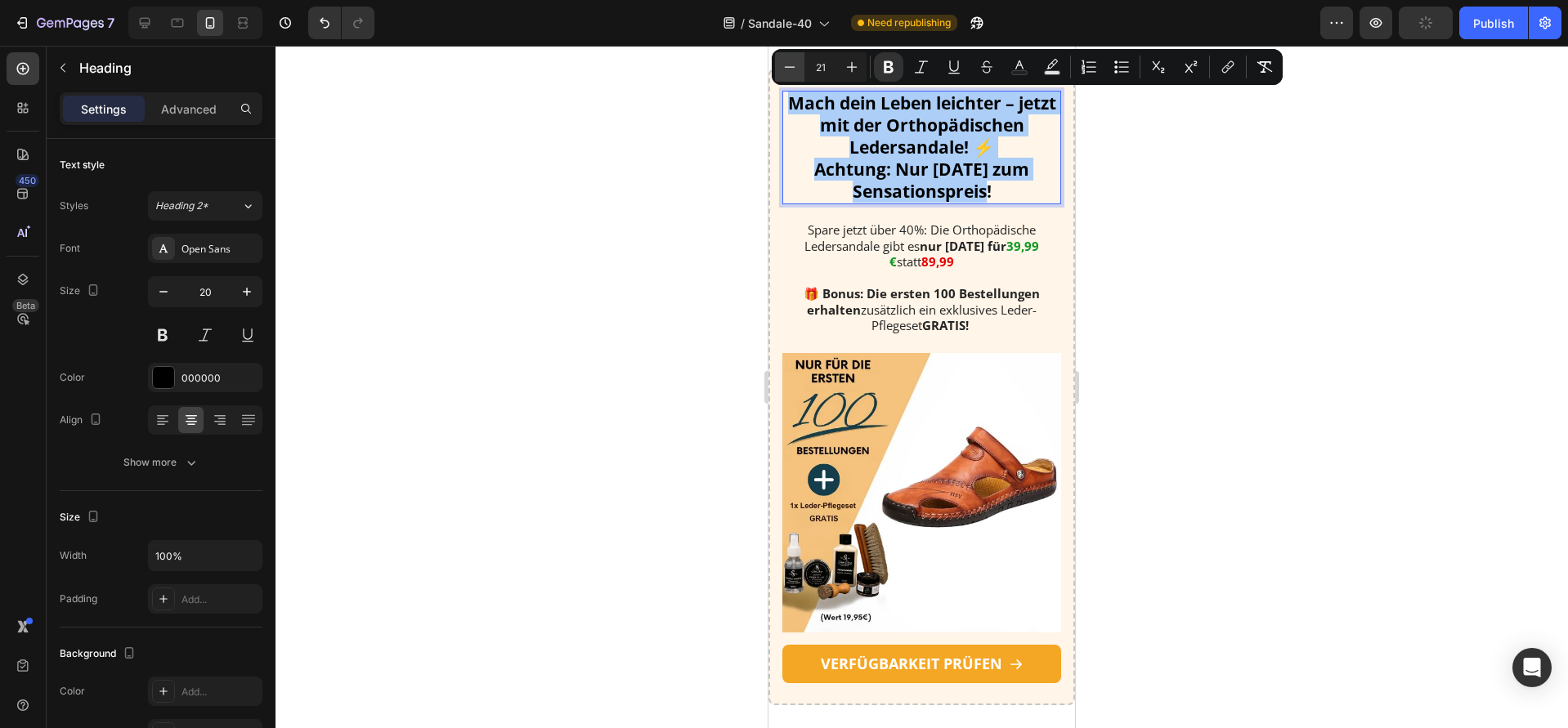
click at [789, 73] on icon "Editor contextual toolbar" at bounding box center [790, 67] width 16 height 16
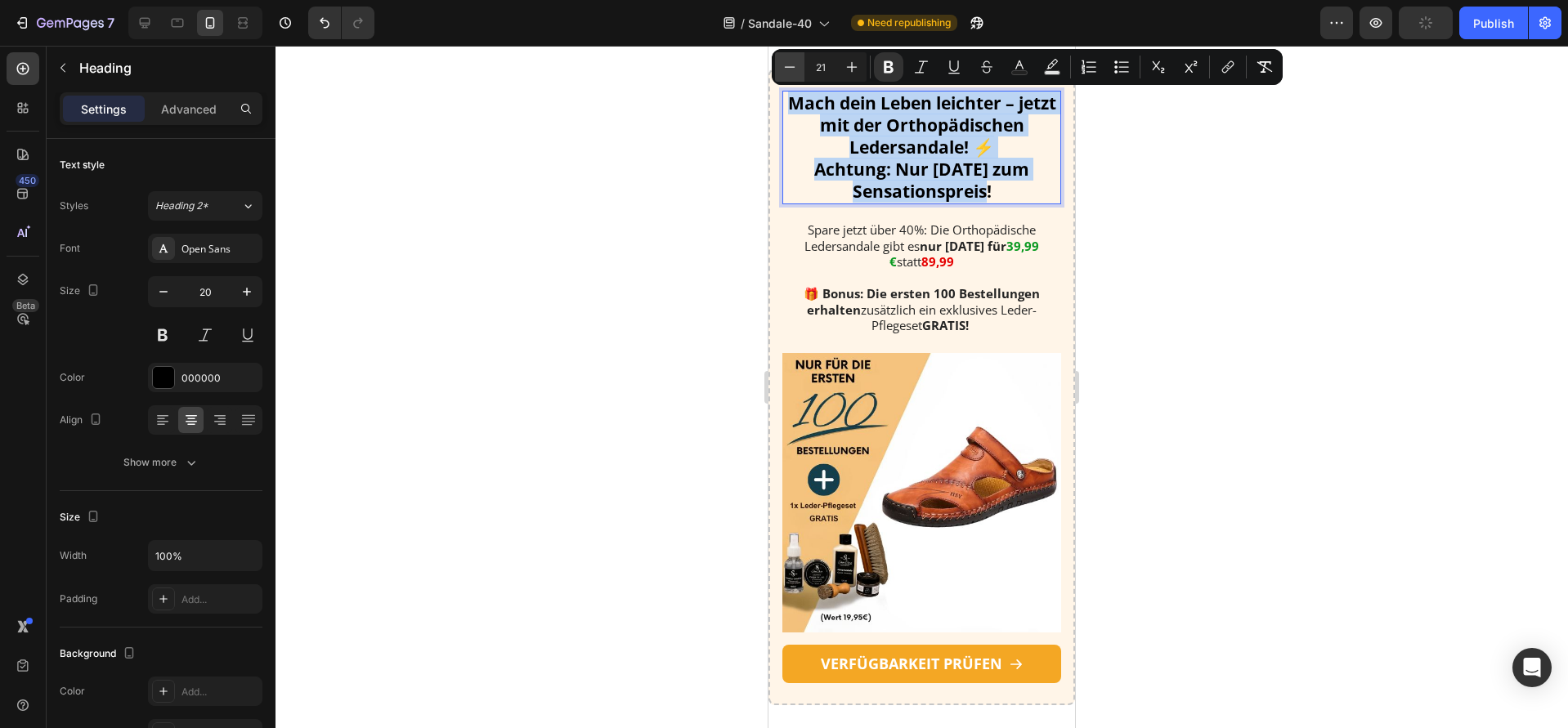
type input "20"
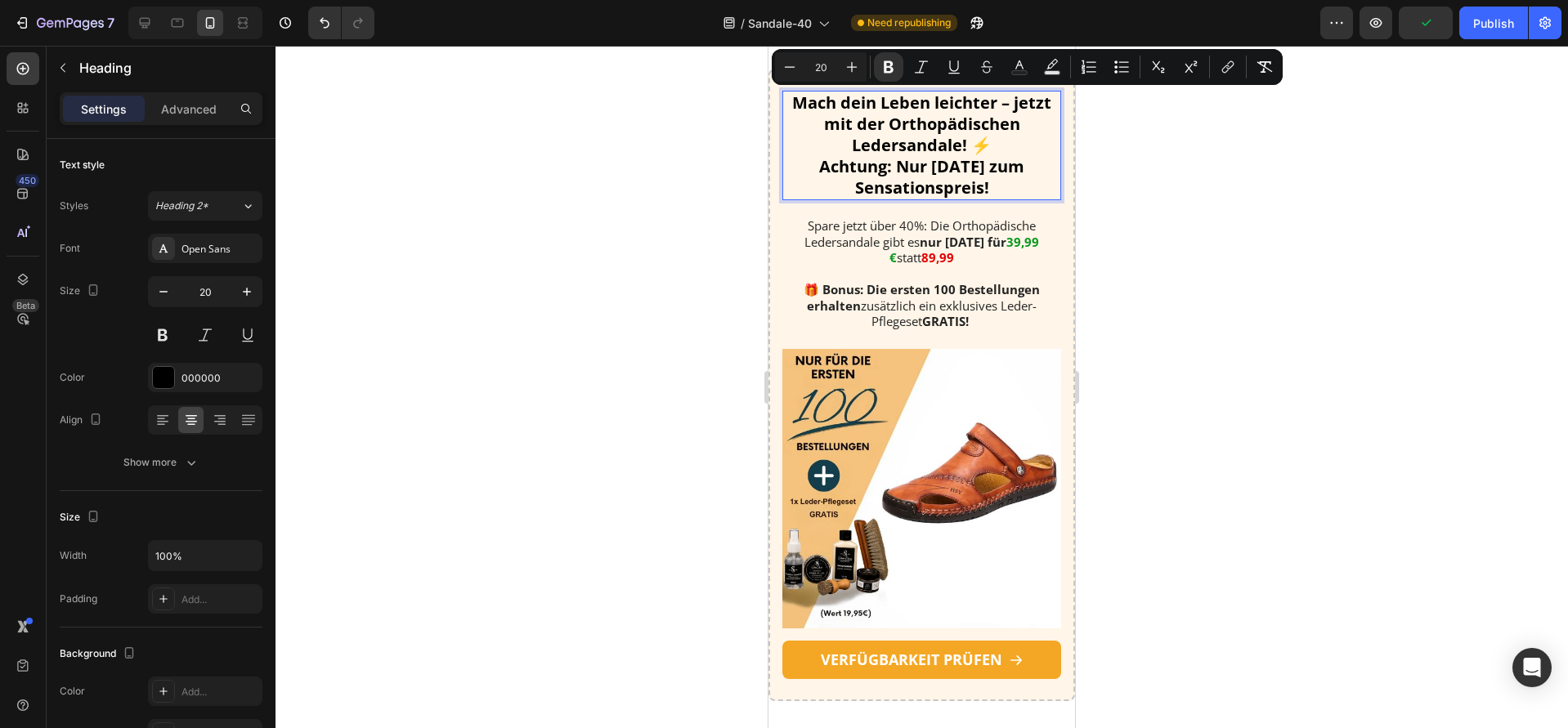
click at [493, 313] on div at bounding box center [922, 387] width 1292 height 682
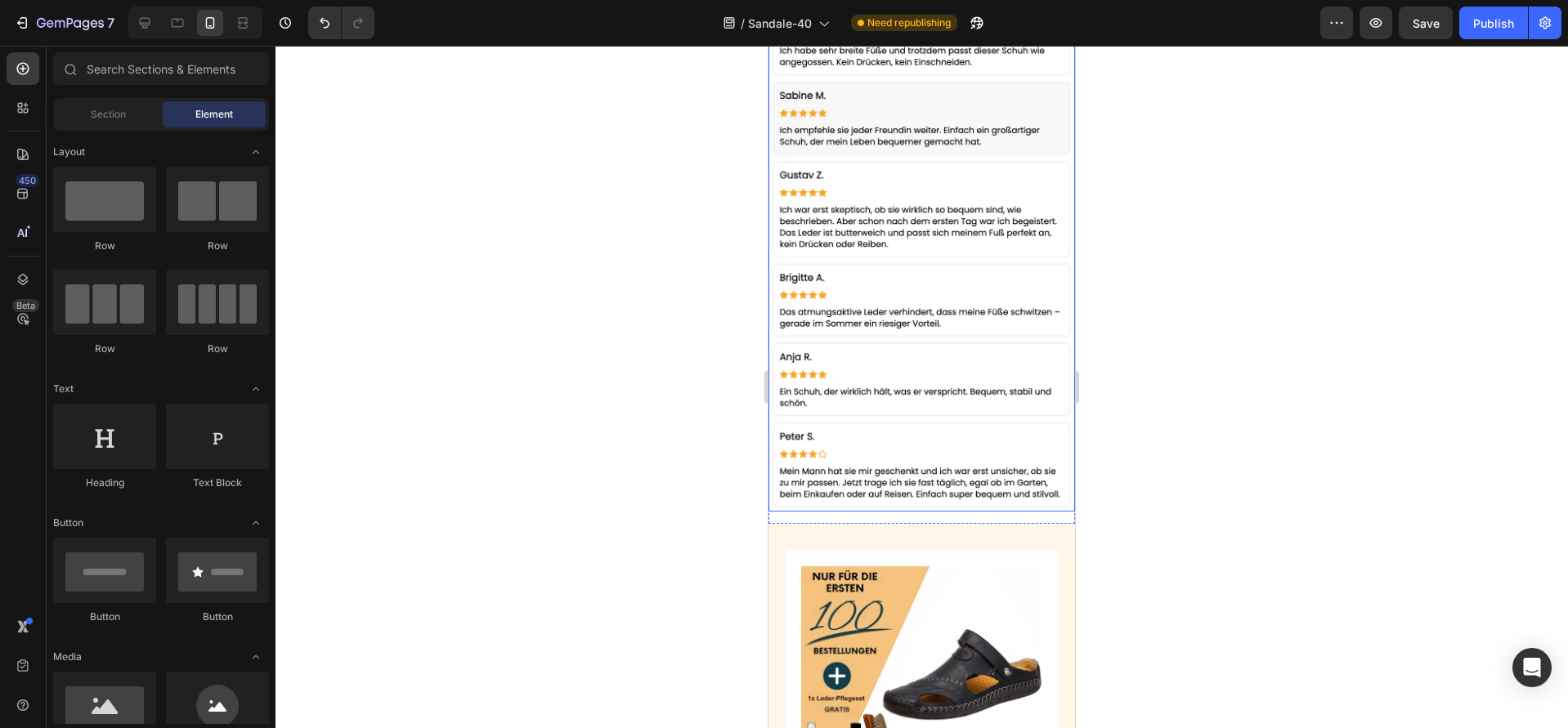
scroll to position [4916, 0]
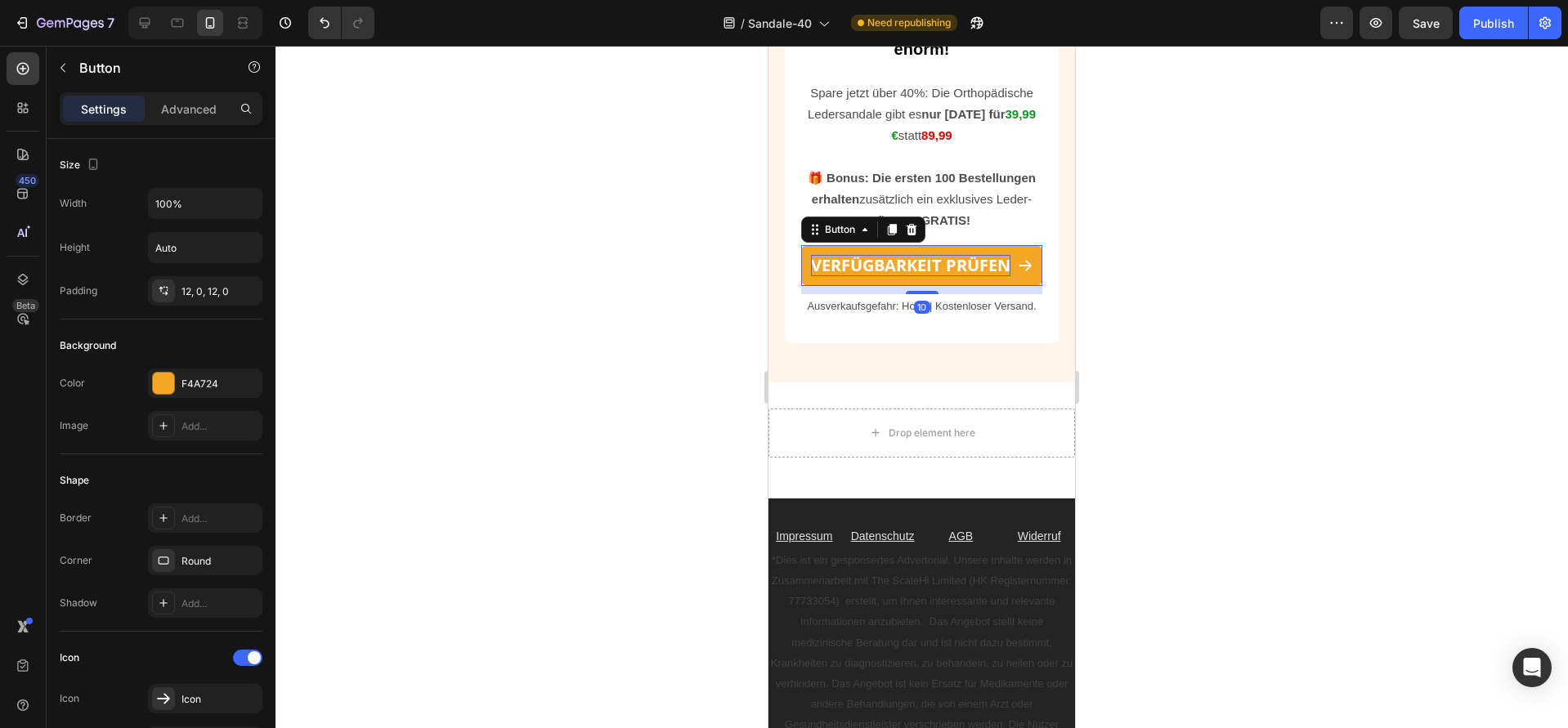
click at [881, 254] on strong "VERFÜGBARKEIT PRÜFEN" at bounding box center [910, 265] width 200 height 22
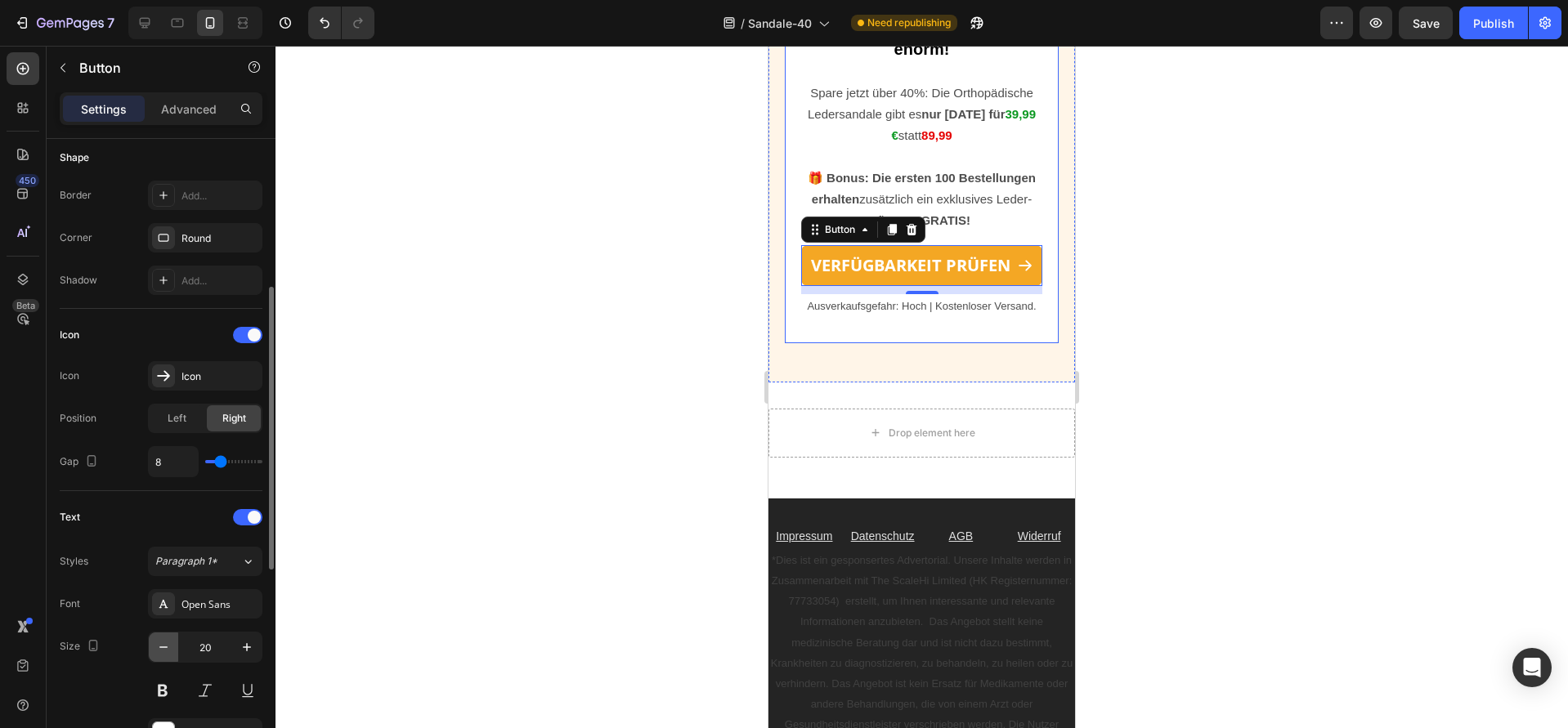
scroll to position [326, 0]
click at [160, 644] on icon "button" at bounding box center [163, 644] width 8 height 2
click at [159, 646] on icon "button" at bounding box center [164, 644] width 16 height 16
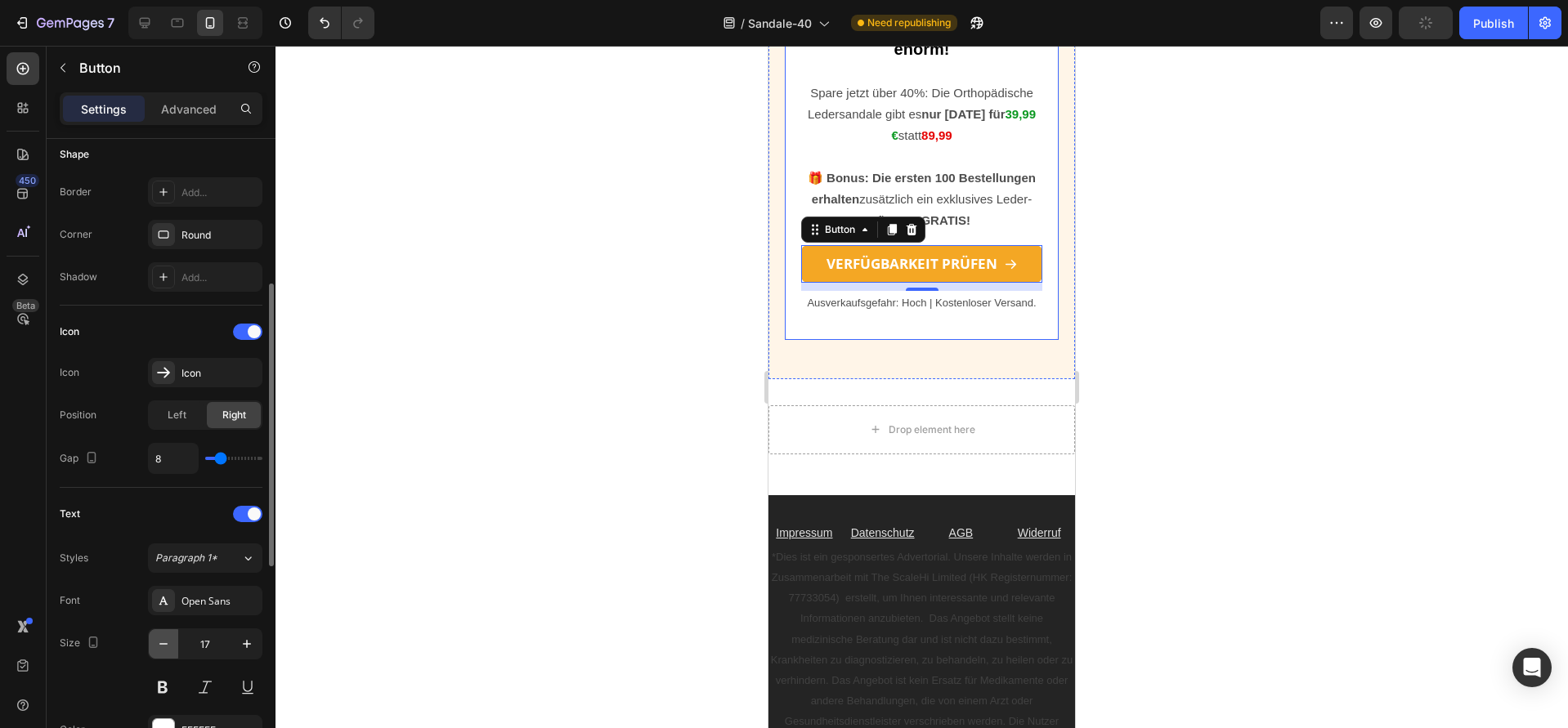
click at [159, 646] on icon "button" at bounding box center [164, 644] width 16 height 16
type input "15"
click at [410, 416] on div at bounding box center [922, 387] width 1292 height 682
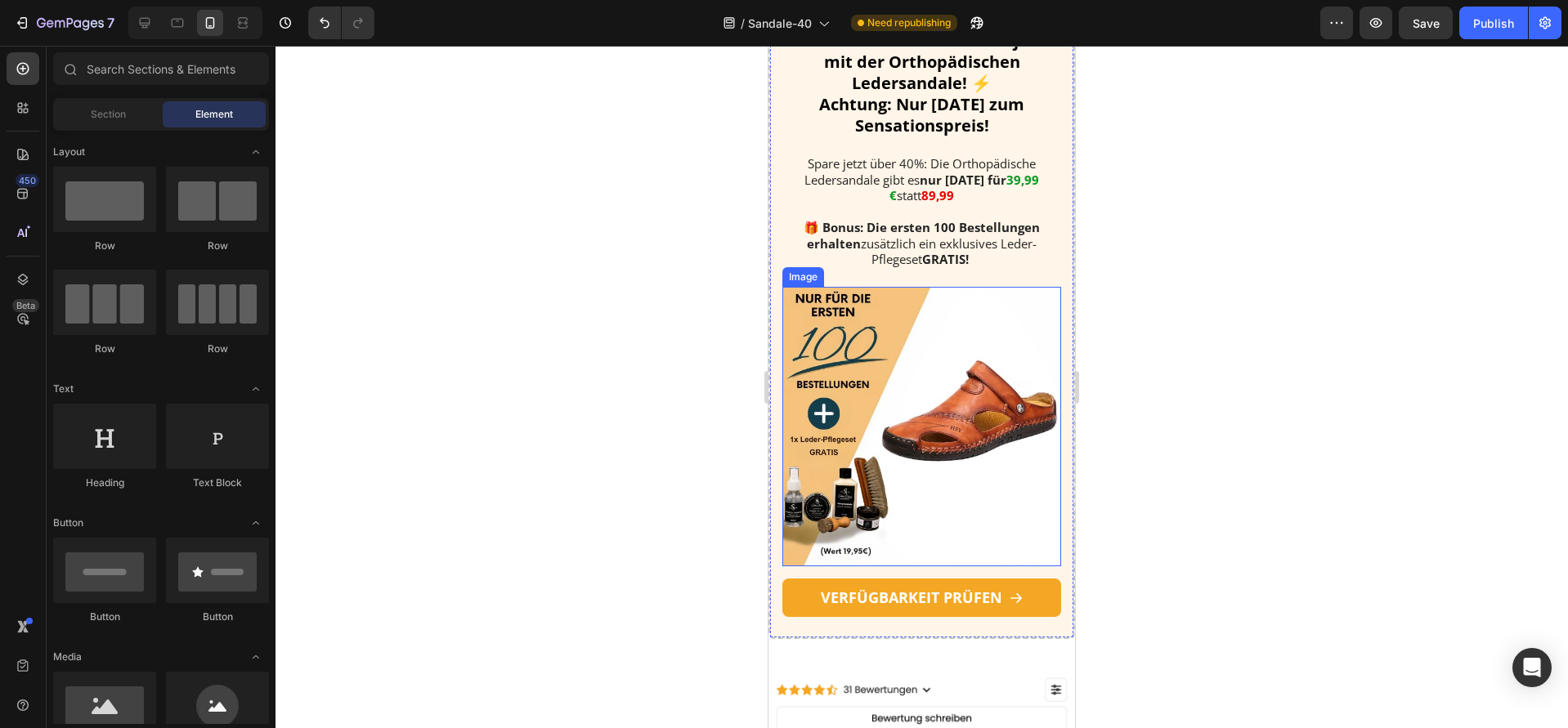
scroll to position [3015, 0]
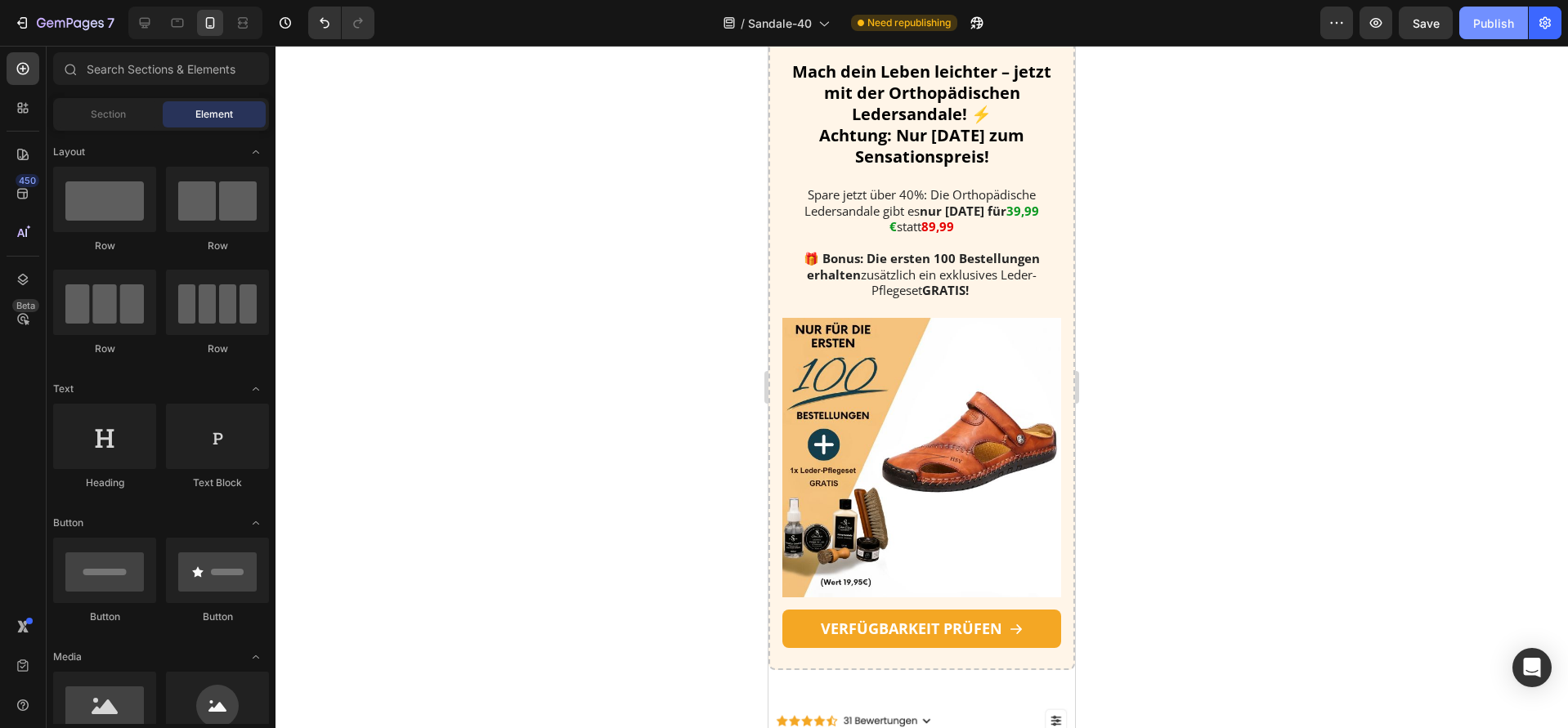
click at [1484, 31] on div "Publish" at bounding box center [1493, 23] width 41 height 17
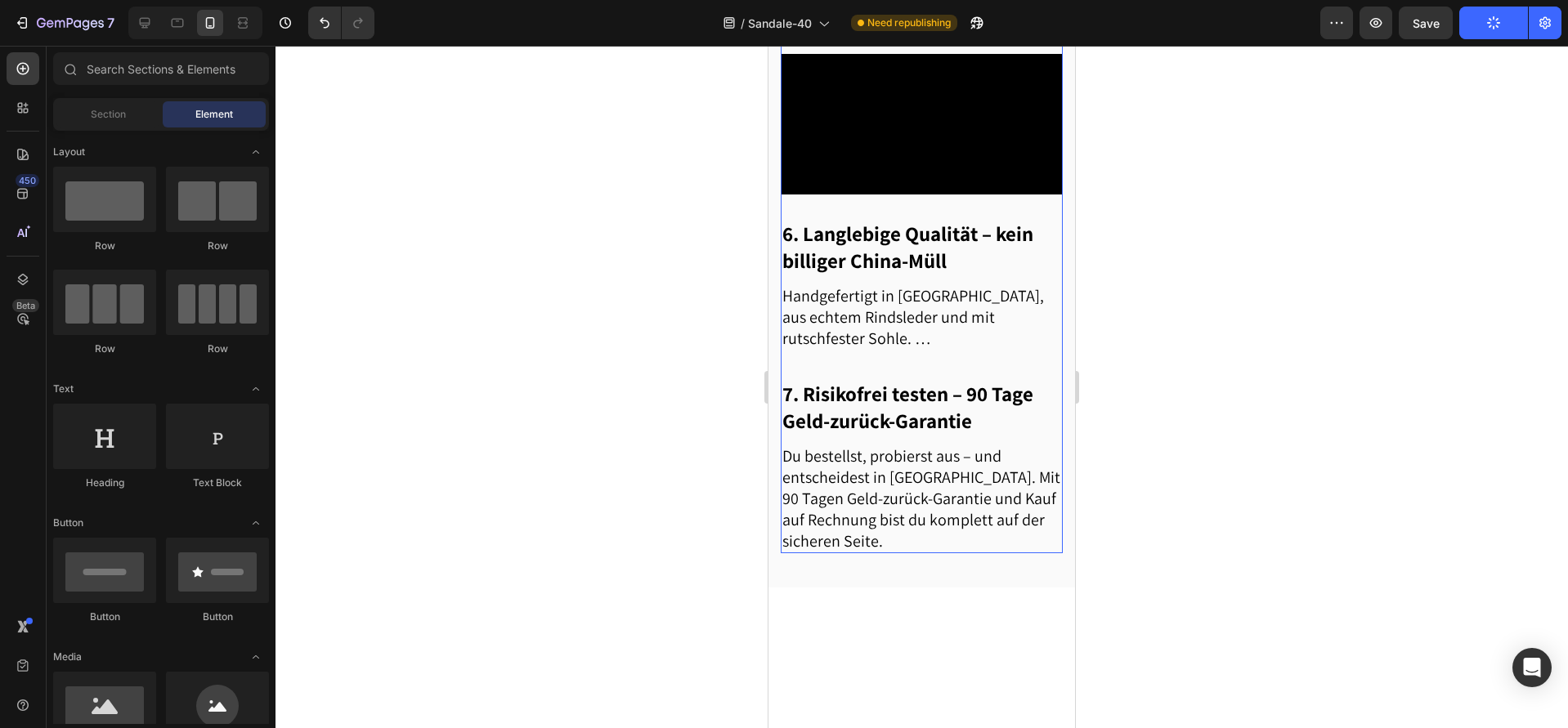
scroll to position [2546, 0]
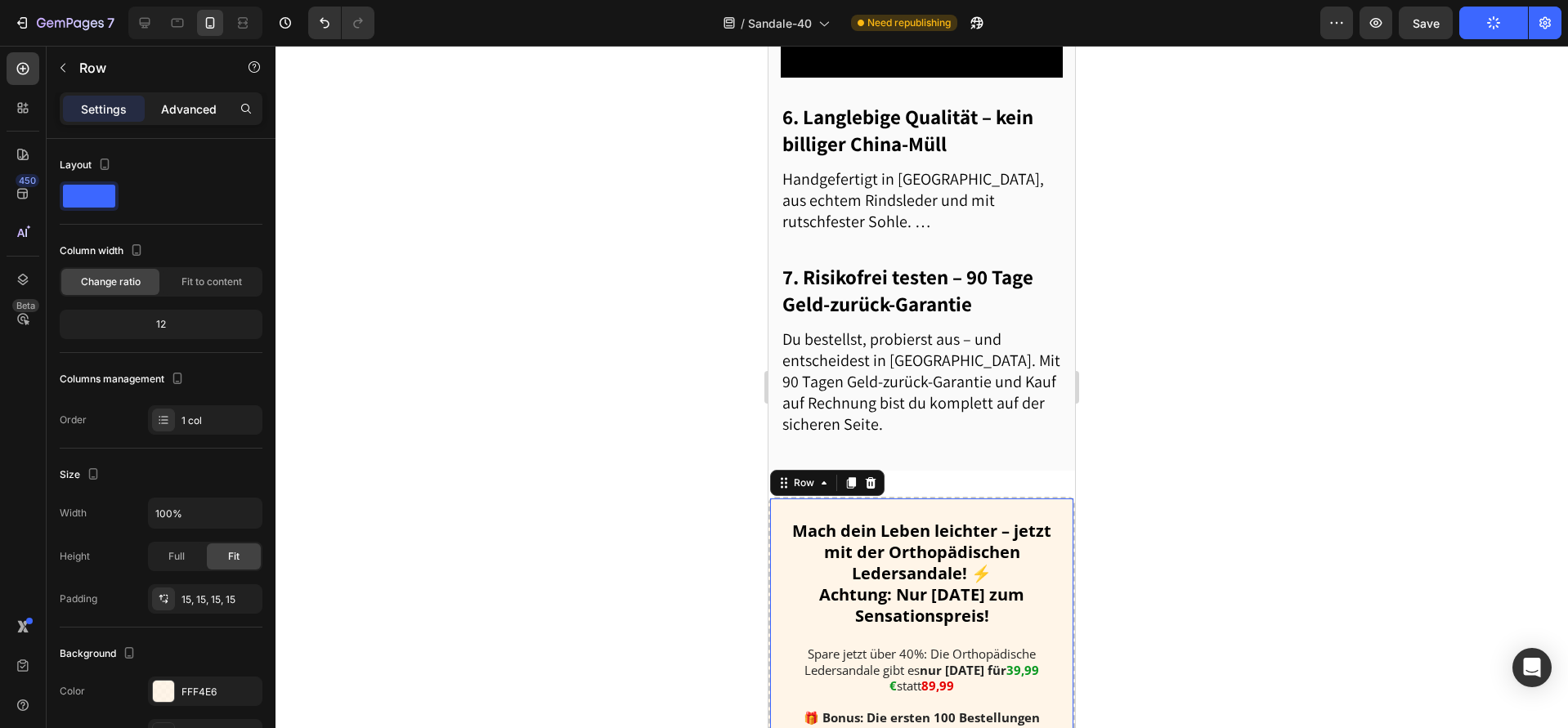
click at [186, 106] on p "Advanced" at bounding box center [189, 108] width 56 height 17
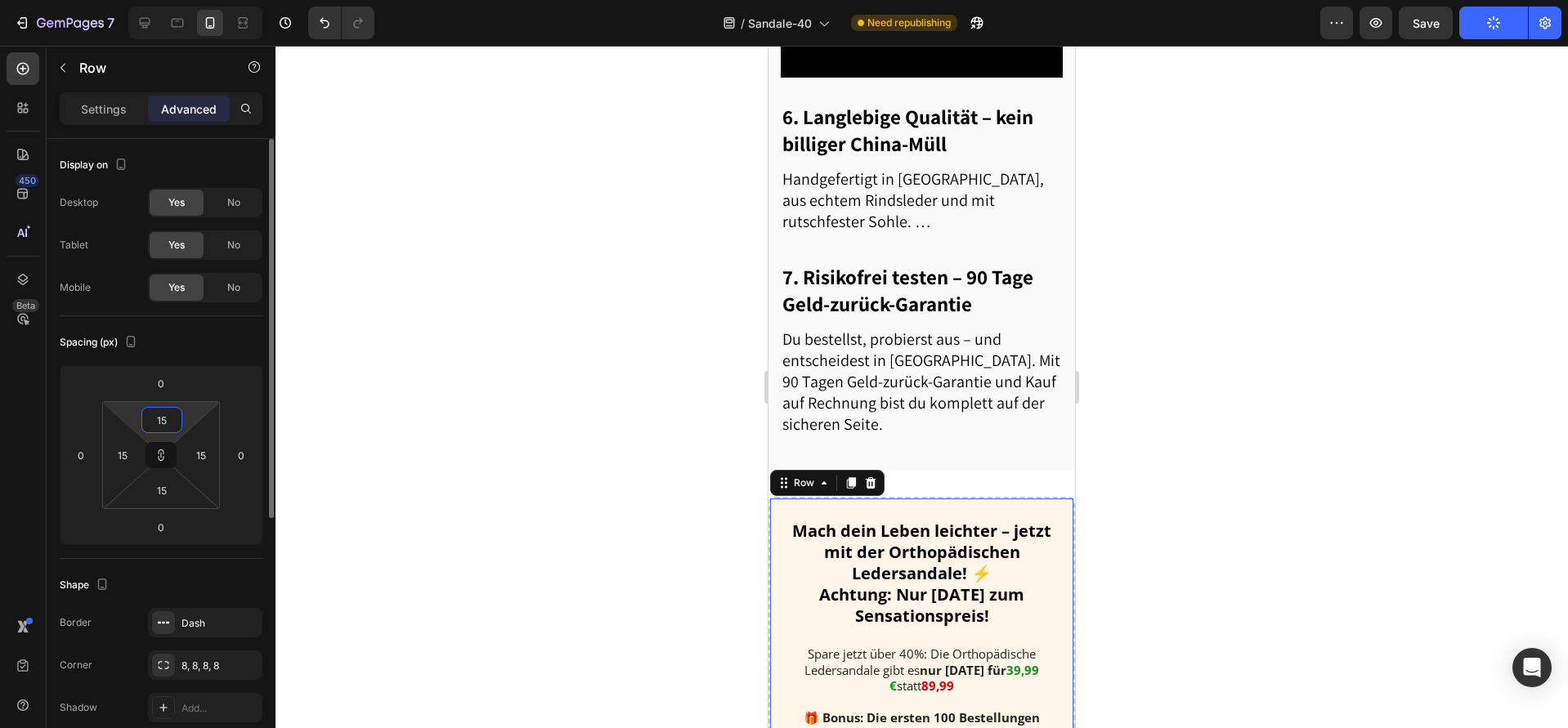
click at [154, 416] on input "15" at bounding box center [162, 419] width 33 height 24
click at [153, 416] on input "15" at bounding box center [162, 419] width 33 height 24
drag, startPoint x: 169, startPoint y: 420, endPoint x: 139, endPoint y: 421, distance: 30.0
click at [139, 421] on div "15 15 15 15" at bounding box center [161, 454] width 117 height 107
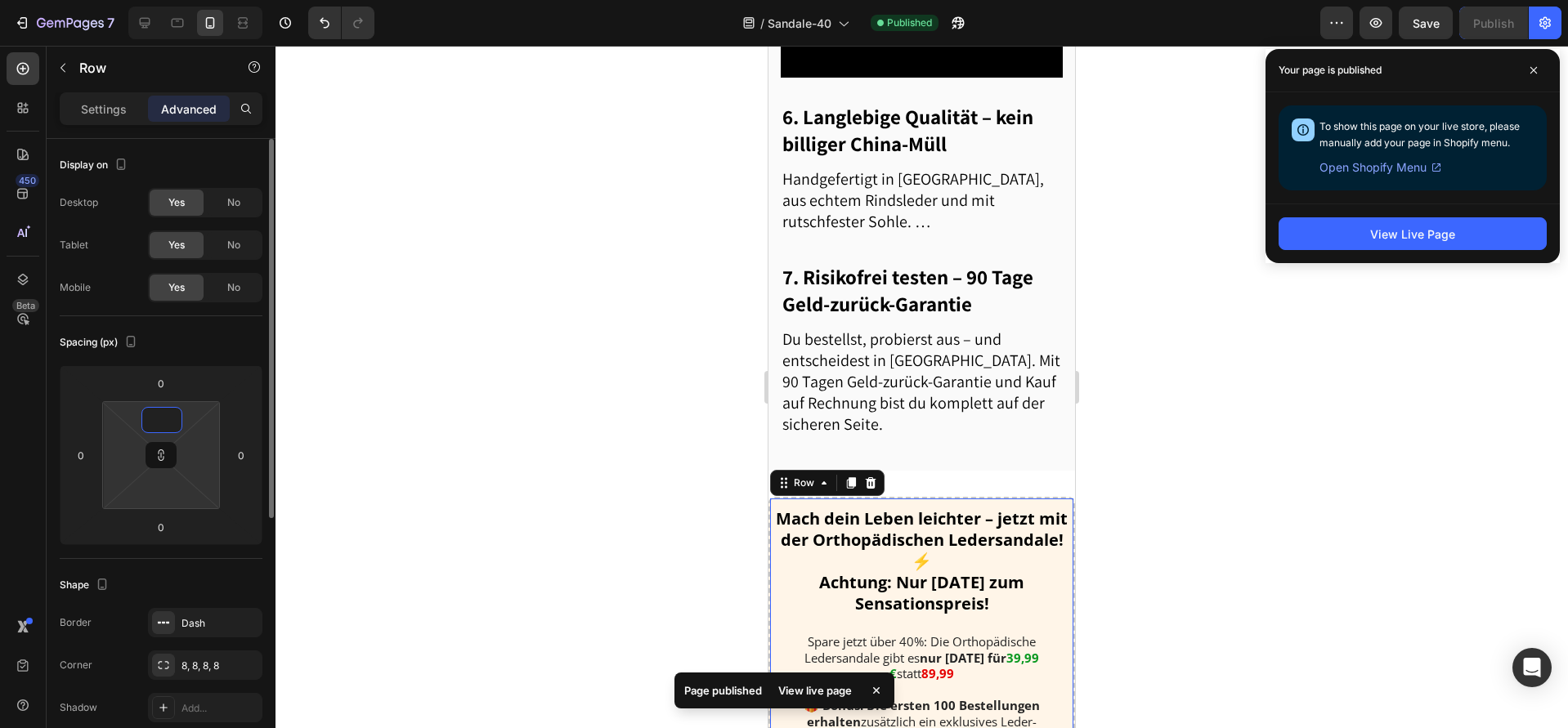
type input "1"
type input "15"
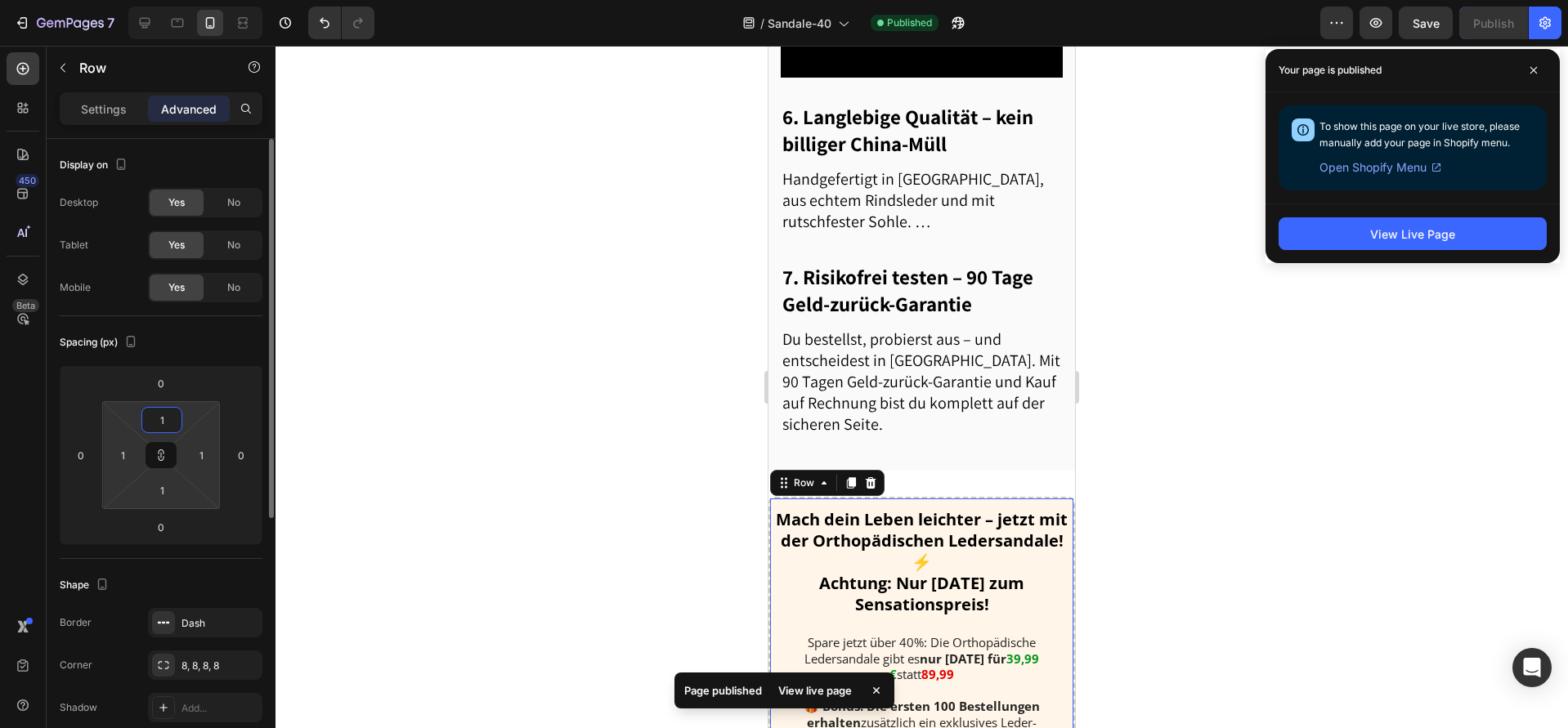
type input "15"
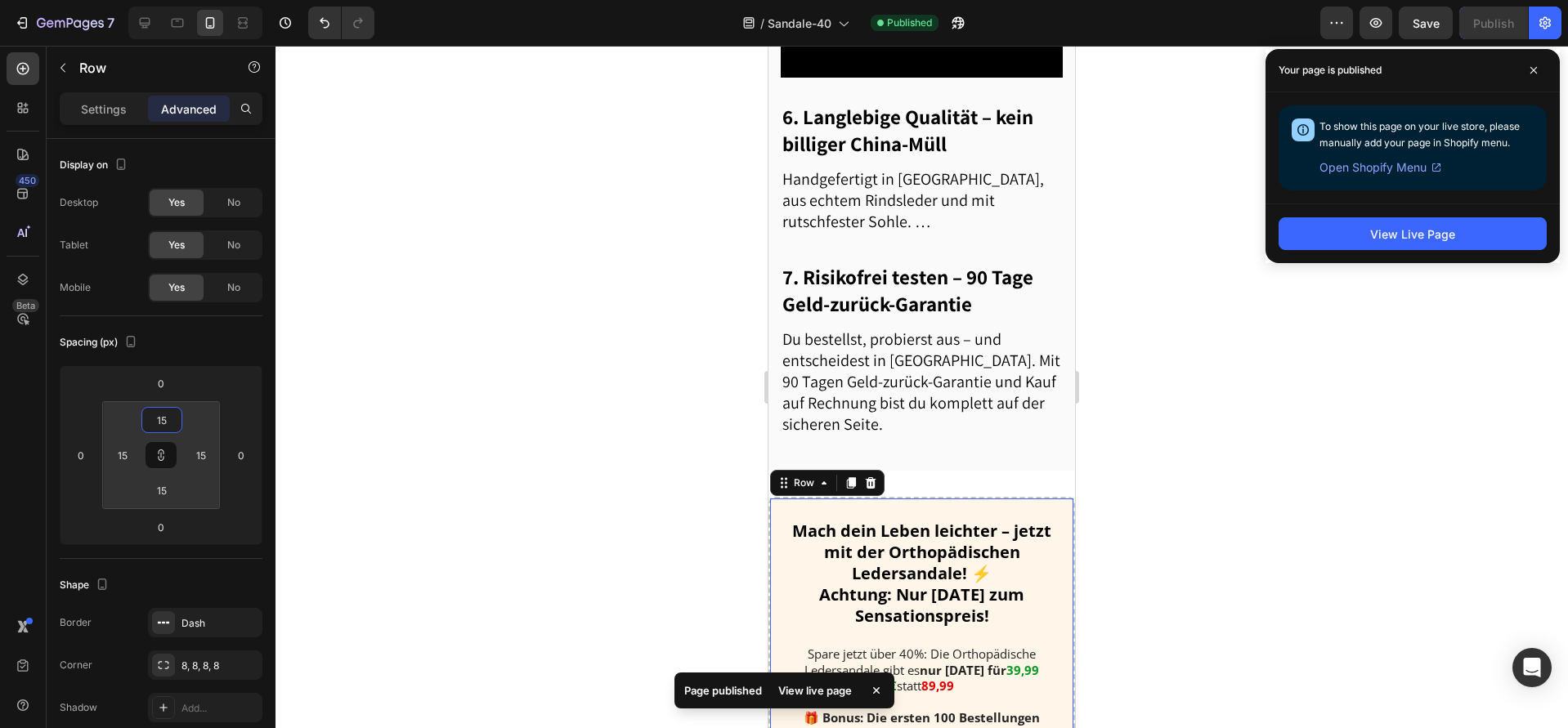
click at [522, 411] on div at bounding box center [922, 387] width 1292 height 682
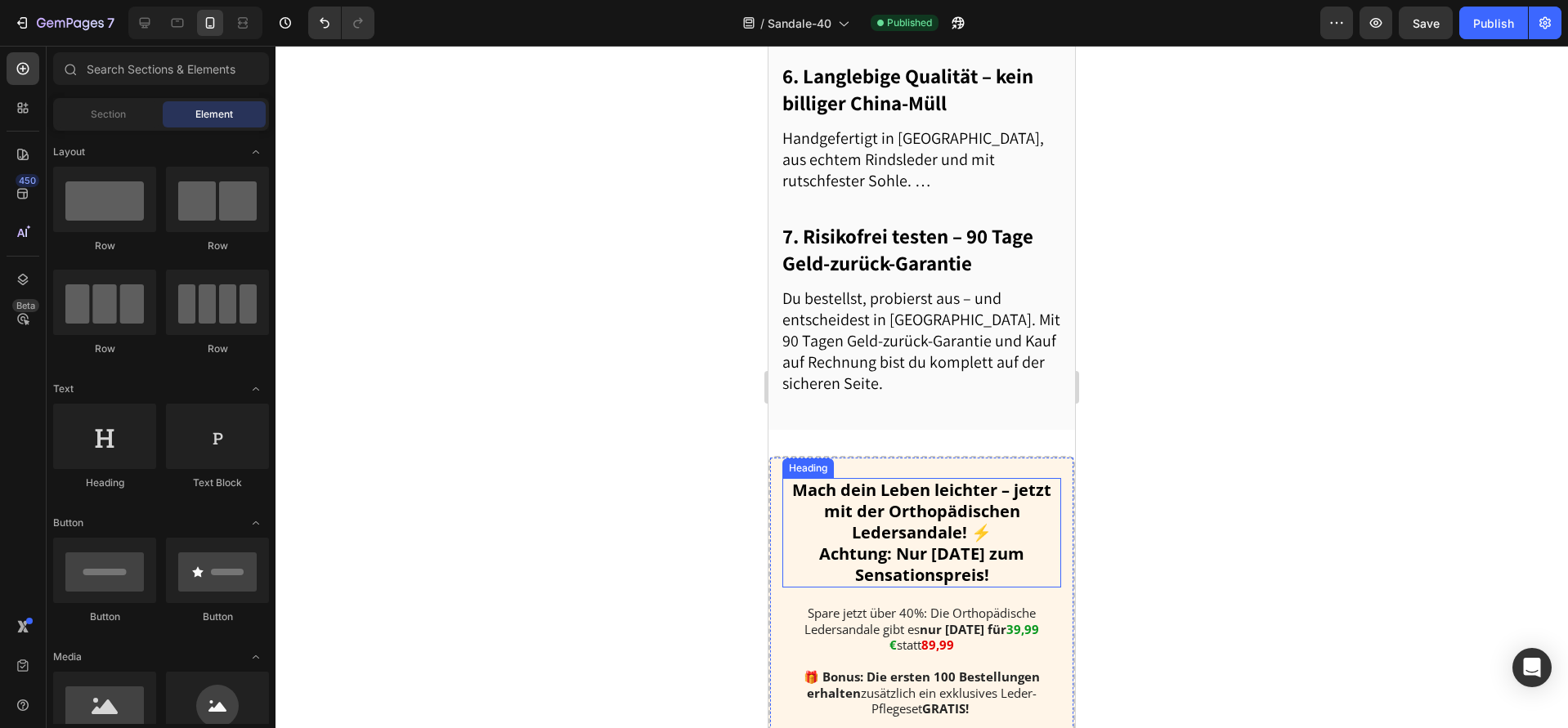
scroll to position [2562, 0]
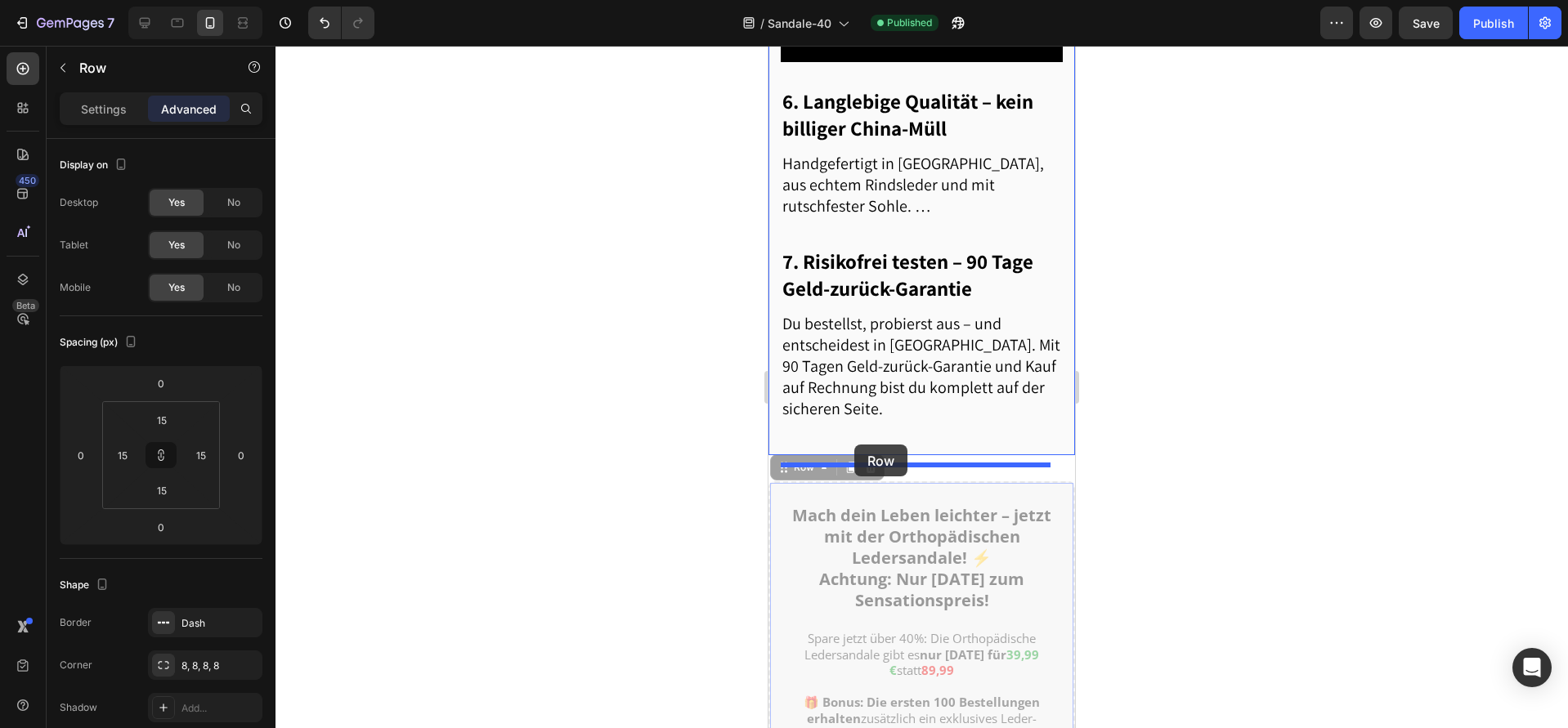
drag, startPoint x: 783, startPoint y: 479, endPoint x: 854, endPoint y: 444, distance: 79.2
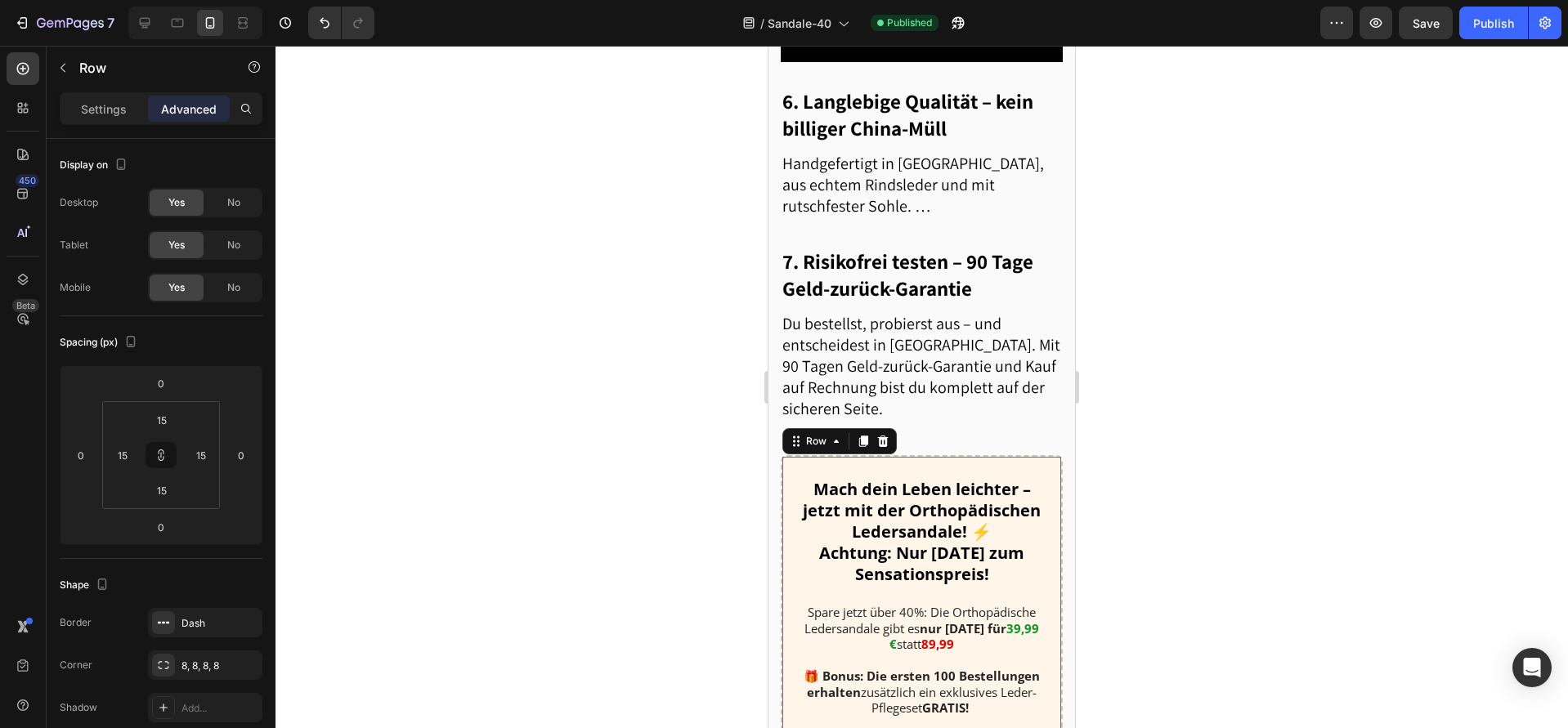
click at [690, 464] on div at bounding box center [922, 387] width 1292 height 682
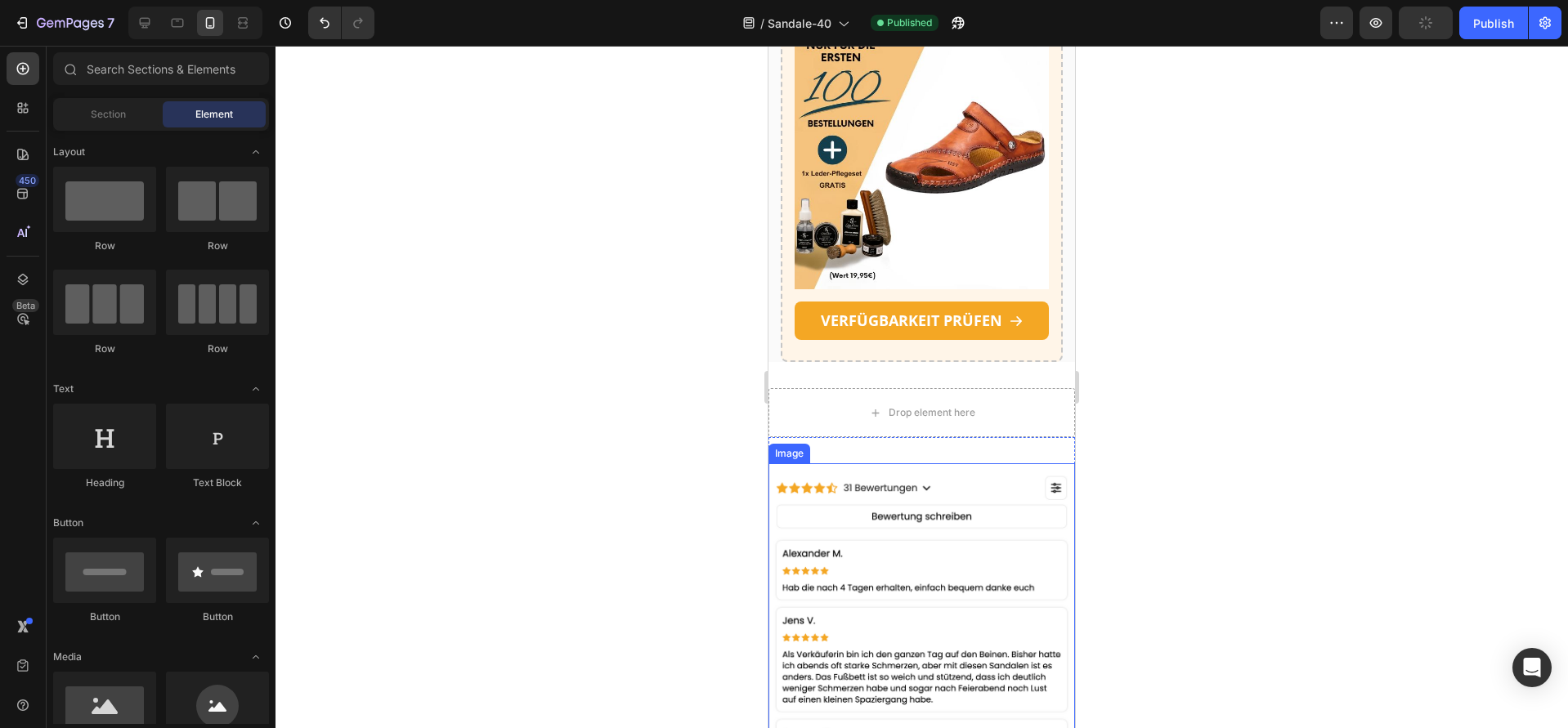
scroll to position [3261, 0]
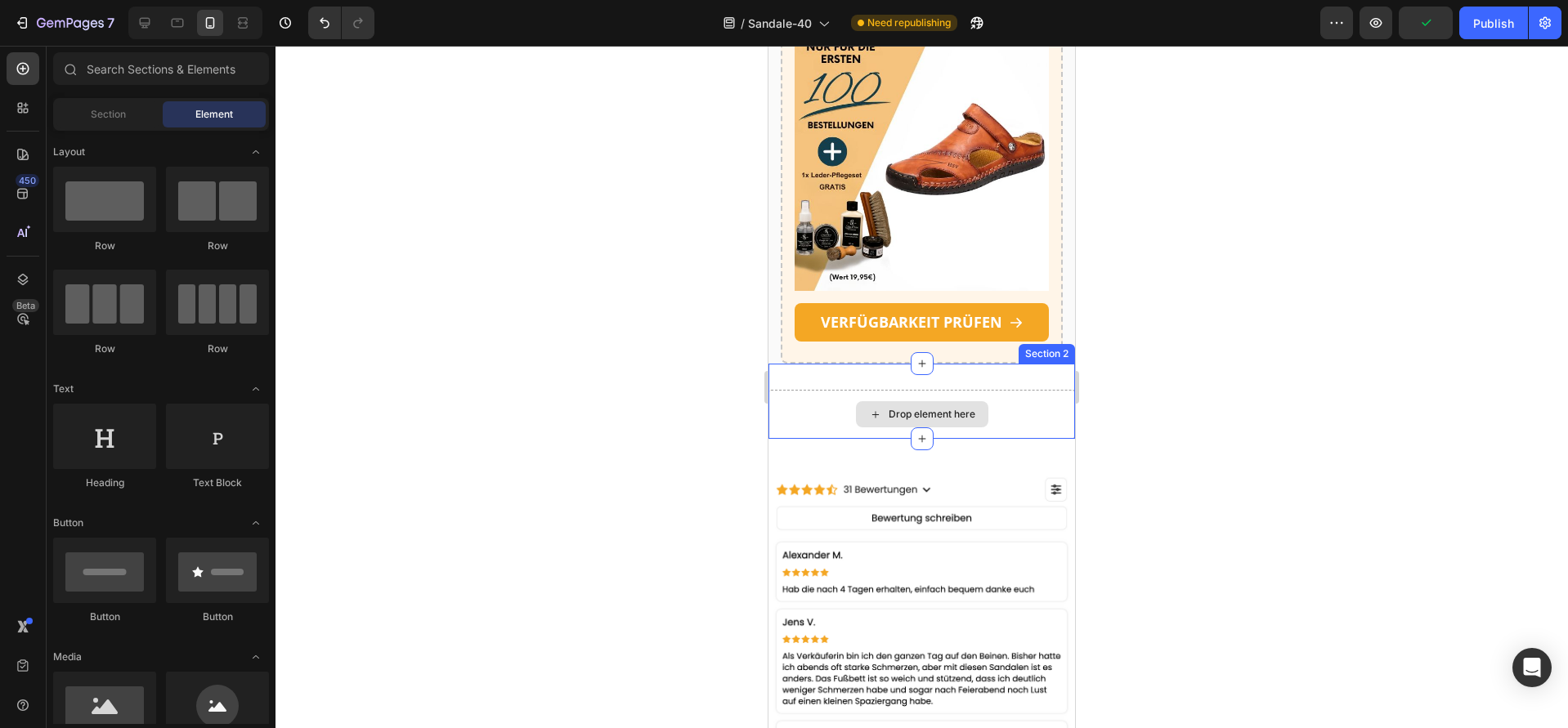
click at [824, 406] on div "Drop element here" at bounding box center [921, 414] width 306 height 49
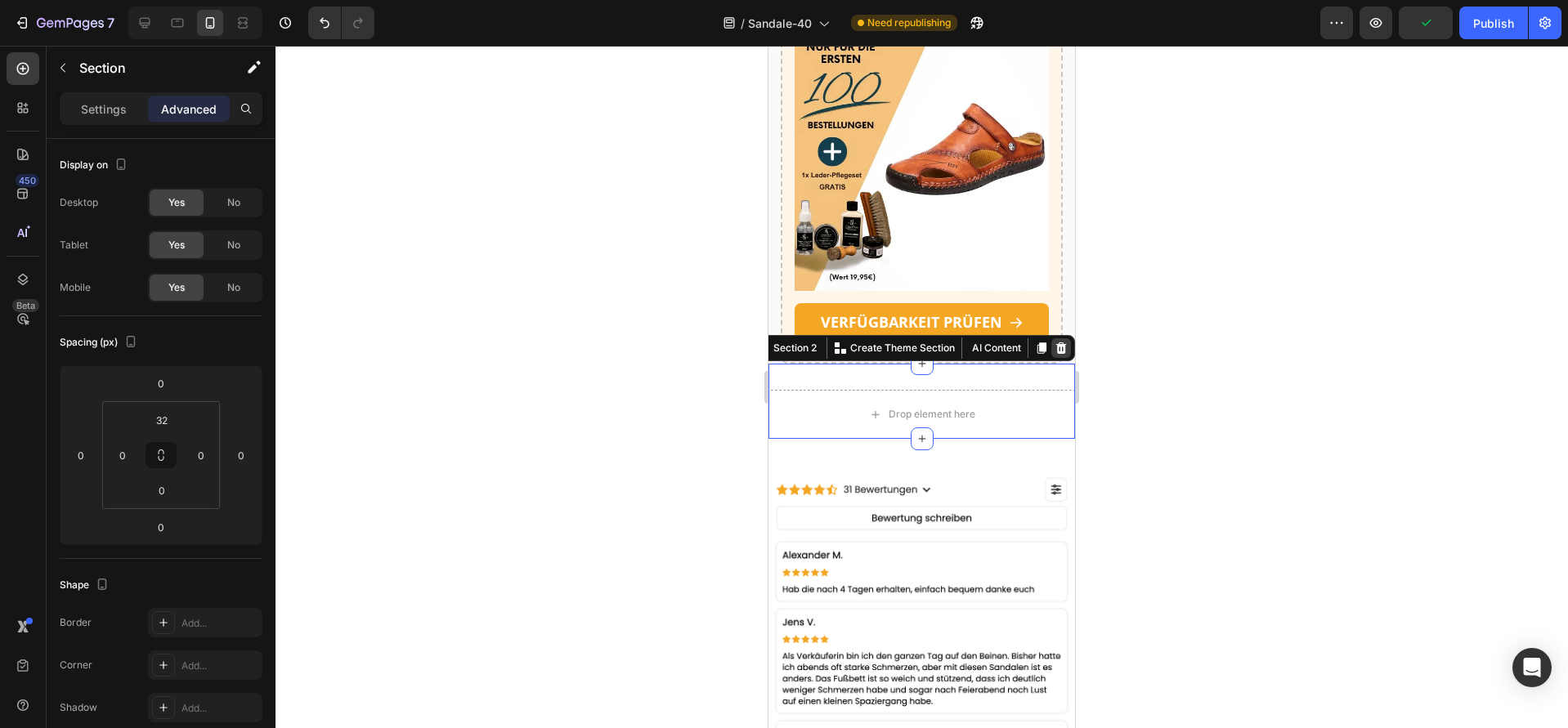
click at [1051, 353] on div at bounding box center [1061, 348] width 20 height 20
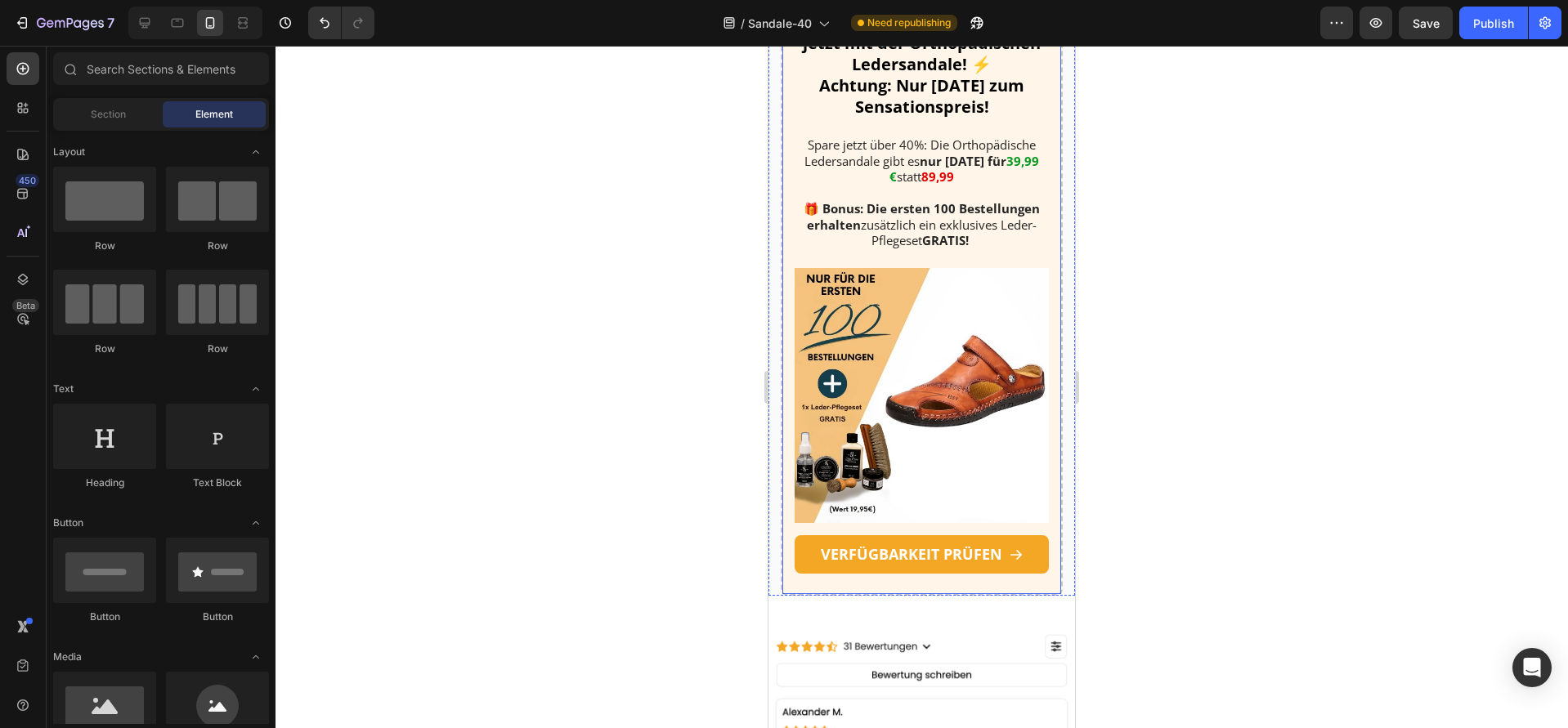
scroll to position [3027, 0]
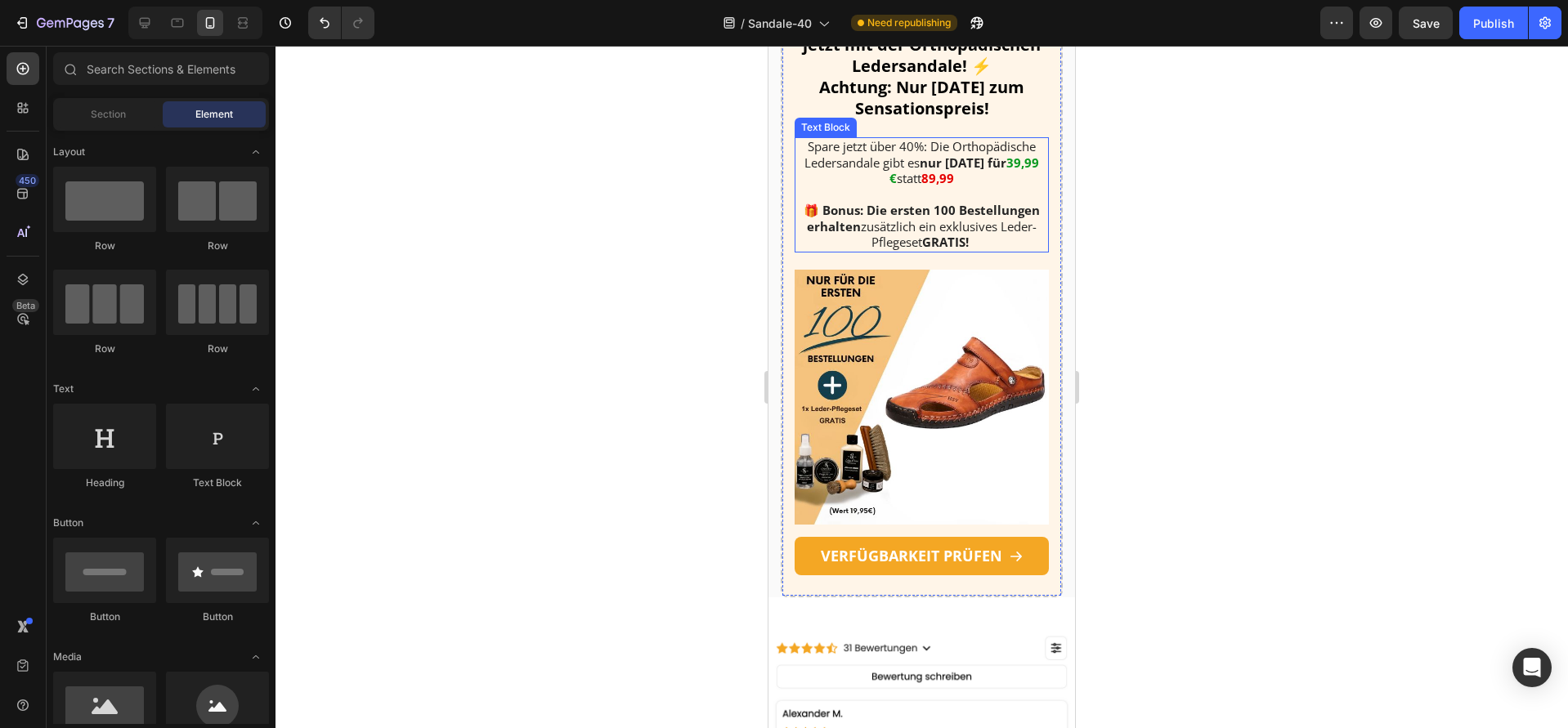
click at [961, 183] on p "Spare jetzt über 40%: Die Orthopädische Ledersandale gibt es nur [DATE] für 39,…" at bounding box center [922, 163] width 251 height 48
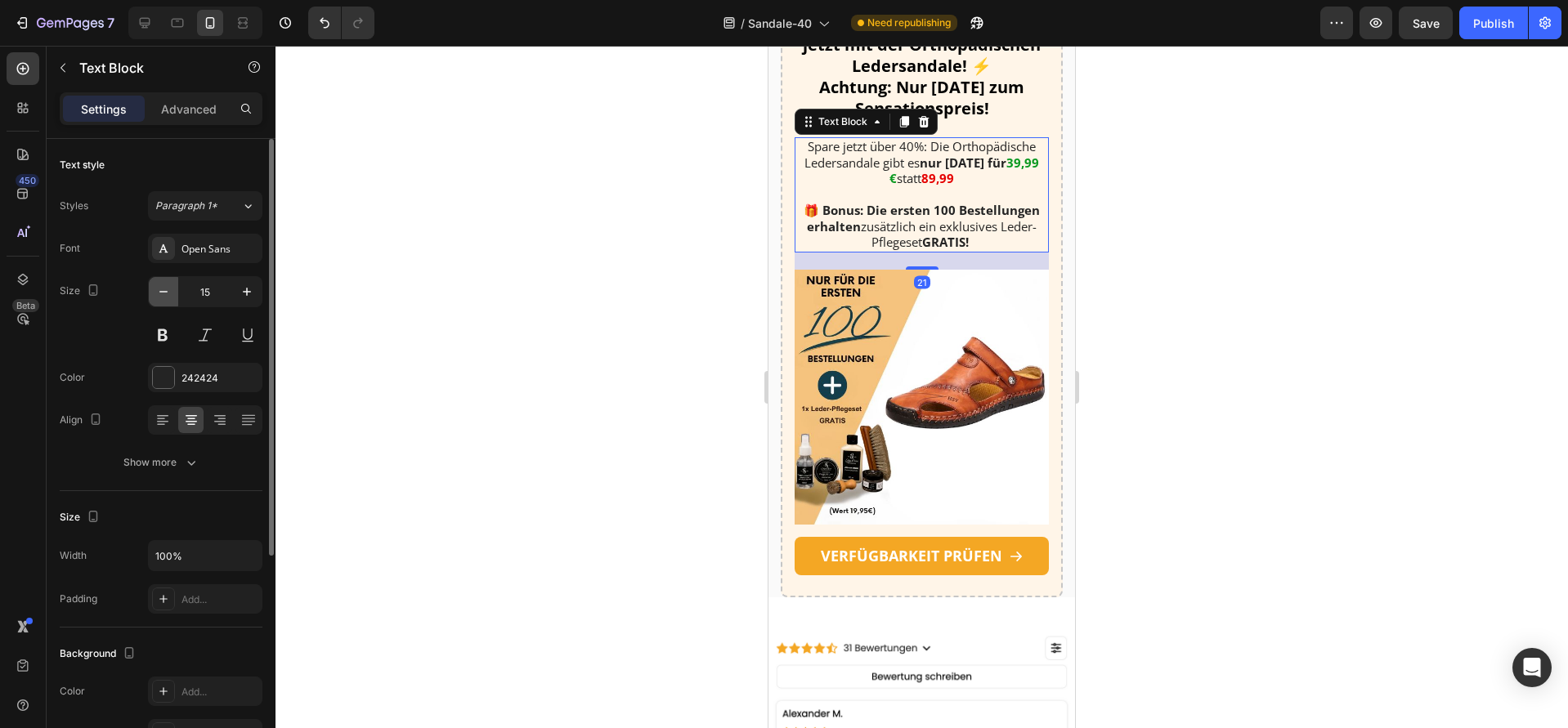
click at [160, 302] on button "button" at bounding box center [164, 292] width 30 height 30
type input "14"
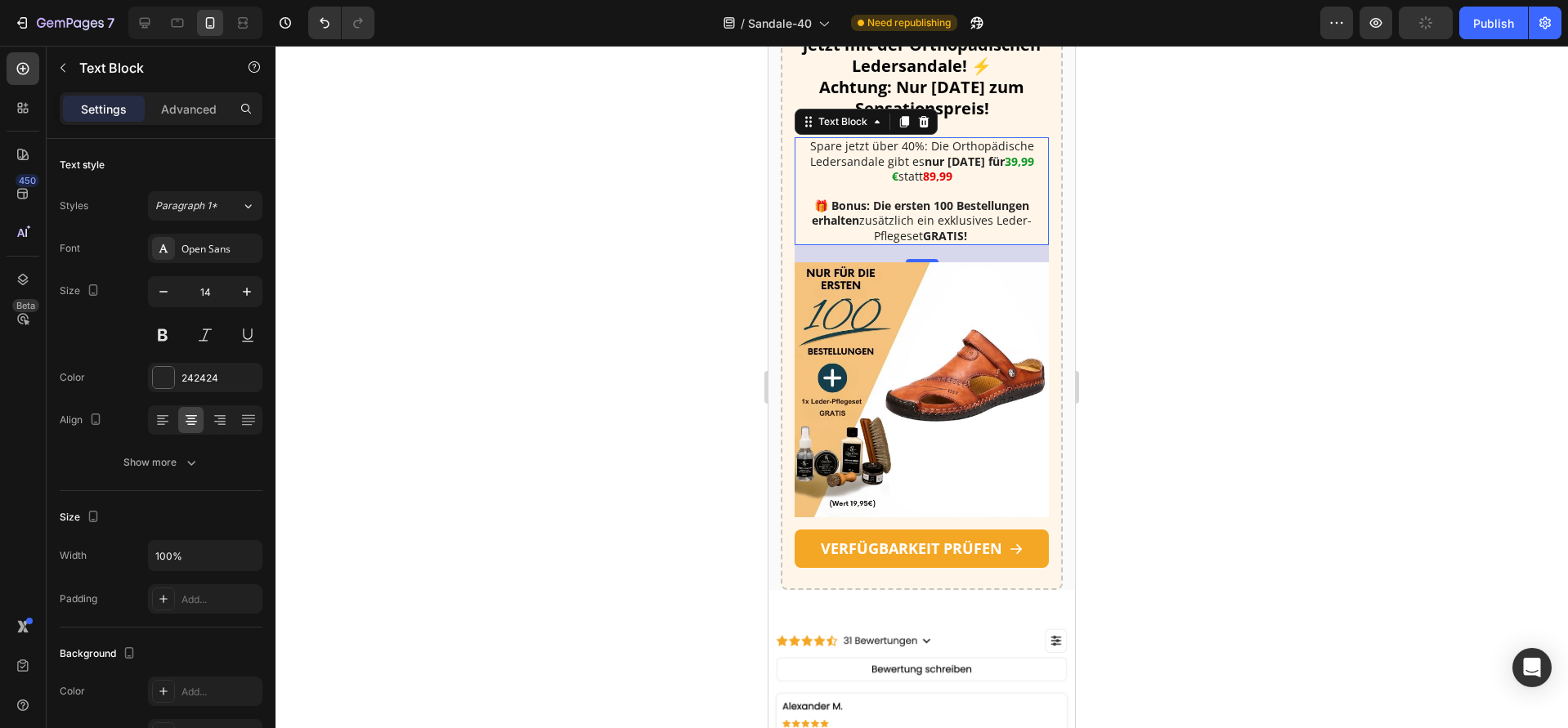
click at [653, 373] on div at bounding box center [922, 387] width 1292 height 682
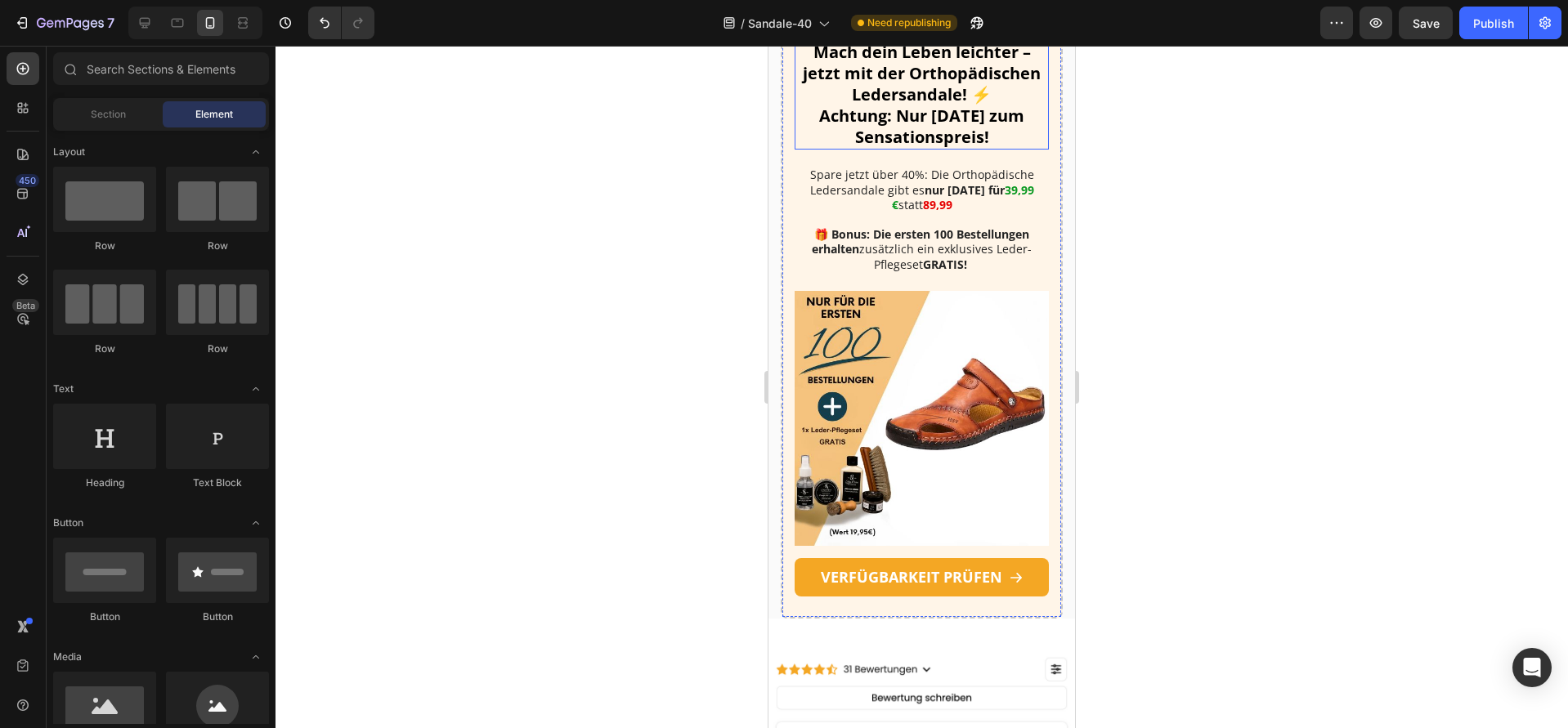
scroll to position [3026, 0]
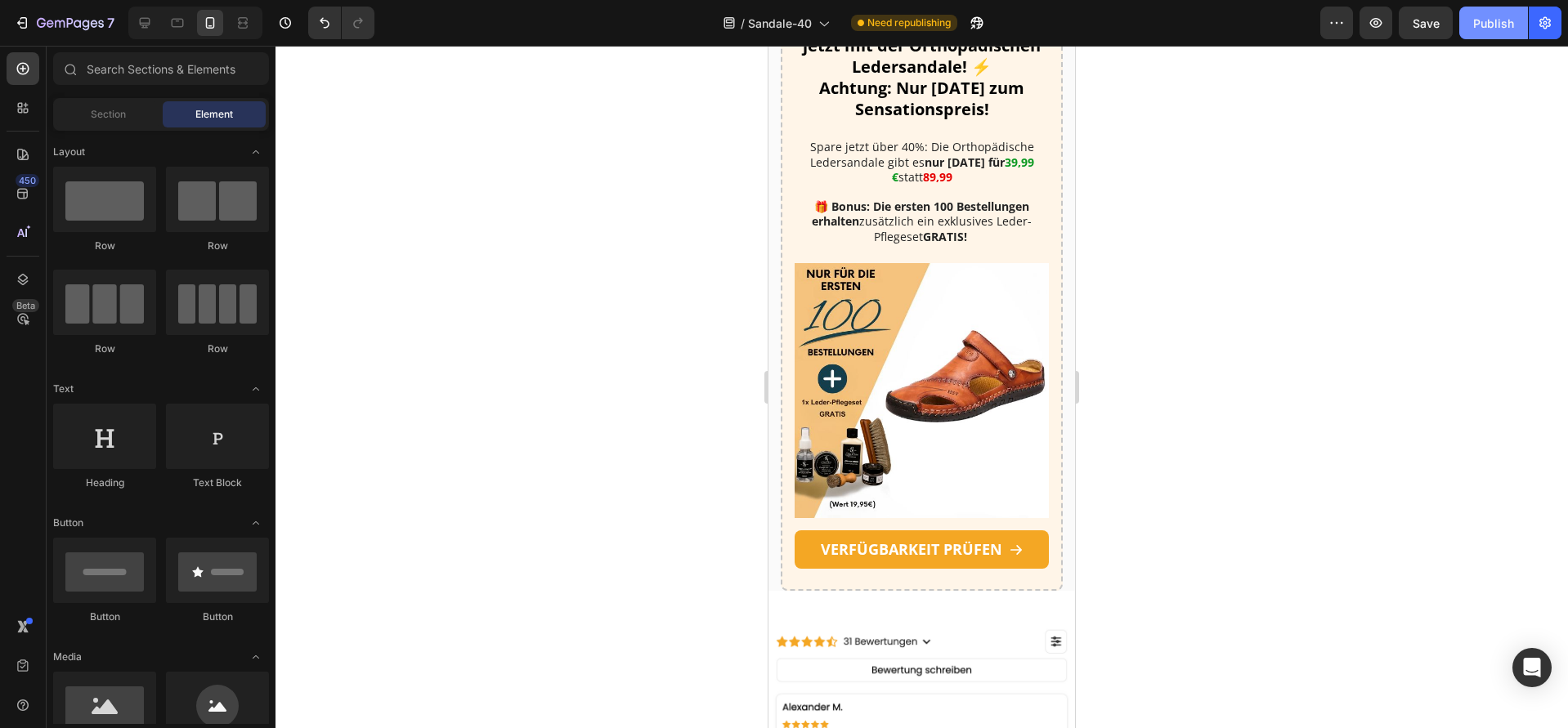
click at [1477, 28] on div "Publish" at bounding box center [1493, 23] width 41 height 17
click at [149, 27] on icon at bounding box center [145, 23] width 16 height 16
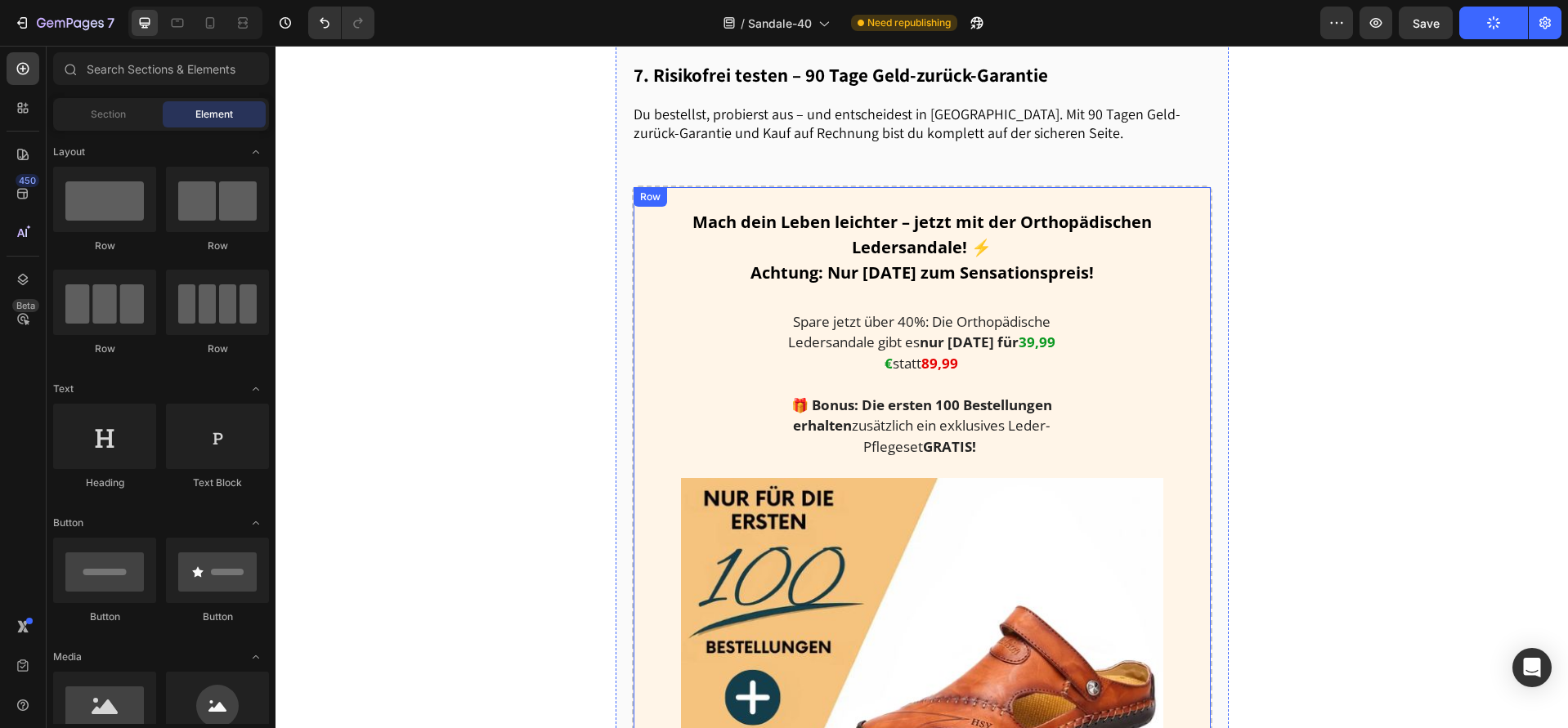
scroll to position [1743, 0]
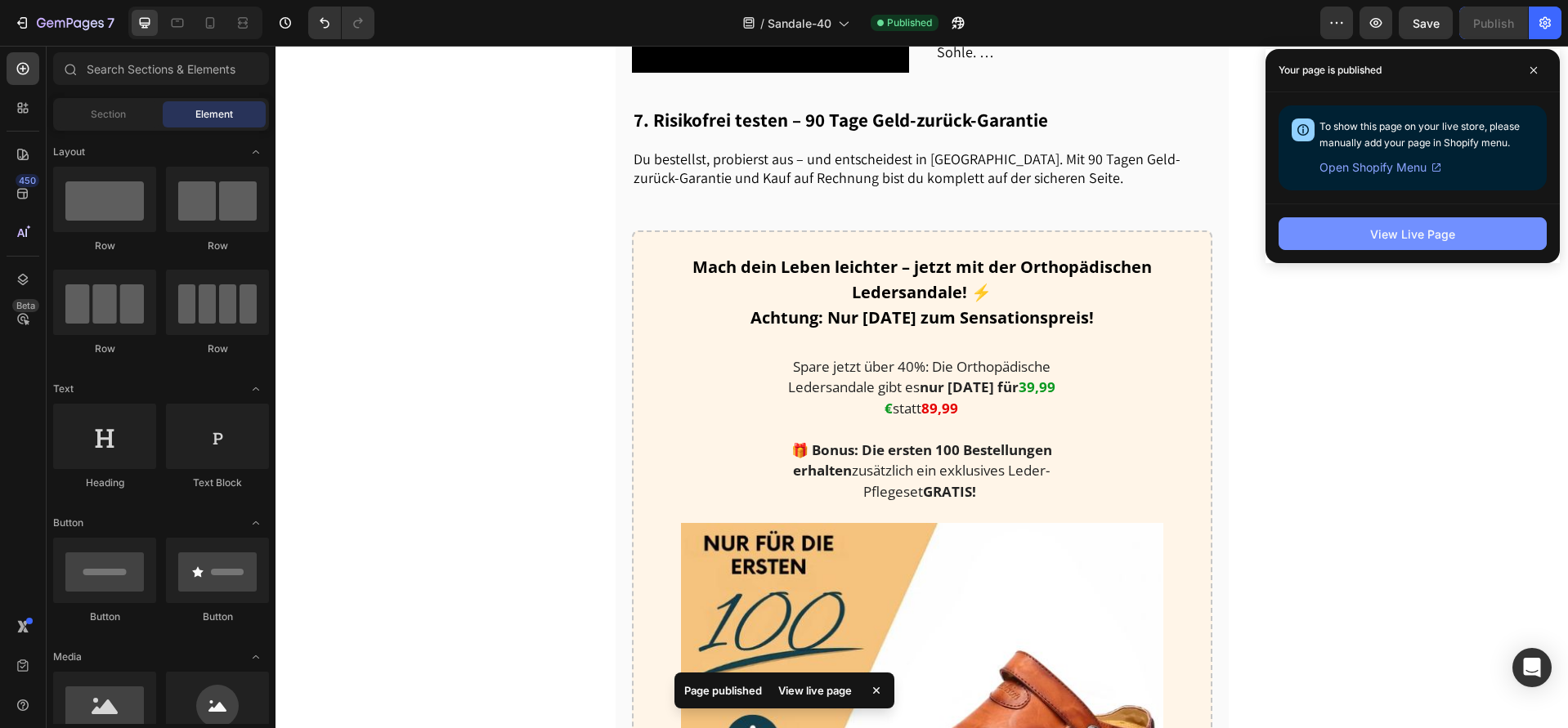
click at [1338, 236] on button "View Live Page" at bounding box center [1413, 234] width 268 height 33
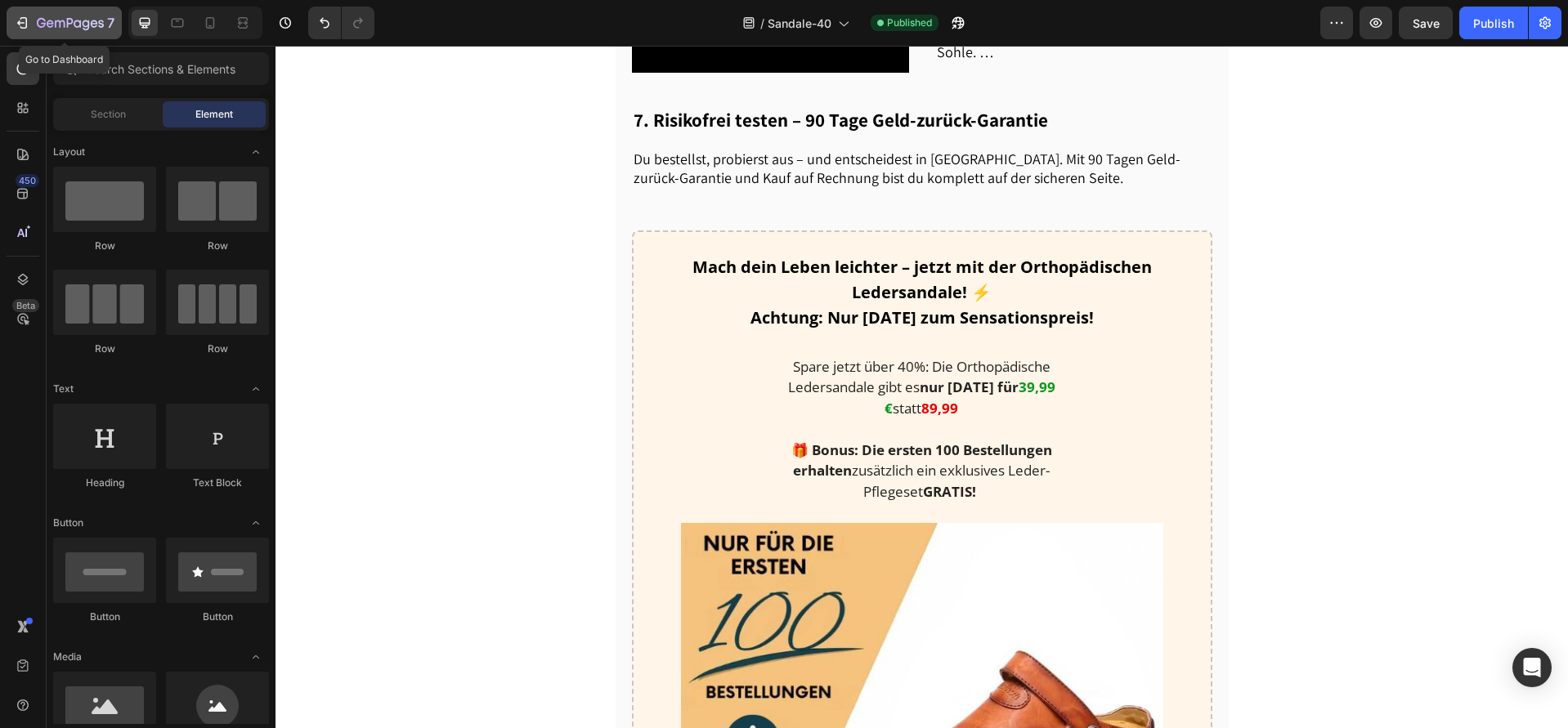
click at [35, 23] on div "7" at bounding box center [63, 23] width 100 height 20
